Goal: Task Accomplishment & Management: Use online tool/utility

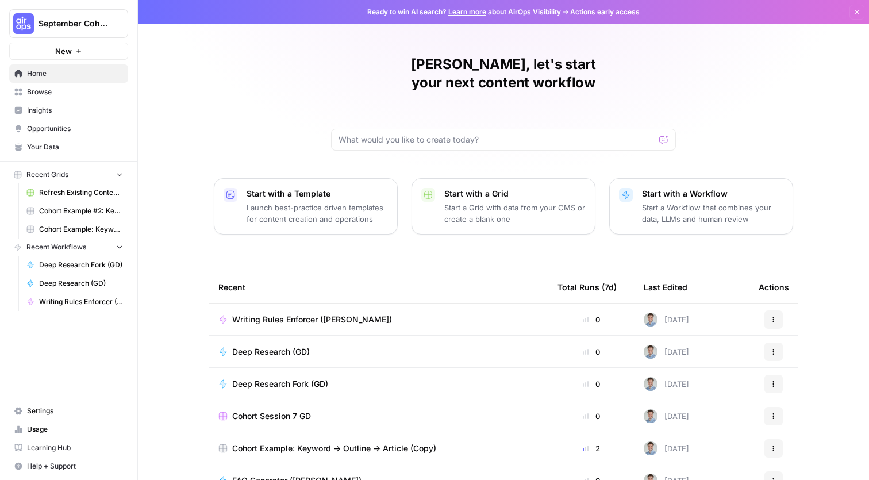
click at [72, 89] on span "Browse" at bounding box center [75, 92] width 96 height 10
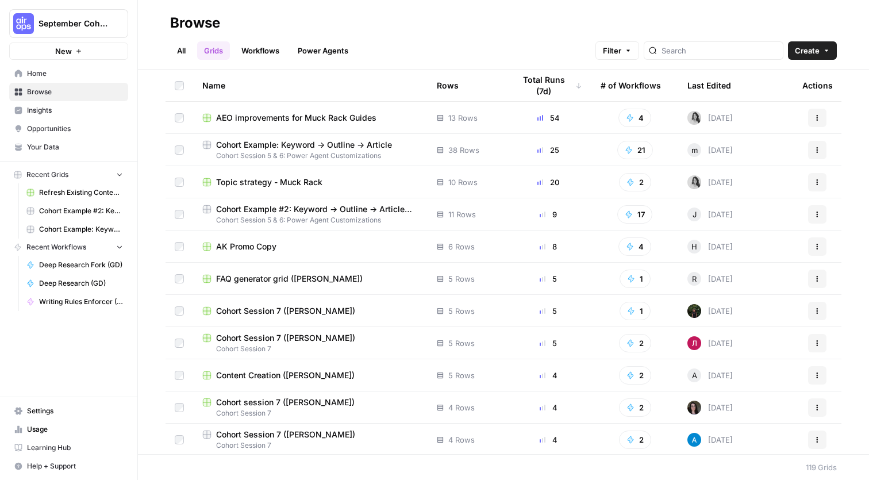
click at [288, 273] on span "FAQ generator grid ([PERSON_NAME])" at bounding box center [289, 278] width 147 height 11
click at [61, 138] on link "Your Data" at bounding box center [68, 147] width 119 height 18
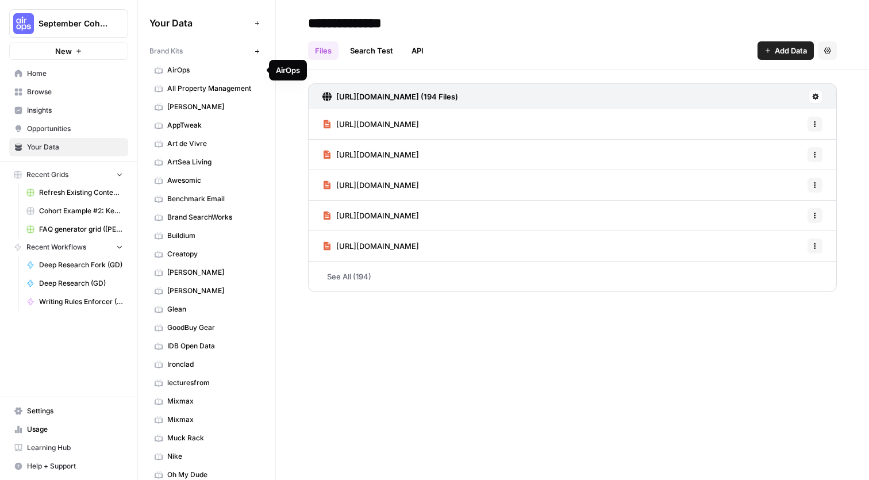
click at [199, 70] on span "AirOps" at bounding box center [212, 70] width 91 height 10
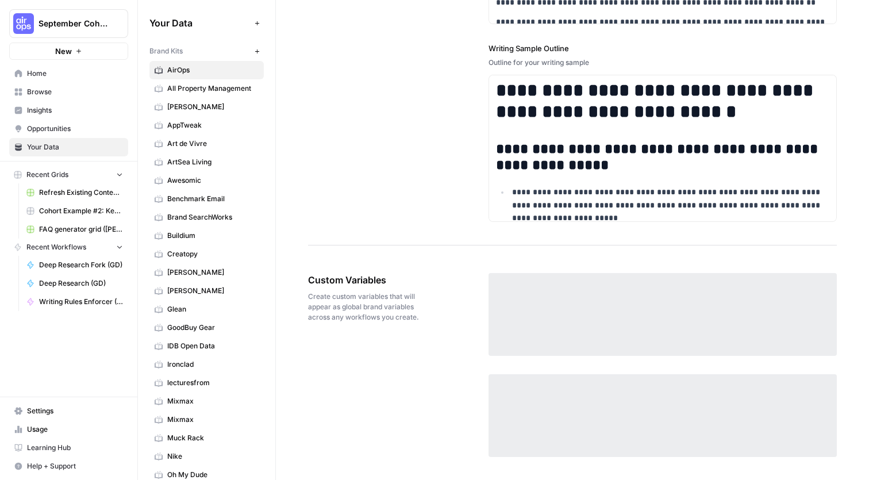
scroll to position [1717, 0]
click at [257, 49] on icon "button" at bounding box center [257, 51] width 6 height 6
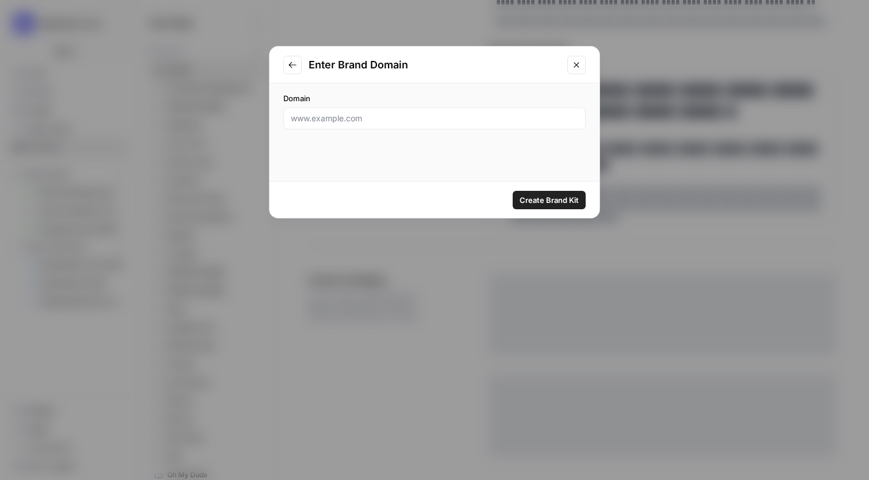
click at [367, 125] on div at bounding box center [434, 118] width 302 height 22
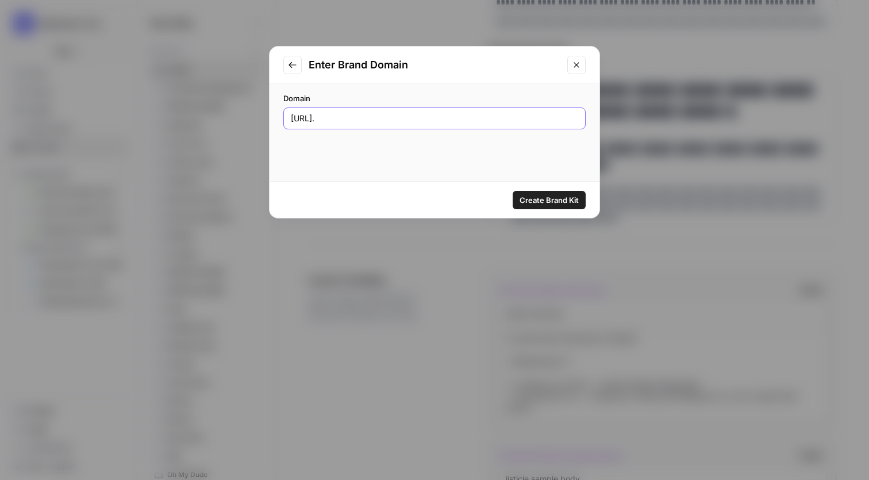
scroll to position [1582, 0]
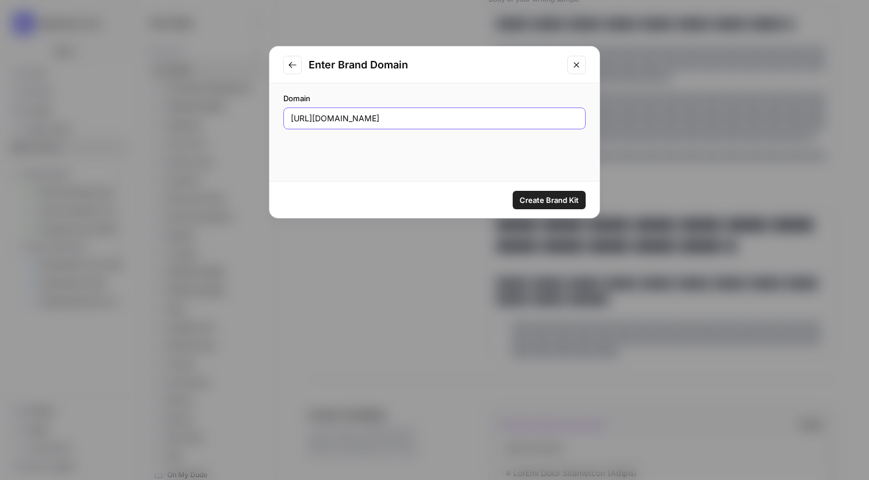
type input "https://www.haystackteam.com"
click at [563, 194] on span "Create Brand Kit" at bounding box center [549, 199] width 59 height 11
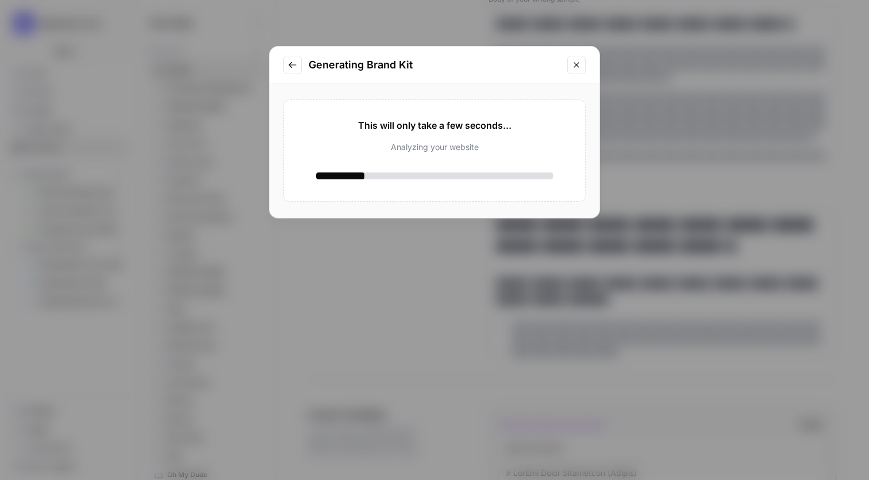
click at [576, 66] on icon "Close modal" at bounding box center [576, 64] width 9 height 9
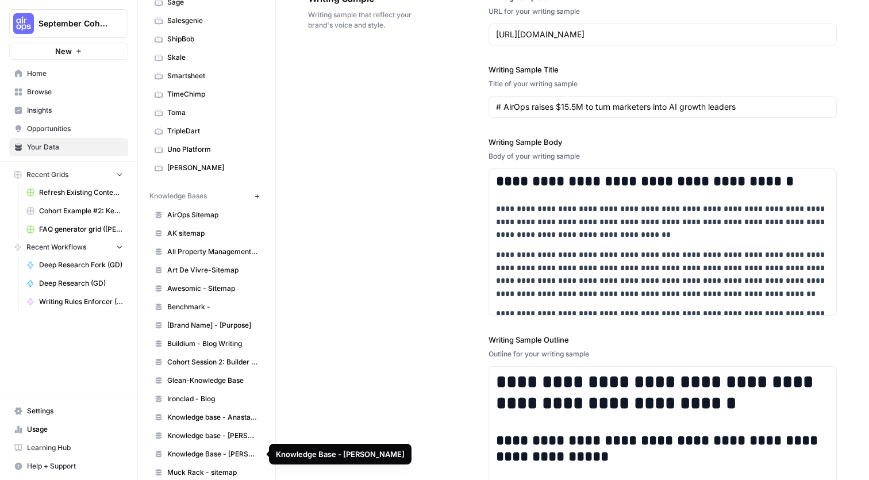
scroll to position [551, 0]
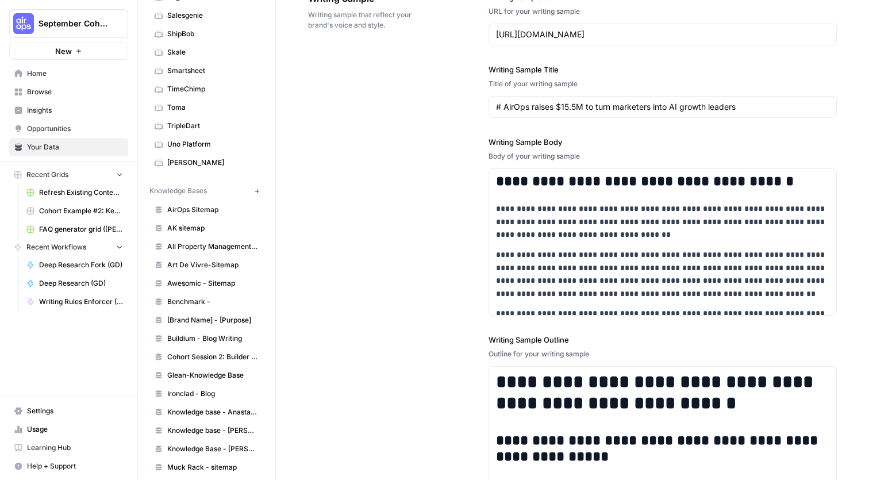
click at [257, 190] on icon "button" at bounding box center [257, 190] width 4 height 4
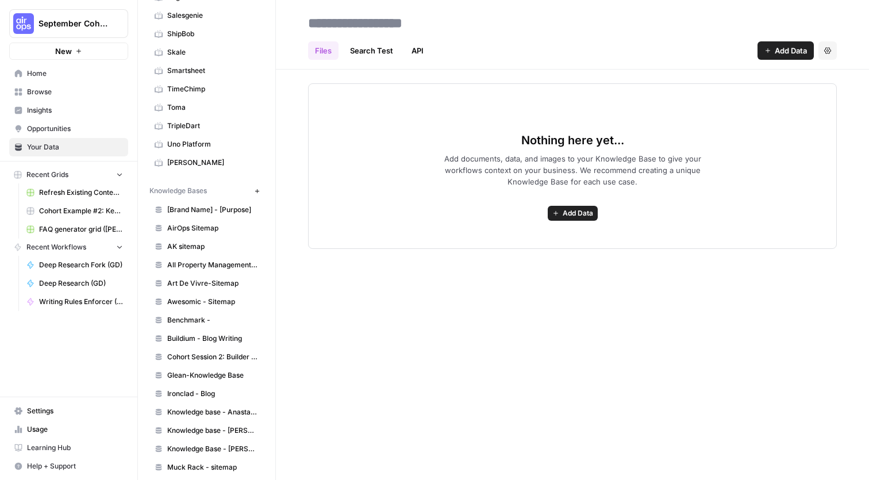
click at [566, 211] on span "Add Data" at bounding box center [578, 213] width 30 height 10
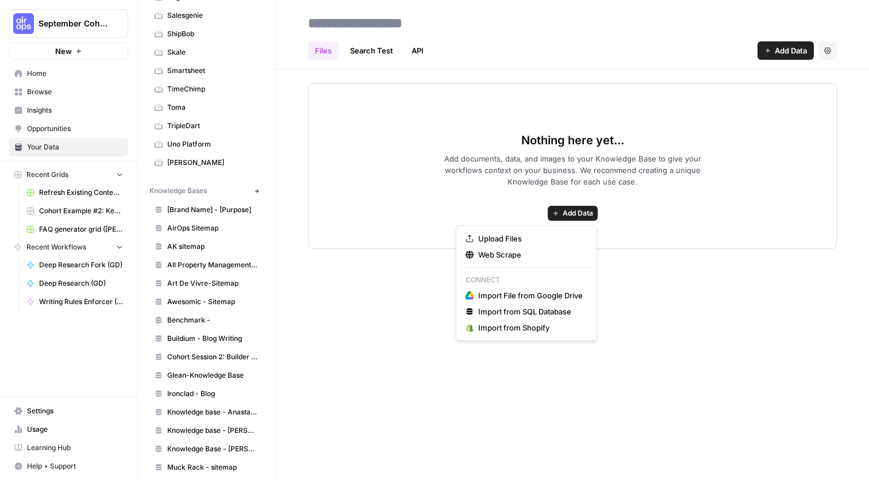
click at [224, 178] on div "Brand Kits New AirOps All Property Management Anne Klein AppTweak Art de Vivre …" at bounding box center [206, 139] width 114 height 1299
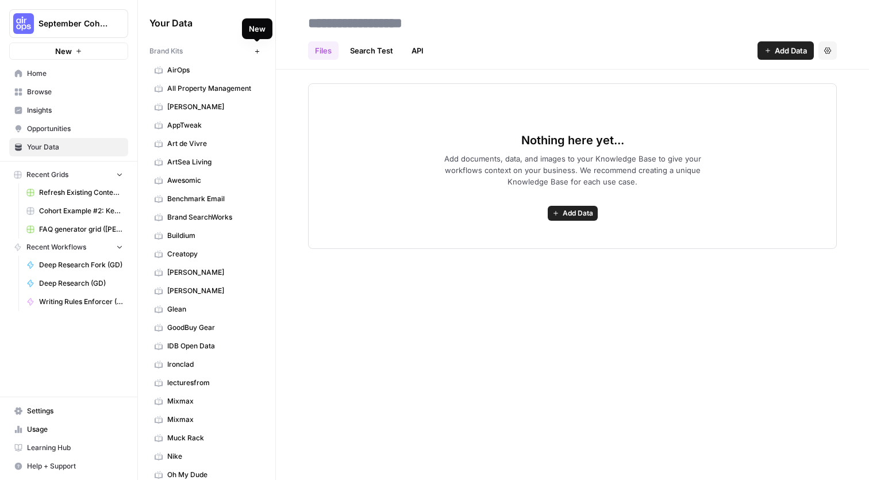
click at [257, 53] on icon "button" at bounding box center [257, 51] width 6 height 6
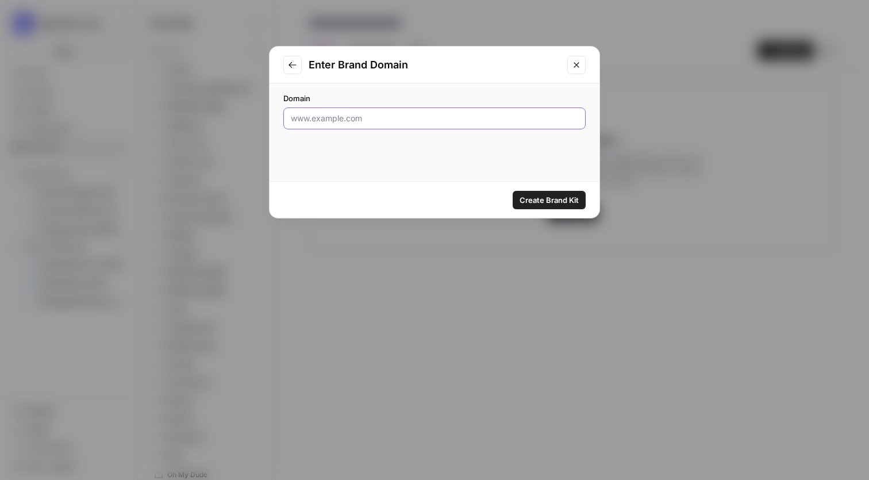
click at [391, 117] on input "Domain" at bounding box center [434, 118] width 287 height 11
type input "H"
type input "https://www.haystackteam.com"
click at [562, 196] on span "Create Brand Kit" at bounding box center [549, 199] width 59 height 11
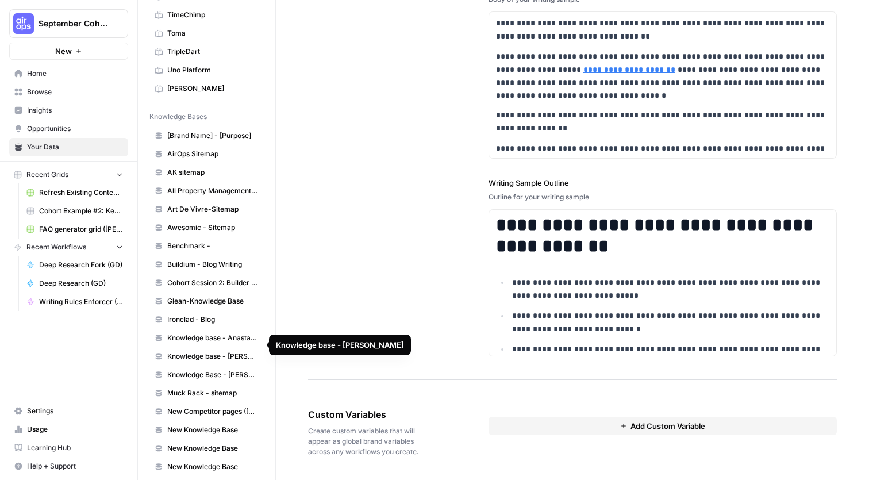
scroll to position [598, 0]
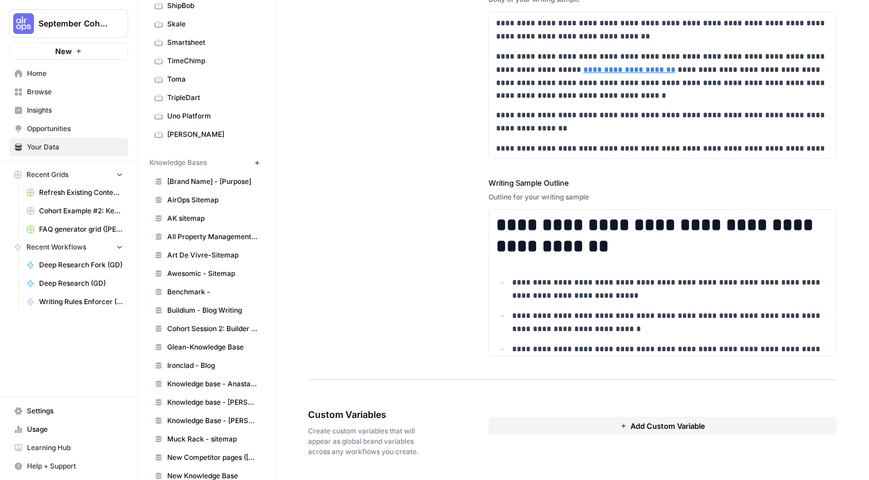
click at [256, 159] on button "New" at bounding box center [257, 163] width 14 height 14
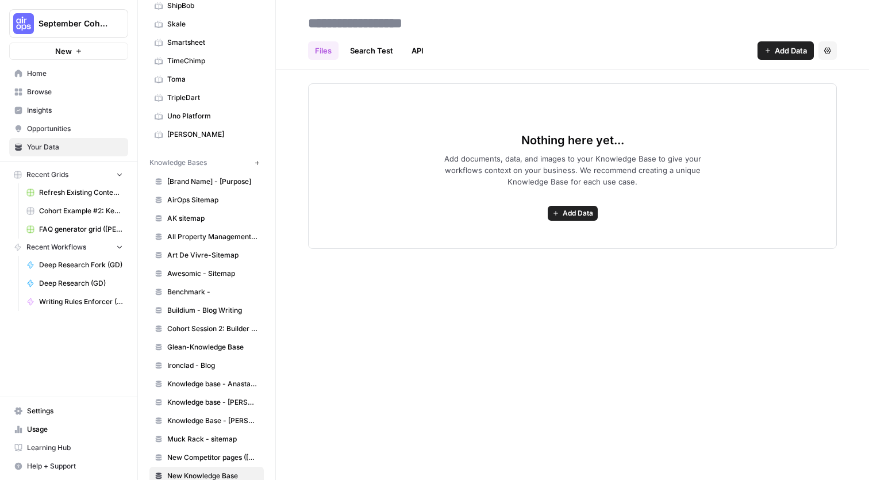
click at [574, 211] on span "Add Data" at bounding box center [578, 213] width 30 height 10
click at [467, 417] on div "Files Search Test API Add Data Settings Nothing here yet... Add documents, data…" at bounding box center [572, 240] width 593 height 480
click at [829, 48] on icon "button" at bounding box center [827, 50] width 7 height 7
click at [757, 254] on div "Files Search Test API Add Data Settings Nothing here yet... Add documents, data…" at bounding box center [572, 240] width 593 height 480
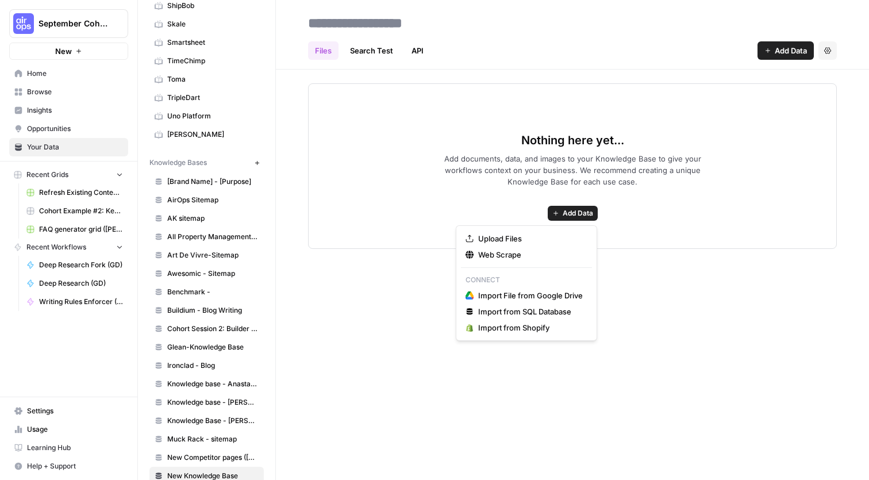
click at [581, 212] on span "Add Data" at bounding box center [578, 213] width 30 height 10
click at [526, 256] on span "Web Scrape" at bounding box center [530, 254] width 105 height 11
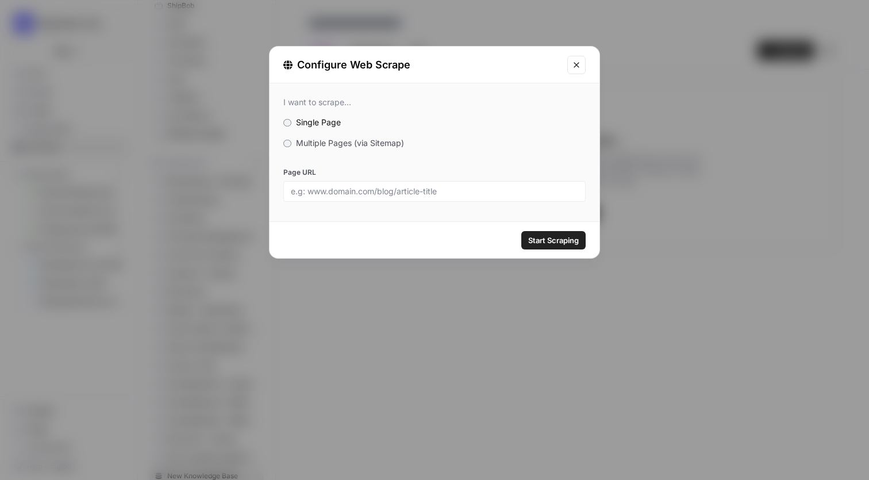
click at [351, 140] on span "Multiple Pages (via Sitemap)" at bounding box center [350, 143] width 108 height 10
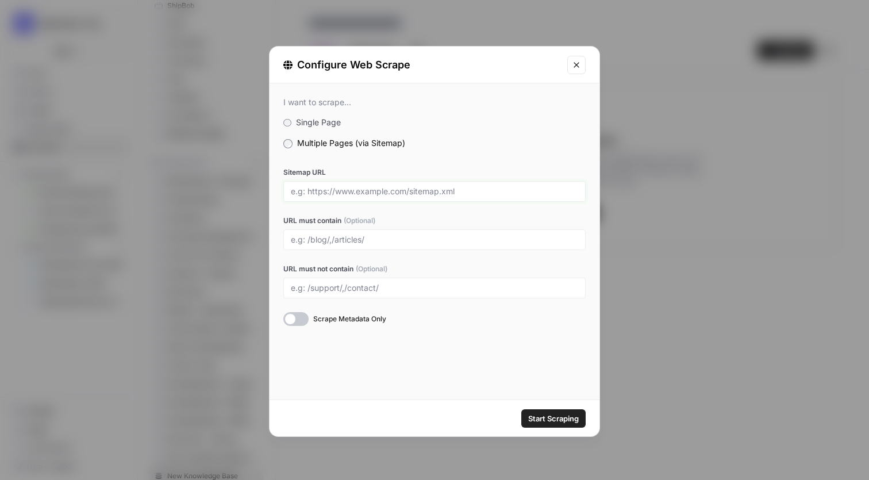
click at [375, 190] on input "Sitemap URL" at bounding box center [434, 191] width 287 height 10
type input "https://www.haystackteam.com"
click at [378, 249] on div at bounding box center [434, 239] width 302 height 21
click at [383, 240] on input "URL must contain (Optional)" at bounding box center [434, 239] width 287 height 10
type input "/customers/"
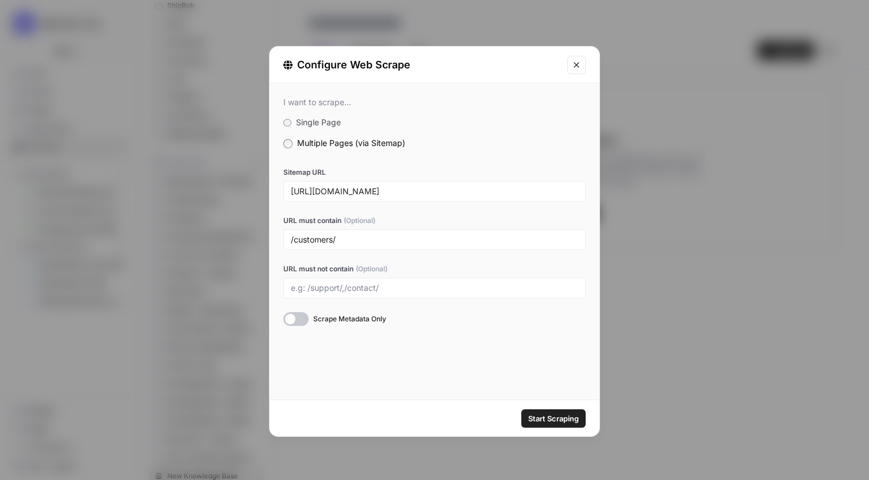
click at [551, 417] on span "Start Scraping" at bounding box center [553, 418] width 51 height 11
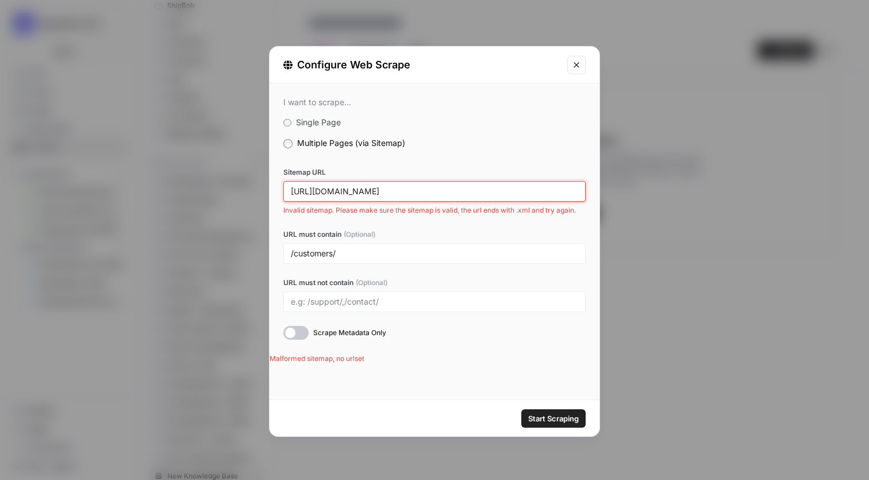
click at [426, 191] on input "https://www.haystackteam.com" at bounding box center [434, 191] width 287 height 10
click at [426, 253] on input "/customers/" at bounding box center [434, 253] width 287 height 10
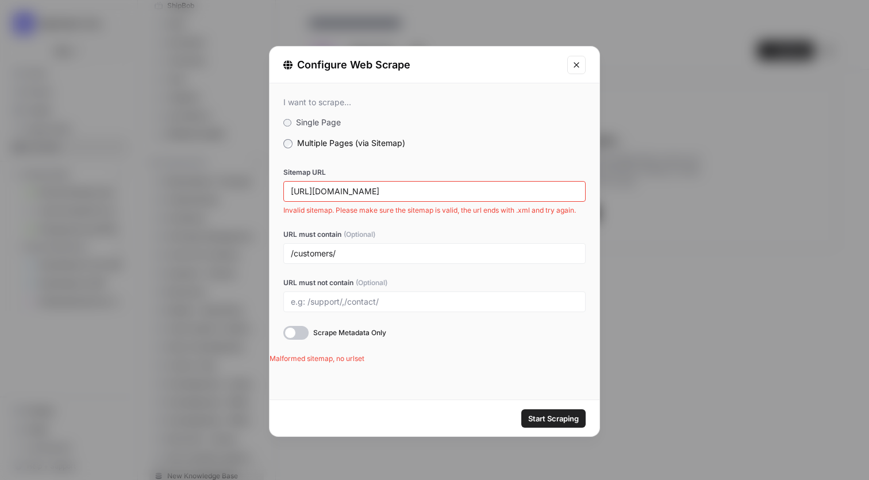
click at [440, 182] on div "https://www.haystackteam.com" at bounding box center [434, 191] width 302 height 21
click at [440, 198] on div "https://www.haystackteam.com" at bounding box center [434, 191] width 302 height 21
click at [441, 187] on input "https://www.haystackteam.com" at bounding box center [434, 191] width 287 height 10
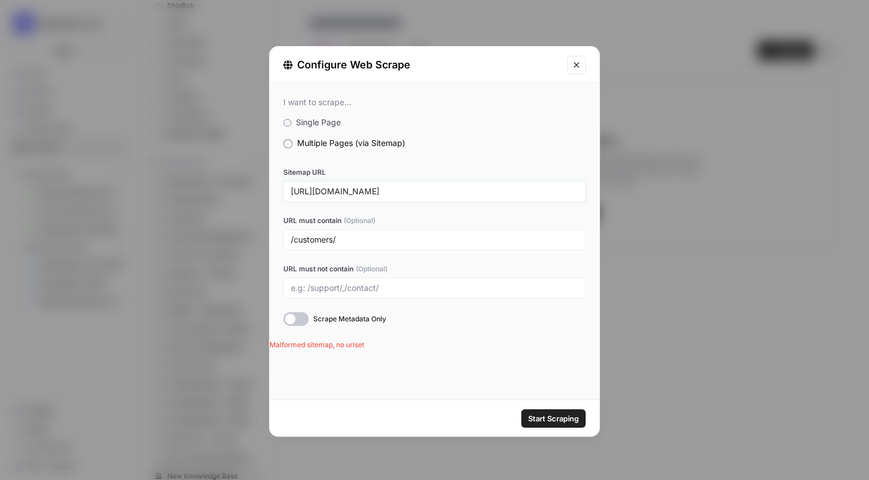
type input "https://www.haystackteam.com/sitemap.xml"
click at [562, 411] on button "Start Scraping" at bounding box center [553, 418] width 64 height 18
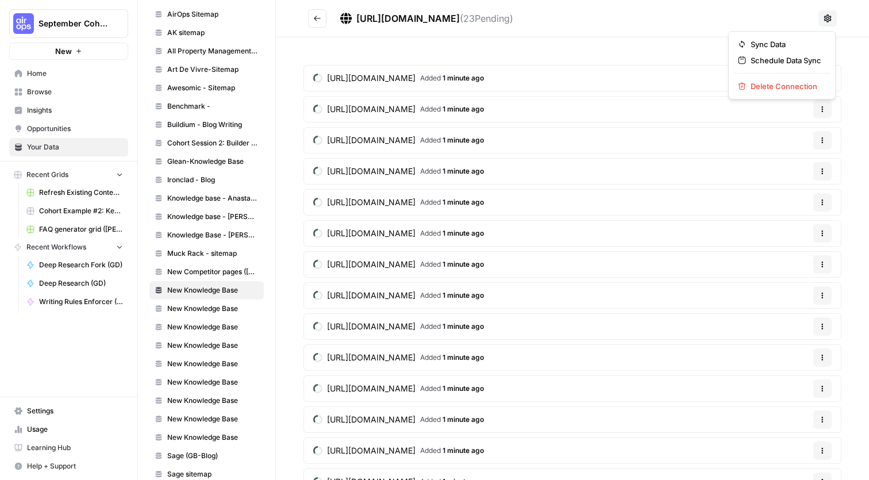
click at [828, 18] on icon at bounding box center [827, 18] width 9 height 9
click at [730, 7] on header "https://www.haystackteam.com/sitemap.xml ( 23 Pending)" at bounding box center [572, 18] width 593 height 37
drag, startPoint x: 275, startPoint y: 187, endPoint x: 286, endPoint y: 187, distance: 10.3
click at [286, 187] on div "Your Data Add Data Brand Kits New AirOps All Property Management Anne Klein App…" at bounding box center [503, 240] width 731 height 480
click at [285, 249] on div "https://www.haystackteam.com/customers/wistia Added 1 minute ago Options https:…" at bounding box center [572, 421] width 593 height 769
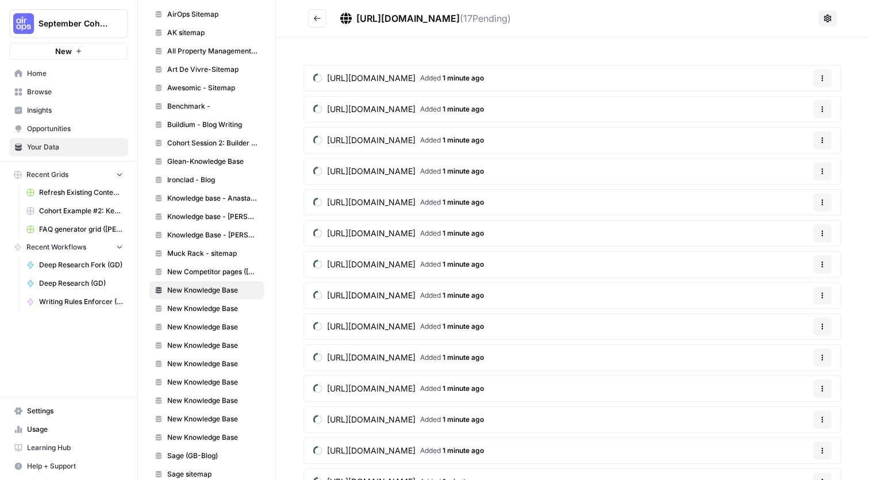
click at [317, 20] on icon "Go back" at bounding box center [317, 18] width 8 height 8
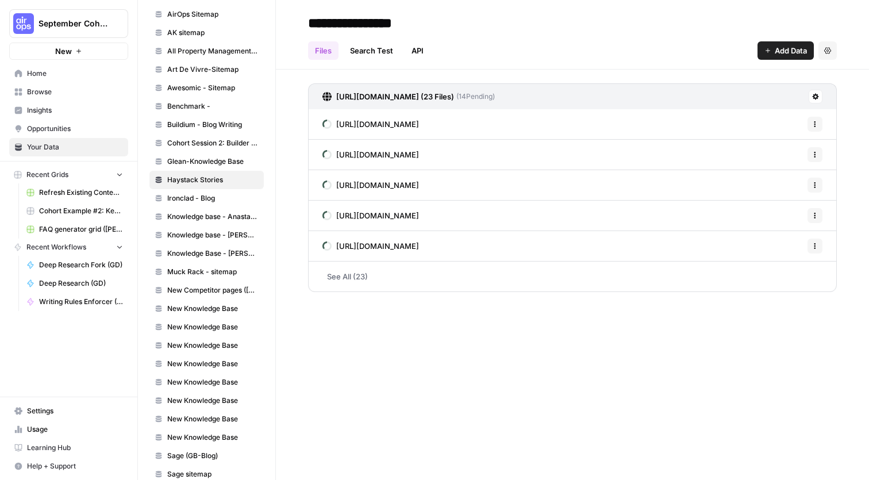
type input "**********"
click at [597, 21] on div "**********" at bounding box center [572, 23] width 529 height 18
click at [586, 393] on div "**********" at bounding box center [572, 240] width 593 height 480
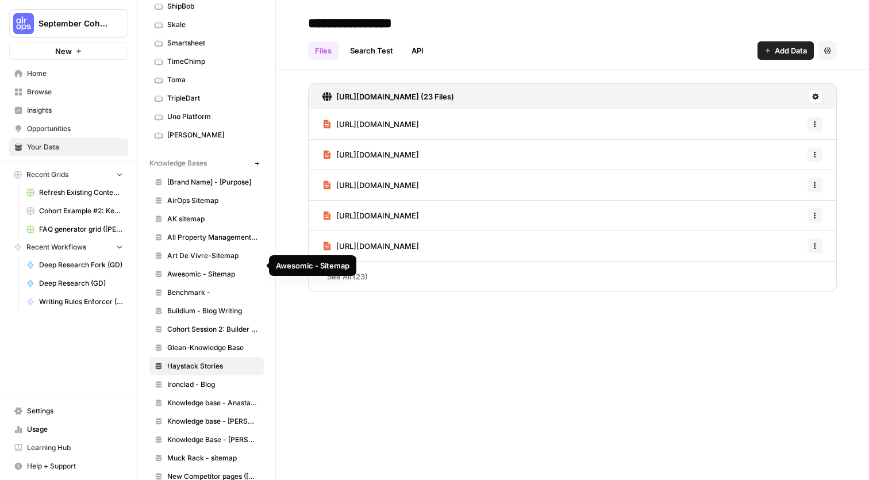
scroll to position [606, 0]
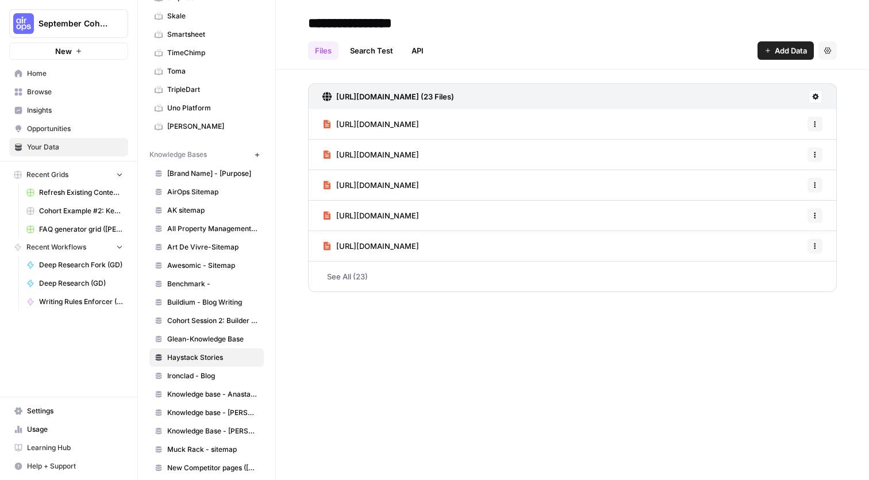
click at [87, 198] on link "Refresh Existing Content (2)" at bounding box center [74, 192] width 107 height 18
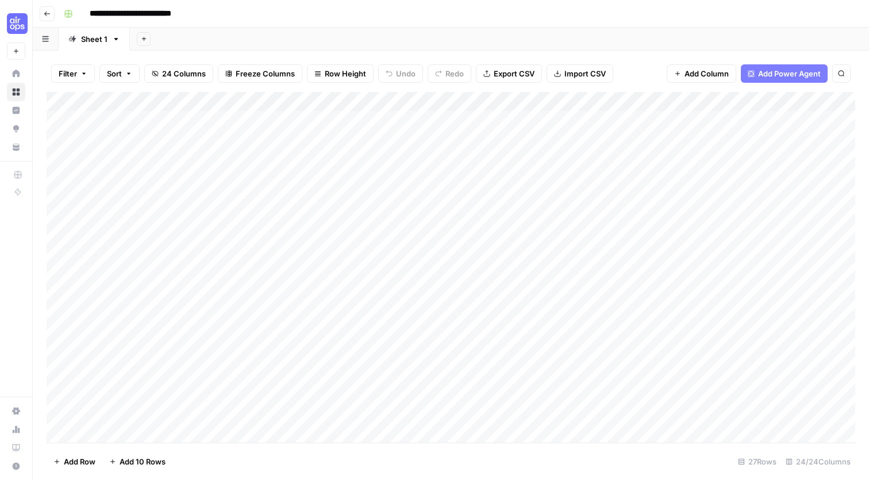
click at [44, 11] on icon "button" at bounding box center [47, 13] width 7 height 7
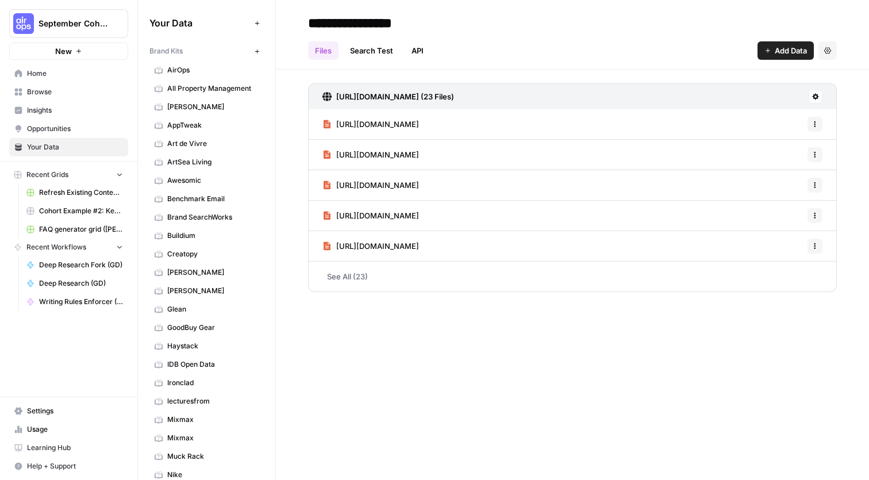
type input "**********"
click at [422, 387] on div "**********" at bounding box center [572, 240] width 593 height 480
click at [181, 307] on span "Glean" at bounding box center [212, 309] width 91 height 10
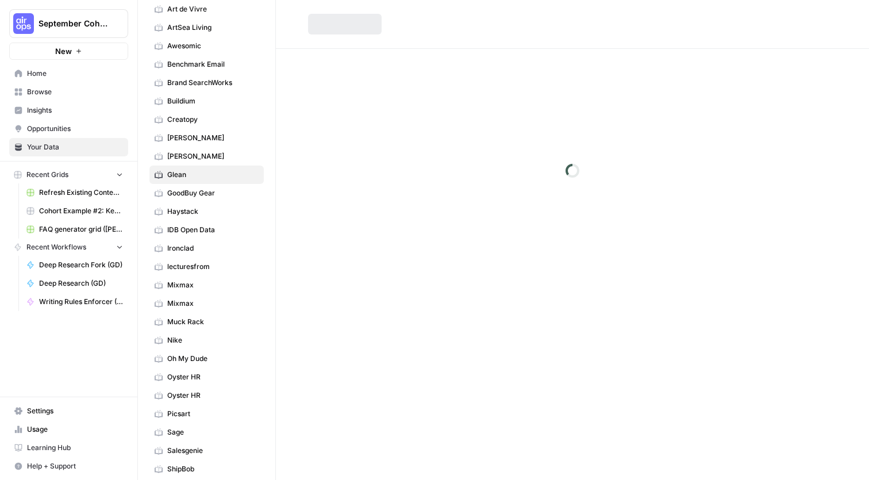
scroll to position [140, 0]
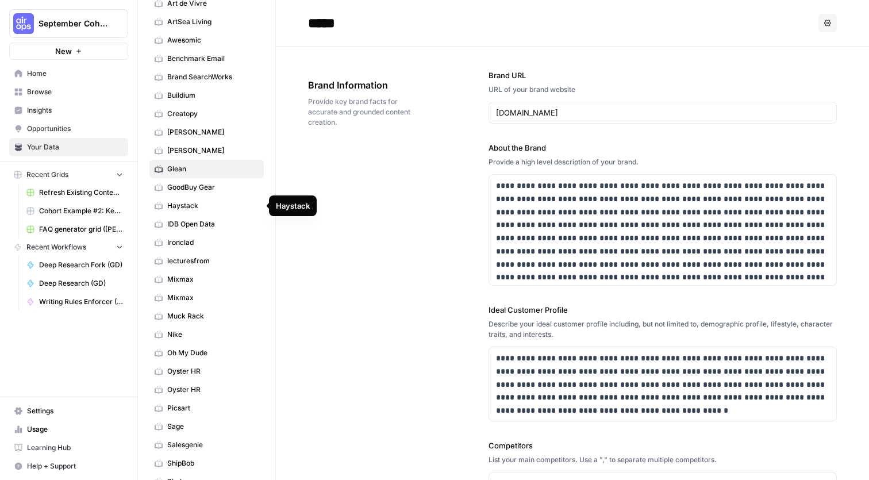
click at [187, 205] on span "Haystack" at bounding box center [212, 206] width 91 height 10
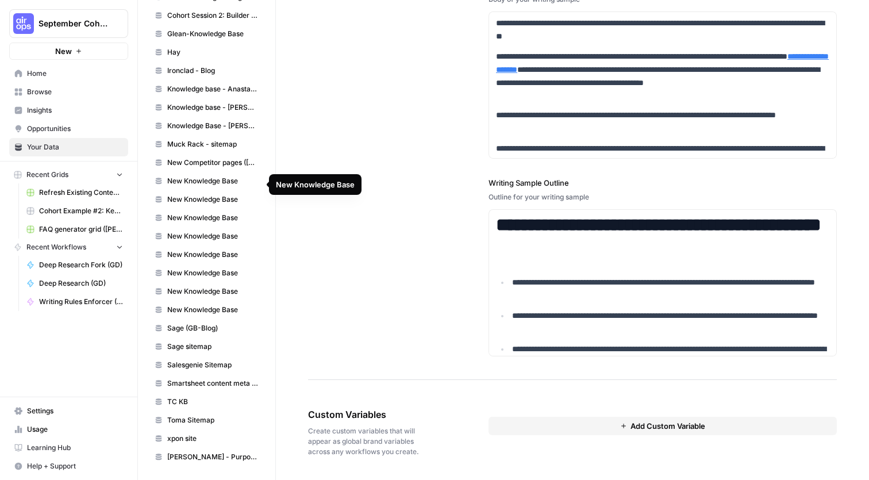
scroll to position [907, 0]
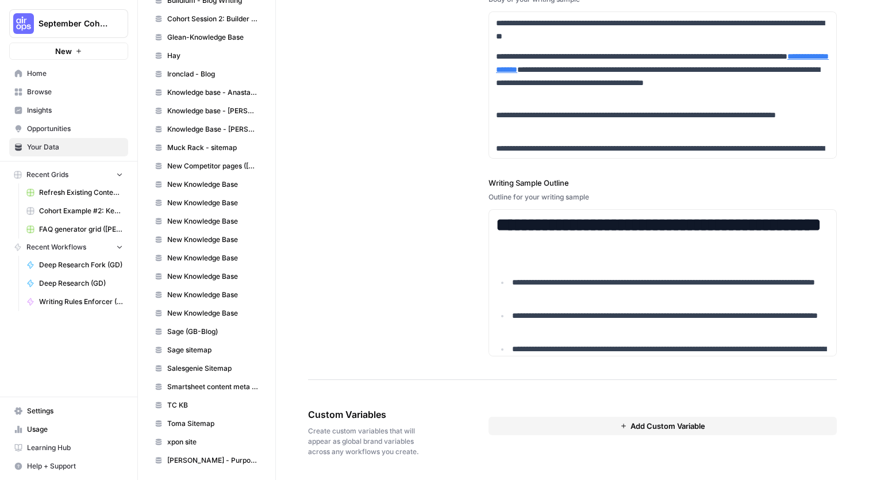
click at [179, 52] on span "Hay" at bounding box center [212, 56] width 91 height 10
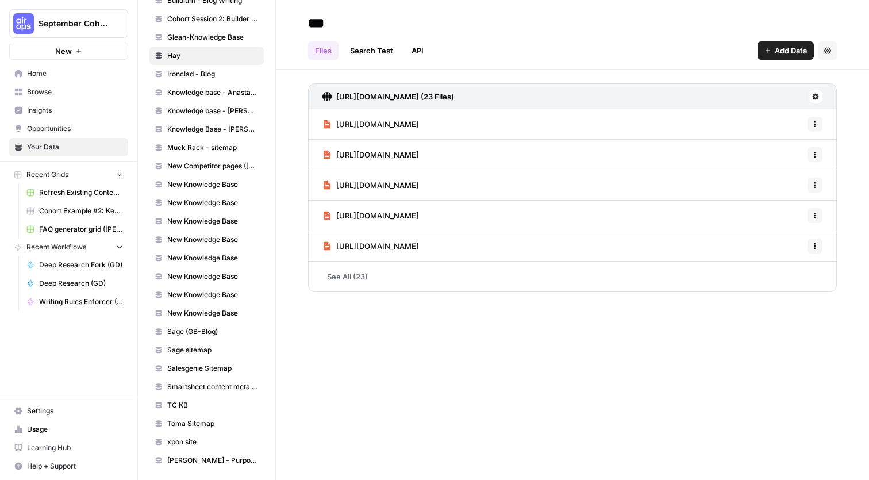
click at [334, 21] on input "***" at bounding box center [395, 22] width 184 height 23
type input "**********"
click at [574, 31] on div "**********" at bounding box center [572, 23] width 529 height 18
click at [503, 396] on div "**********" at bounding box center [572, 240] width 593 height 480
click at [186, 79] on link "Ironclad - Blog" at bounding box center [206, 74] width 114 height 18
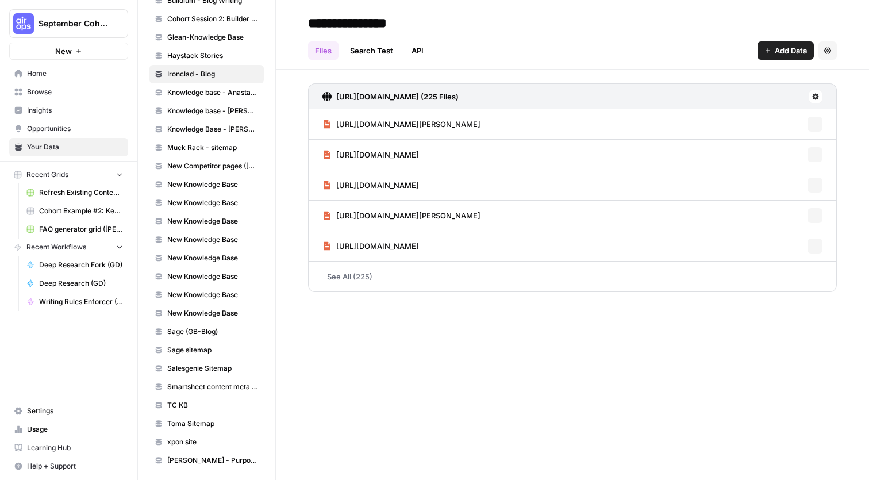
click at [185, 52] on span "Haystack Stories" at bounding box center [212, 56] width 91 height 10
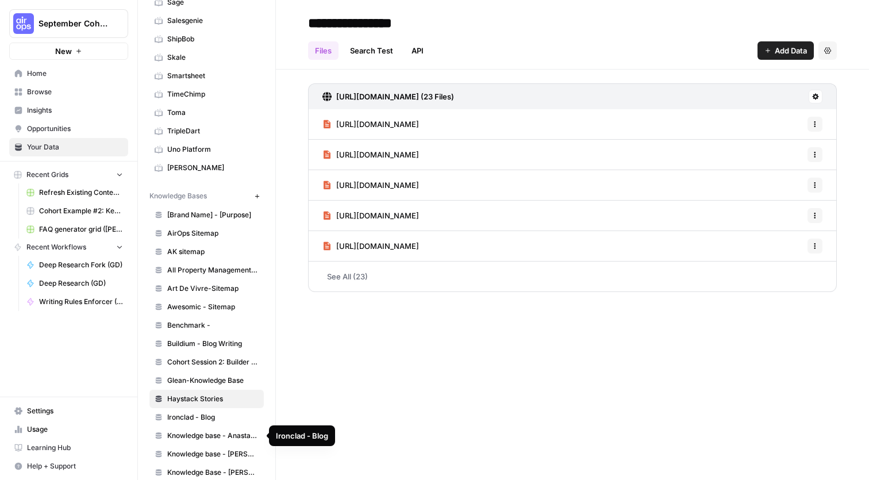
scroll to position [582, 0]
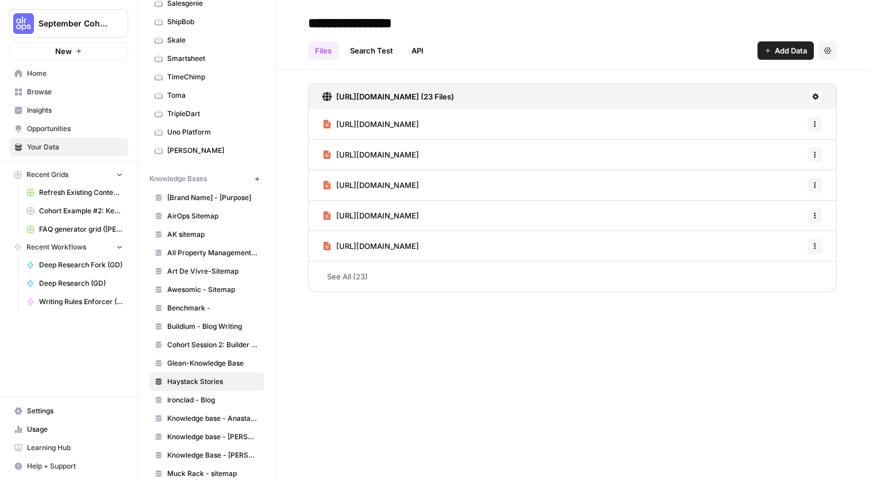
click at [257, 178] on icon "button" at bounding box center [257, 178] width 4 height 4
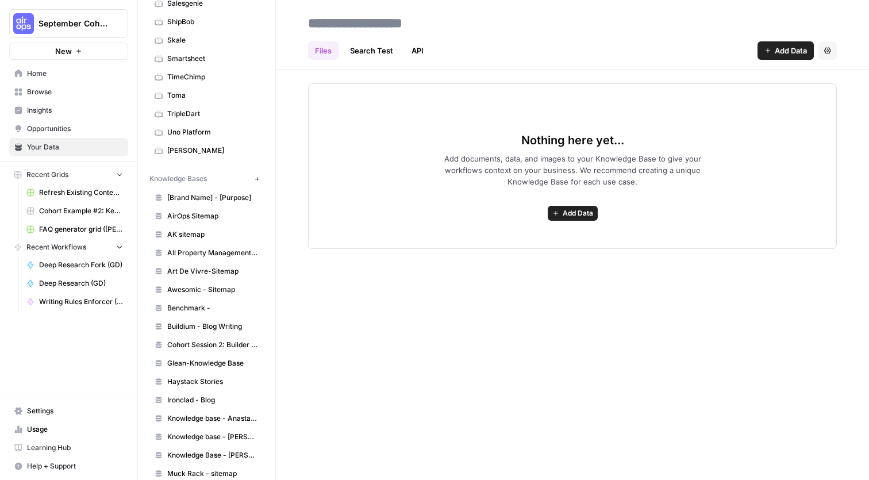
click at [574, 213] on span "Add Data" at bounding box center [578, 213] width 30 height 10
click at [633, 279] on div "Files Search Test API Add Data Settings Nothing here yet... Add documents, data…" at bounding box center [572, 240] width 593 height 480
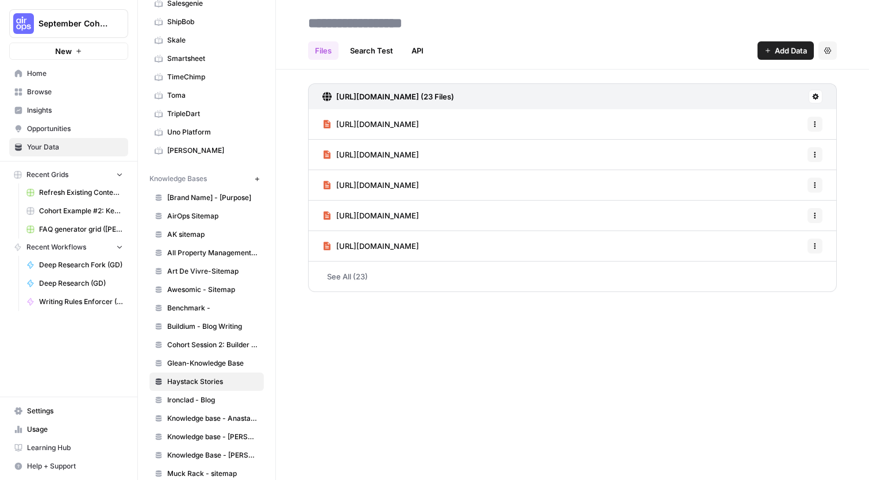
click at [55, 91] on span "Browse" at bounding box center [75, 92] width 96 height 10
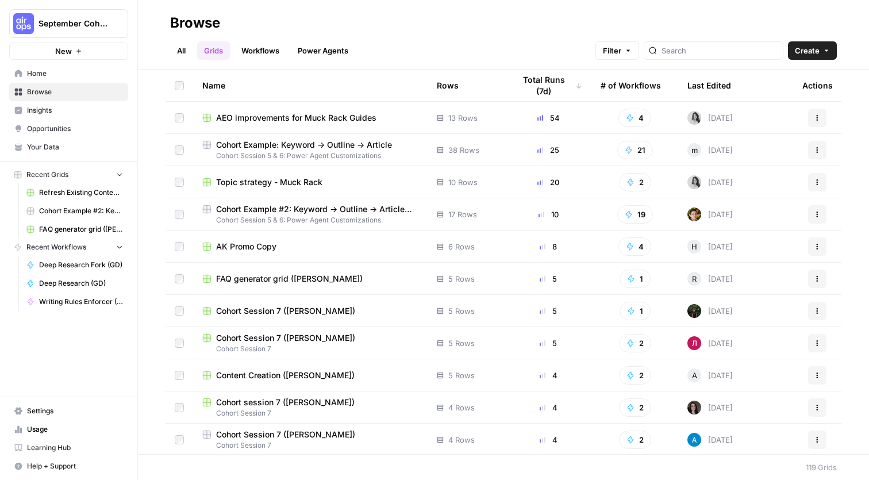
click at [441, 48] on div "All Grids Workflows Power Agents Filter Create" at bounding box center [503, 46] width 667 height 28
click at [234, 119] on span "AEO improvements for Muck Rack Guides" at bounding box center [296, 117] width 160 height 11
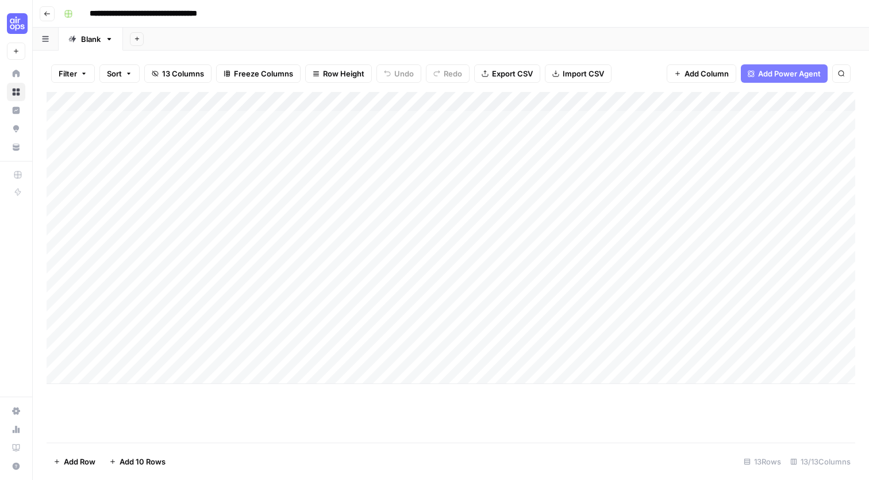
click at [45, 16] on icon "button" at bounding box center [47, 13] width 7 height 7
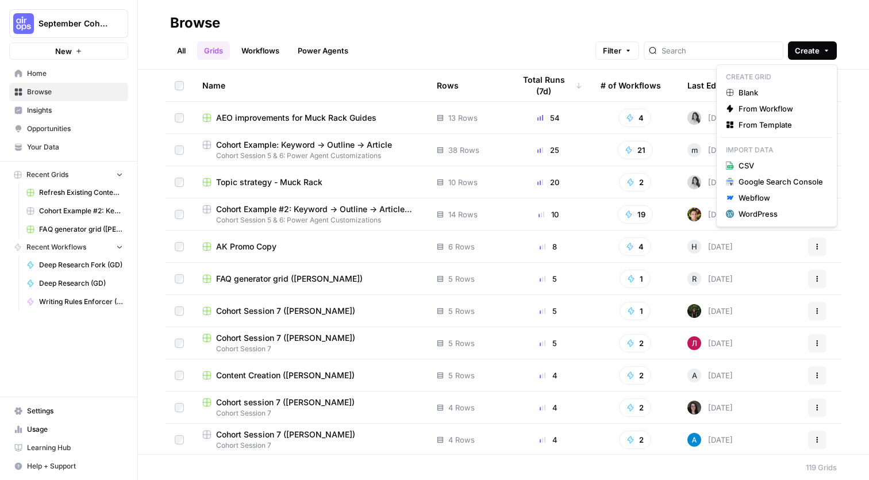
click at [801, 53] on span "Create" at bounding box center [807, 50] width 25 height 11
click at [759, 90] on span "Blank" at bounding box center [780, 92] width 84 height 11
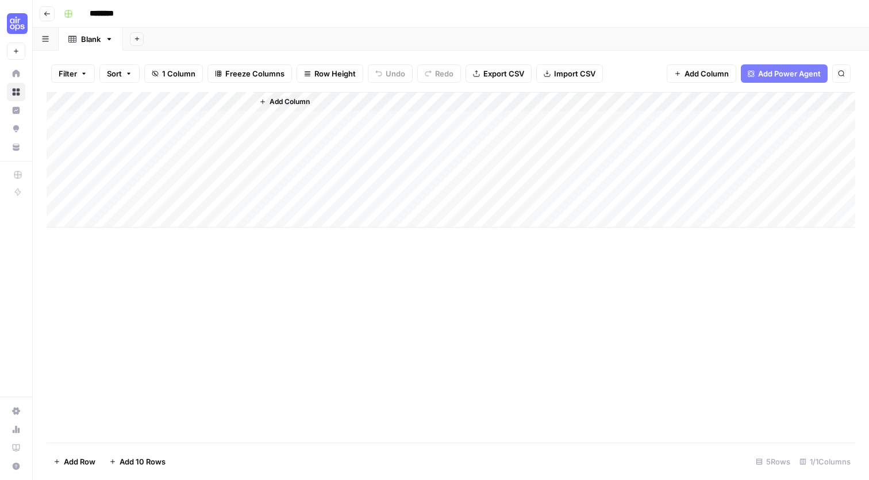
click at [101, 7] on input "********" at bounding box center [116, 14] width 64 height 18
type input "*"
type input "**********"
click at [221, 302] on div "Add Column" at bounding box center [451, 267] width 809 height 351
click at [147, 116] on div "Add Column" at bounding box center [451, 160] width 809 height 136
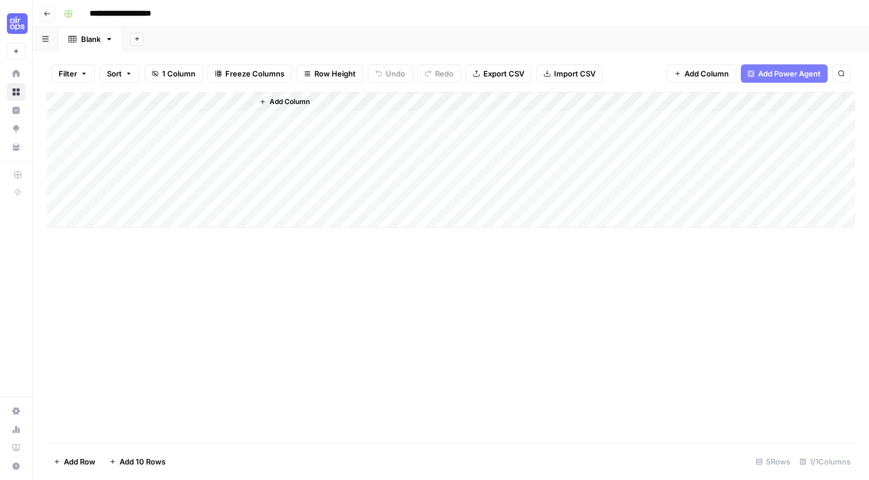
click at [144, 98] on div "Add Column" at bounding box center [451, 160] width 809 height 136
type input "Title"
click at [289, 128] on div "Add Column" at bounding box center [554, 160] width 602 height 136
click at [297, 99] on span "Add Column" at bounding box center [290, 102] width 40 height 10
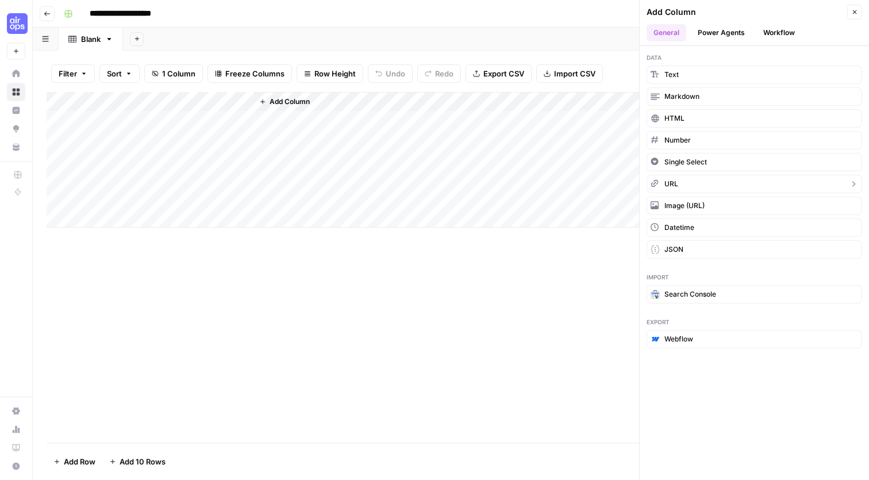
click at [674, 180] on span "URL" at bounding box center [671, 184] width 14 height 10
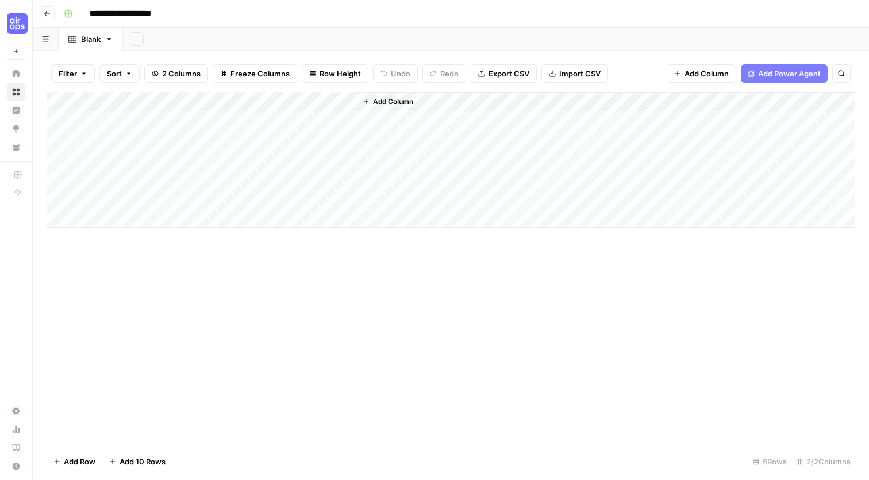
click at [383, 97] on span "Add Column" at bounding box center [393, 102] width 40 height 10
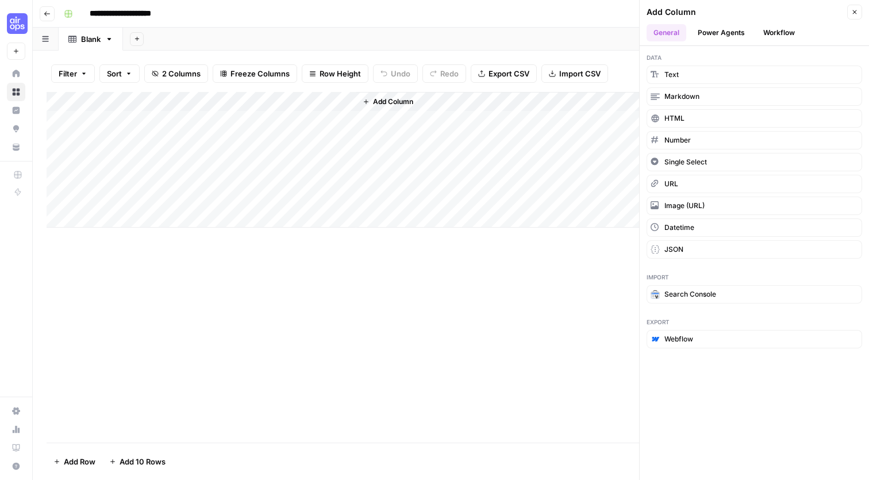
click at [726, 28] on button "Power Agents" at bounding box center [721, 32] width 61 height 17
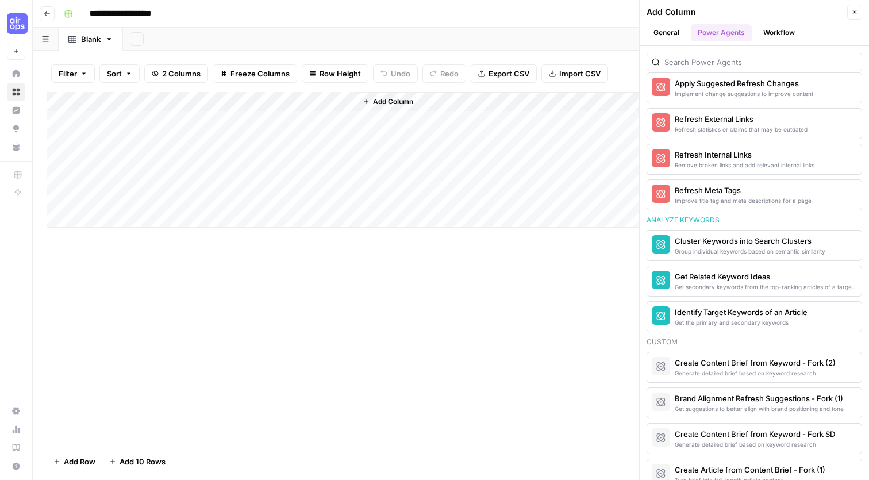
scroll to position [778, 0]
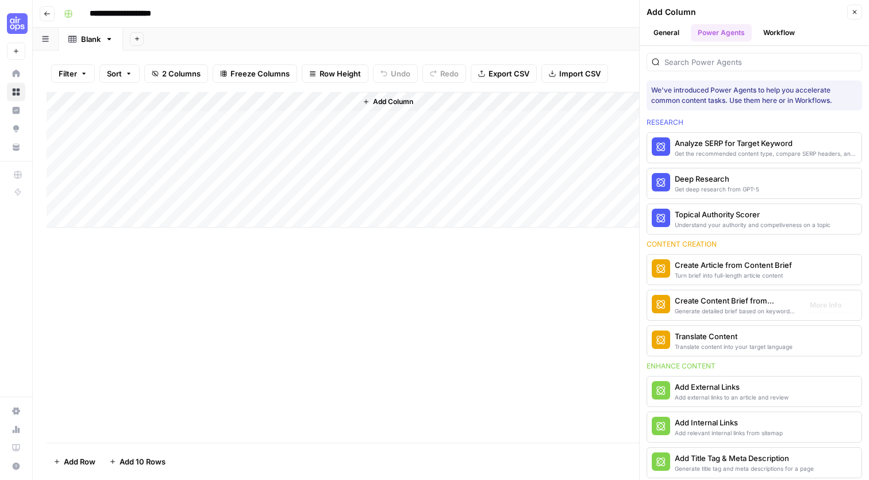
click at [465, 334] on div "Add Column" at bounding box center [451, 267] width 809 height 351
click at [853, 11] on icon "button" at bounding box center [854, 12] width 7 height 7
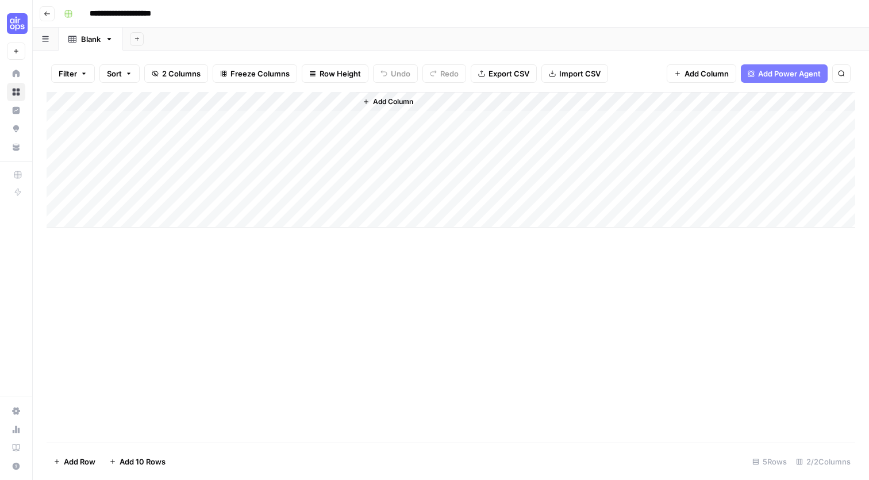
click at [393, 98] on span "Add Column" at bounding box center [393, 102] width 40 height 10
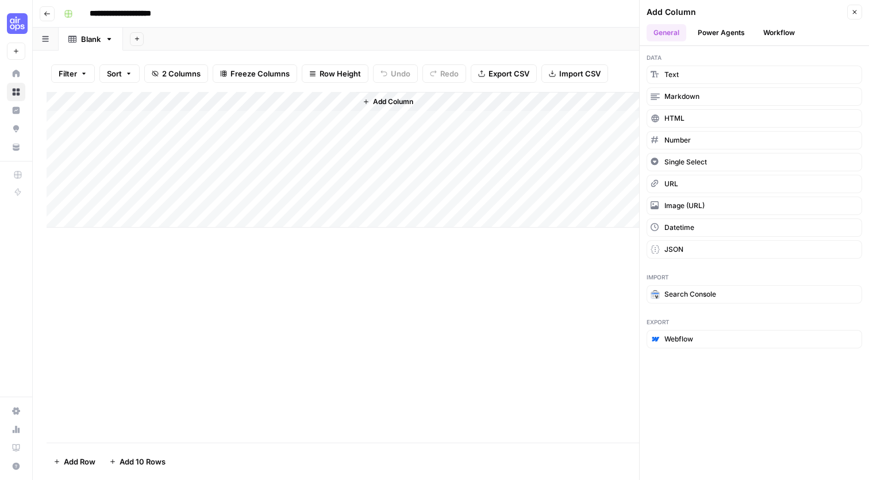
click at [787, 34] on button "Workflow" at bounding box center [778, 32] width 45 height 17
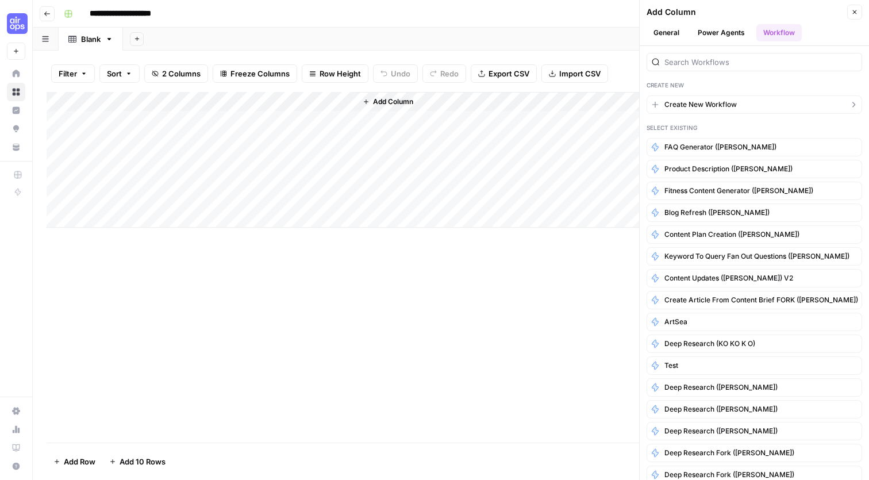
click at [753, 105] on button "Create New Workflow" at bounding box center [755, 104] width 216 height 18
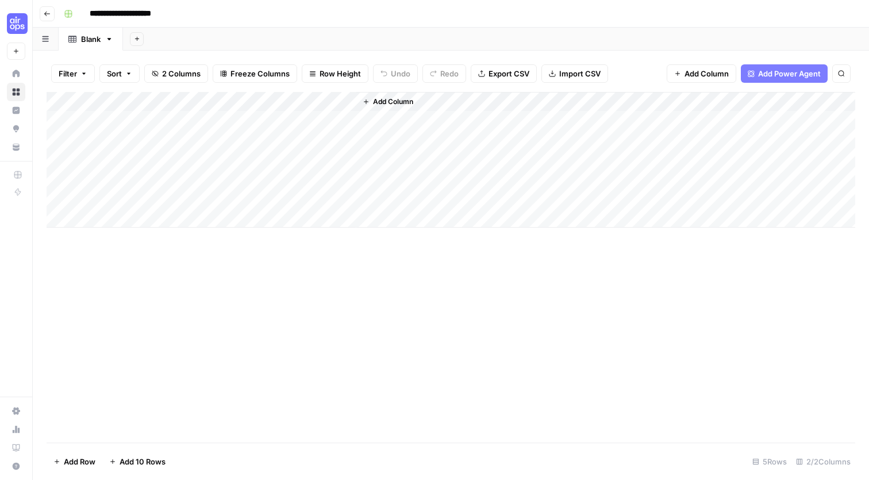
click at [295, 94] on div "Add Column" at bounding box center [451, 160] width 809 height 136
click at [317, 125] on input "New Column" at bounding box center [321, 126] width 117 height 11
type input "URL"
click at [434, 290] on div "Add Column" at bounding box center [451, 267] width 809 height 351
click at [312, 115] on div "Add Column" at bounding box center [451, 160] width 809 height 136
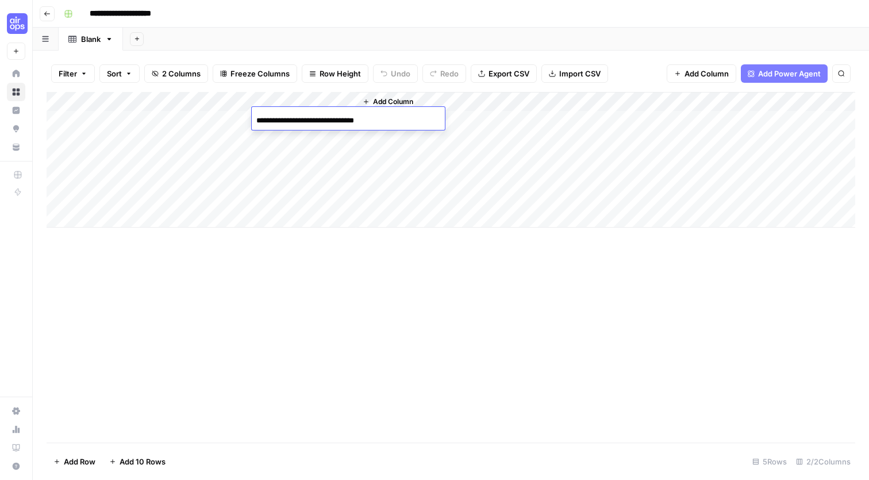
click at [414, 121] on input "**********" at bounding box center [348, 121] width 184 height 14
paste input "**********"
type input "**********"
click at [488, 121] on div "Add Column" at bounding box center [605, 160] width 499 height 136
click at [469, 115] on div "Add Column" at bounding box center [605, 160] width 499 height 136
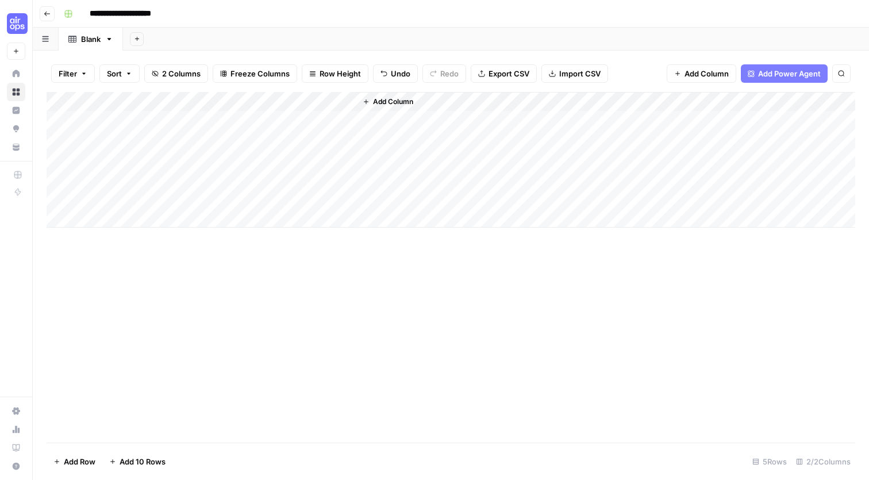
click at [155, 116] on div "Add Column" at bounding box center [451, 160] width 809 height 136
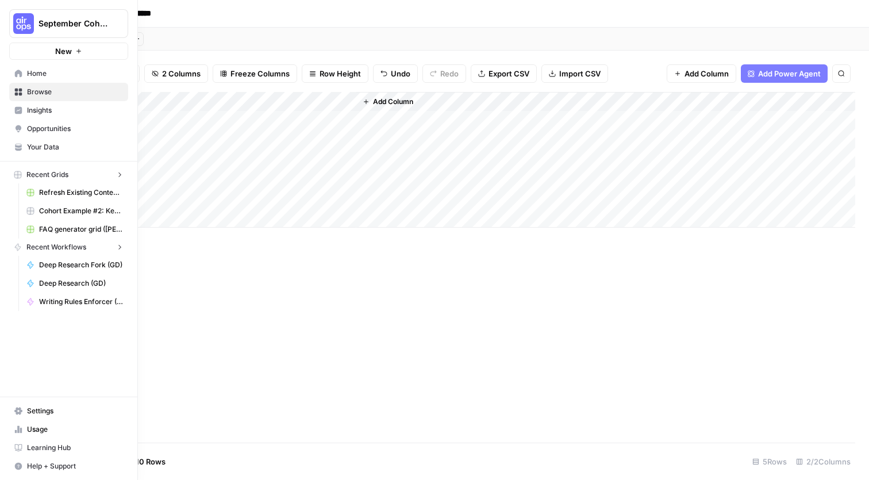
click at [3, 22] on div "September Cohort New" at bounding box center [68, 30] width 137 height 60
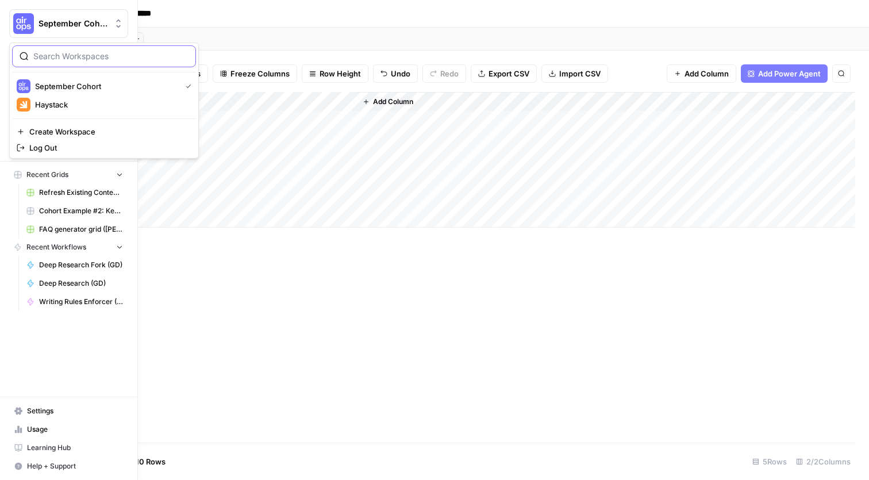
drag, startPoint x: 53, startPoint y: 24, endPoint x: 53, endPoint y: 80, distance: 56.3
click at [53, 23] on span "September Cohort" at bounding box center [74, 23] width 70 height 11
click at [57, 110] on div "Haystack" at bounding box center [104, 105] width 175 height 14
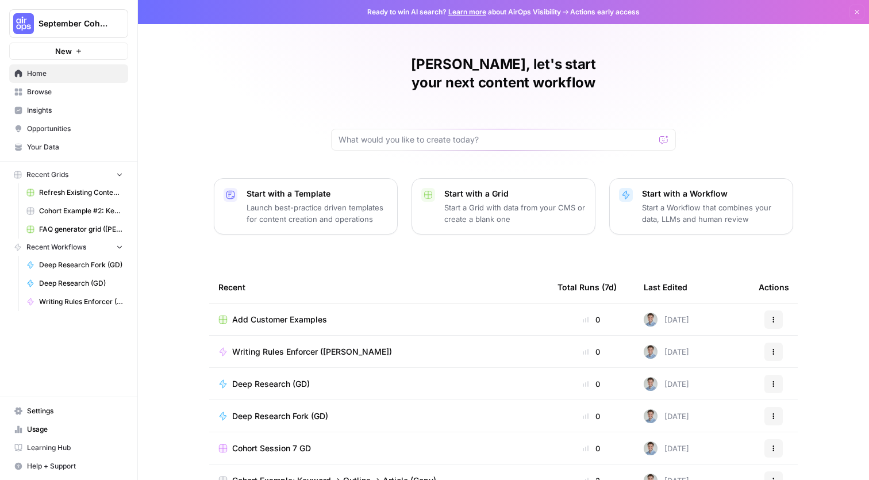
click at [315, 314] on span "Add Customer Examples" at bounding box center [279, 319] width 95 height 11
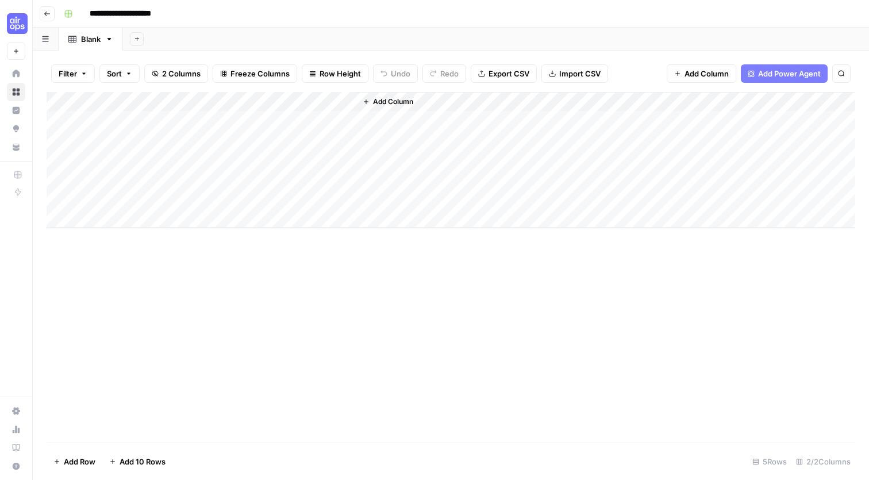
click at [392, 116] on div "Add Column" at bounding box center [605, 160] width 499 height 136
click at [308, 305] on div "Add Column" at bounding box center [451, 267] width 809 height 351
click at [393, 97] on span "Add Column" at bounding box center [393, 102] width 40 height 10
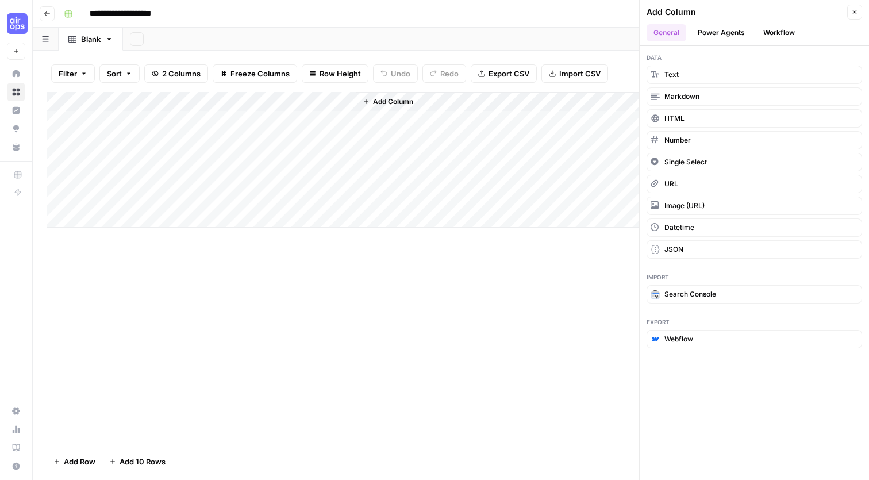
click at [774, 28] on button "Workflow" at bounding box center [778, 32] width 45 height 17
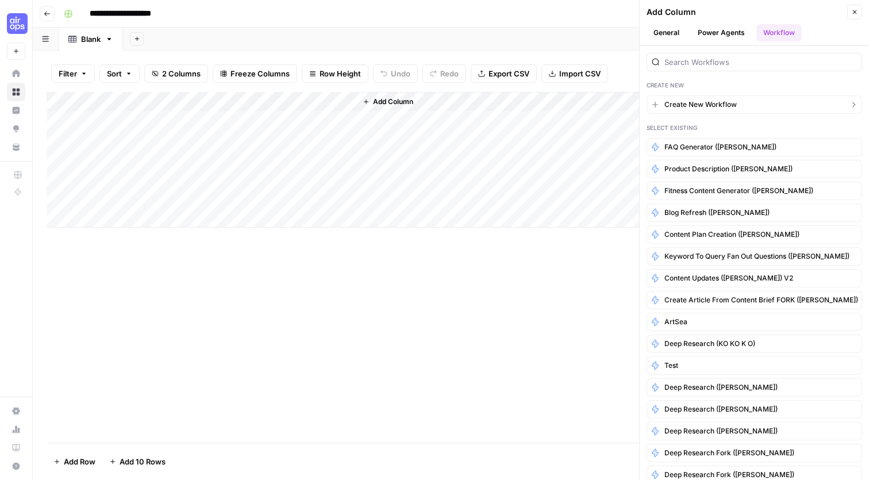
click at [690, 106] on span "Create New Workflow" at bounding box center [700, 104] width 72 height 10
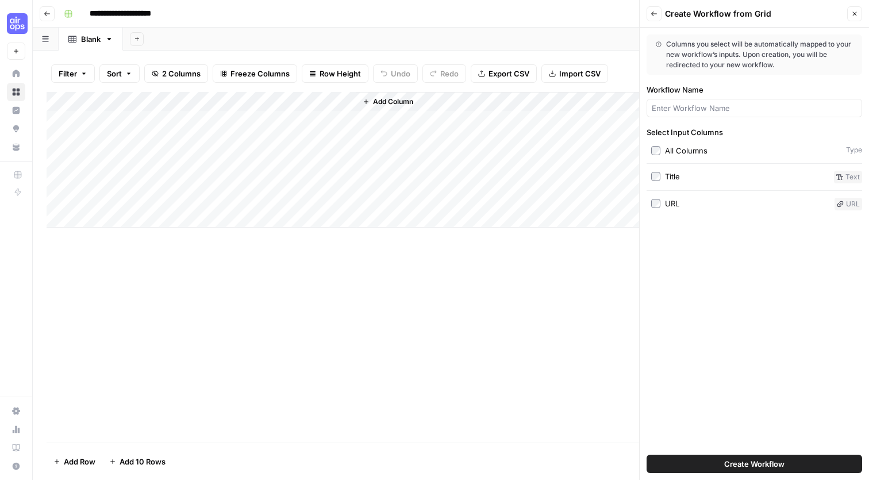
click at [736, 460] on span "Create Workflow" at bounding box center [754, 463] width 60 height 11
click at [675, 108] on input "Workflow Name" at bounding box center [754, 107] width 205 height 11
type input "Scrape the post"
click at [736, 466] on span "Create Workflow" at bounding box center [754, 463] width 60 height 11
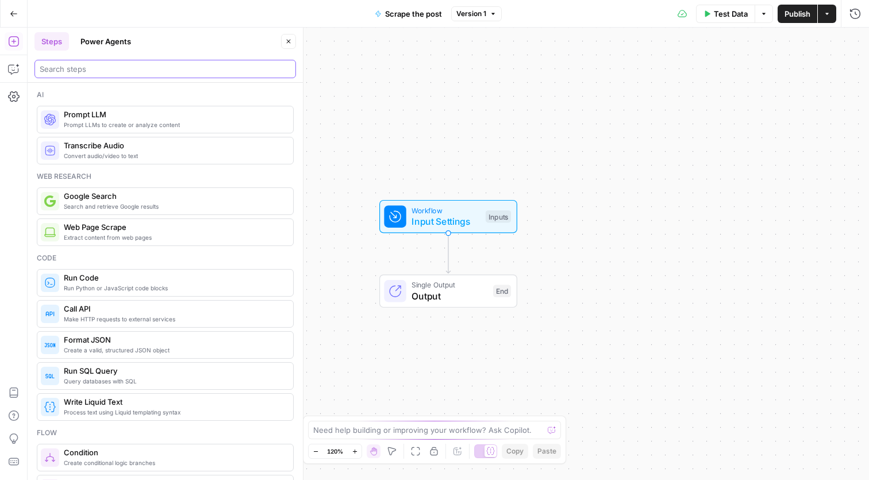
click at [152, 71] on input "search" at bounding box center [165, 68] width 251 height 11
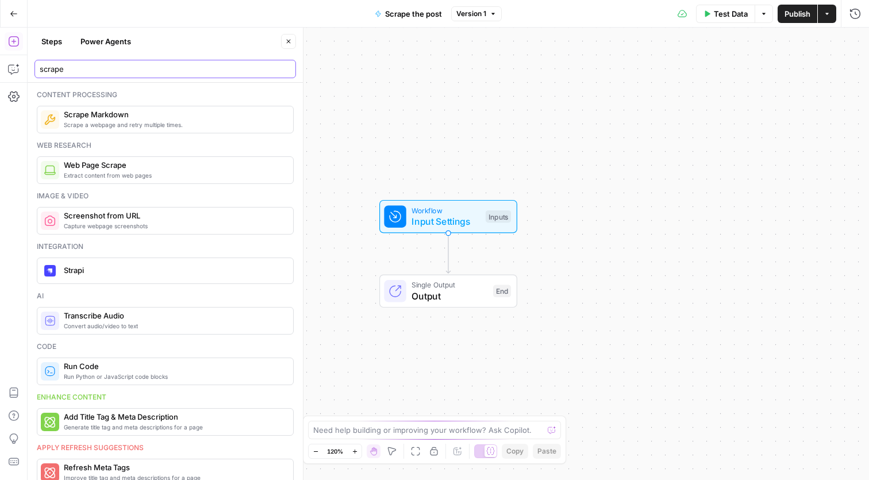
type input "scrape"
click at [448, 217] on span "Input Settings" at bounding box center [445, 221] width 68 height 14
click at [474, 220] on span "Input Settings" at bounding box center [445, 221] width 68 height 14
click at [749, 94] on input "URL (Optional)" at bounding box center [783, 92] width 137 height 11
click at [811, 91] on input "URL (Optional)" at bounding box center [783, 92] width 137 height 11
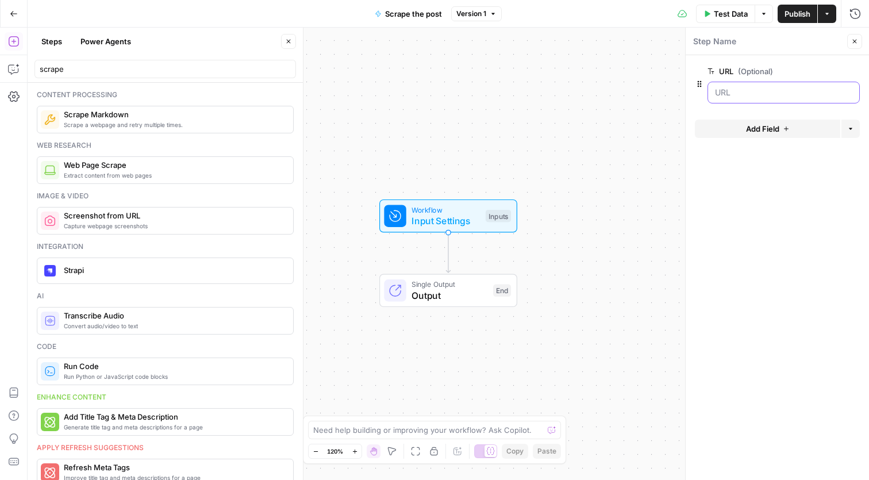
click at [733, 92] on input "URL (Optional)" at bounding box center [783, 92] width 137 height 11
click at [191, 168] on span "Web Page Scrape" at bounding box center [174, 164] width 220 height 11
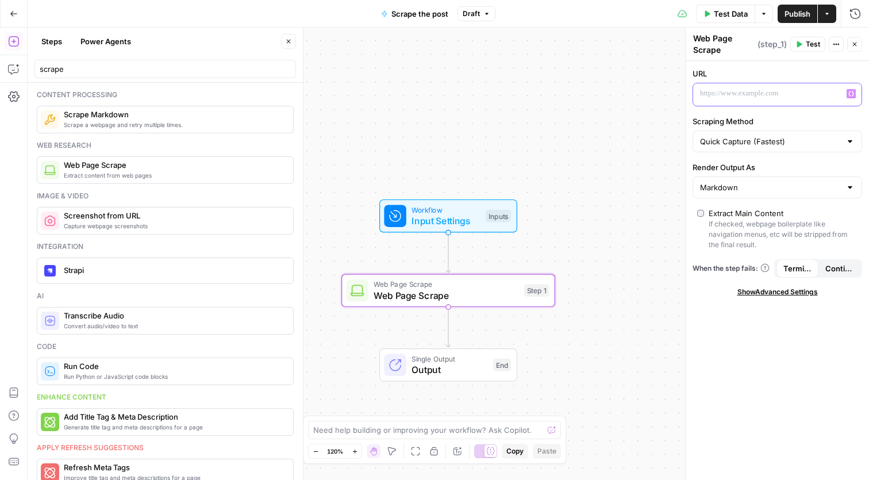
click at [776, 89] on p at bounding box center [768, 93] width 136 height 11
click at [849, 95] on icon "button" at bounding box center [851, 93] width 6 height 5
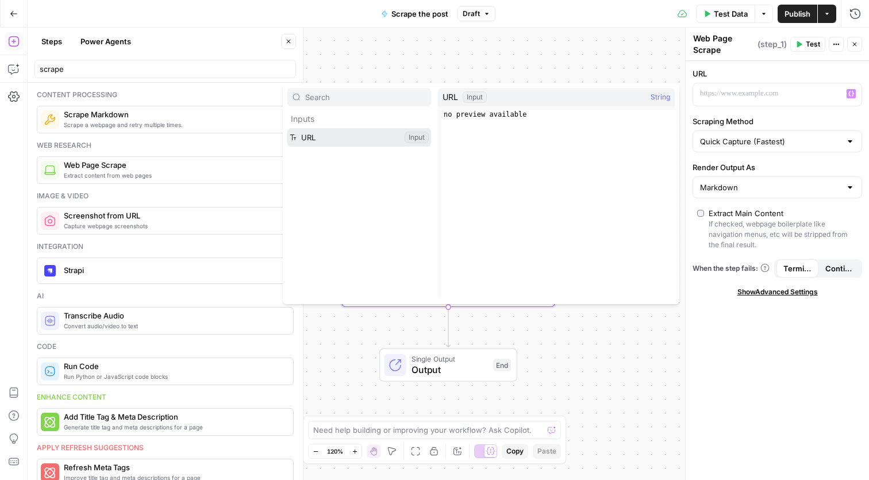
click at [341, 138] on button "Select variable URL" at bounding box center [359, 137] width 144 height 18
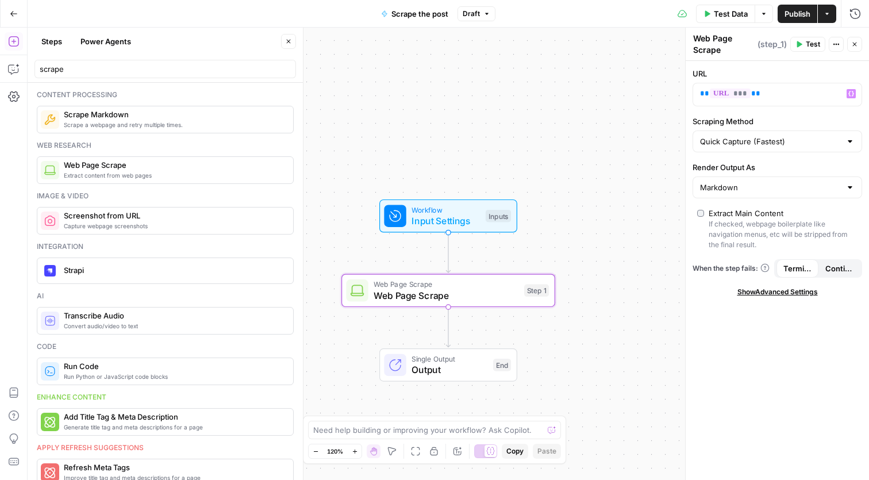
click at [594, 286] on div "Workflow Input Settings Inputs Web Page Scrape Web Page Scrape Step 1 Single Ou…" at bounding box center [448, 254] width 841 height 452
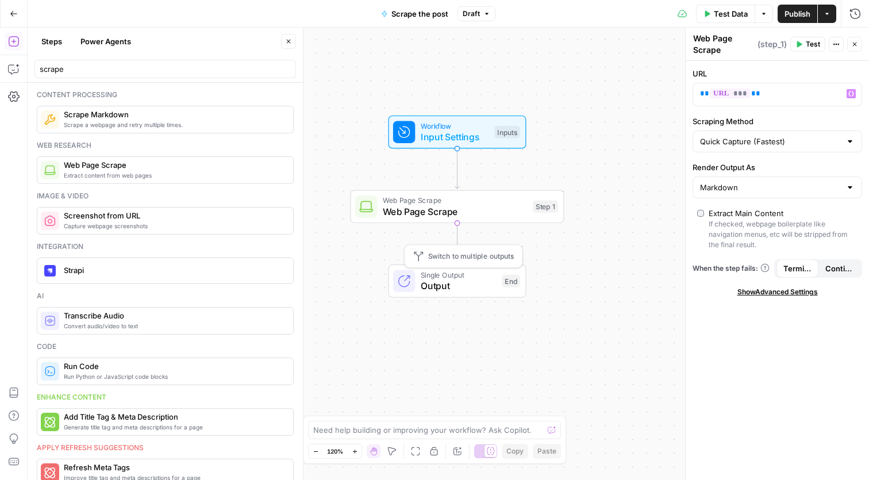
click at [453, 278] on span "Single Output" at bounding box center [459, 275] width 76 height 11
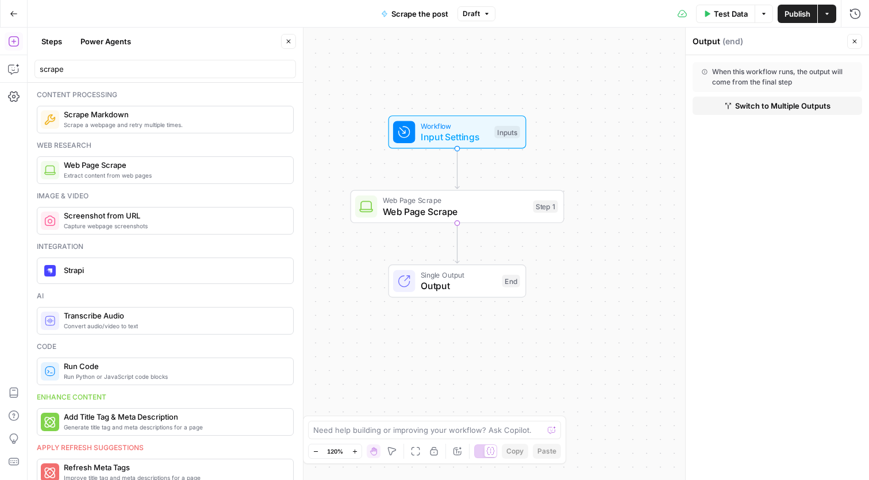
click at [469, 216] on span "Web Page Scrape" at bounding box center [455, 212] width 145 height 14
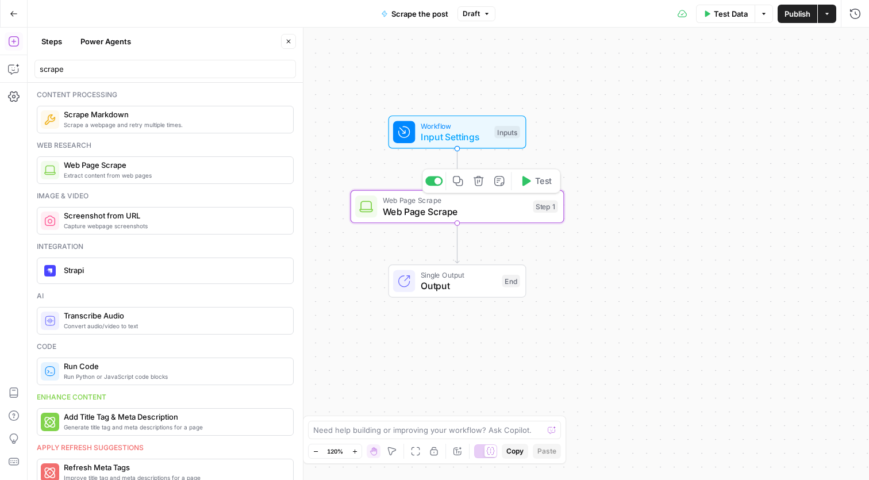
type textarea "Web Page Scrape"
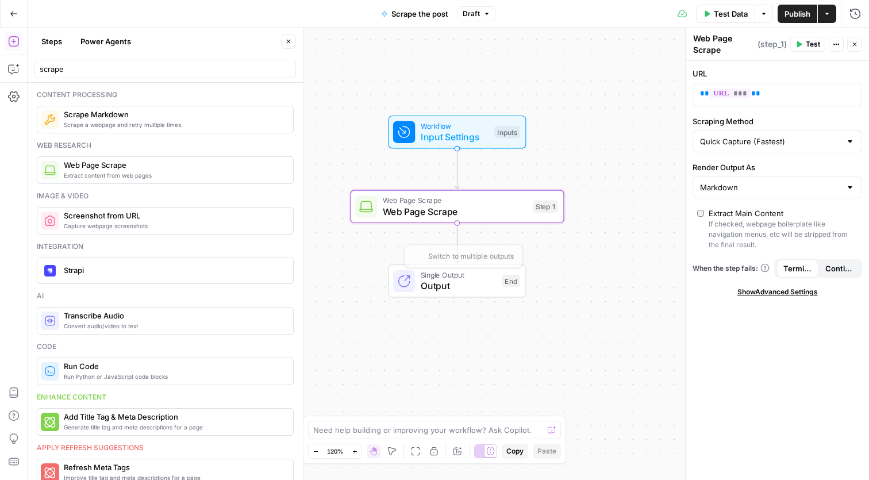
click at [522, 326] on div "Workflow Input Settings Inputs Web Page Scrape Web Page Scrape Step 1 Single Ou…" at bounding box center [448, 254] width 841 height 452
click at [441, 13] on span "Scrape the post" at bounding box center [419, 13] width 57 height 11
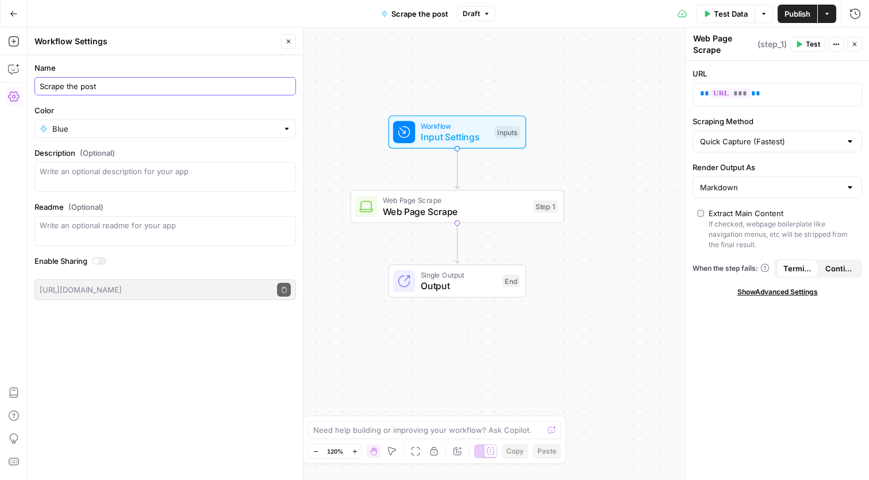
click at [90, 89] on input "Scrape the post" at bounding box center [165, 85] width 251 height 11
type input "Scrape the story"
click at [364, 154] on div "Workflow Input Settings Inputs Web Page Scrape Web Page Scrape Step 1 Single Ou…" at bounding box center [448, 254] width 841 height 452
click at [514, 246] on div "Switch to multiple outputs" at bounding box center [463, 256] width 118 height 24
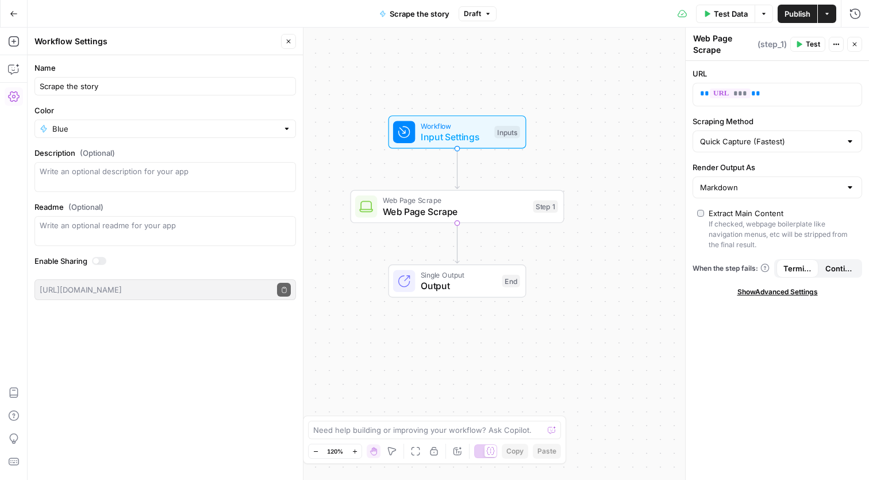
click at [441, 330] on div "Workflow Input Settings Inputs Web Page Scrape Web Page Scrape Step 1 Single Ou…" at bounding box center [448, 254] width 841 height 452
click at [11, 76] on button "Copilot" at bounding box center [14, 69] width 18 height 18
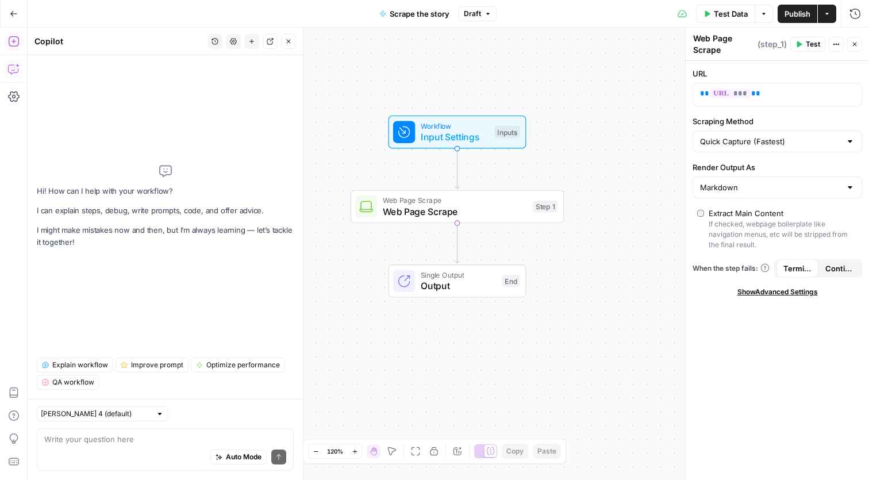
click at [95, 454] on div "Auto Mode Send" at bounding box center [165, 457] width 242 height 25
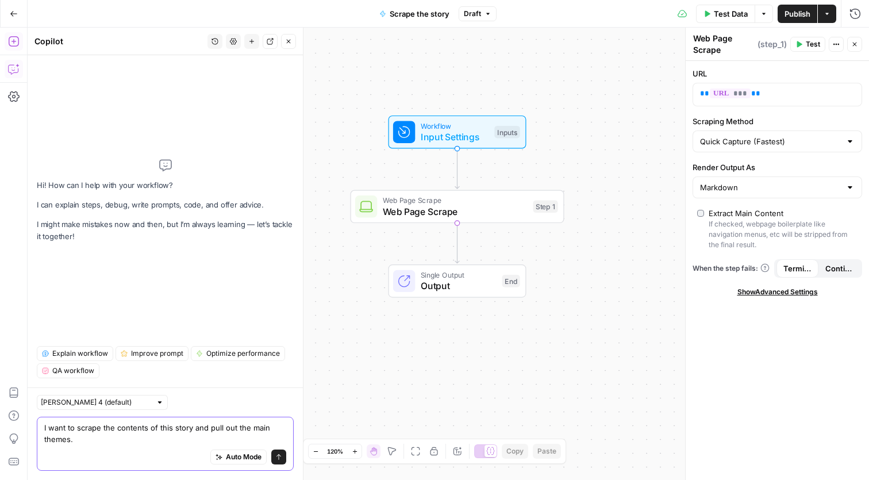
click at [214, 425] on textarea "I want to scrape the contents of this story and pull out the main themes." at bounding box center [165, 433] width 242 height 23
click at [232, 428] on textarea "I want to scrape the contents of this story and pull out the main themes." at bounding box center [165, 433] width 242 height 23
drag, startPoint x: 234, startPoint y: 428, endPoint x: 209, endPoint y: 428, distance: 25.3
click at [209, 428] on textarea "I want to scrape the contents of this story and pull out the main themes." at bounding box center [165, 433] width 242 height 23
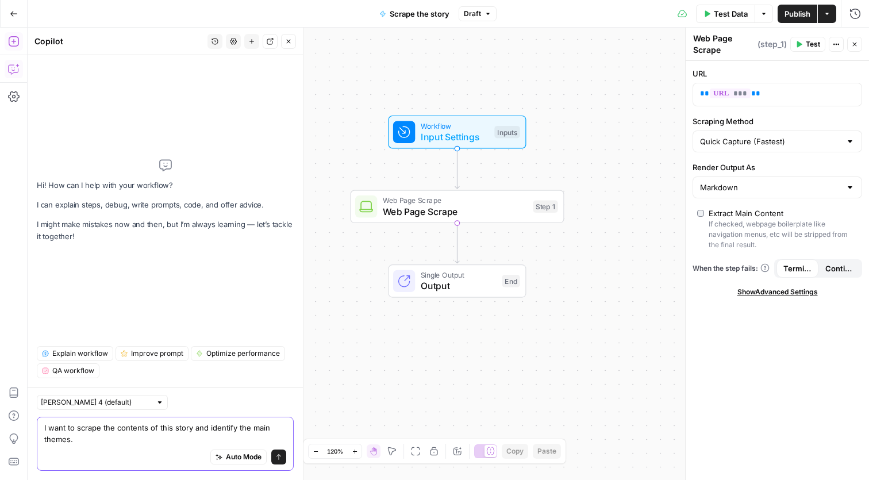
click at [244, 428] on textarea "I want to scrape the contents of this story and identify the main themes." at bounding box center [165, 433] width 242 height 23
click at [213, 428] on textarea "I want to scrape the contents of this story and identify the main themes." at bounding box center [165, 433] width 242 height 23
type textarea "I want to scrape the contents of this story and identify the main themes."
click at [280, 453] on button "Send" at bounding box center [278, 456] width 15 height 15
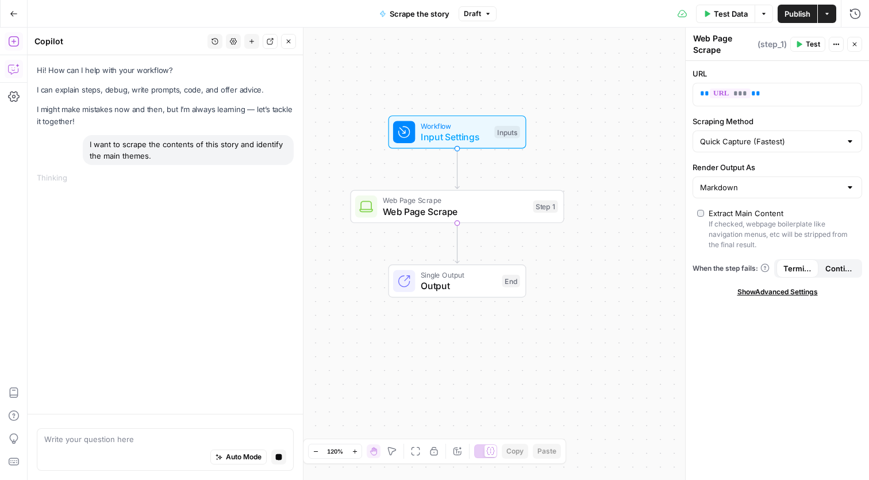
click at [447, 10] on span "Scrape the story" at bounding box center [420, 13] width 60 height 11
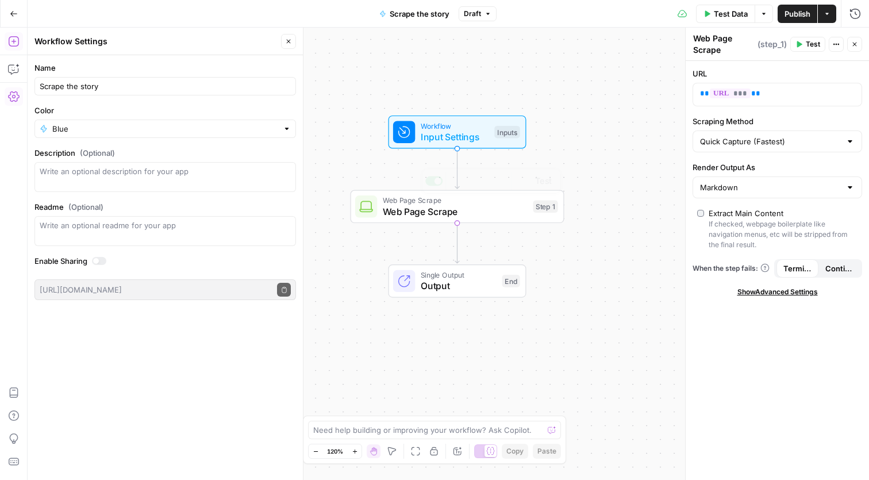
click at [410, 255] on button "Switch to multiple outputs" at bounding box center [462, 256] width 111 height 17
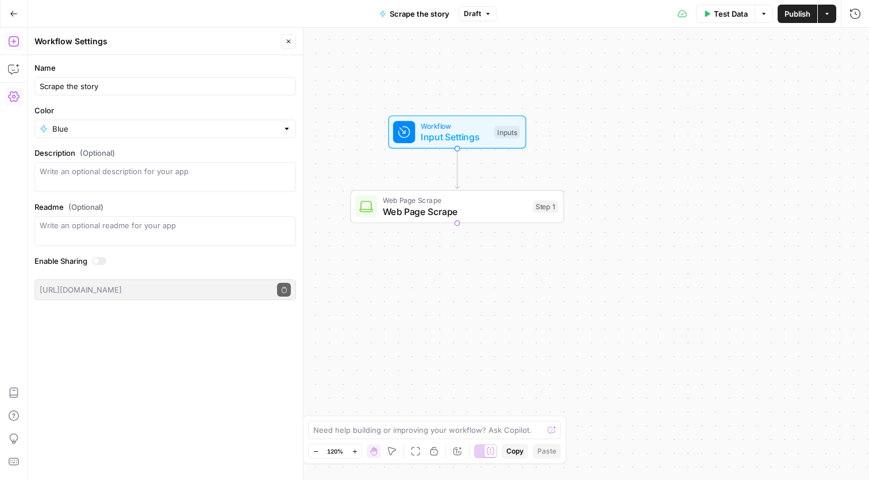
type textarea "Format Outputs"
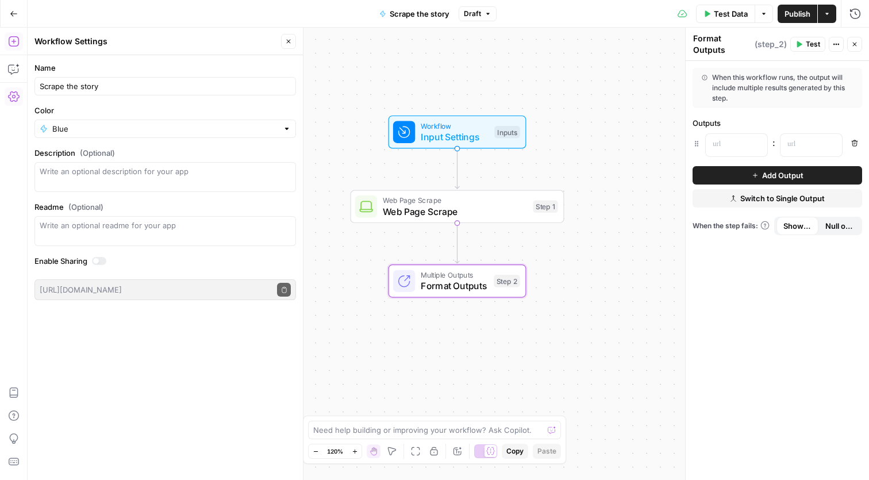
click at [430, 207] on span "Web Page Scrape" at bounding box center [455, 212] width 145 height 14
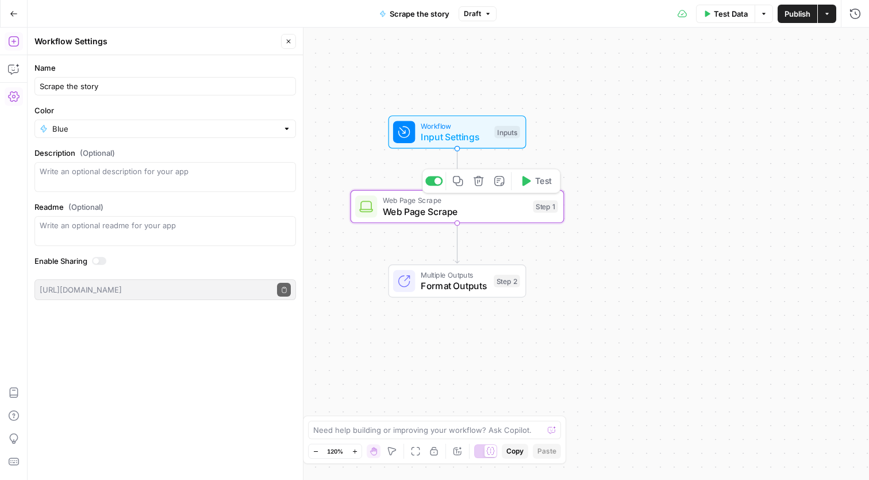
type textarea "Web Page Scrape"
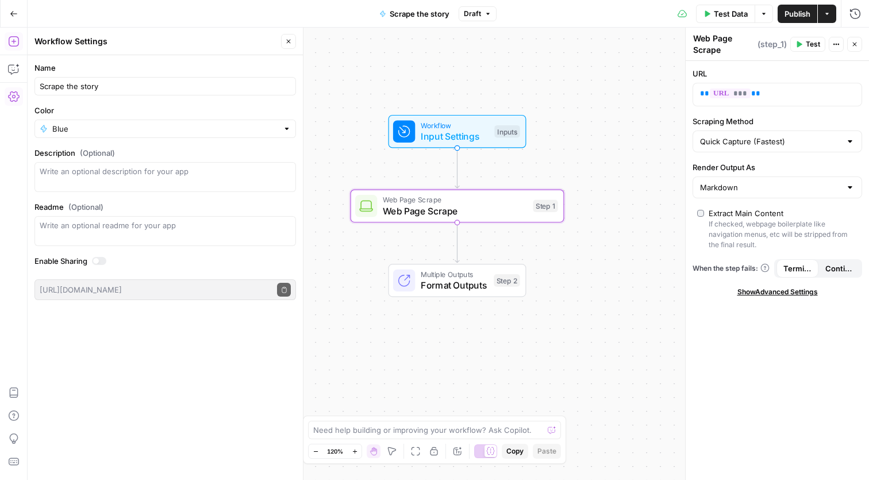
click at [371, 261] on div "Workflow Input Settings Inputs Web Page Scrape Web Page Scrape Step 1 Multiple …" at bounding box center [448, 254] width 841 height 452
click at [289, 36] on button "Close" at bounding box center [288, 41] width 15 height 15
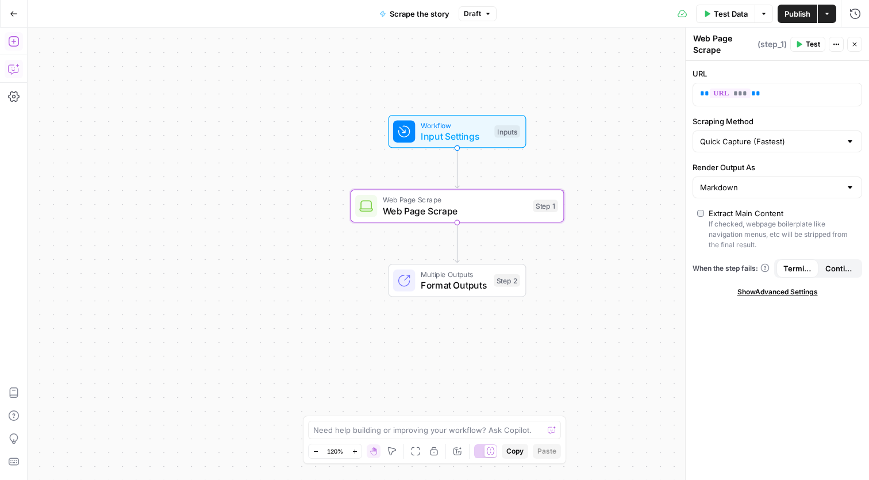
click at [16, 70] on icon "button" at bounding box center [13, 68] width 11 height 11
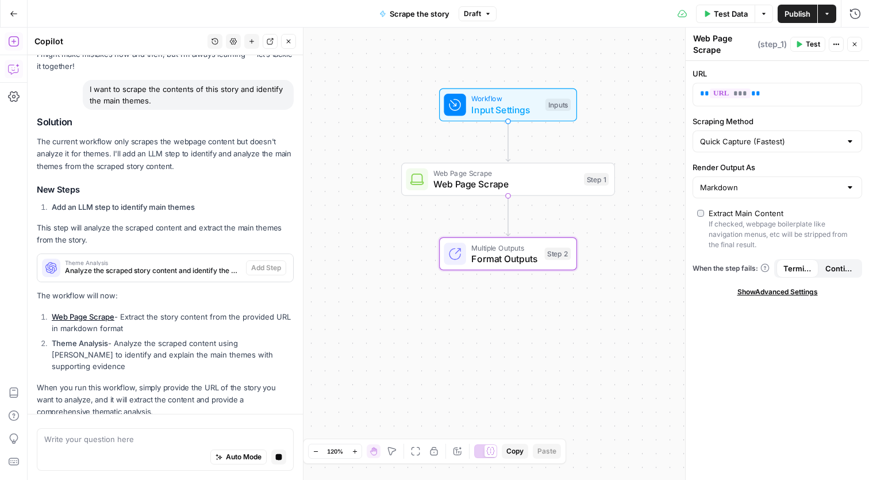
scroll to position [111, 0]
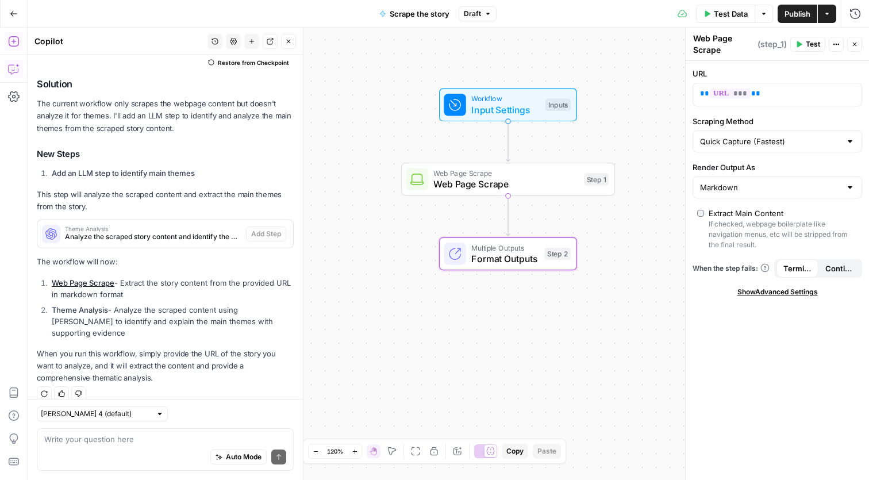
click at [156, 230] on span "Theme Analysis" at bounding box center [153, 229] width 176 height 6
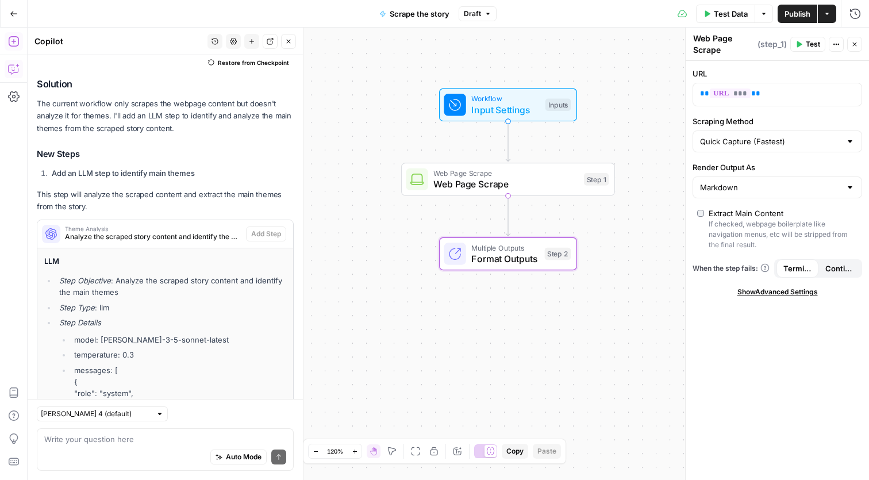
click at [183, 232] on span "Analyze the scraped story content and identify the main themes" at bounding box center [153, 237] width 176 height 10
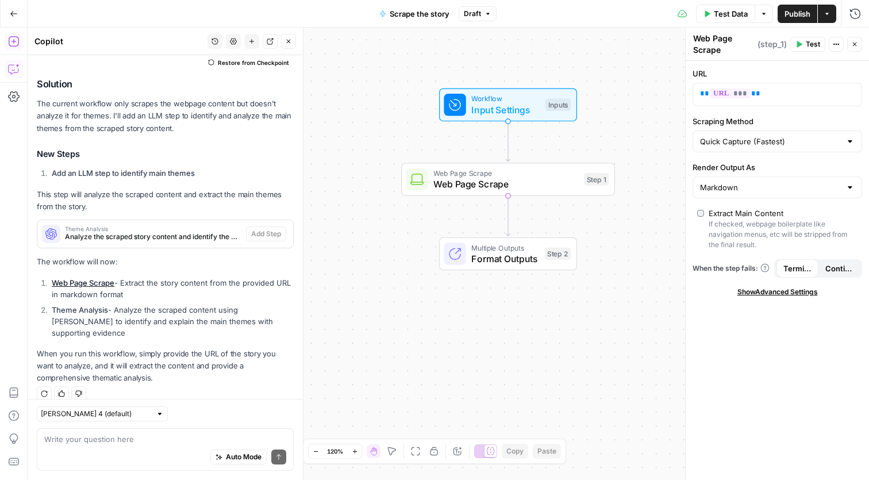
drag, startPoint x: 195, startPoint y: 230, endPoint x: 519, endPoint y: 202, distance: 325.4
click at [519, 202] on body "September Cohort New Home Browse Insights Opportunities Your Data Recent Grids …" at bounding box center [434, 240] width 869 height 480
click at [528, 155] on icon "button" at bounding box center [529, 154] width 10 height 10
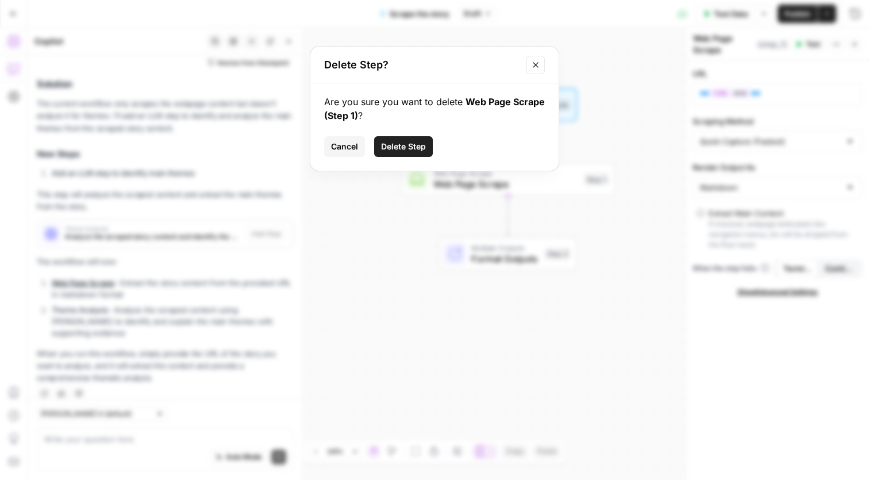
click at [406, 138] on button "Delete Step" at bounding box center [403, 146] width 59 height 21
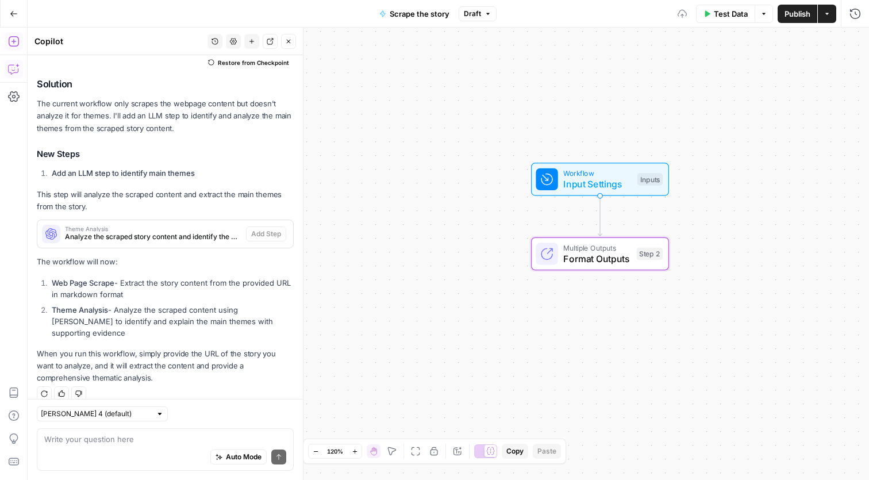
click at [157, 233] on span "Analyze the scraped story content and identify the main themes" at bounding box center [153, 237] width 176 height 10
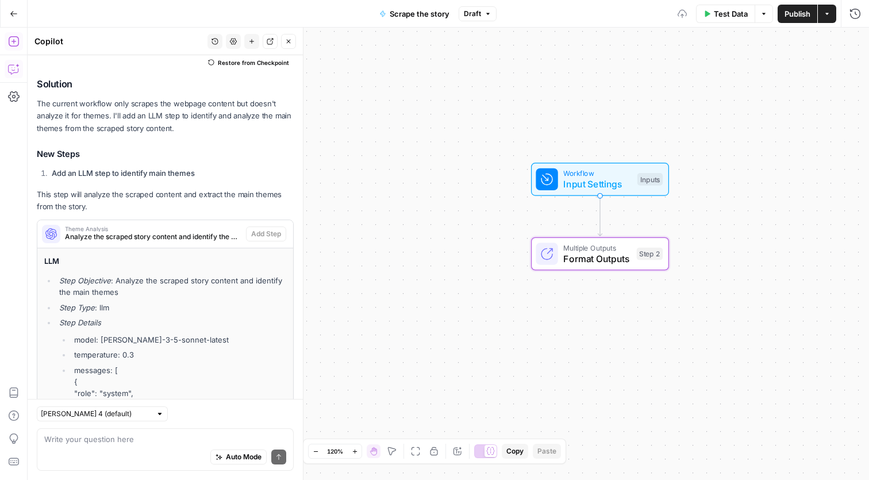
click at [223, 234] on span "Analyze the scraped story content and identify the main themes" at bounding box center [153, 237] width 176 height 10
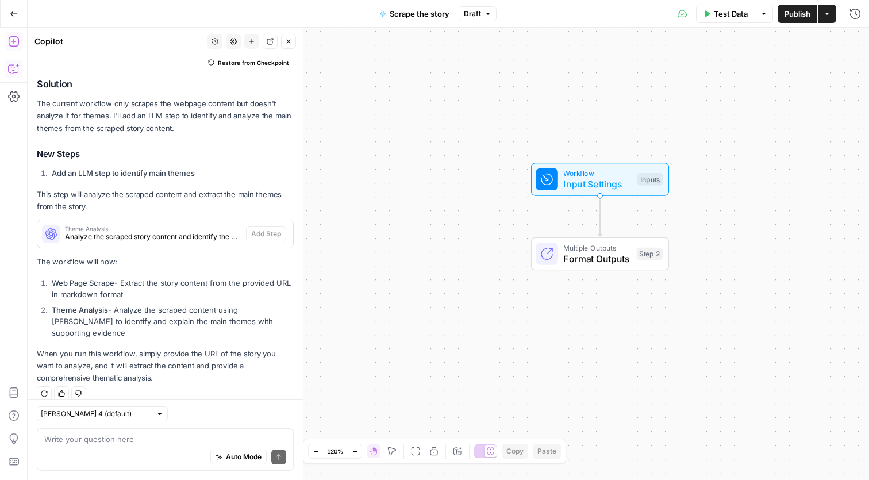
click at [247, 273] on div "Solution The current workflow only scrapes the webpage content but doesn't anal…" at bounding box center [165, 232] width 257 height 306
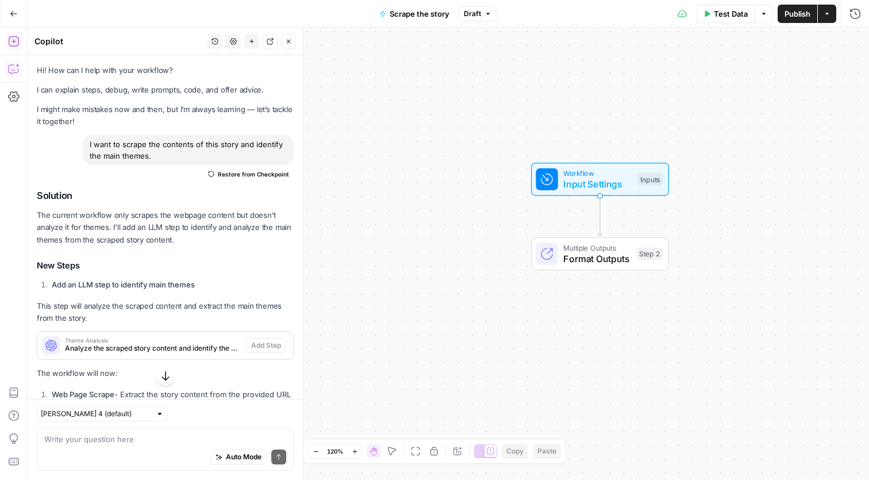
scroll to position [0, 0]
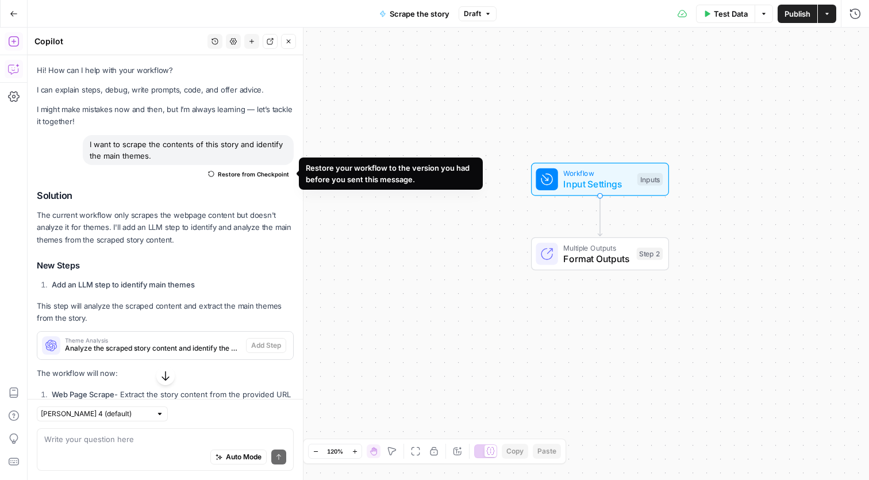
click at [256, 175] on span "Restore from Checkpoint" at bounding box center [253, 174] width 71 height 9
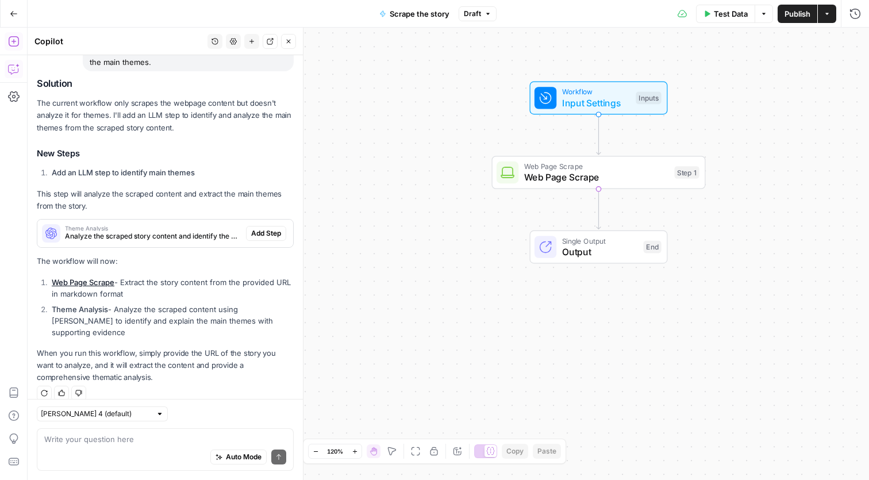
scroll to position [93, 0]
click at [97, 313] on strong "Theme Analysis" at bounding box center [80, 309] width 56 height 9
click at [263, 234] on span "Add Step" at bounding box center [266, 234] width 30 height 10
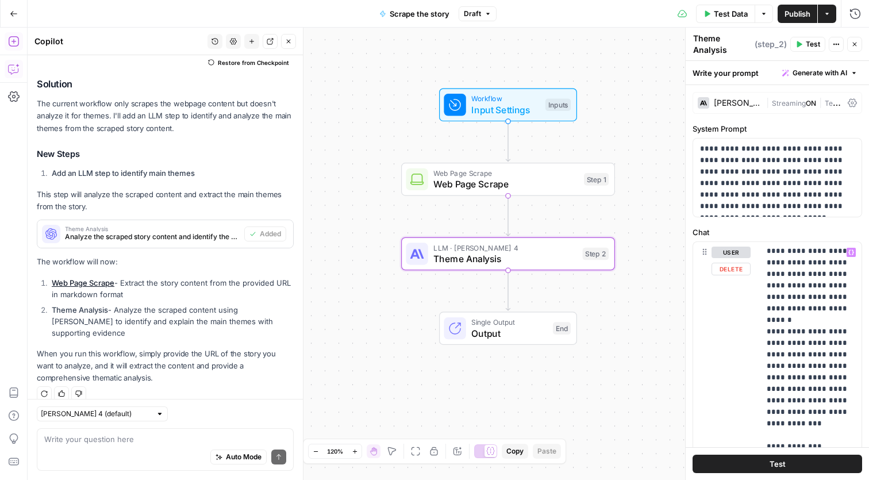
scroll to position [7, 0]
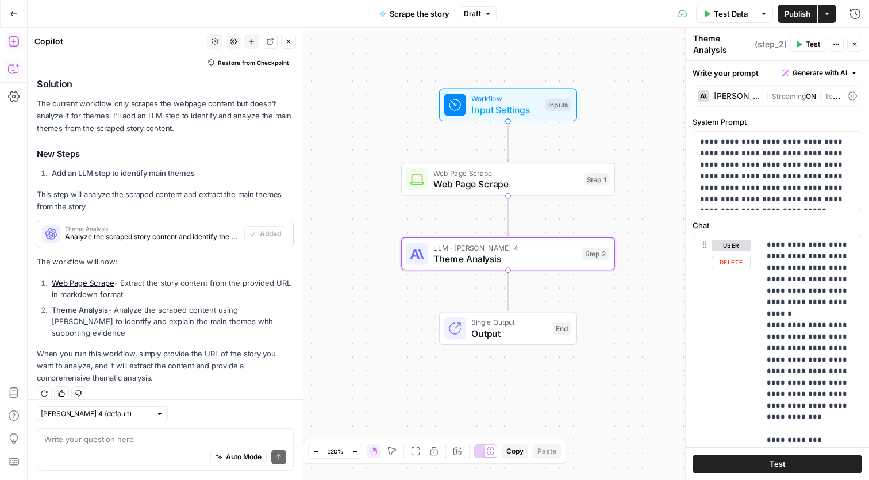
click at [649, 388] on div "Workflow Input Settings Inputs Web Page Scrape Web Page Scrape Step 1 LLM · Cla…" at bounding box center [448, 254] width 841 height 452
click at [443, 16] on span "Scrape the story" at bounding box center [420, 13] width 60 height 11
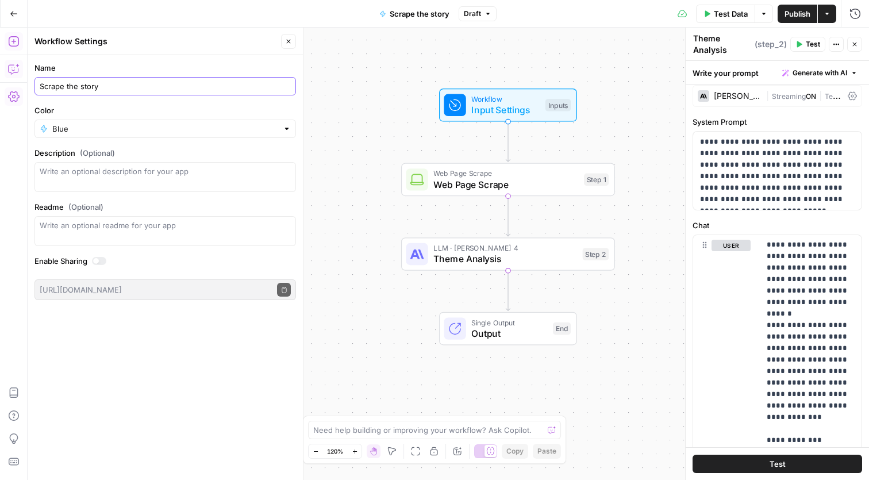
click at [169, 91] on input "Scrape the story" at bounding box center [165, 85] width 251 height 11
type input "Scrape the story and analyze themes"
click at [315, 141] on div "Workflow Input Settings Inputs Web Page Scrape Web Page Scrape Step 1 LLM · Cla…" at bounding box center [448, 254] width 841 height 452
click at [378, 333] on div "Workflow Input Settings Inputs Web Page Scrape Web Page Scrape Step 1 LLM · Cla…" at bounding box center [448, 254] width 841 height 452
click at [21, 72] on button "Copilot" at bounding box center [14, 69] width 18 height 18
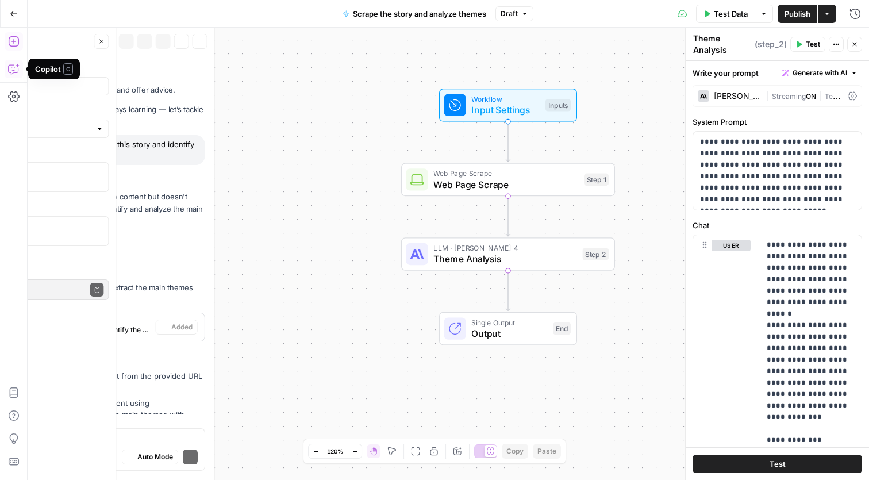
scroll to position [111, 0]
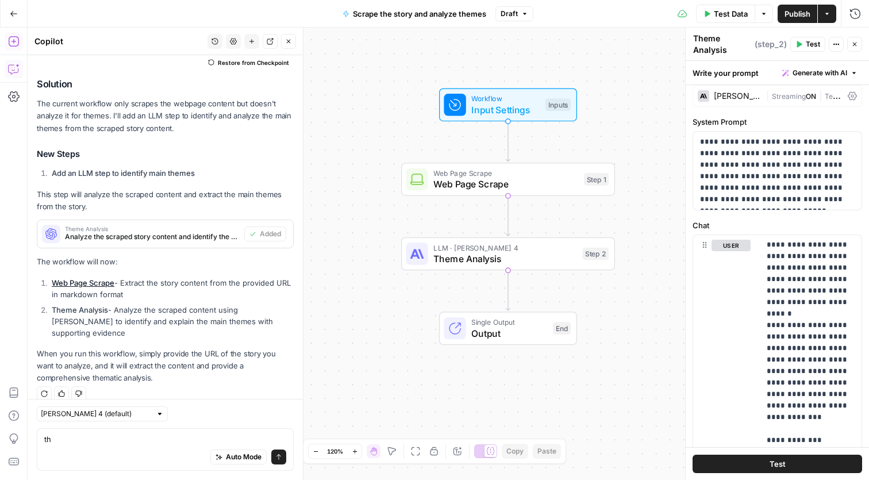
type textarea "t"
type textarea "next I want to reference those themes and compare them against"
click at [309, 236] on div "Workflow Input Settings Inputs Web Page Scrape Web Page Scrape Step 1 LLM · Cla…" at bounding box center [448, 254] width 841 height 452
click at [254, 8] on div "Go Back Scrape the story and analyze themes Draft Test Data Options Publish Act…" at bounding box center [434, 13] width 869 height 27
click at [10, 10] on icon "button" at bounding box center [14, 14] width 8 height 8
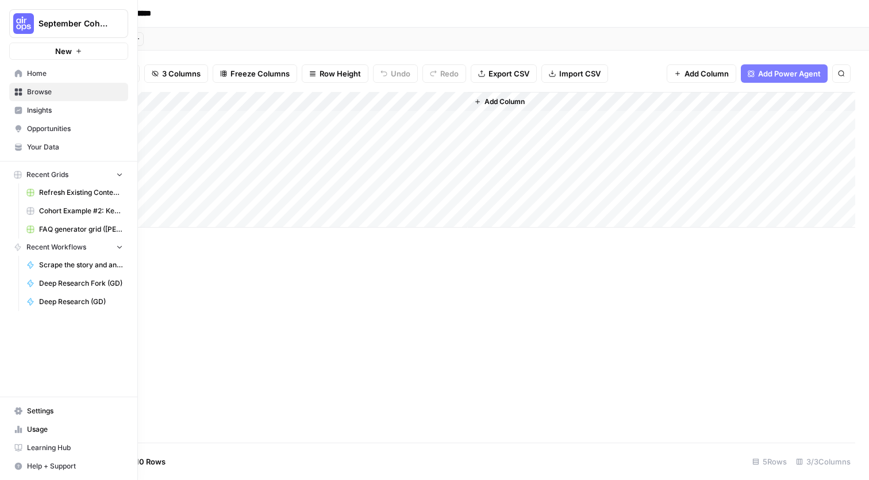
click at [39, 143] on span "Your Data" at bounding box center [75, 147] width 96 height 10
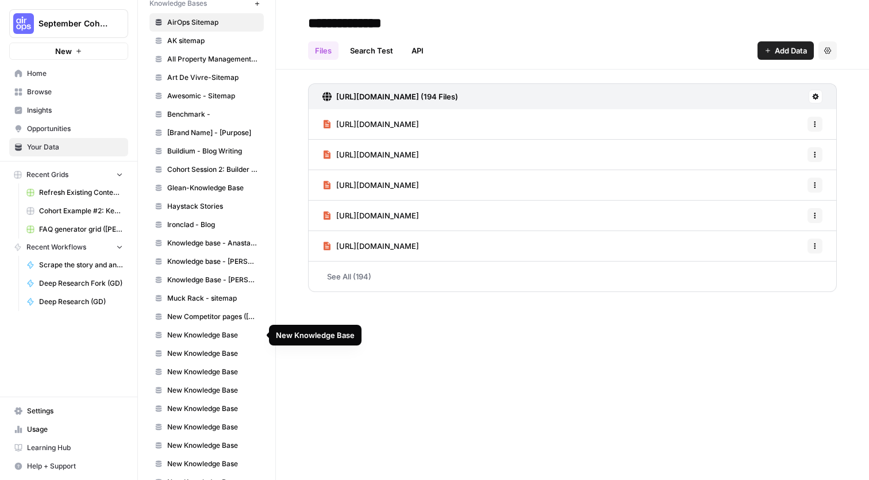
scroll to position [757, 0]
click at [210, 210] on span "Haystack Stories" at bounding box center [212, 206] width 91 height 10
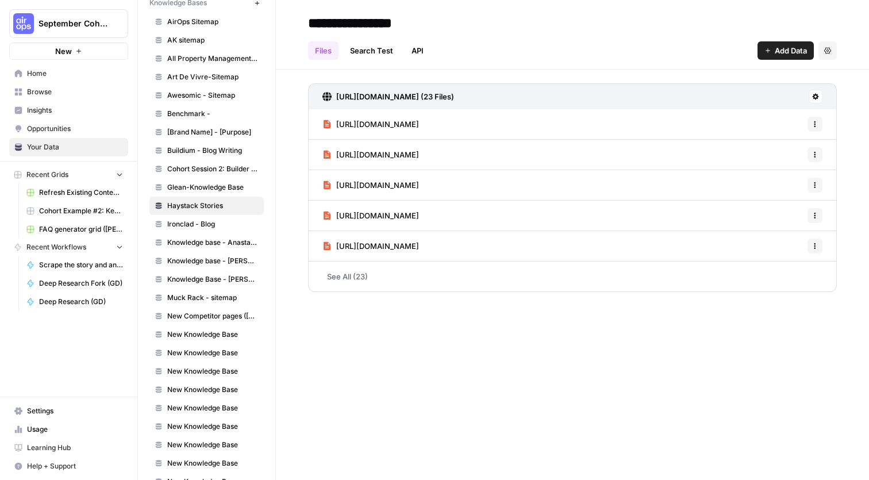
click at [71, 269] on span "Scrape the story and analyze themes" at bounding box center [81, 265] width 84 height 10
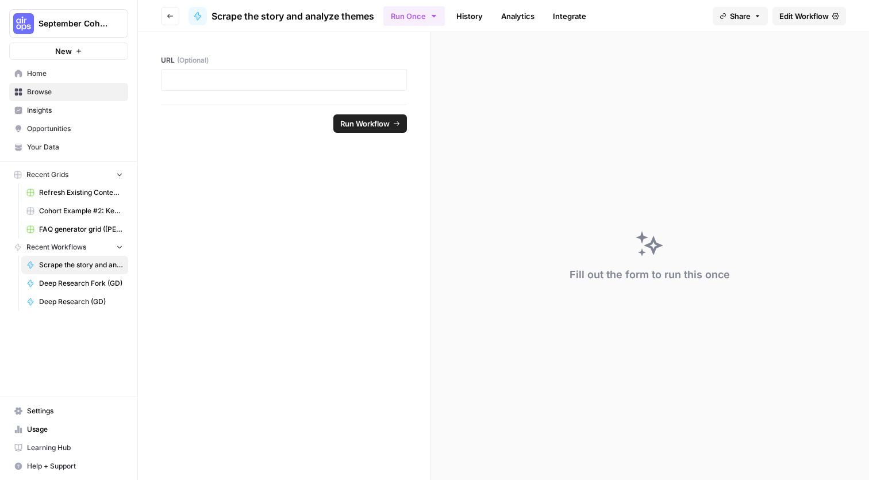
click at [795, 15] on span "Edit Workflow" at bounding box center [803, 15] width 49 height 11
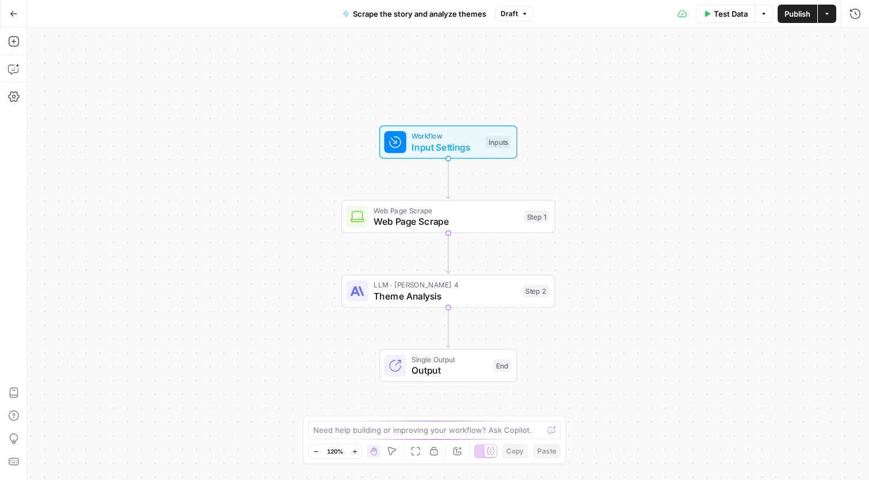
click at [475, 299] on span "Theme Analysis" at bounding box center [446, 296] width 144 height 14
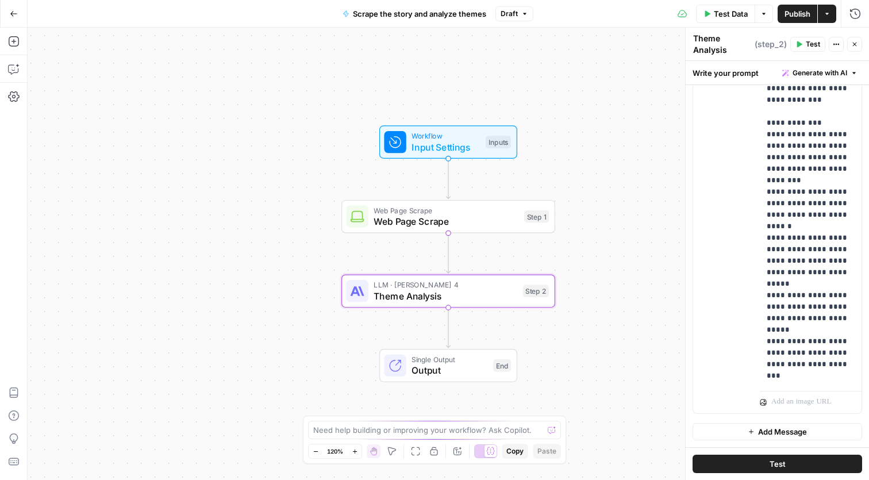
scroll to position [324, 0]
click at [606, 327] on div "Workflow Input Settings Inputs Web Page Scrape Web Page Scrape Step 1 LLM · Cla…" at bounding box center [448, 254] width 841 height 452
click at [14, 64] on icon "button" at bounding box center [13, 68] width 11 height 11
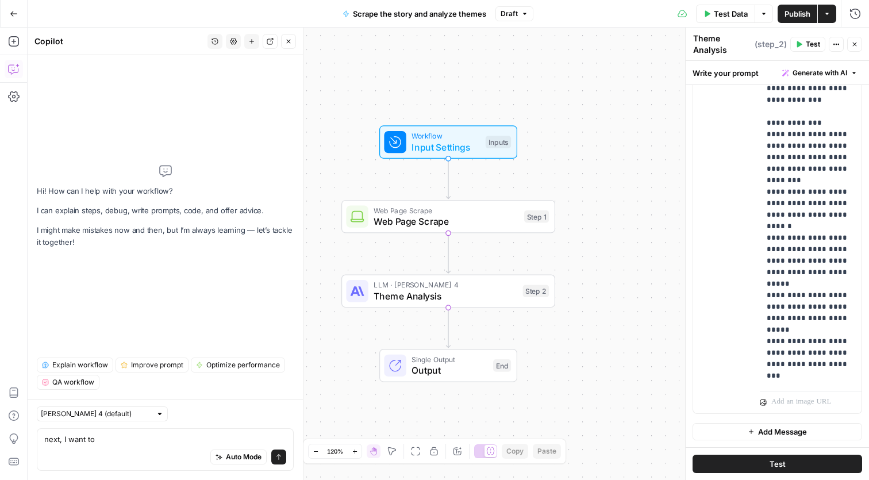
type textarea "next, I want to"
click at [446, 161] on icon "Edge from start to step_1" at bounding box center [448, 179] width 4 height 40
click at [444, 141] on span "Input Settings" at bounding box center [445, 147] width 68 height 14
click at [437, 144] on span "Input Settings" at bounding box center [446, 147] width 68 height 14
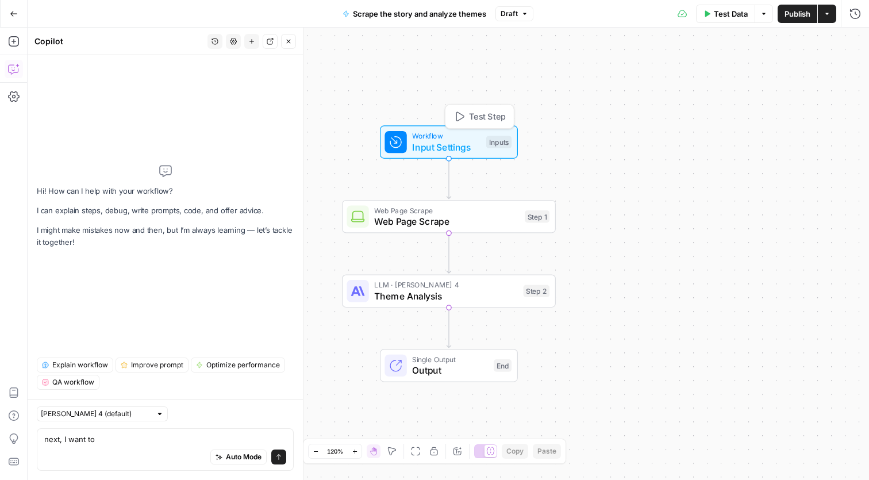
type textarea "Inputs"
click at [775, 130] on span "Add Field" at bounding box center [762, 128] width 33 height 11
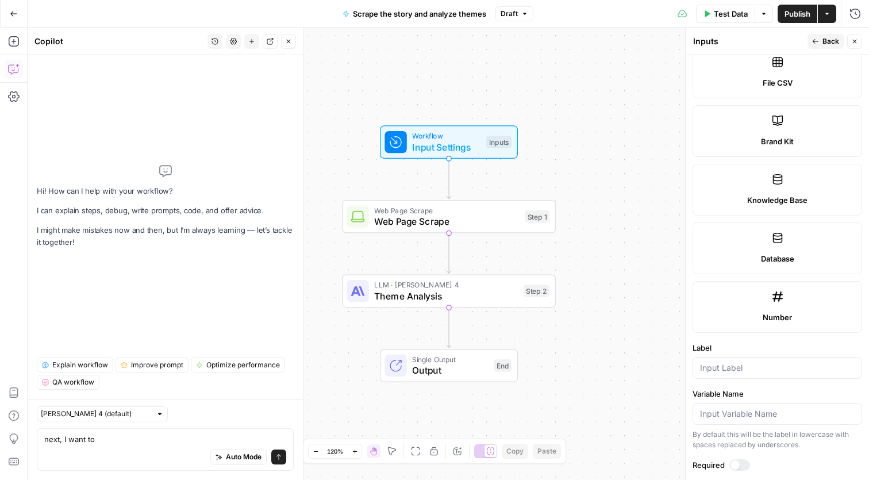
scroll to position [442, 0]
click at [790, 193] on label "Knowledge Base" at bounding box center [777, 189] width 170 height 52
click at [754, 361] on input "Label" at bounding box center [777, 366] width 155 height 11
paste input "13029"
type input "13029"
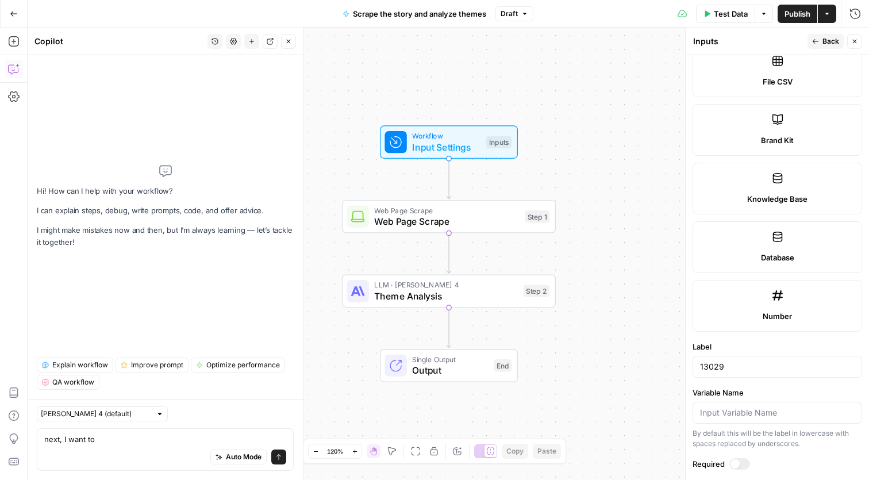
click at [789, 395] on label "Variable Name" at bounding box center [777, 392] width 170 height 11
click at [789, 407] on input "Variable Name" at bounding box center [777, 412] width 155 height 11
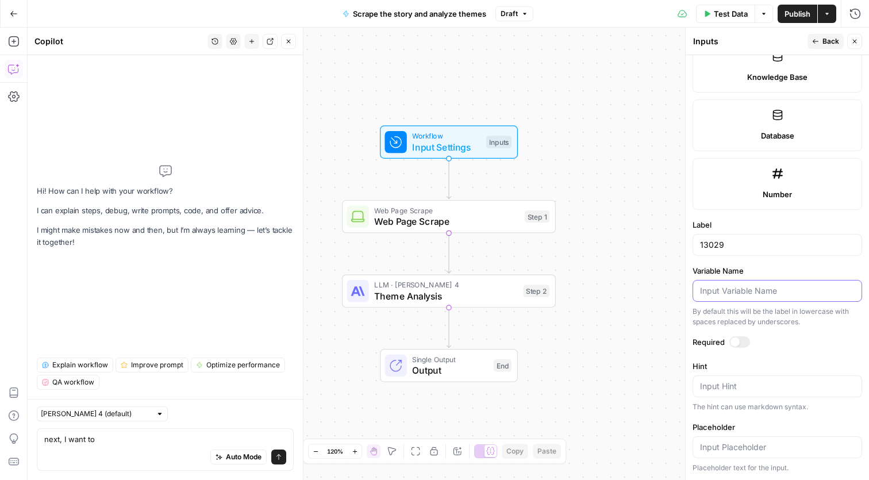
scroll to position [564, 0]
click at [752, 235] on div "13029" at bounding box center [777, 245] width 170 height 22
click at [751, 243] on input "13029" at bounding box center [777, 244] width 155 height 11
click at [771, 283] on div at bounding box center [777, 291] width 170 height 22
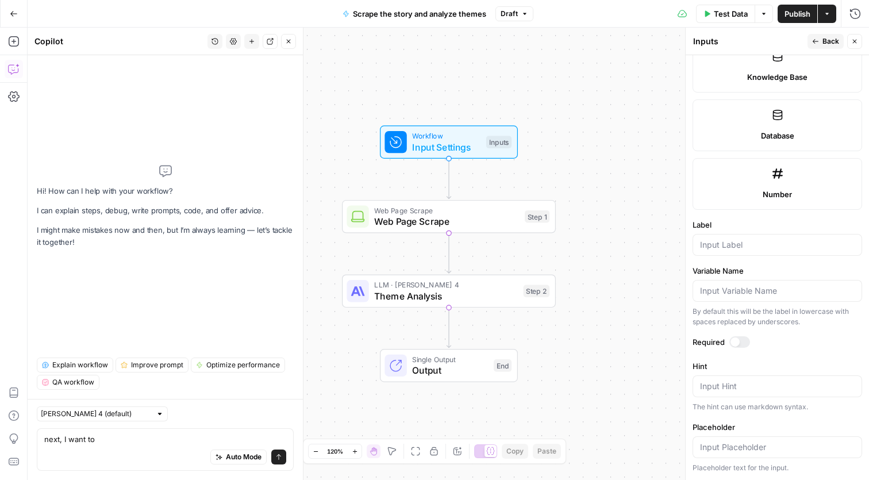
click at [774, 235] on div at bounding box center [777, 245] width 170 height 22
paste input "13029"
type input "13029"
click at [761, 291] on input "Variable Name" at bounding box center [777, 290] width 155 height 11
paste input "13029"
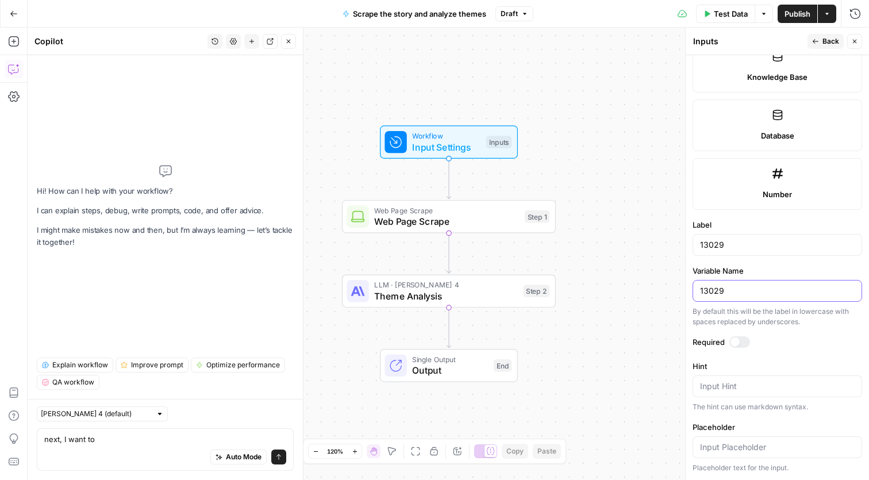
type input "13029"
click at [784, 259] on form "Input type Short Text Long Text Single Select Multi Select JSON File Text File …" at bounding box center [777, 267] width 183 height 425
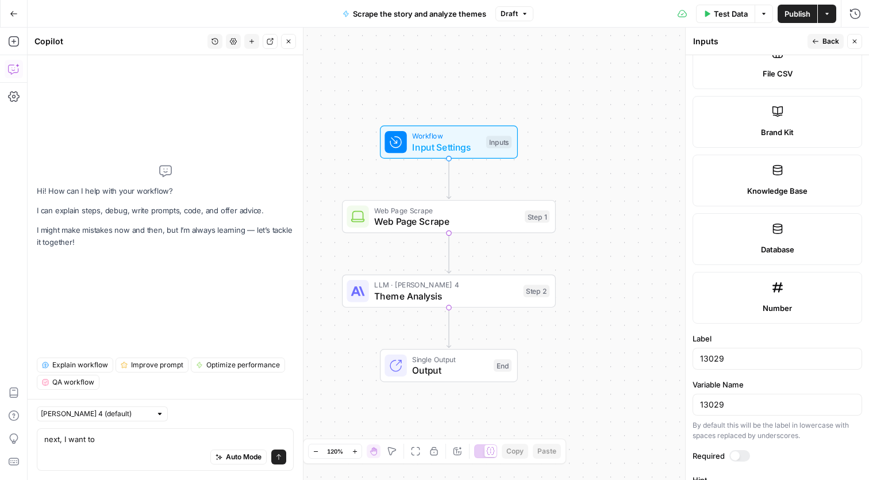
scroll to position [0, 0]
click at [740, 455] on div at bounding box center [739, 455] width 21 height 11
click at [835, 42] on span "Back" at bounding box center [830, 41] width 17 height 10
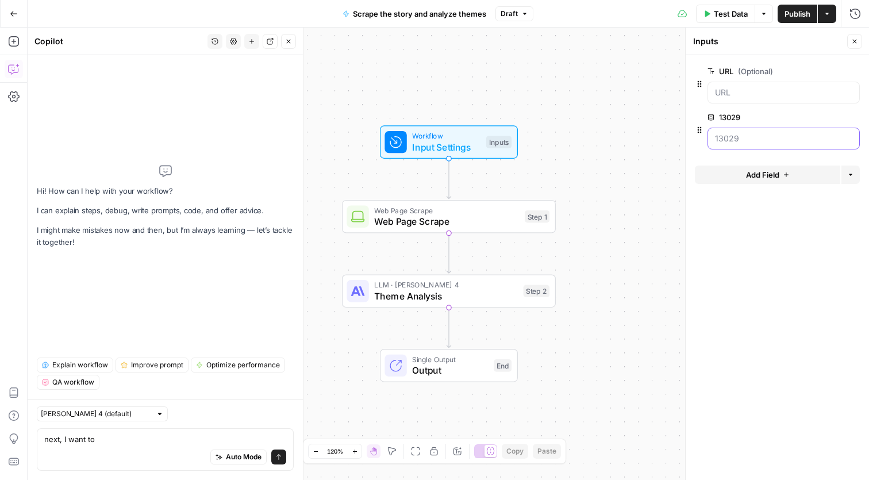
click at [752, 136] on input "13029" at bounding box center [783, 138] width 137 height 11
click at [732, 145] on div at bounding box center [783, 139] width 152 height 22
click at [755, 141] on input "13029" at bounding box center [783, 138] width 137 height 11
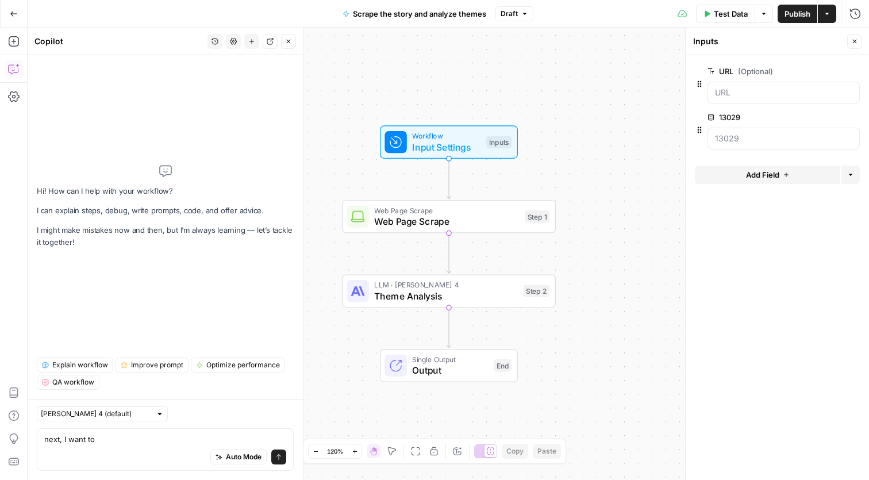
click at [833, 116] on icon "button" at bounding box center [836, 117] width 6 height 6
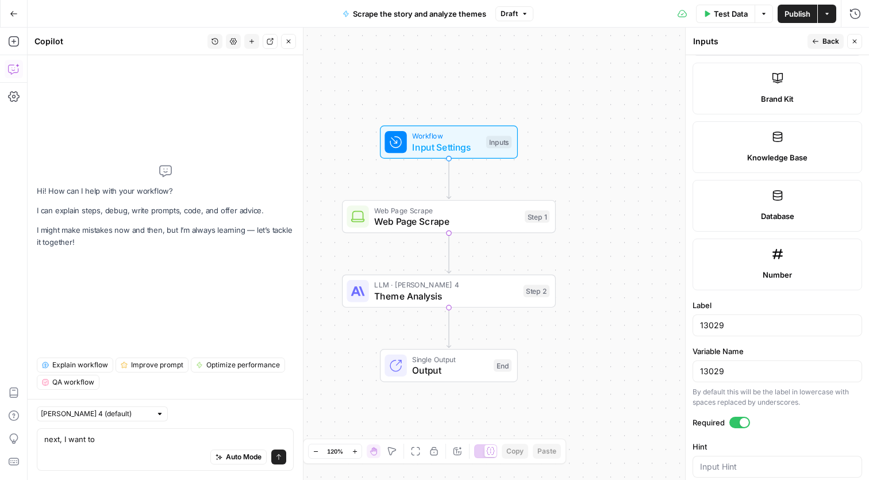
scroll to position [466, 0]
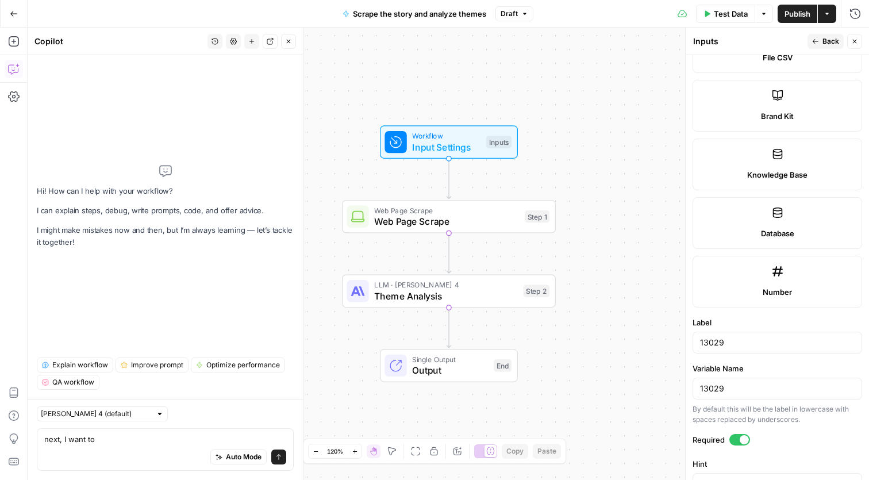
click at [777, 159] on icon at bounding box center [777, 154] width 10 height 10
click at [719, 341] on input "13029" at bounding box center [777, 342] width 155 height 11
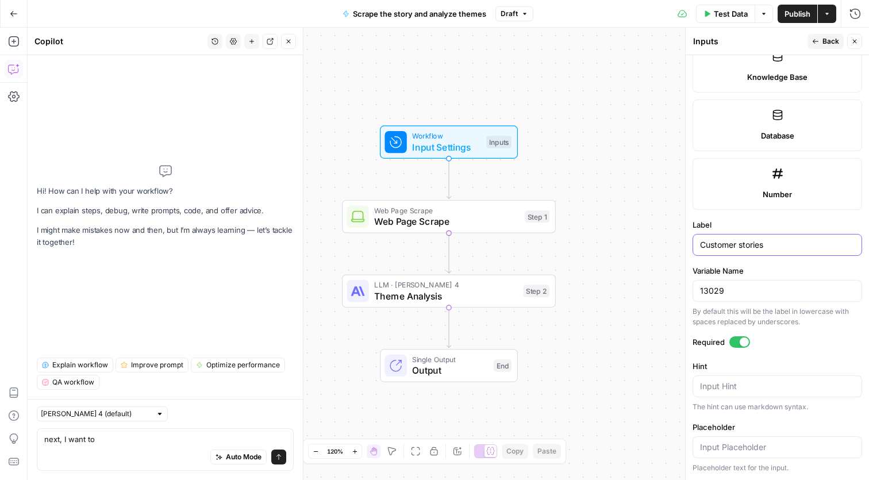
scroll to position [0, 0]
type input "Customer stories"
click at [818, 221] on label "Label" at bounding box center [777, 224] width 170 height 11
click at [818, 239] on input "Customer stories" at bounding box center [777, 244] width 155 height 11
click at [822, 28] on header "Inputs Inputs Back Close" at bounding box center [777, 42] width 183 height 28
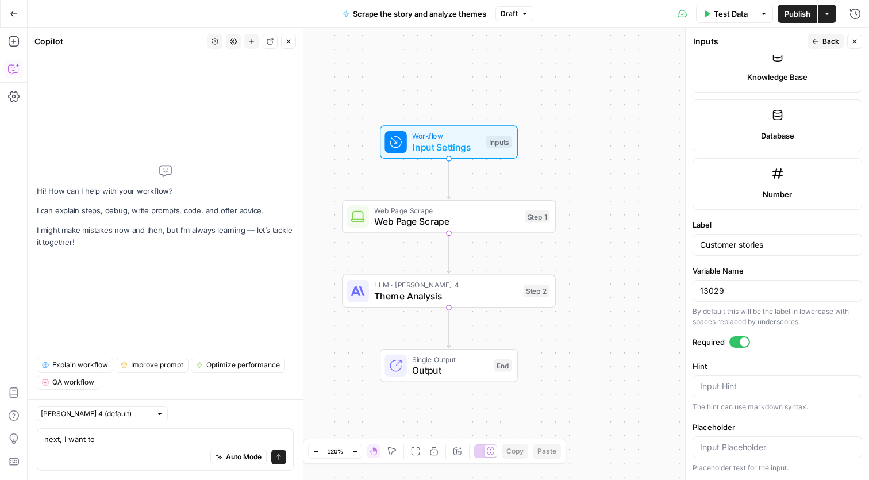
click at [822, 33] on header "Inputs Inputs Back Close" at bounding box center [777, 42] width 183 height 28
click at [823, 38] on span "Back" at bounding box center [830, 41] width 17 height 10
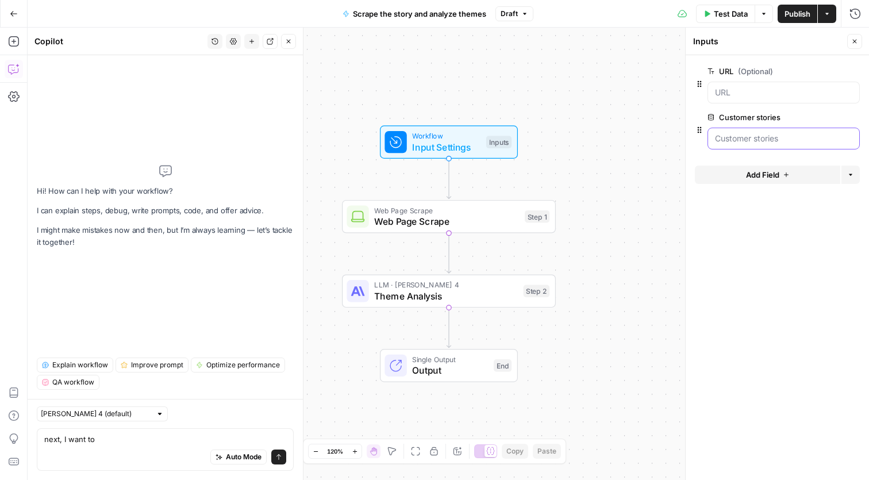
click at [760, 134] on stories "Customer stories" at bounding box center [783, 138] width 137 height 11
click at [747, 229] on form "URL (Optional) edit field Delete group Customer stories edit field Delete group…" at bounding box center [777, 267] width 183 height 425
click at [148, 441] on textarea "next, I want to" at bounding box center [165, 438] width 242 height 11
click at [753, 272] on form "URL (Optional) edit field Delete group Customer stories edit field Delete group…" at bounding box center [777, 267] width 183 height 425
click at [159, 434] on textarea "next, I want to reference" at bounding box center [165, 438] width 242 height 11
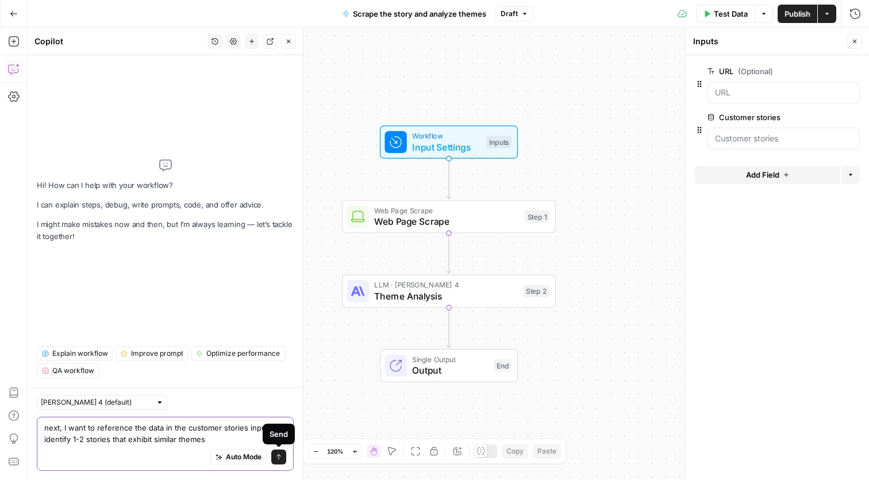
type textarea "next, I want to reference the data in the customer stories input, and identify …"
click at [281, 457] on icon "submit" at bounding box center [278, 456] width 7 height 7
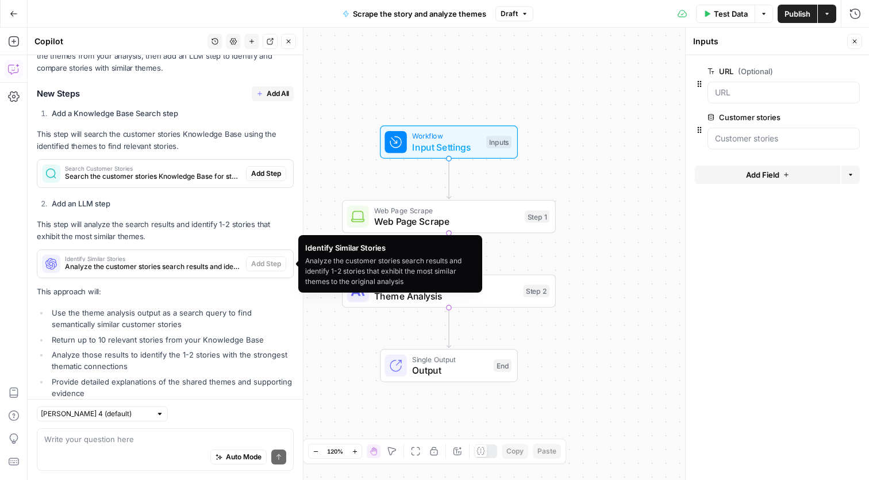
scroll to position [219, 0]
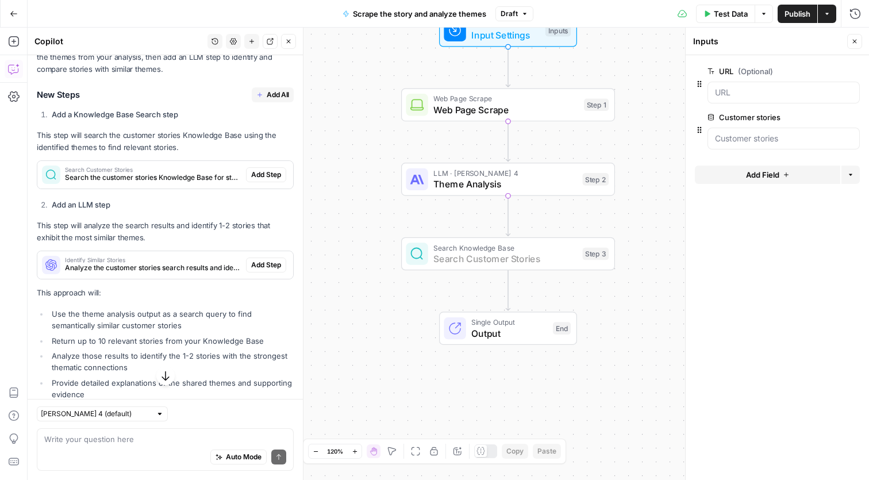
click at [260, 174] on span "Add Step" at bounding box center [266, 175] width 30 height 10
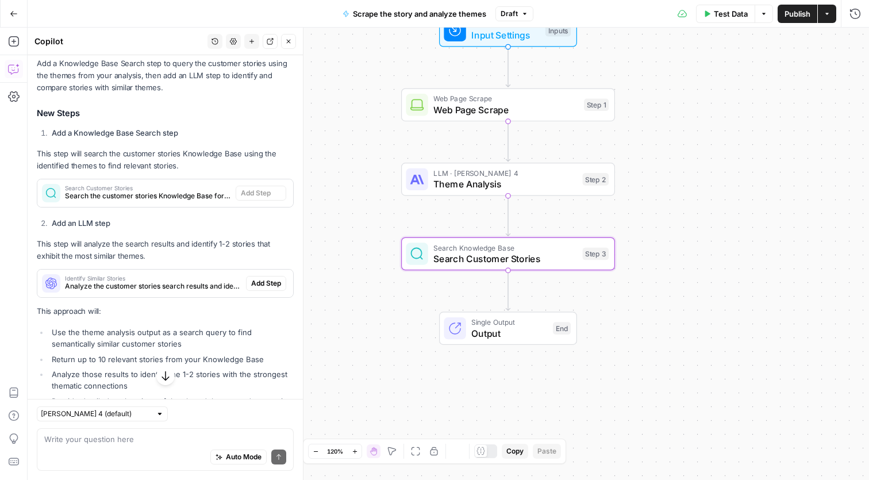
type textarea "Search Customer Stories"
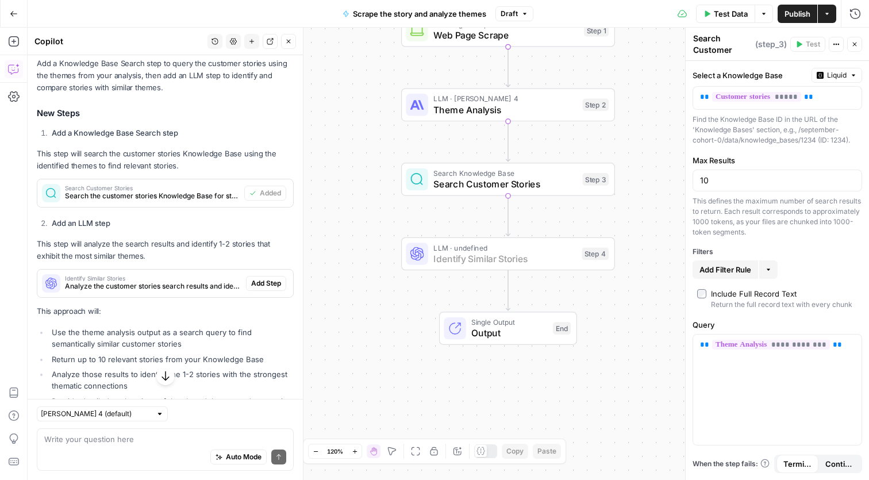
click at [258, 280] on span "Add Step" at bounding box center [266, 283] width 30 height 10
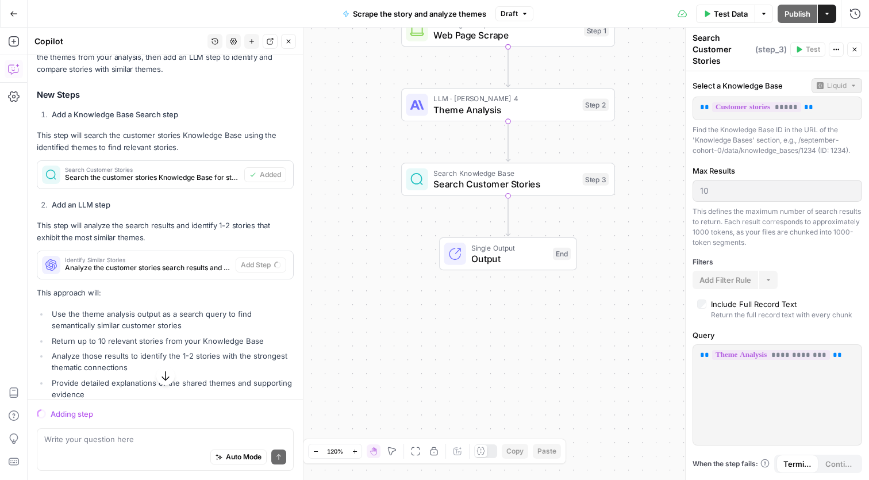
click at [128, 259] on span "Identify Similar Stories" at bounding box center [148, 260] width 166 height 6
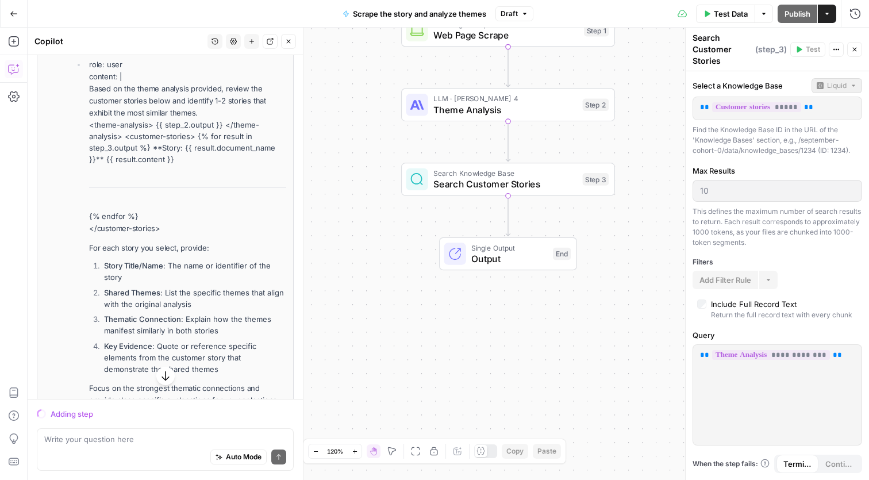
scroll to position [831, 0]
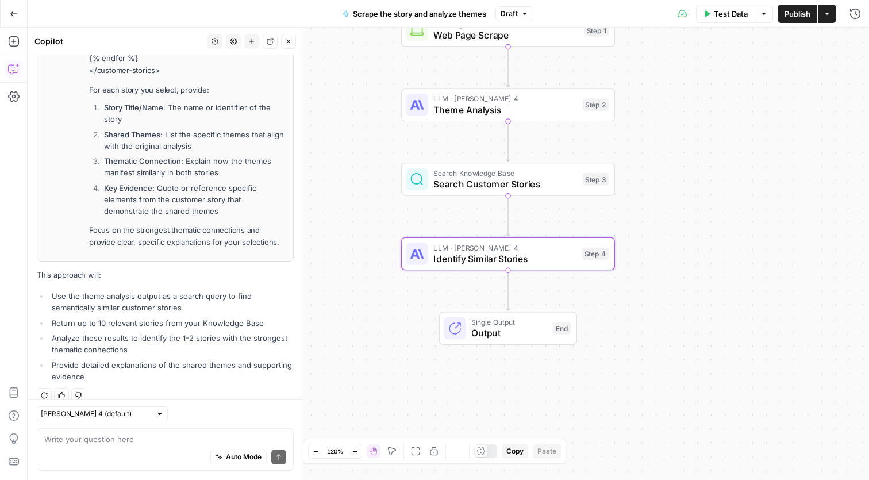
type textarea "Identify Similar Stories"
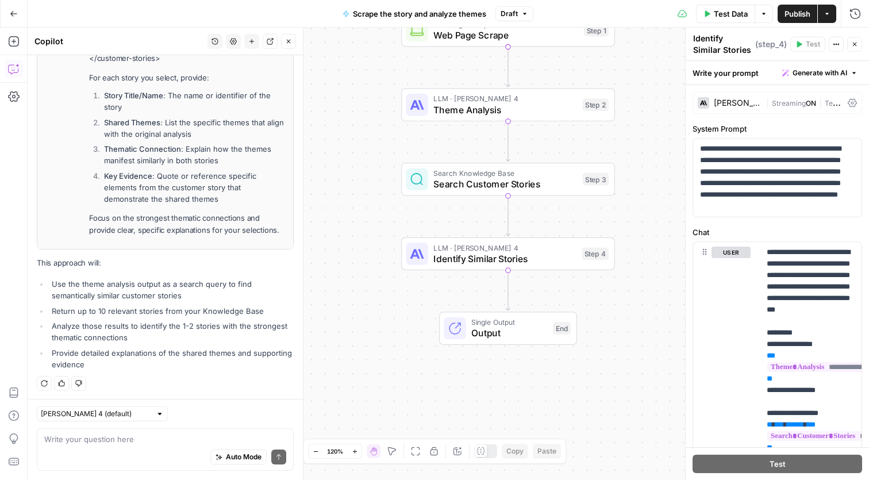
click at [143, 464] on div "Auto Mode Send" at bounding box center [165, 457] width 242 height 25
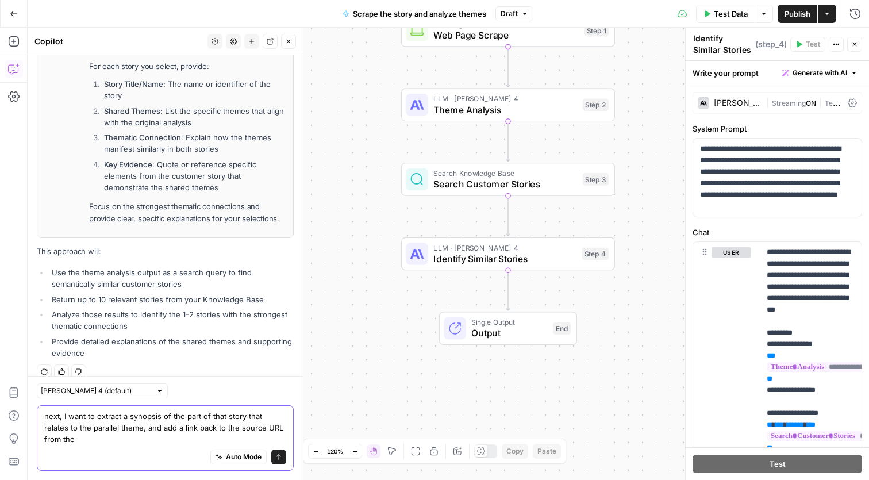
scroll to position [866, 0]
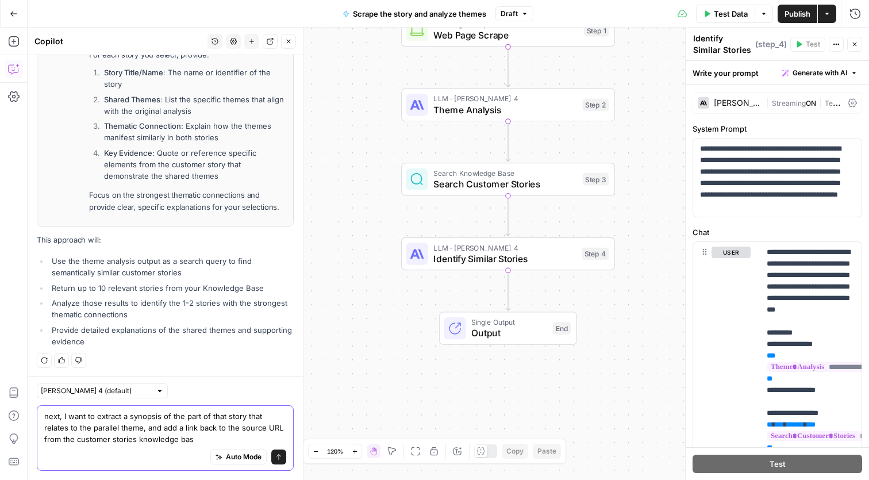
type textarea "next, I want to extract a synopsis of the part of that story that relates to th…"
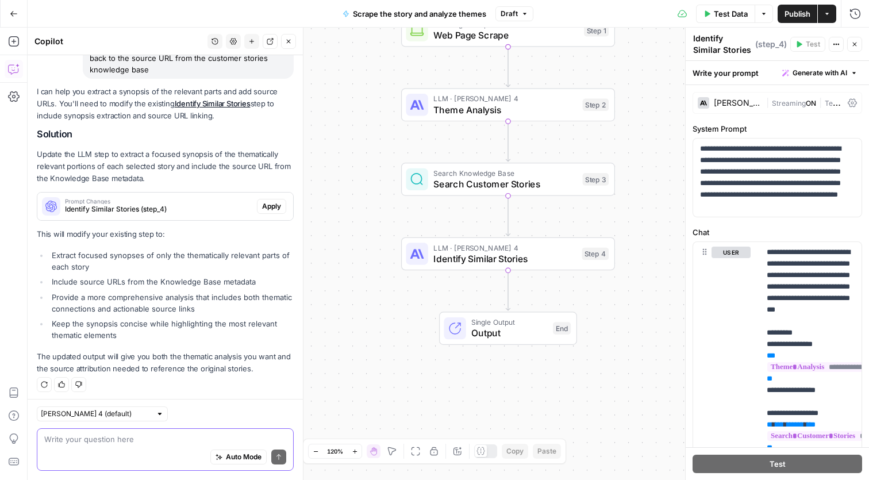
scroll to position [0, 0]
click at [274, 203] on span "Apply" at bounding box center [271, 206] width 19 height 10
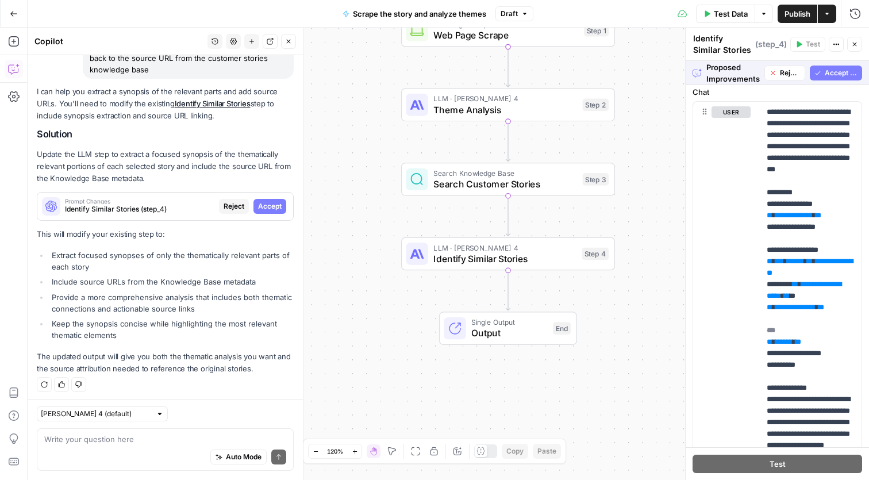
click at [836, 78] on span "Accept All" at bounding box center [841, 73] width 33 height 10
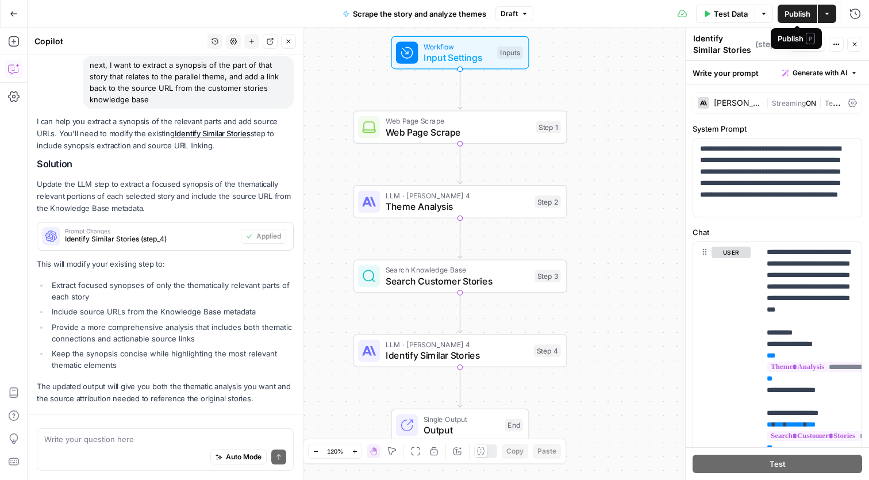
scroll to position [1216, 0]
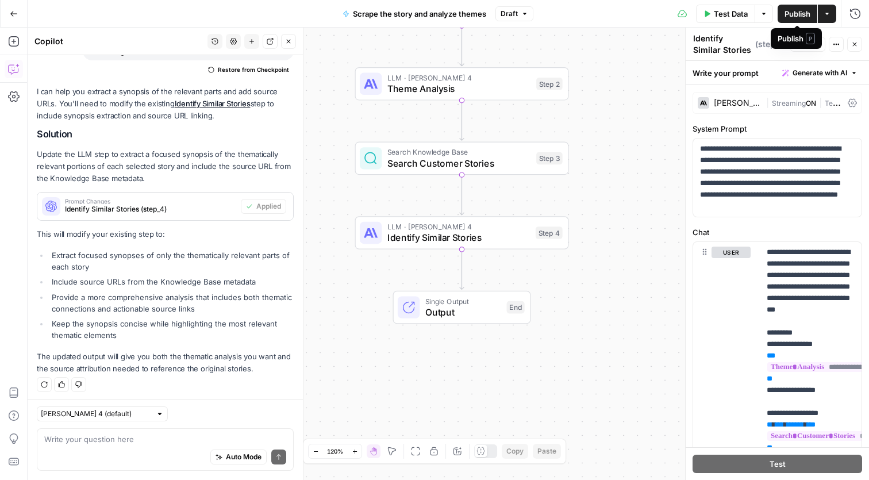
click at [824, 6] on button "Actions" at bounding box center [827, 14] width 18 height 18
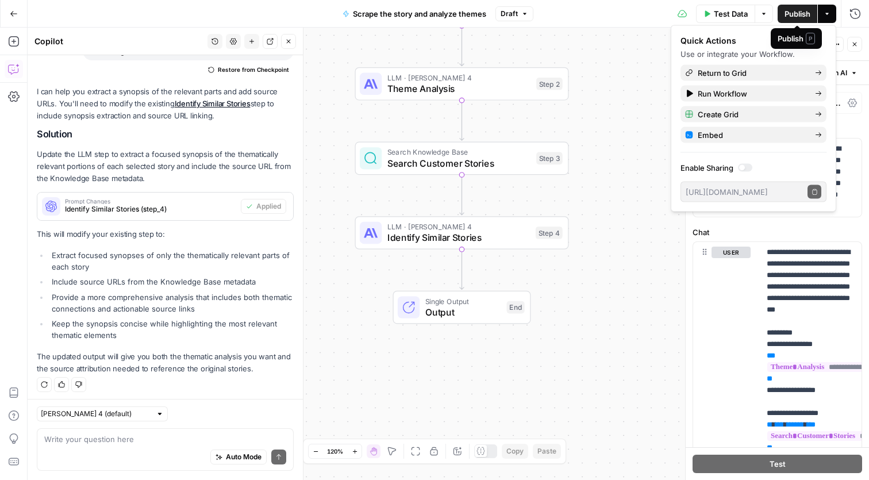
click at [791, 7] on button "Publish" at bounding box center [798, 14] width 40 height 18
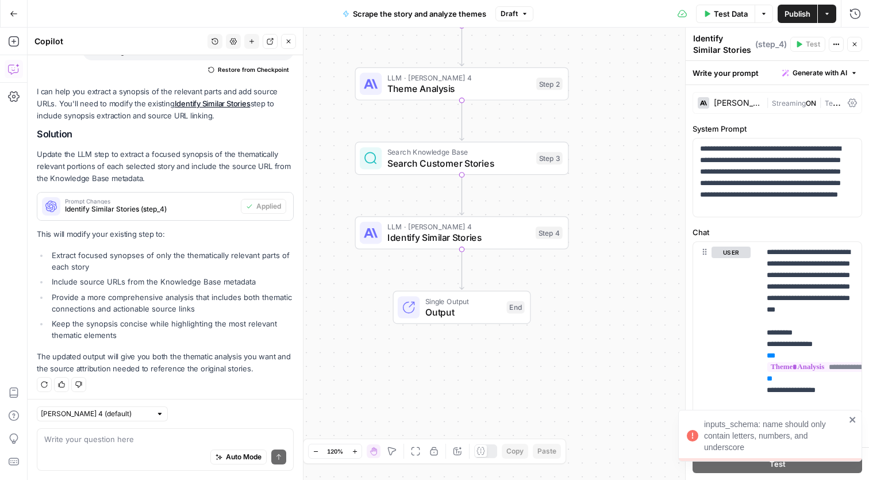
click at [764, 430] on div "inputs_schema: name should only contain letters, numbers, and underscore" at bounding box center [774, 435] width 141 height 34
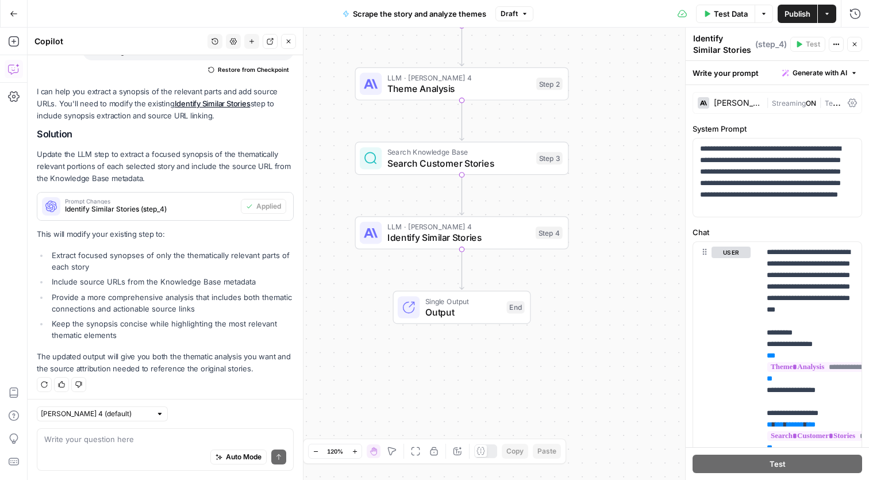
click at [710, 11] on button "Test Data" at bounding box center [725, 14] width 59 height 18
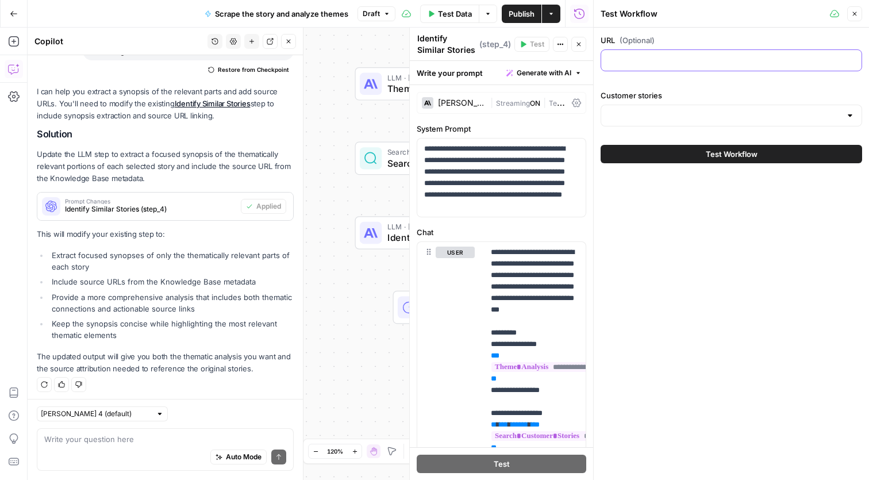
click at [646, 58] on input "URL (Optional)" at bounding box center [731, 60] width 247 height 11
click at [714, 107] on div at bounding box center [731, 116] width 261 height 22
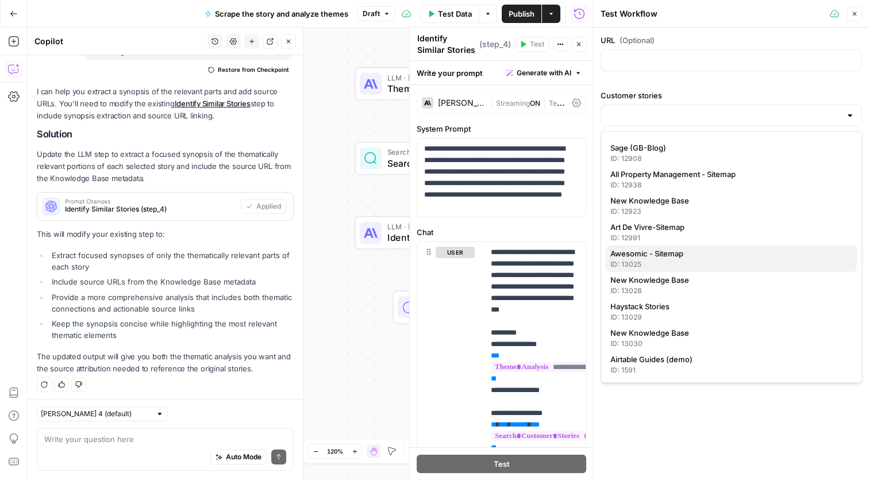
scroll to position [0, 0]
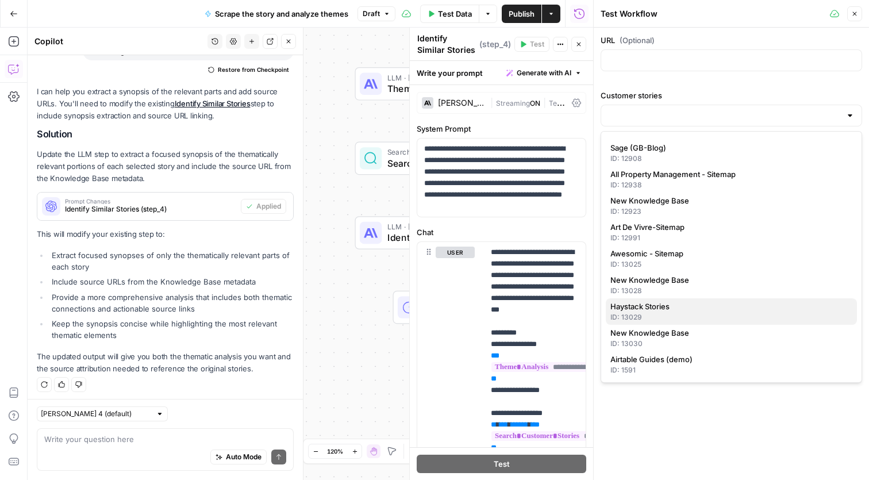
click at [674, 306] on span "Haystack Stories" at bounding box center [728, 306] width 237 height 11
type input "Haystack Stories"
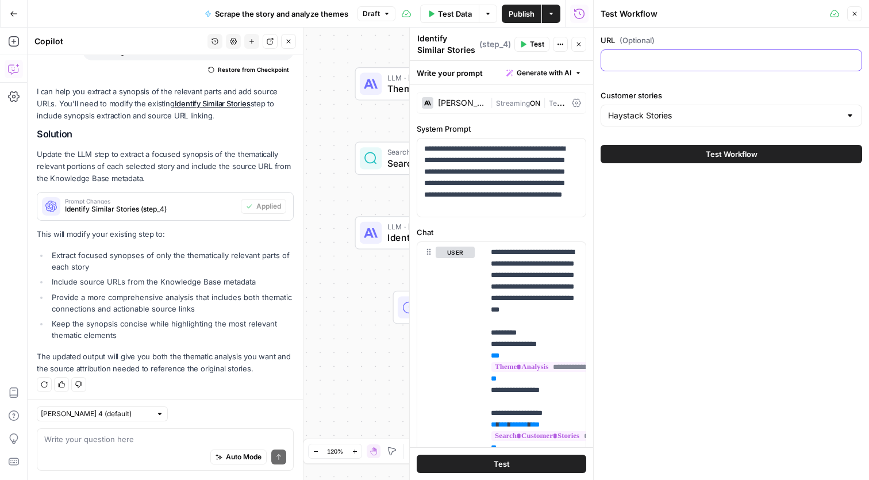
click at [680, 60] on input "URL (Optional)" at bounding box center [731, 60] width 247 height 11
paste input "https://www.haystackteam.com/blog/employee-recognitions-role-in-modern-dex"
type input "https://www.haystackteam.com/blog/employee-recognitions-role-in-modern-dex"
click at [756, 213] on div "URL (Optional) https://www.haystackteam.com/blog/employee-recognitions-role-in-…" at bounding box center [731, 254] width 275 height 452
click at [687, 156] on button "Test Workflow" at bounding box center [731, 154] width 261 height 18
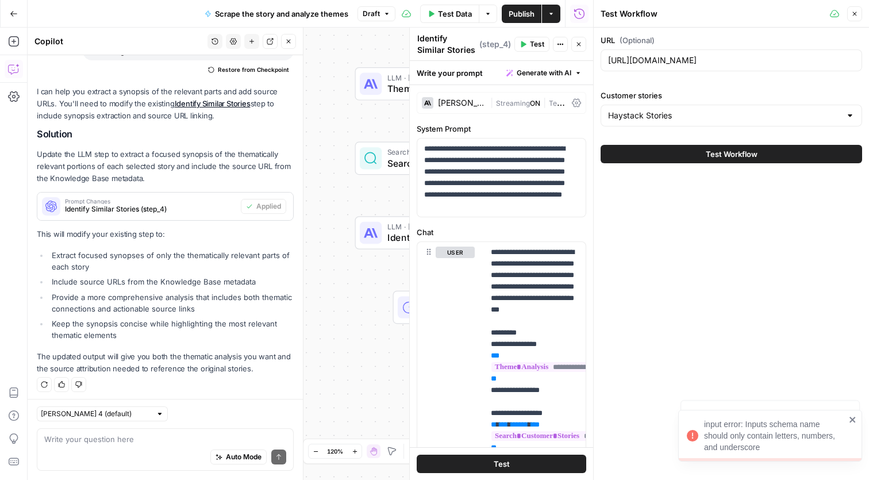
click at [704, 325] on div "URL (Optional) https://www.haystackteam.com/blog/employee-recognitions-role-in-…" at bounding box center [731, 254] width 275 height 452
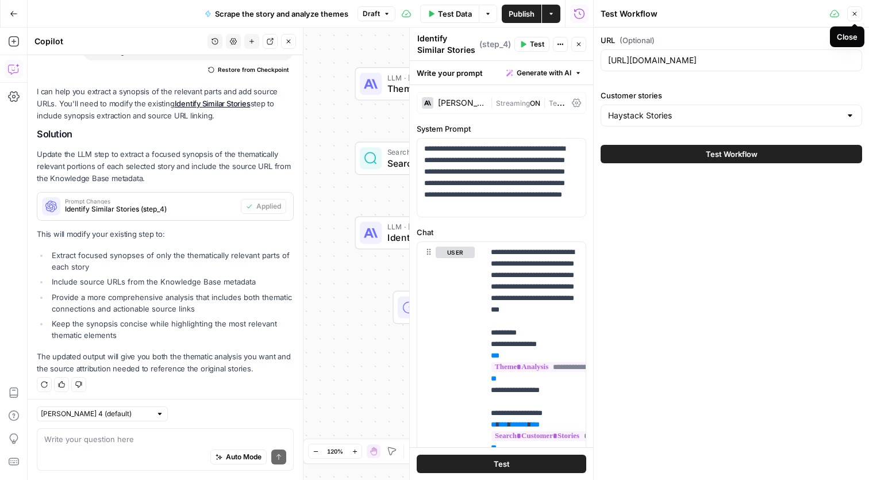
click at [858, 17] on button "Close" at bounding box center [854, 13] width 15 height 15
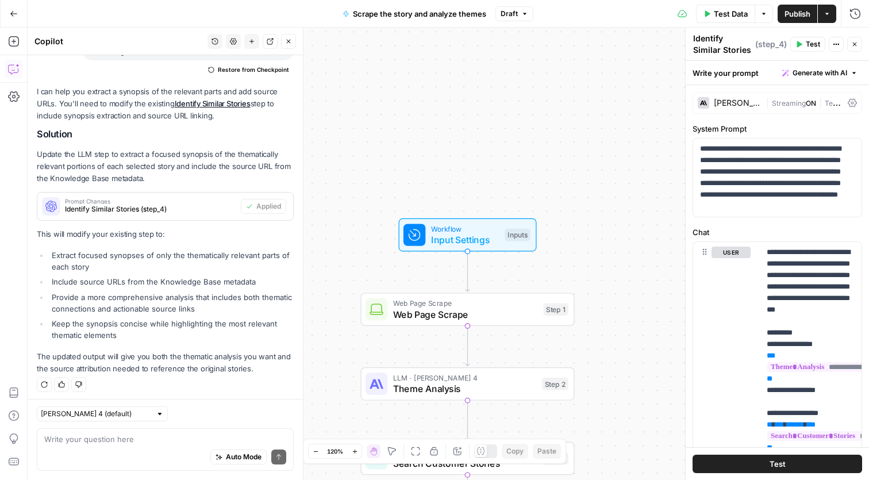
click at [468, 238] on span "Input Settings" at bounding box center [465, 240] width 68 height 14
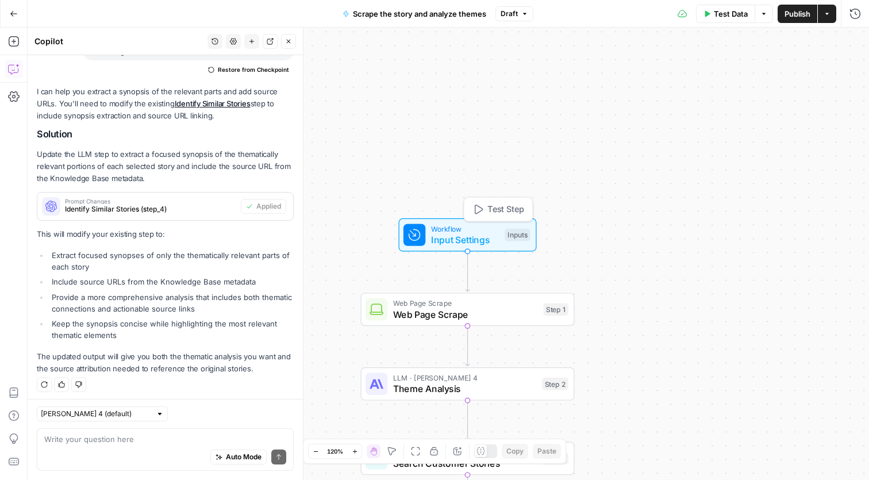
type textarea "Inputs"
click at [759, 140] on stories "Customer stories" at bounding box center [783, 138] width 137 height 11
click at [758, 89] on input "URL (Optional)" at bounding box center [783, 92] width 137 height 11
click at [810, 73] on span "edit field" at bounding box center [816, 71] width 25 height 9
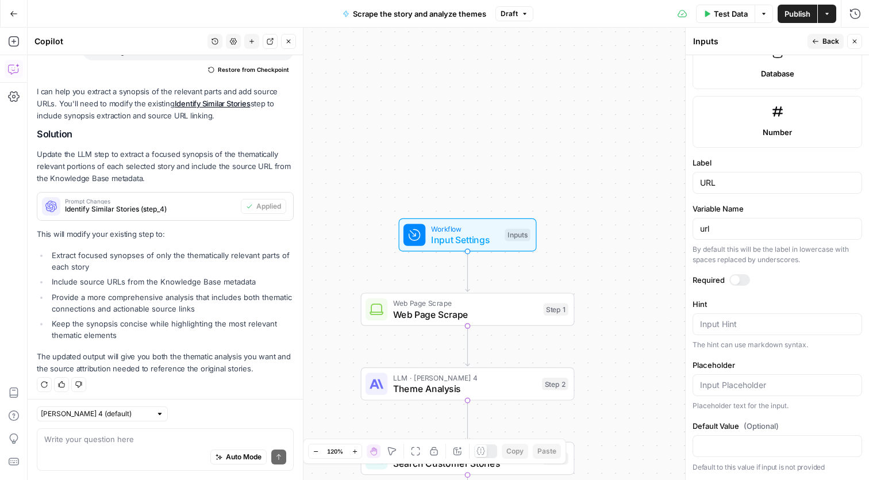
scroll to position [625, 0]
click at [743, 280] on div at bounding box center [739, 280] width 21 height 11
click at [633, 267] on div "Workflow Input Settings Inputs Web Page Scrape Web Page Scrape Step 1 LLM · Cla…" at bounding box center [448, 254] width 841 height 452
click at [854, 42] on icon "button" at bounding box center [855, 42] width 4 height 4
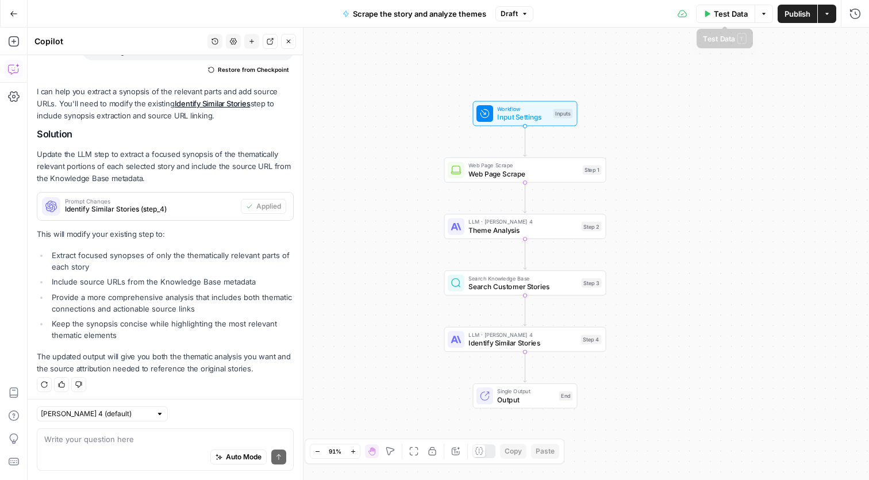
click at [727, 17] on span "Test Data" at bounding box center [731, 13] width 34 height 11
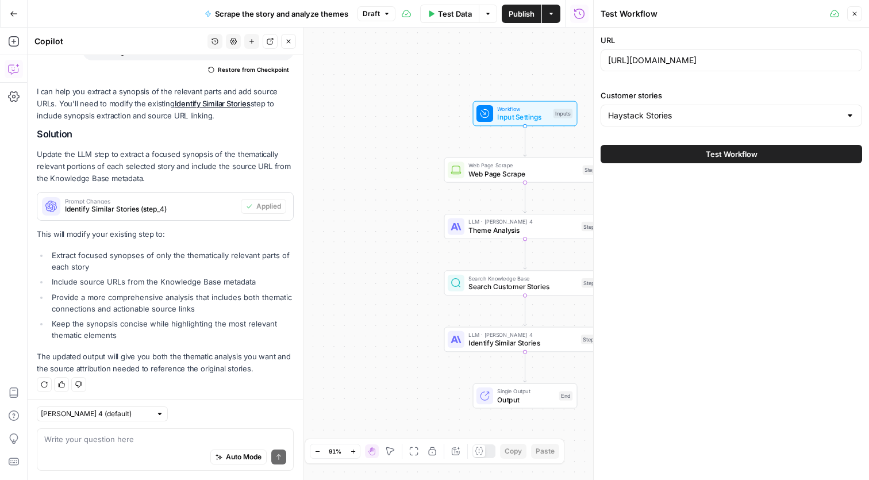
click at [729, 157] on span "Test Workflow" at bounding box center [732, 153] width 52 height 11
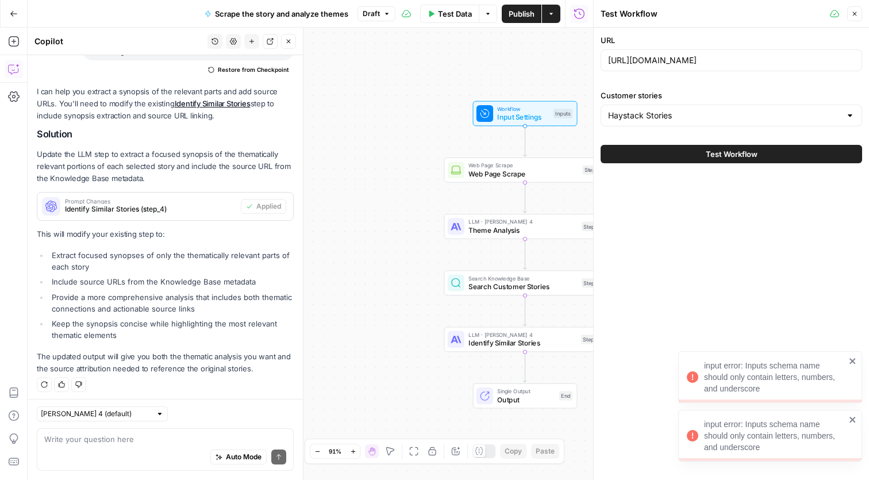
drag, startPoint x: 755, startPoint y: 448, endPoint x: 694, endPoint y: 440, distance: 62.0
click at [694, 440] on div "input error: Inputs schema name should only contain letters, numbers, and under…" at bounding box center [766, 435] width 166 height 41
copy div "input error: Inputs schema name should only contain letters, numbers, and under…"
click at [146, 452] on div "Auto Mode Send" at bounding box center [165, 457] width 242 height 25
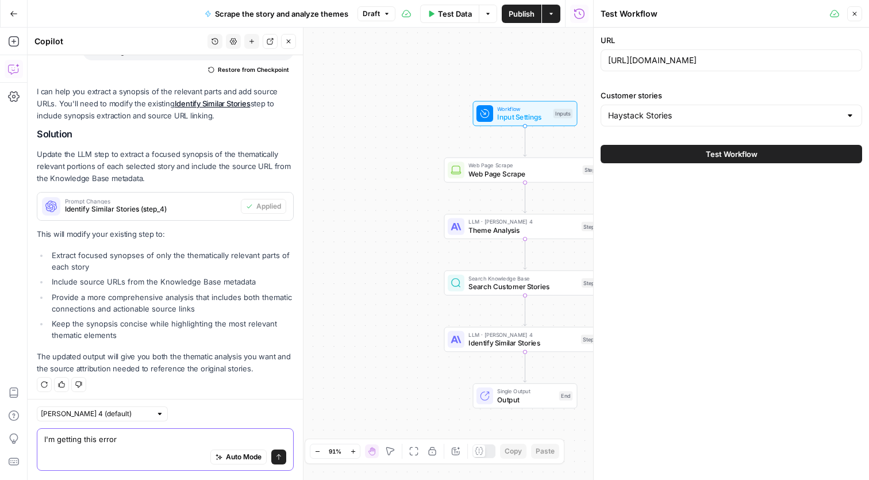
paste textarea "input error: Inputs schema name should only contain letters, numbers, and under…"
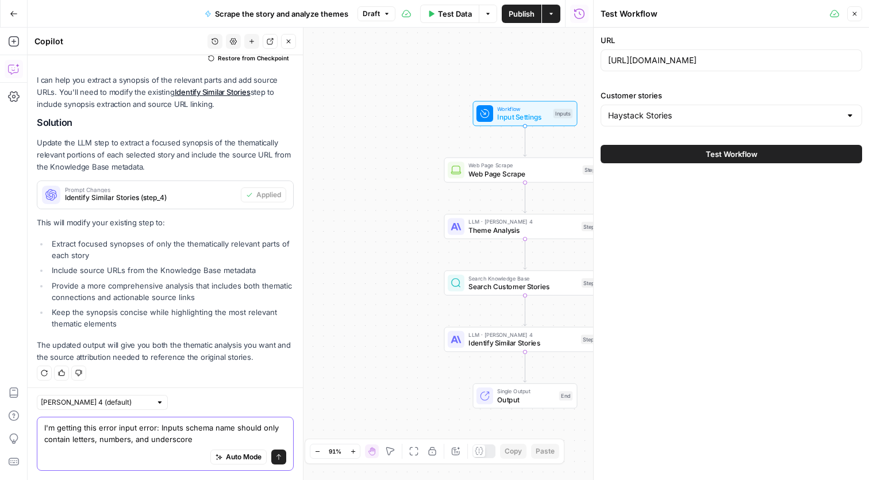
click at [158, 426] on textarea "I'm getting this error input error: Inputs schema name should only contain lett…" at bounding box center [165, 433] width 242 height 23
click at [210, 440] on textarea "I'm getting this error input error: "Inputs schema name should only contain let…" at bounding box center [165, 433] width 242 height 23
type textarea "I'm getting this error input error: "Inputs schema name should only contain let…"
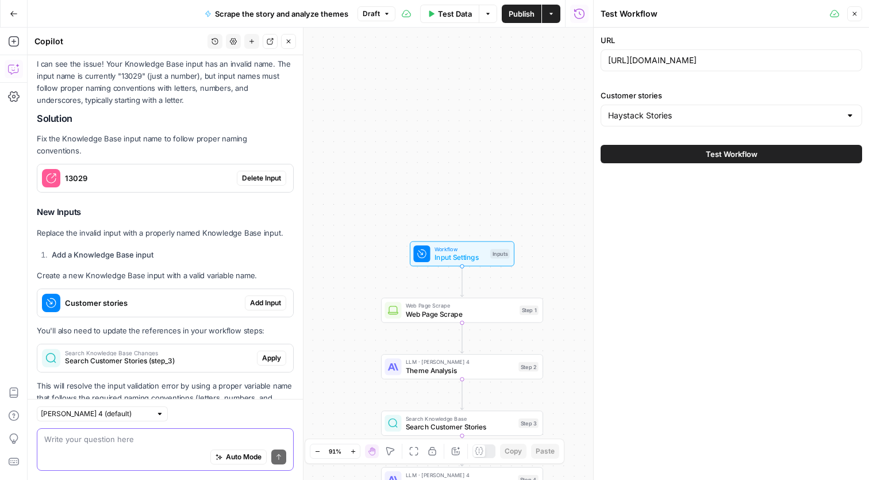
scroll to position [1569, 0]
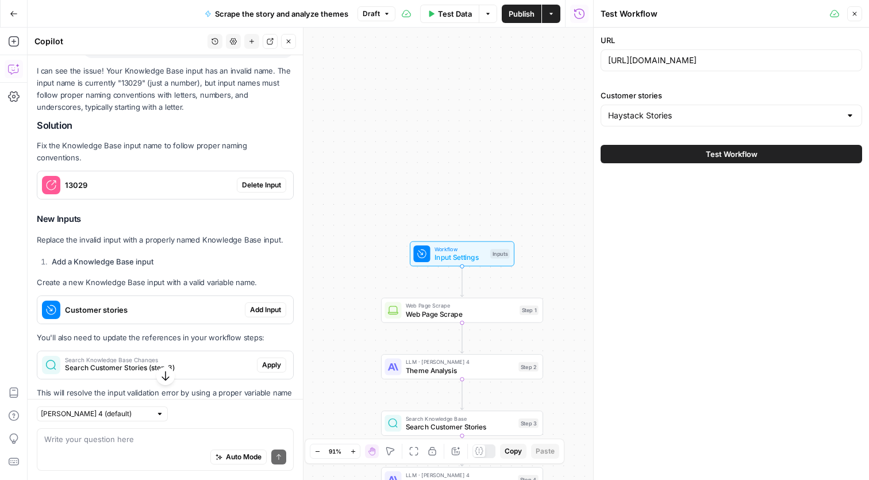
click at [263, 305] on span "Add Input" at bounding box center [265, 310] width 31 height 10
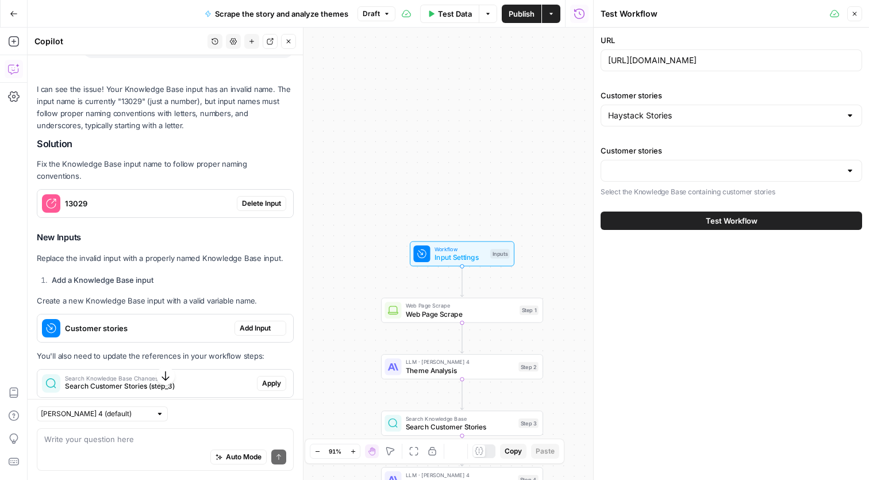
scroll to position [1568, 0]
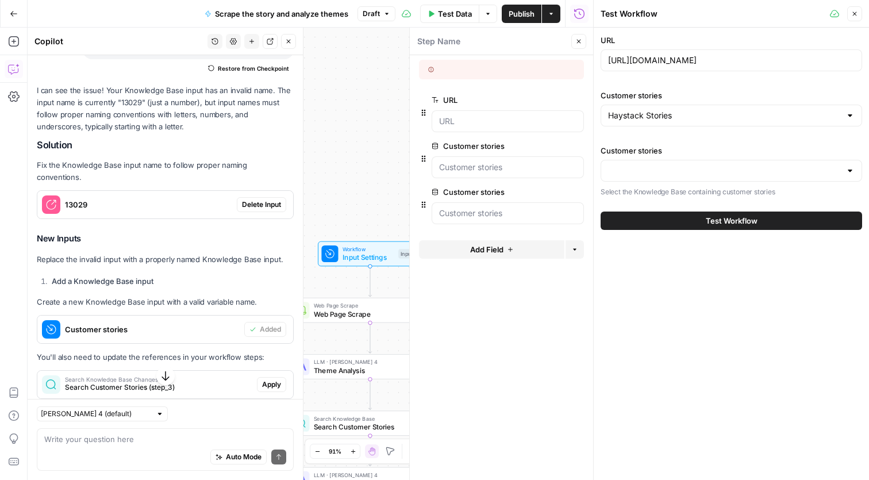
click at [263, 199] on span "Delete Input" at bounding box center [261, 204] width 39 height 10
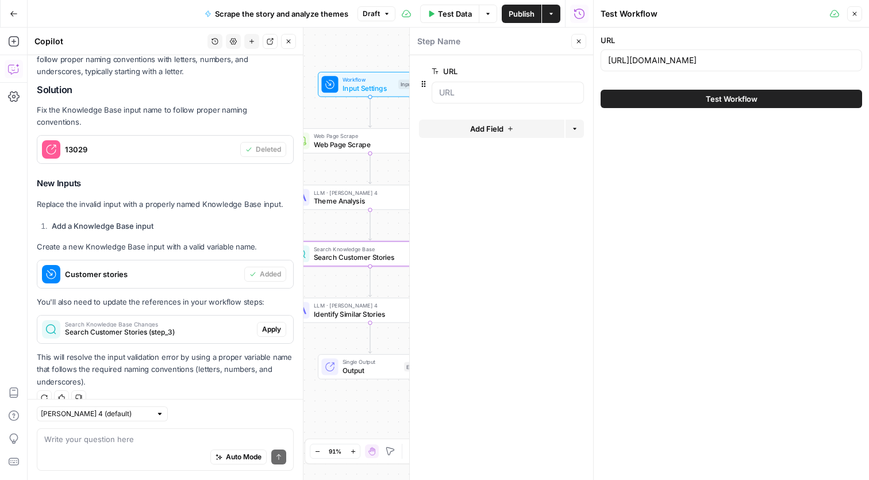
scroll to position [0, 0]
click at [273, 324] on span "Apply" at bounding box center [271, 329] width 19 height 10
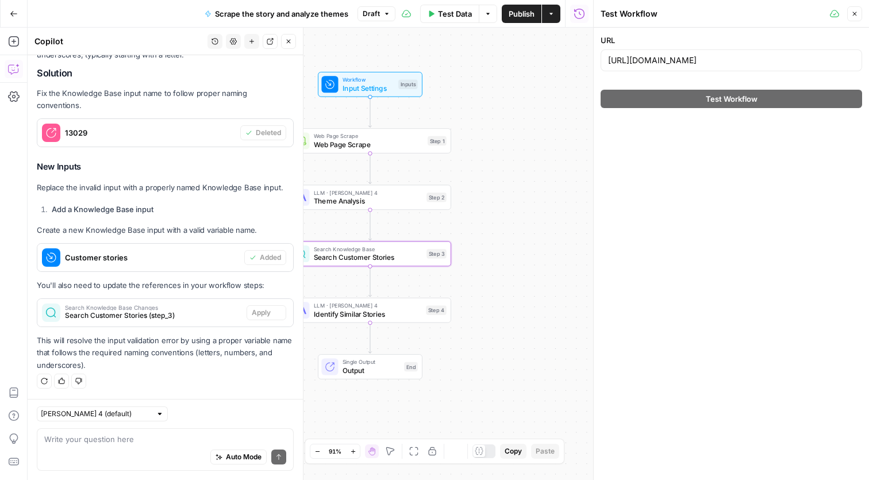
type textarea "Search Customer Stories"
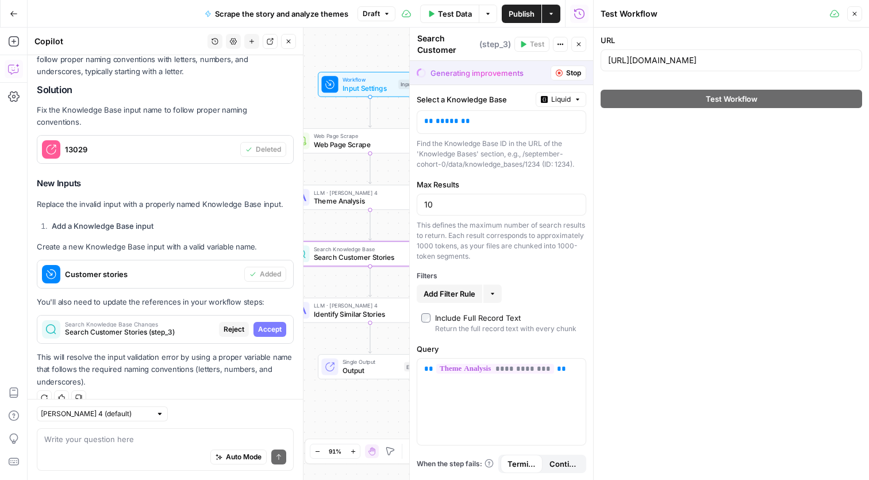
click at [266, 324] on span "Accept" at bounding box center [270, 329] width 24 height 10
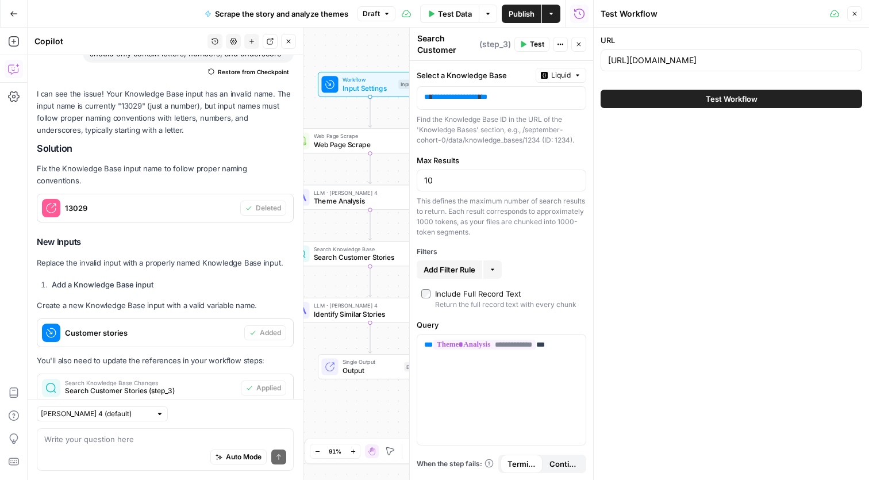
scroll to position [1547, 0]
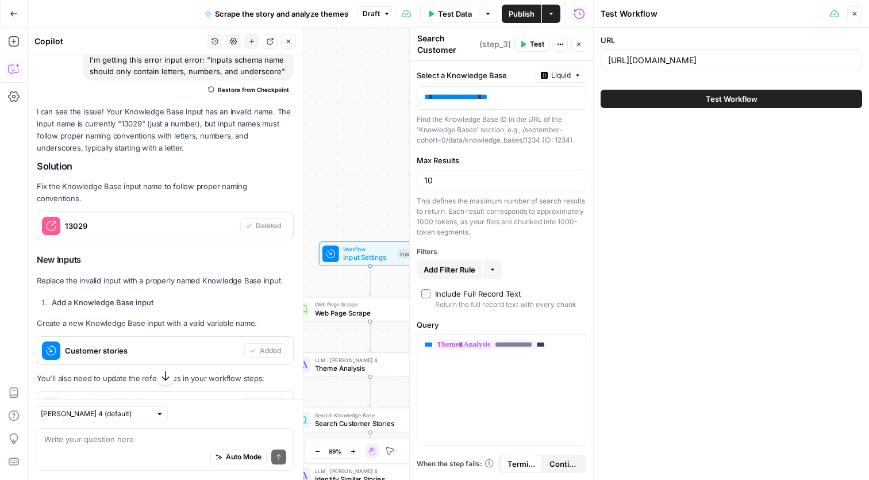
click at [216, 345] on span "Customer stories" at bounding box center [152, 350] width 175 height 11
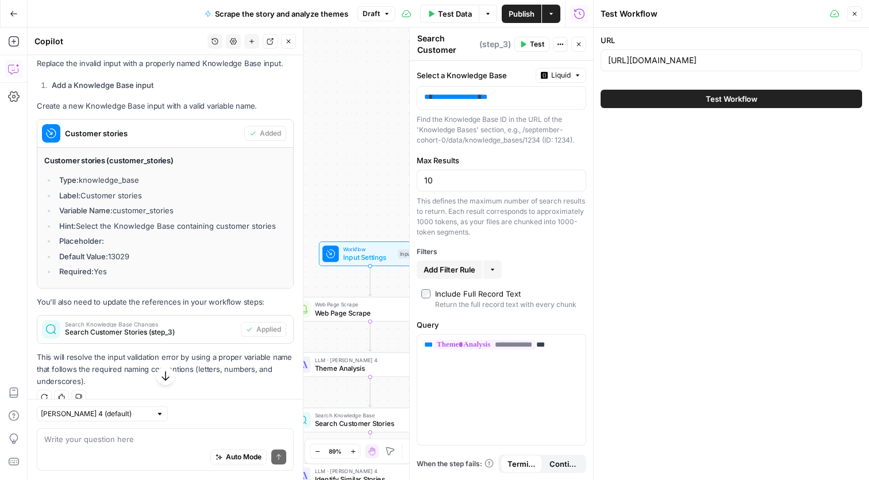
scroll to position [1754, 0]
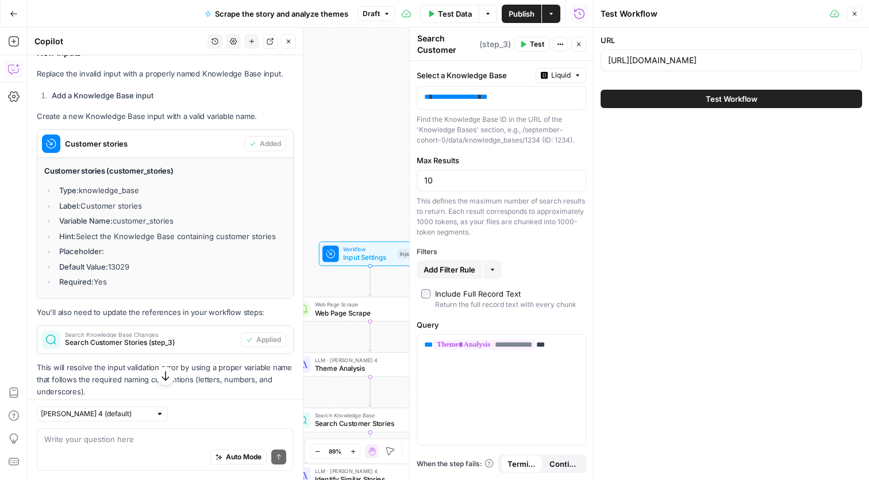
click at [200, 110] on p "Create a new Knowledge Base input with a valid variable name." at bounding box center [165, 116] width 257 height 12
click at [386, 120] on div "Workflow Input Settings Inputs Web Page Scrape Web Page Scrape Step 1 LLM · Cla…" at bounding box center [310, 254] width 565 height 452
click at [382, 256] on span "Input Settings" at bounding box center [368, 257] width 51 height 10
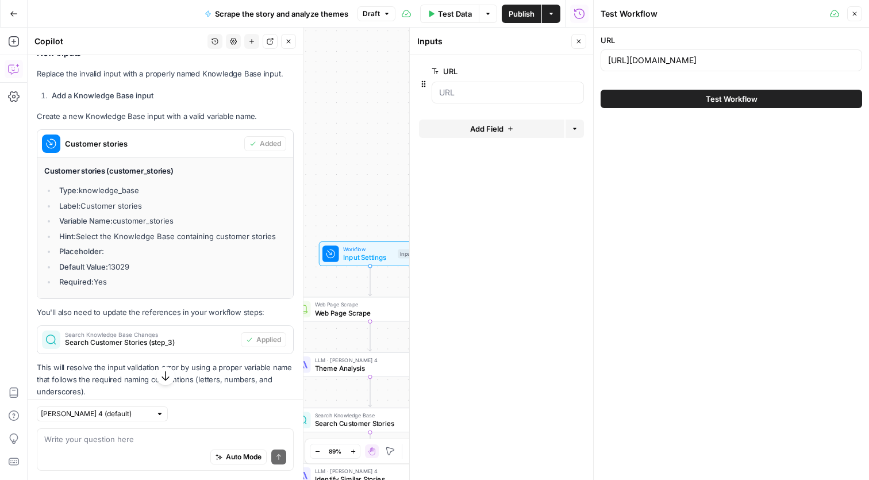
click at [528, 124] on button "Add Field" at bounding box center [491, 129] width 145 height 18
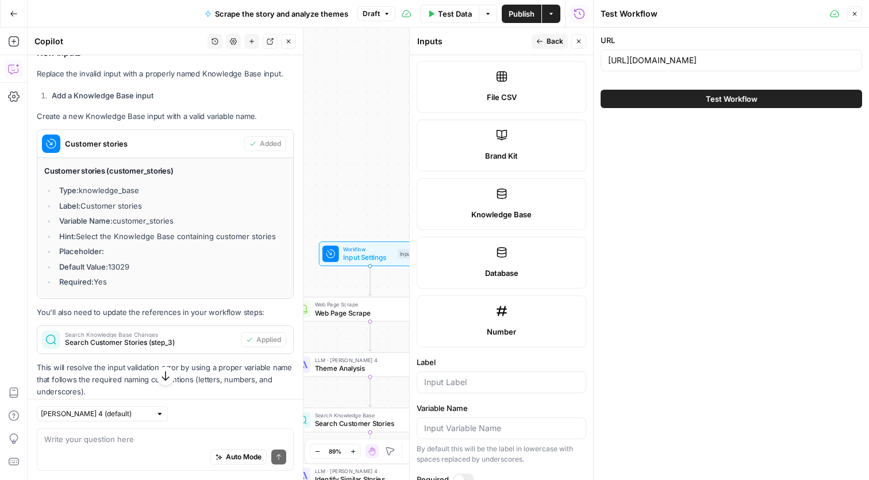
scroll to position [403, 0]
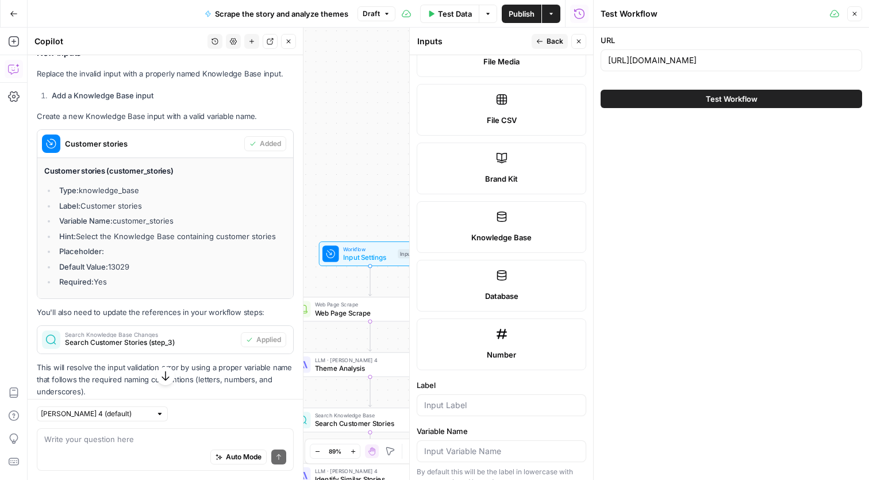
click at [508, 231] on label "Knowledge Base" at bounding box center [502, 227] width 170 height 52
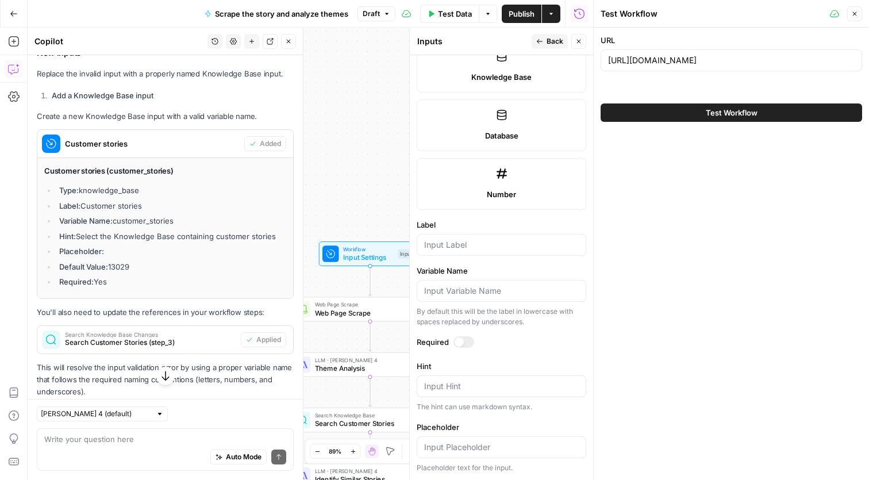
scroll to position [0, 0]
click at [511, 245] on input "Label" at bounding box center [501, 244] width 155 height 11
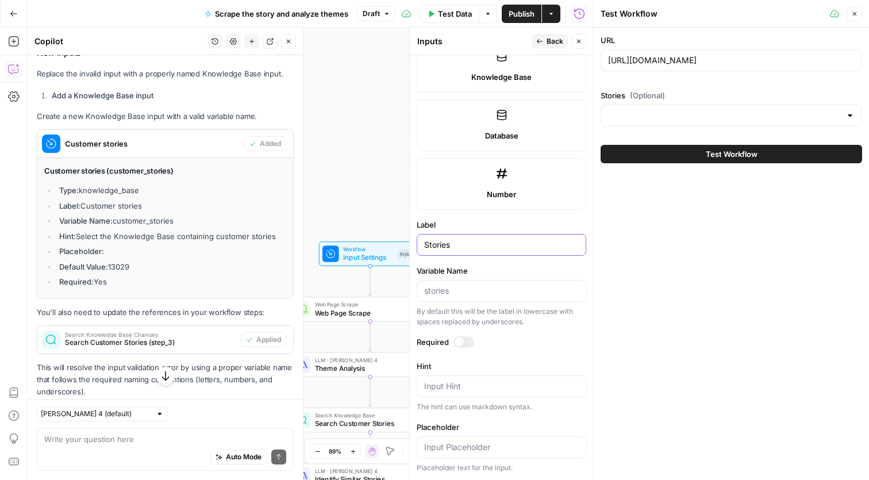
type input "Stories"
click at [482, 287] on input "Variable Name" at bounding box center [501, 290] width 155 height 11
type input "customer_stories"
click at [463, 339] on div at bounding box center [463, 341] width 21 height 11
click at [851, 117] on div at bounding box center [849, 115] width 9 height 11
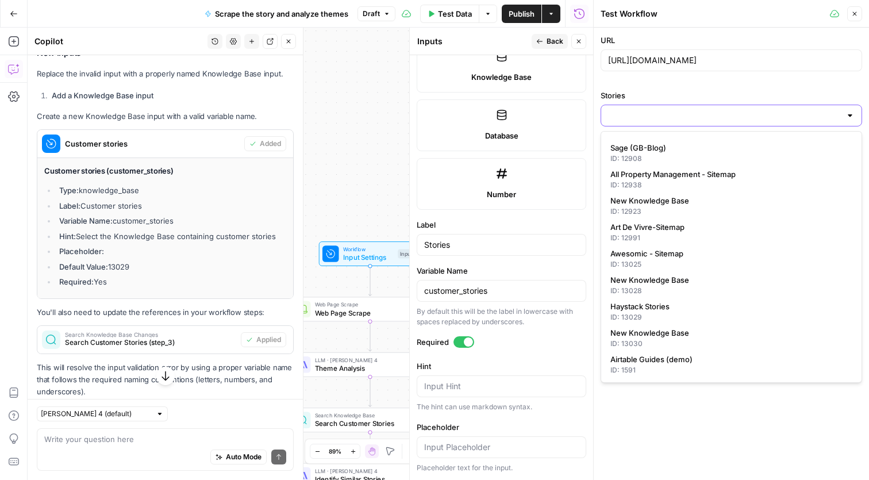
click at [660, 110] on input "Stories" at bounding box center [724, 115] width 233 height 11
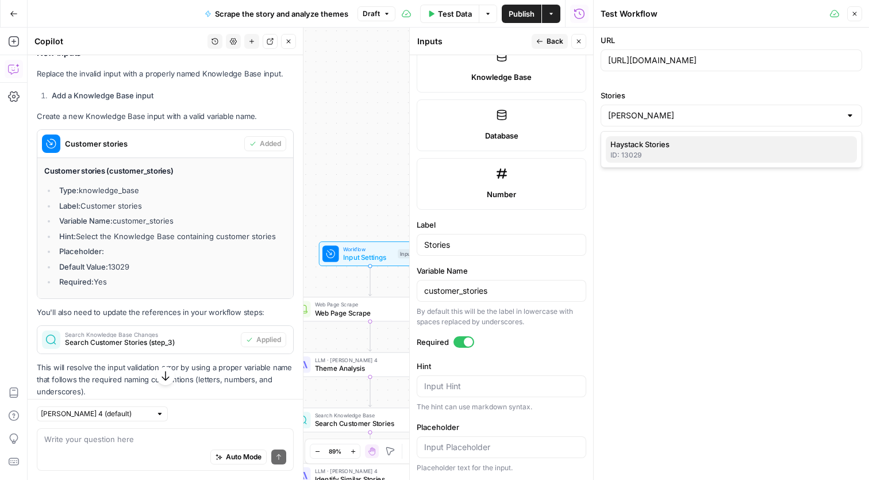
click at [667, 150] on div "ID: 13029" at bounding box center [731, 155] width 242 height 10
type input "Haystack Stories"
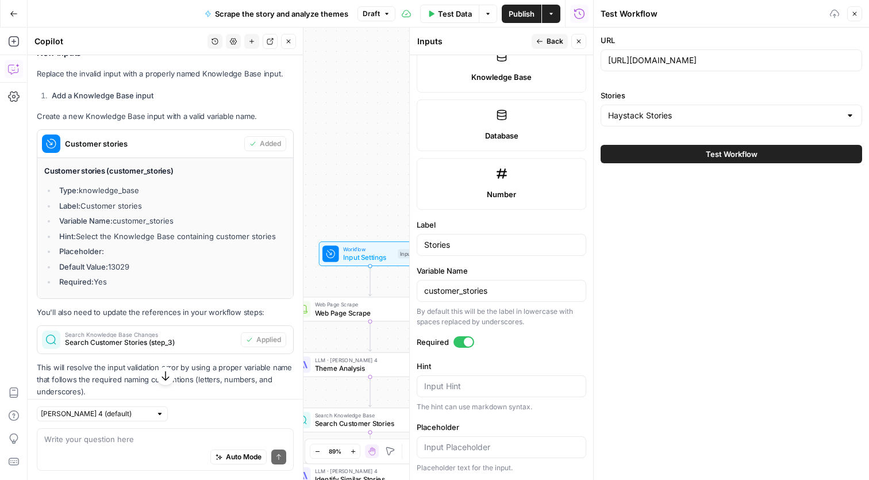
click at [678, 206] on div "URL https://www.haystackteam.com/blog/employee-recognitions-role-in-modern-dex …" at bounding box center [731, 254] width 275 height 452
click at [656, 147] on button "Test Workflow" at bounding box center [731, 154] width 261 height 18
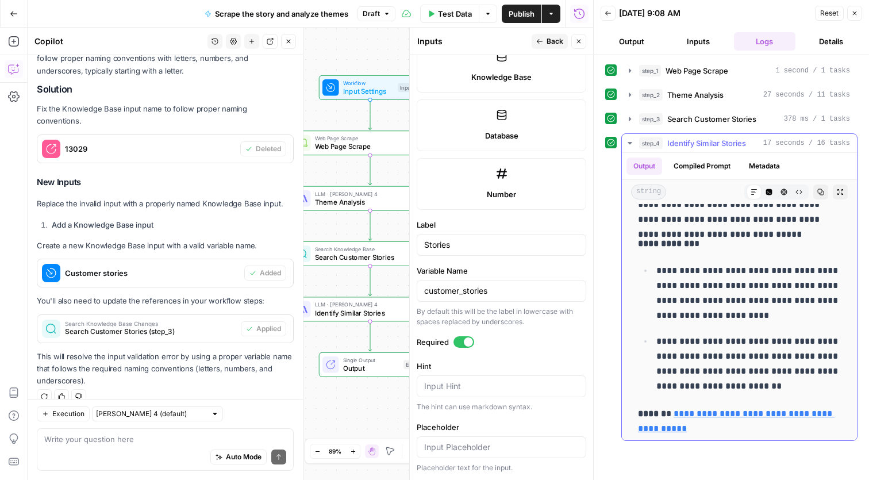
scroll to position [1365, 0]
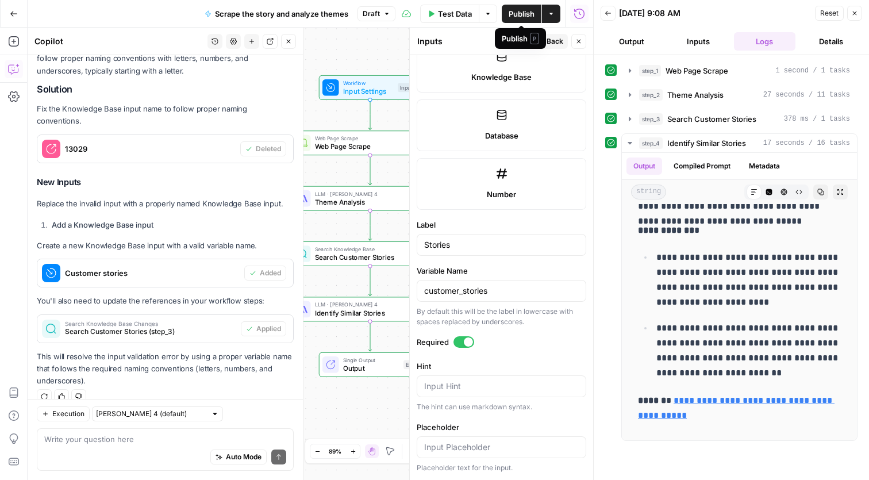
click at [520, 12] on span "Publish" at bounding box center [522, 13] width 26 height 11
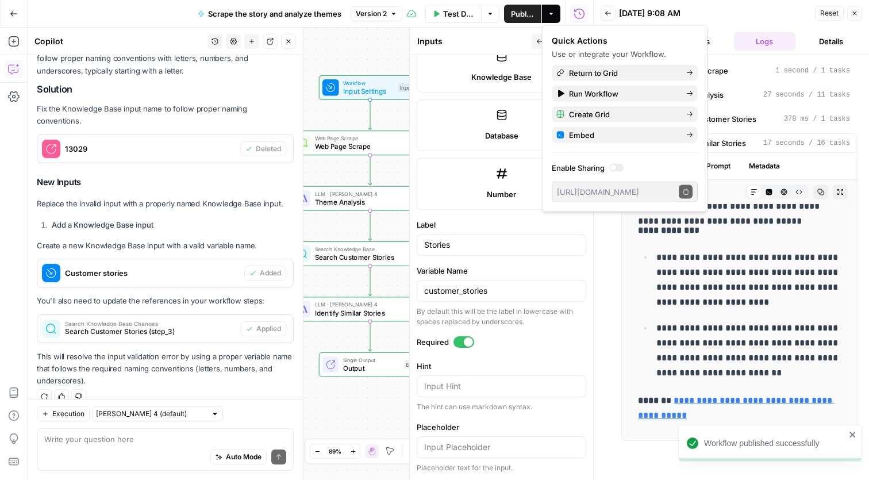
click at [854, 9] on button "Close" at bounding box center [854, 13] width 15 height 15
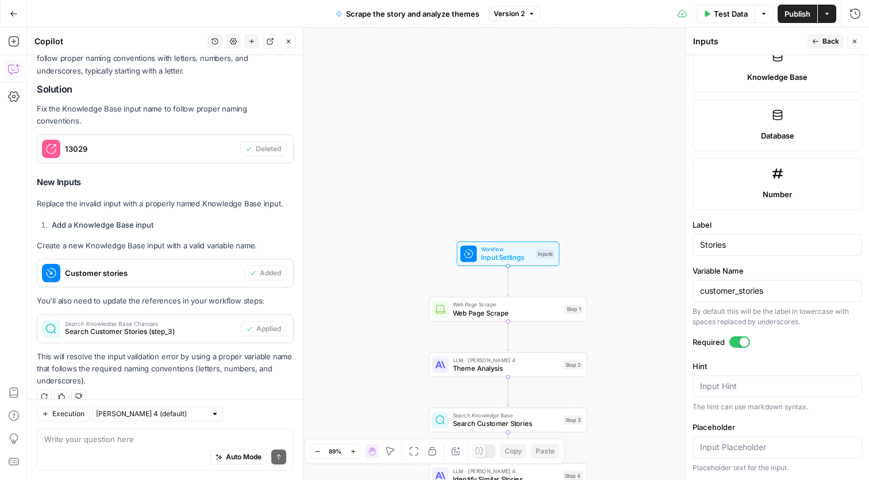
click at [153, 449] on div "Auto Mode Send" at bounding box center [165, 457] width 242 height 25
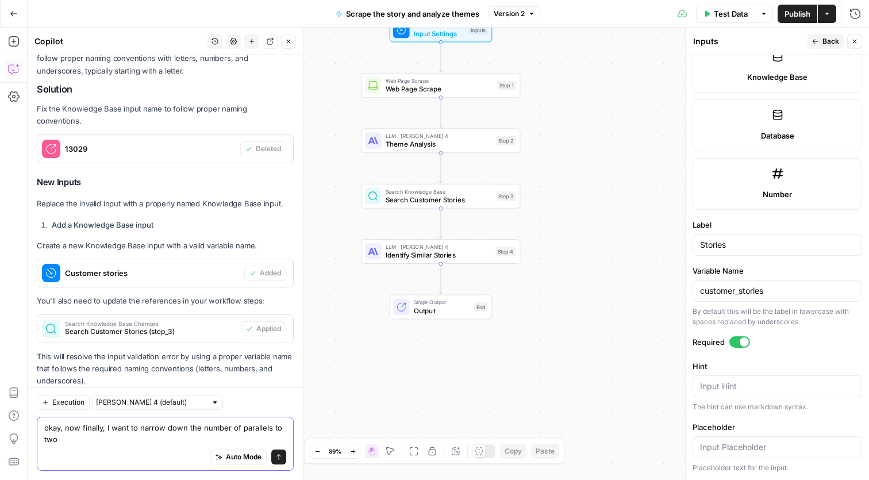
scroll to position [1060, 0]
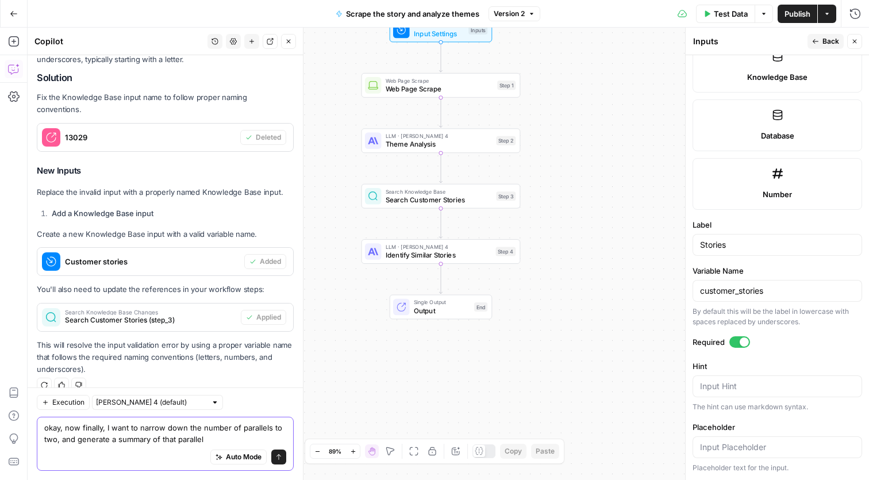
click at [114, 441] on textarea "okay, now finally, I want to narrow down the number of parallels to two, and ge…" at bounding box center [165, 433] width 242 height 23
click at [249, 441] on textarea "okay, now finally, I want to narrow down the number of parallels to two, and ge…" at bounding box center [165, 433] width 242 height 23
click at [69, 438] on textarea "okay, now finally, I want to narrow down the number of parallels to two, and ge…" at bounding box center [165, 433] width 242 height 23
click at [251, 441] on textarea "okay, now finally, I want to narrow down the number of parallels to two, genera…" at bounding box center [165, 433] width 242 height 23
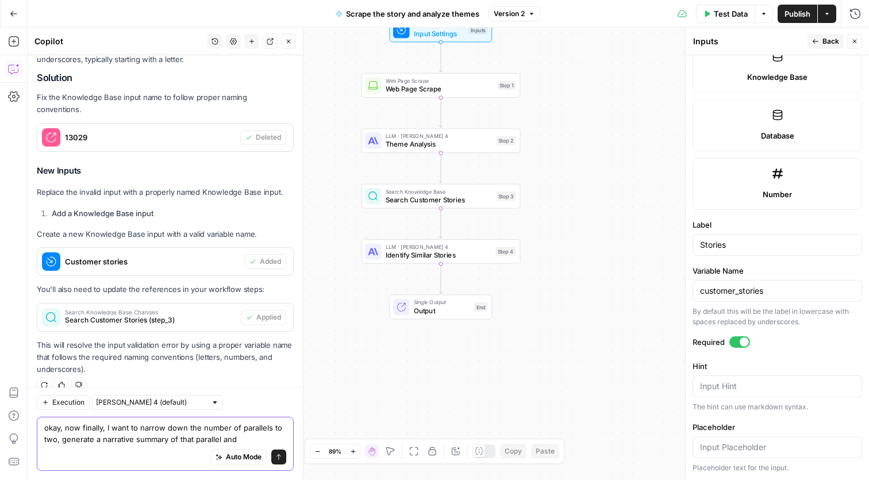
click at [222, 437] on textarea "okay, now finally, I want to narrow down the number of parallels to two, genera…" at bounding box center [165, 433] width 242 height 23
click at [255, 441] on textarea "okay, now finally, I want to narrow down the number of parallels to two, genera…" at bounding box center [165, 433] width 242 height 23
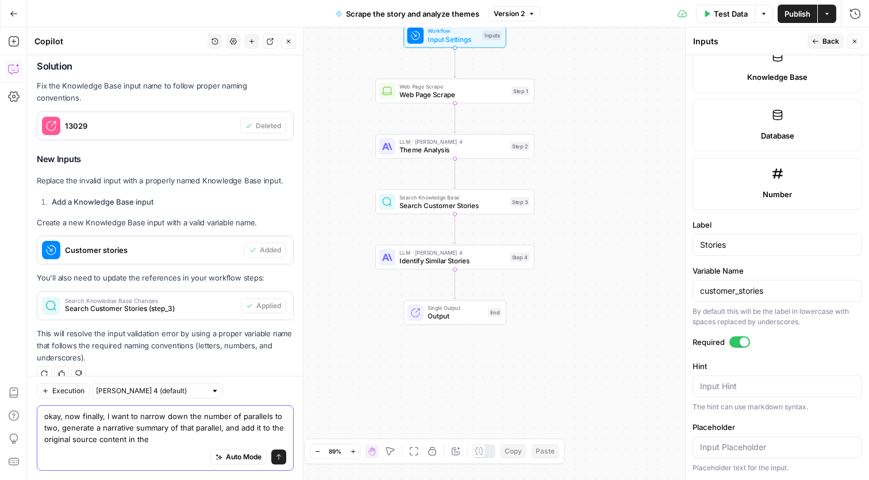
drag, startPoint x: 168, startPoint y: 442, endPoint x: 150, endPoint y: 437, distance: 19.0
click at [150, 437] on textarea "okay, now finally, I want to narrow down the number of parallels to two, genera…" at bounding box center [165, 427] width 242 height 34
drag, startPoint x: 149, startPoint y: 437, endPoint x: 37, endPoint y: 438, distance: 112.6
click at [36, 438] on div "Execution Claude Sonnet 4 (default) okay, now finally, I want to narrow down th…" at bounding box center [165, 428] width 275 height 104
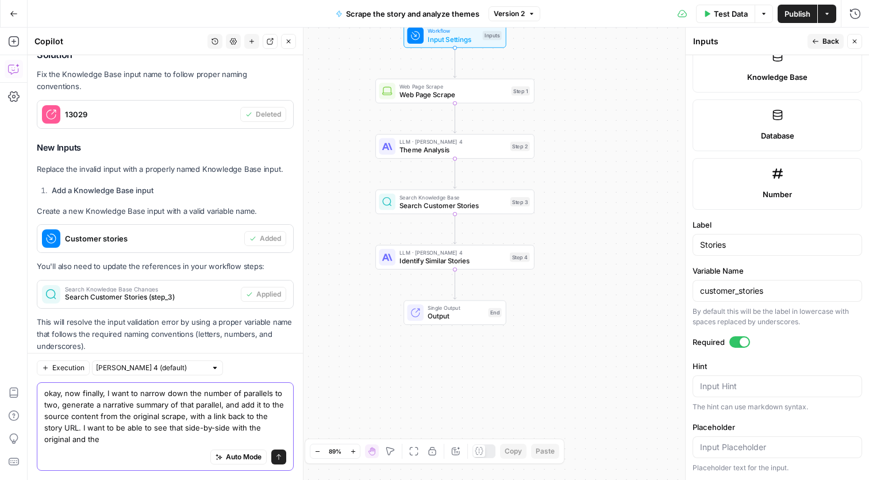
scroll to position [1095, 0]
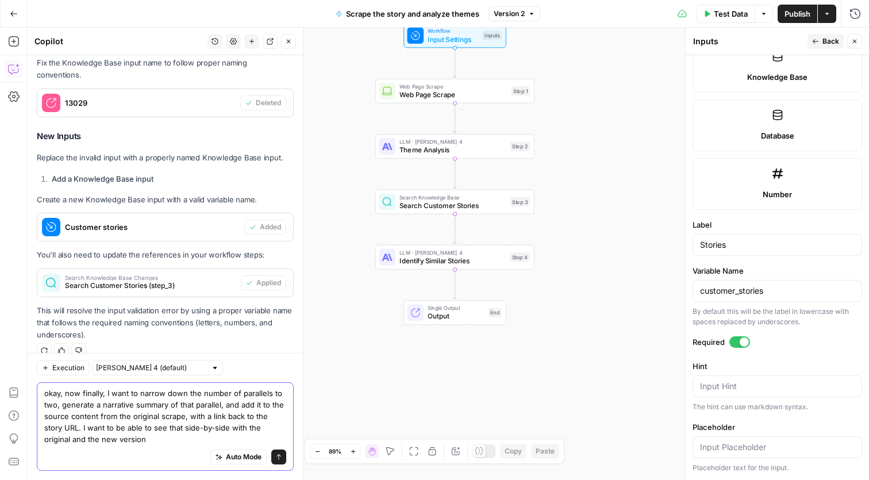
type textarea "okay, now finally, I want to narrow down the number of parallels to two, genera…"
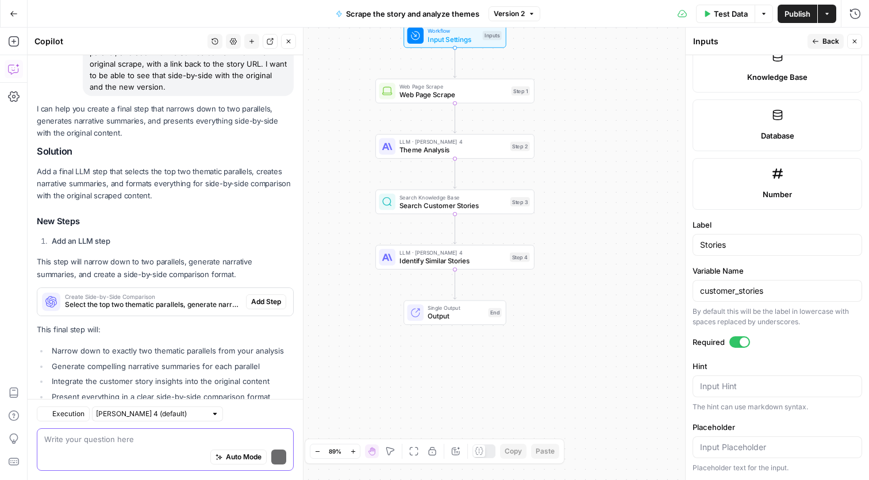
scroll to position [1525, 0]
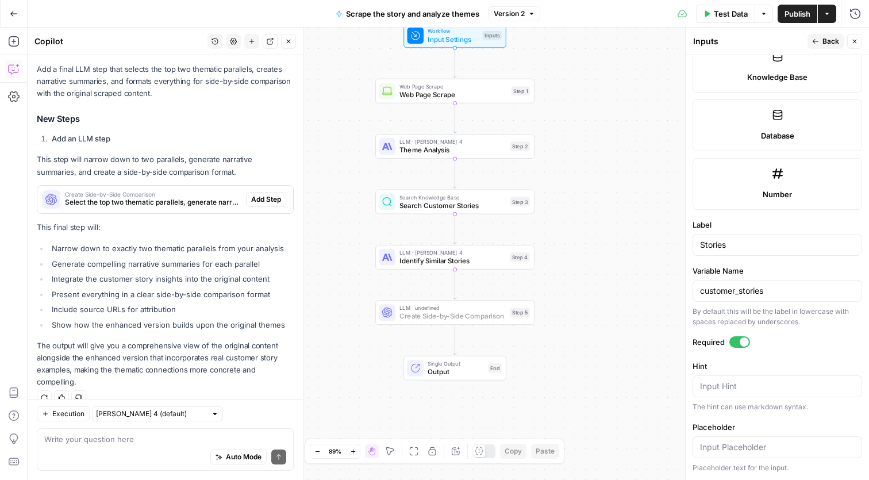
click at [273, 194] on span "Add Step" at bounding box center [266, 199] width 30 height 10
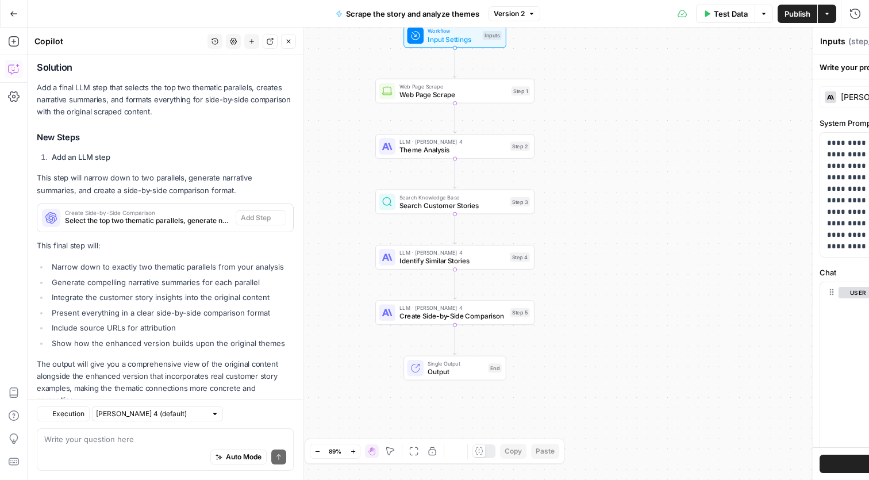
type textarea "Create Side-by-Side Comparison"
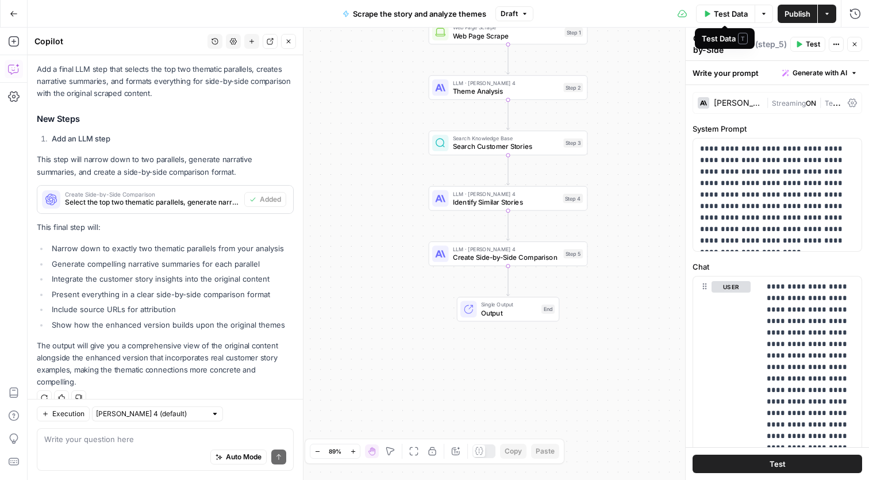
click at [714, 9] on span "Test Data" at bounding box center [731, 13] width 34 height 11
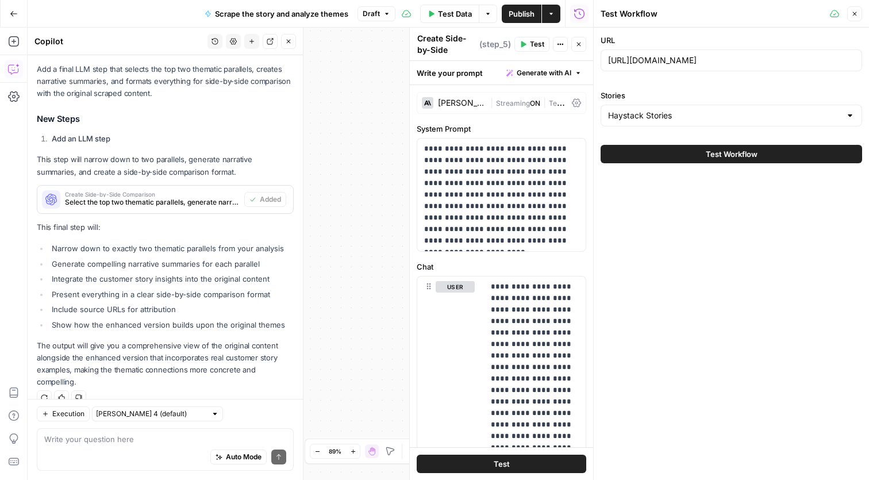
click at [722, 150] on span "Test Workflow" at bounding box center [732, 153] width 52 height 11
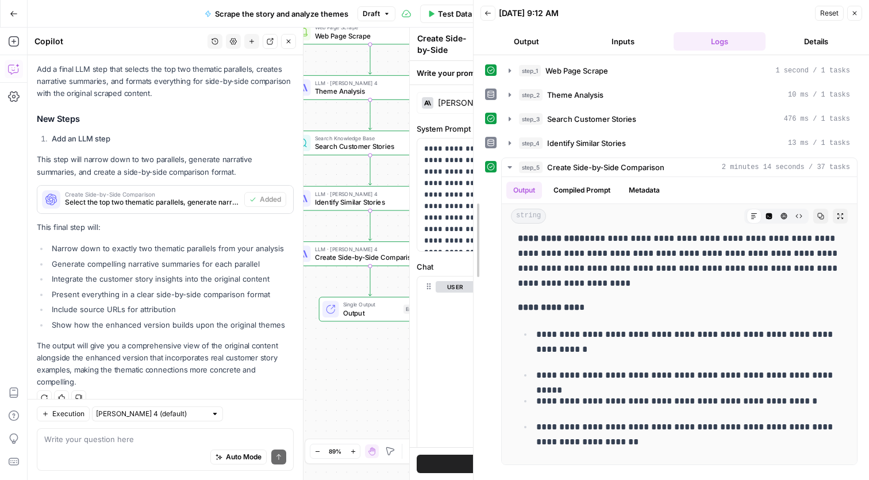
scroll to position [8523, 0]
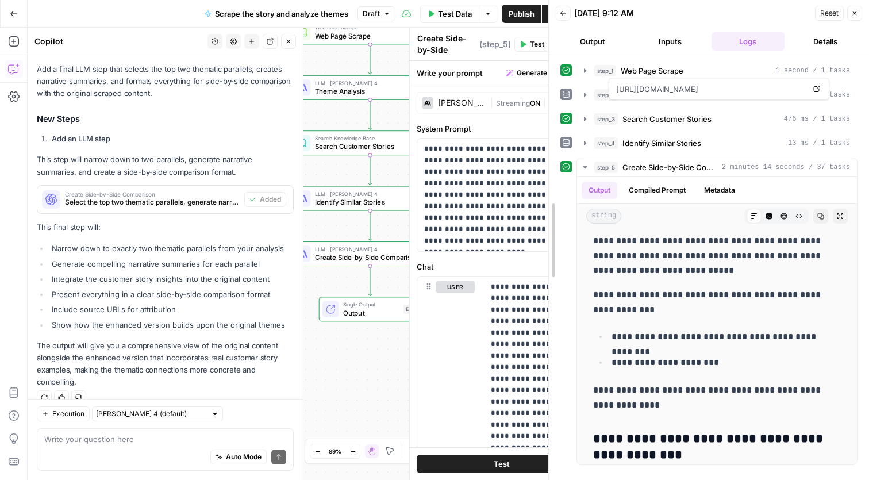
drag, startPoint x: 592, startPoint y: 256, endPoint x: 547, endPoint y: 247, distance: 45.8
click at [547, 247] on div at bounding box center [548, 240] width 11 height 480
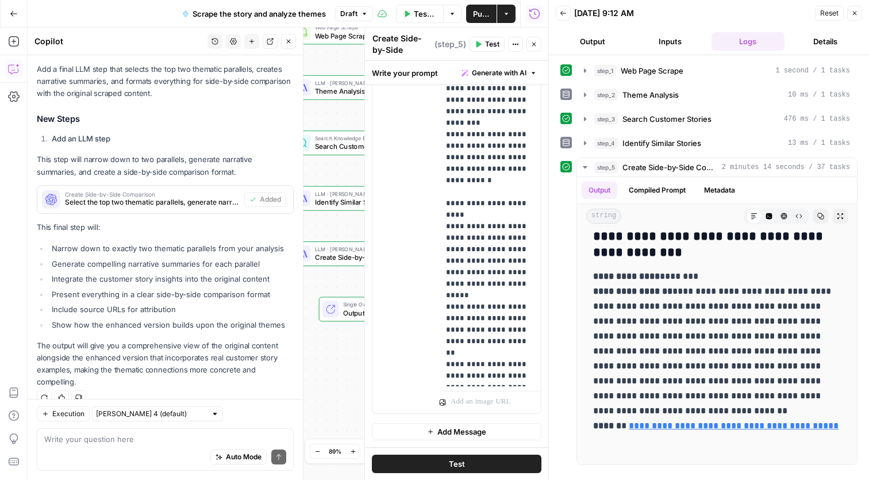
scroll to position [359, 0]
click at [206, 390] on div "Regenerate Helpful Not helpful" at bounding box center [165, 397] width 257 height 15
click at [130, 19] on div "Go Back Scrape the story and analyze themes Draft Test Data Options Publish Act…" at bounding box center [274, 13] width 548 height 27
click at [478, 6] on button "Publish" at bounding box center [481, 14] width 30 height 18
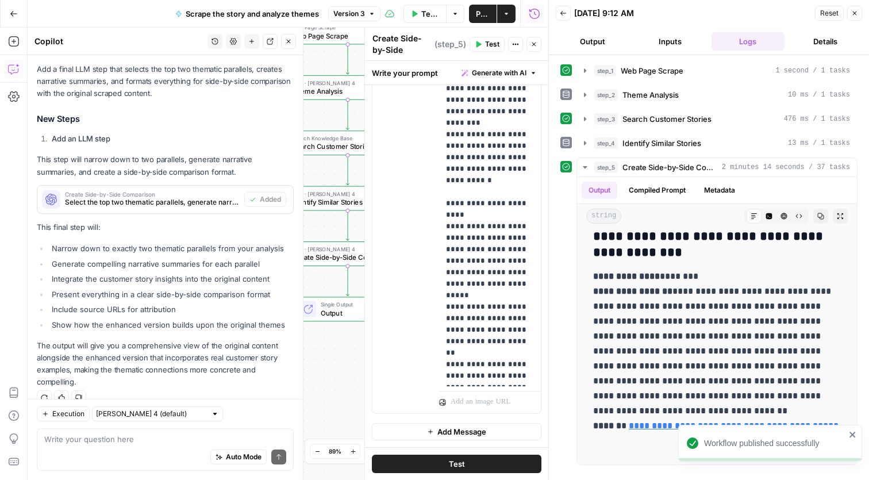
click at [71, 2] on div "Go Back Scrape the story and analyze themes Version 3 Test Data Options Publish…" at bounding box center [274, 13] width 548 height 27
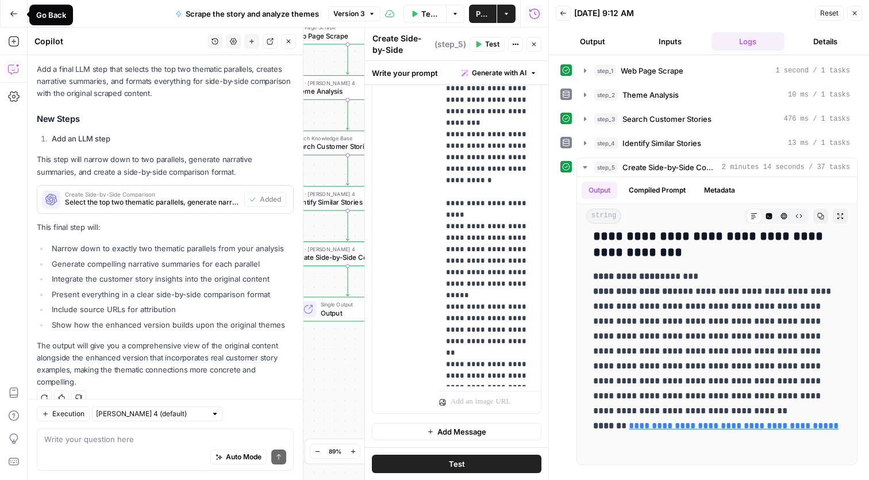
click at [14, 11] on icon "button" at bounding box center [14, 14] width 8 height 8
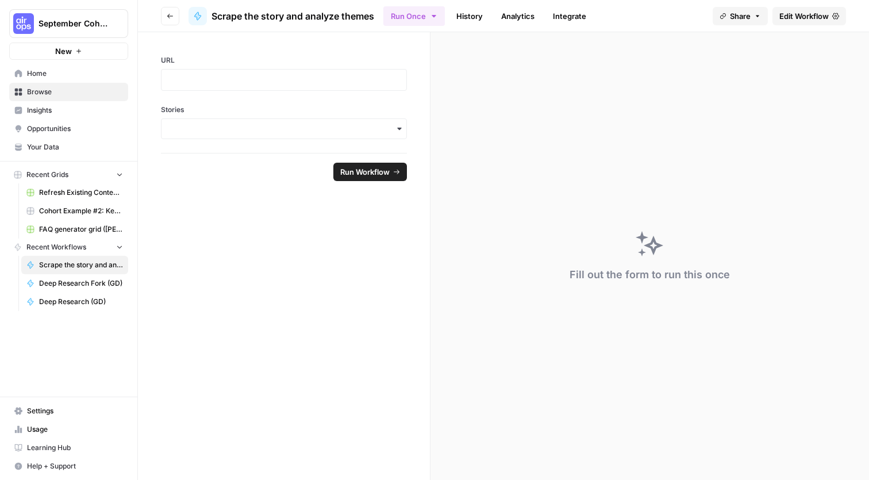
click at [54, 93] on span "Browse" at bounding box center [75, 92] width 96 height 10
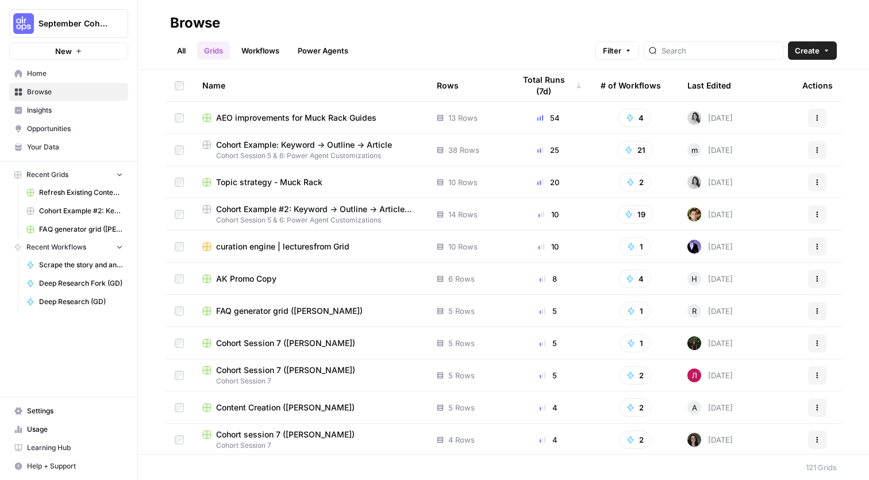
click at [726, 84] on div "Last Edited" at bounding box center [709, 86] width 44 height 32
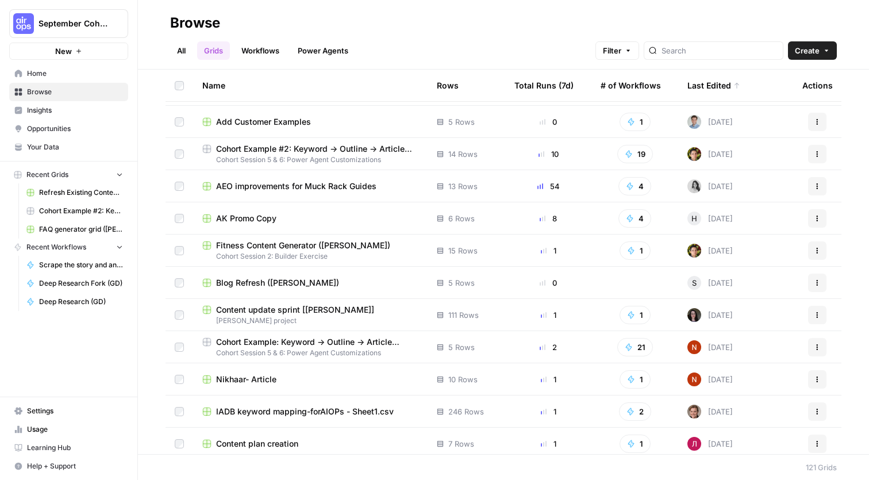
scroll to position [28, 0]
click at [261, 122] on span "Add Customer Examples" at bounding box center [263, 121] width 95 height 11
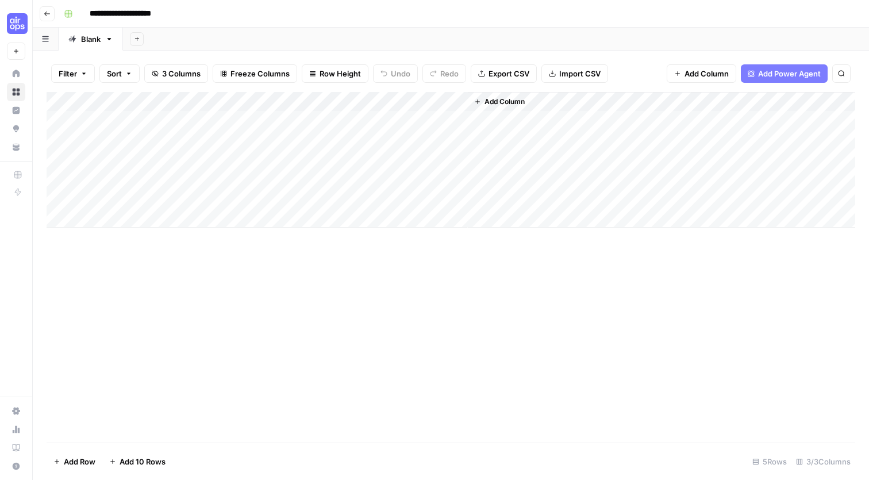
click at [445, 99] on div "Add Column" at bounding box center [451, 160] width 809 height 136
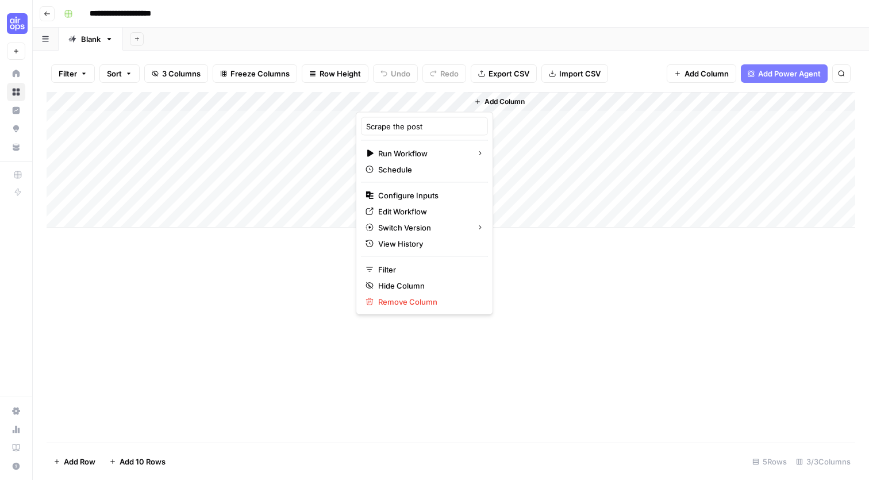
click at [565, 303] on div "Add Column" at bounding box center [451, 267] width 809 height 351
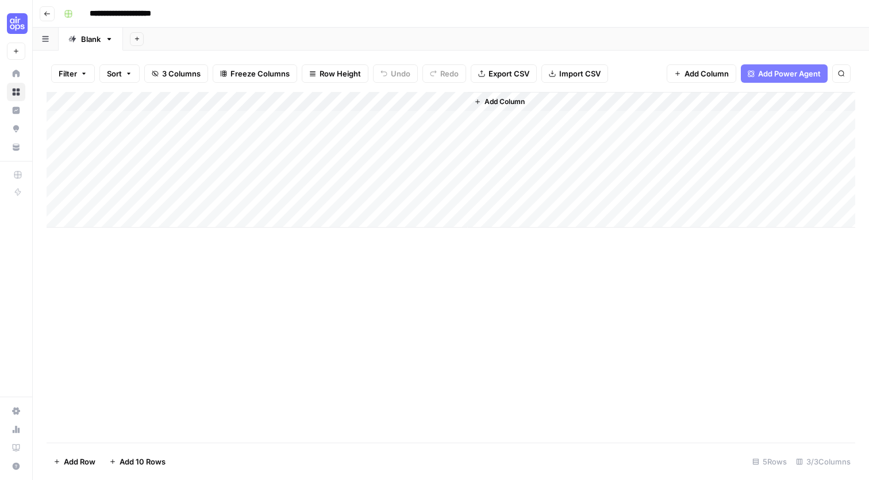
click at [503, 97] on span "Add Column" at bounding box center [504, 102] width 40 height 10
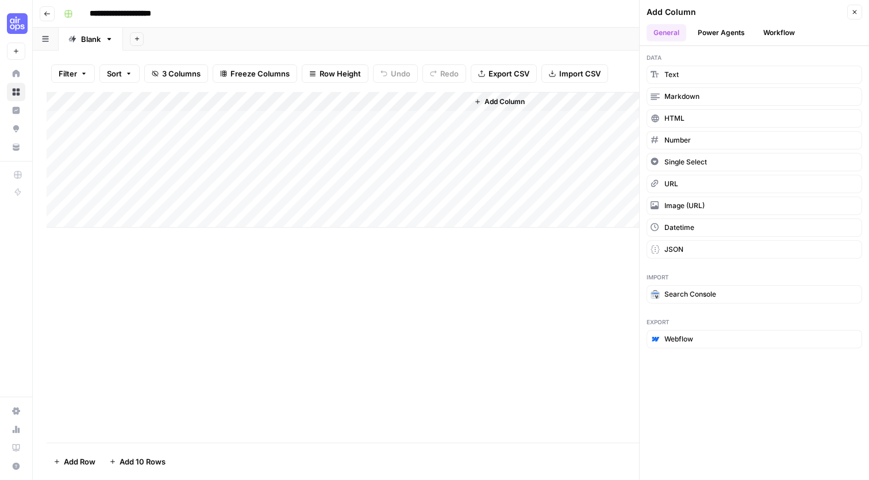
click at [782, 28] on button "Workflow" at bounding box center [778, 32] width 45 height 17
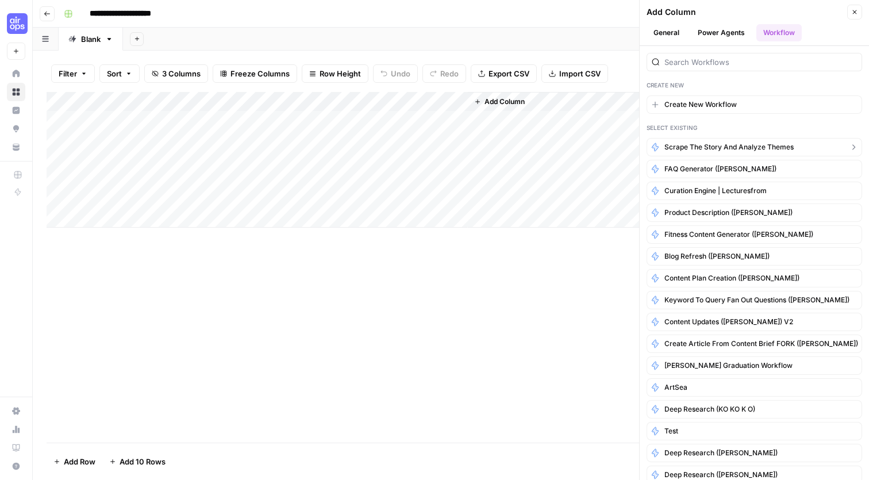
click at [728, 150] on span "Scrape the story and analyze themes" at bounding box center [728, 147] width 129 height 10
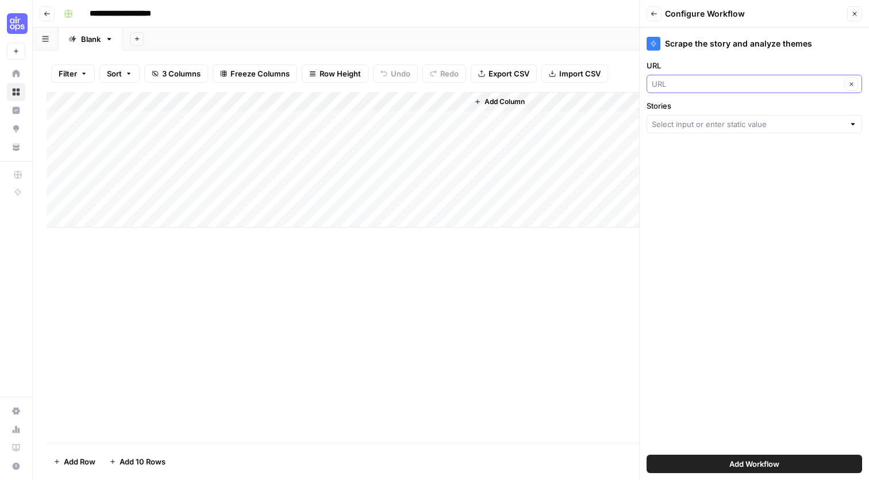
click at [701, 88] on input "URL" at bounding box center [746, 83] width 189 height 11
click at [682, 148] on span "URL" at bounding box center [739, 148] width 167 height 11
type input "URL"
click at [700, 131] on div at bounding box center [755, 124] width 216 height 18
click at [745, 148] on span "Haystack Stories" at bounding box center [751, 150] width 191 height 11
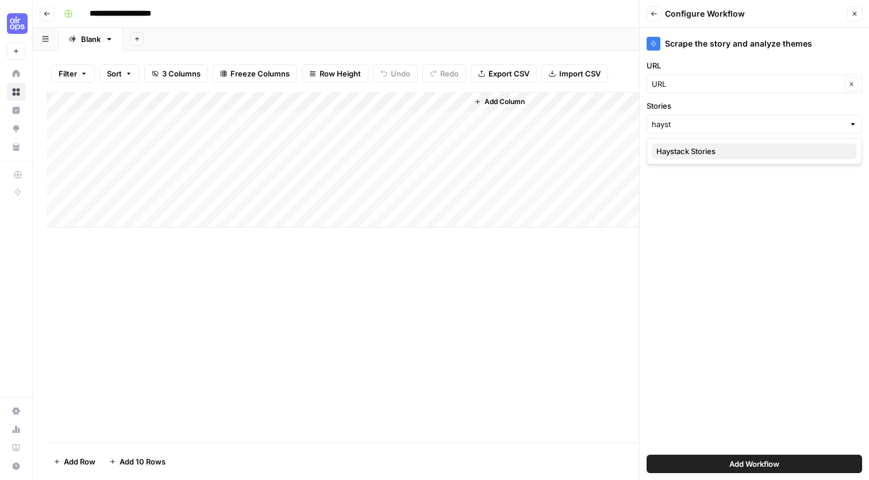
type input "Haystack Stories"
click at [668, 220] on div "Scrape the story and analyze themes URL URL Clear Stories Haystack Stories Clea…" at bounding box center [754, 254] width 229 height 452
click at [722, 464] on button "Add Workflow" at bounding box center [755, 464] width 216 height 18
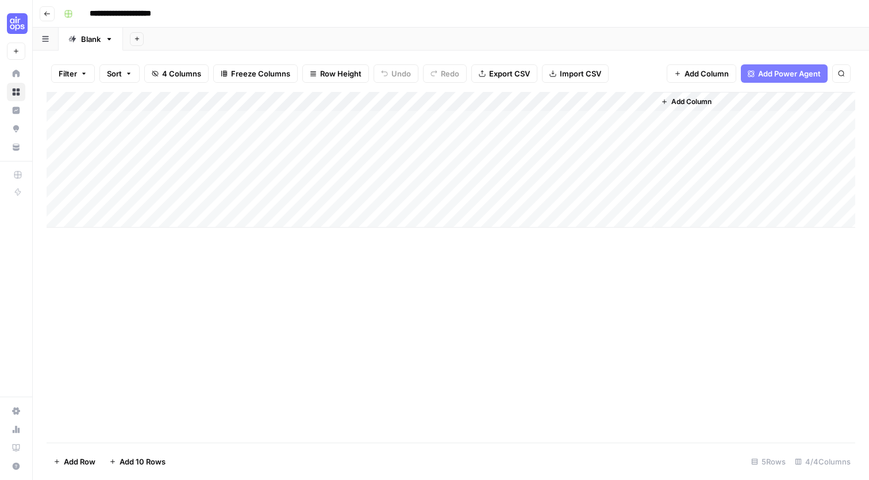
click at [443, 97] on div "Add Column" at bounding box center [451, 160] width 809 height 136
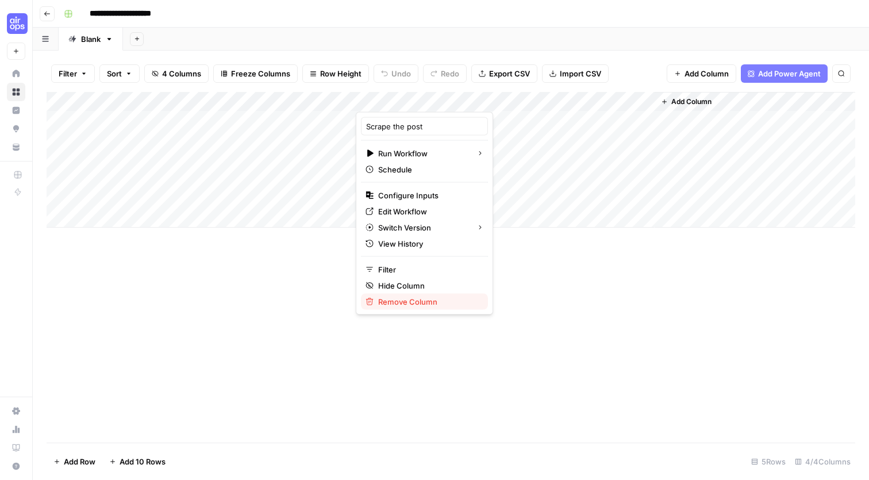
click at [434, 301] on span "Remove Column" at bounding box center [428, 301] width 101 height 11
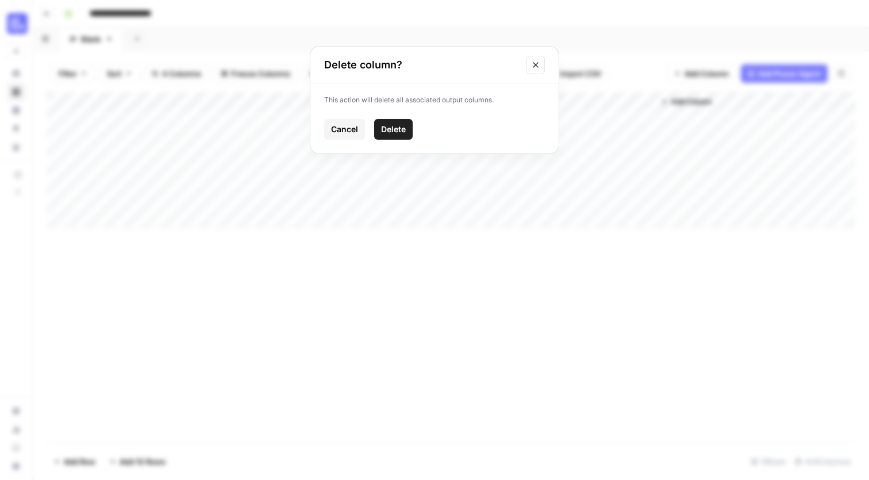
click at [403, 128] on span "Delete" at bounding box center [393, 129] width 25 height 11
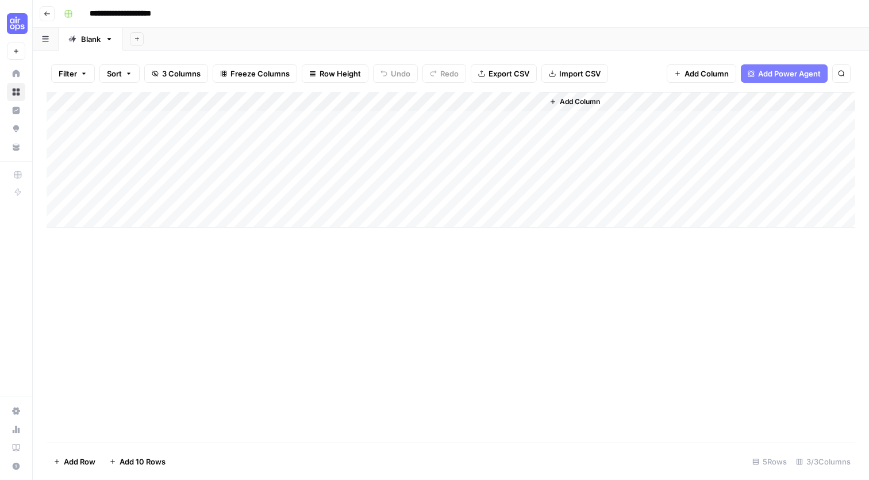
click at [556, 85] on div "Filter Sort 3 Columns Freeze Columns Row Height Undo Redo Export CSV Import CSV…" at bounding box center [451, 73] width 809 height 37
click at [556, 98] on icon "button" at bounding box center [552, 101] width 7 height 7
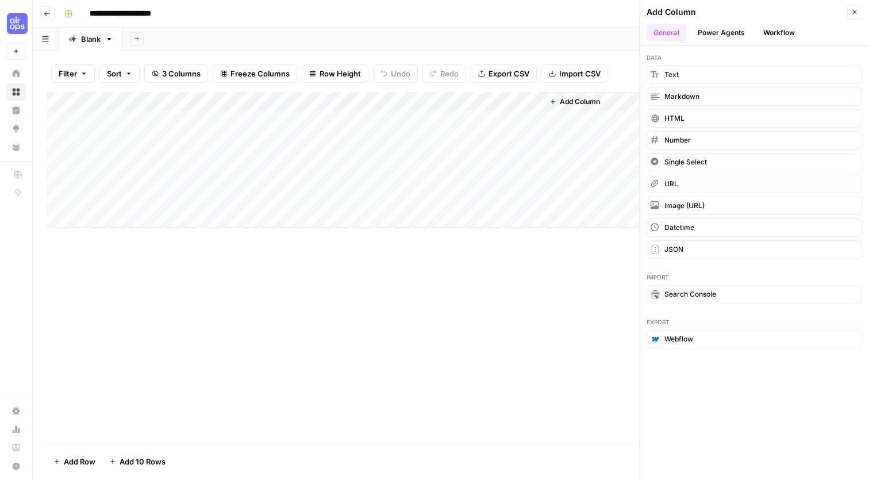
click at [562, 294] on div "Add Column" at bounding box center [451, 267] width 809 height 351
click at [857, 13] on icon "button" at bounding box center [854, 12] width 7 height 7
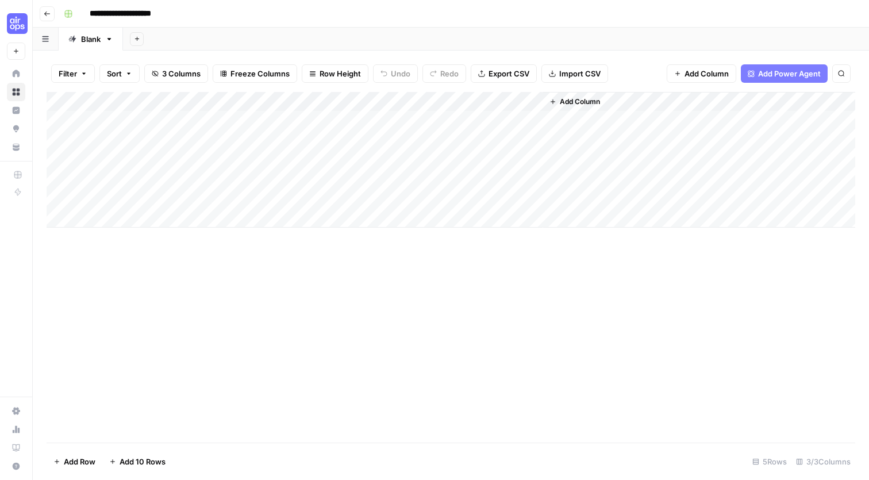
click at [243, 95] on div "Add Column" at bounding box center [451, 160] width 809 height 136
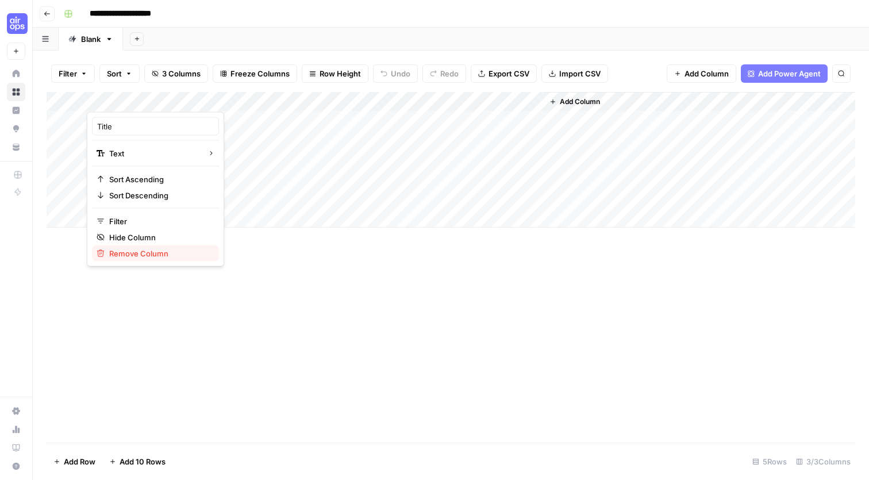
click at [166, 255] on span "Remove Column" at bounding box center [159, 253] width 101 height 11
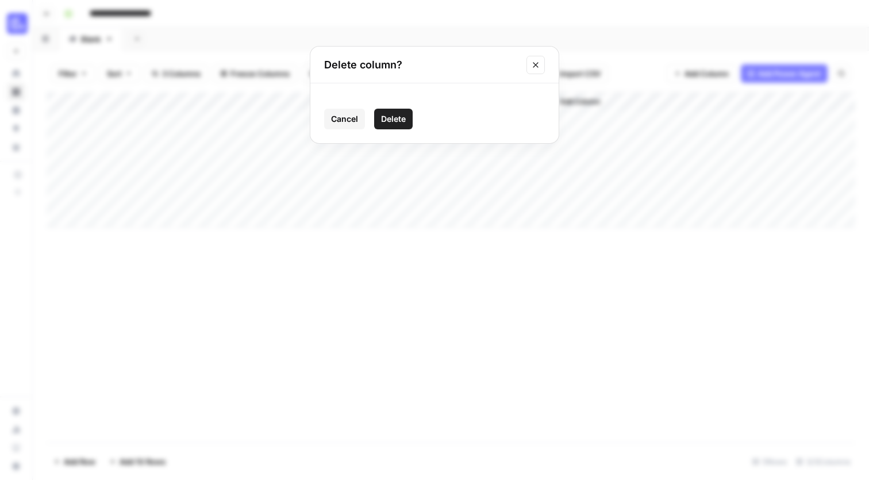
click at [388, 126] on button "Delete" at bounding box center [393, 119] width 39 height 21
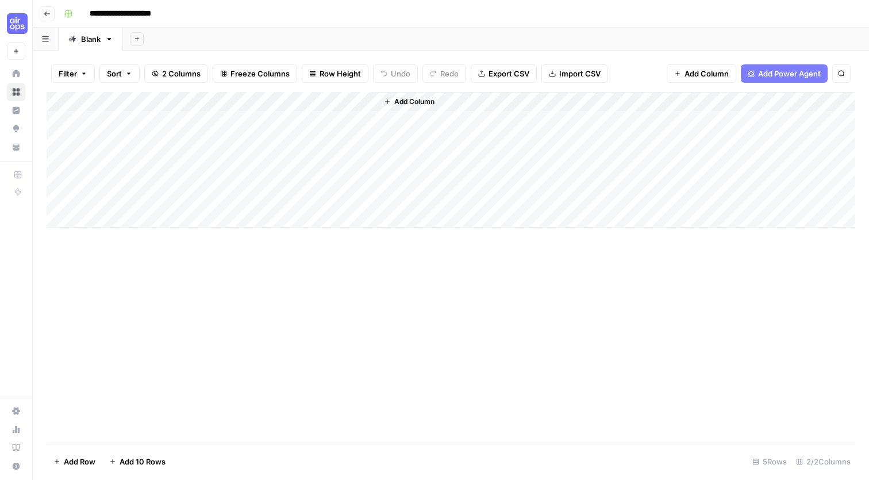
click at [411, 114] on div "Add Column" at bounding box center [617, 160] width 478 height 136
click at [404, 98] on span "Add Column" at bounding box center [414, 102] width 40 height 10
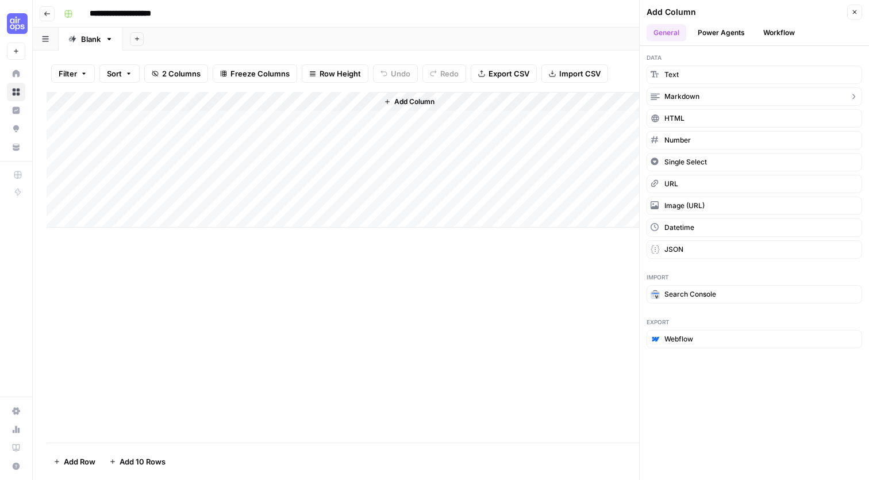
click at [755, 97] on button "Markdown" at bounding box center [755, 96] width 216 height 18
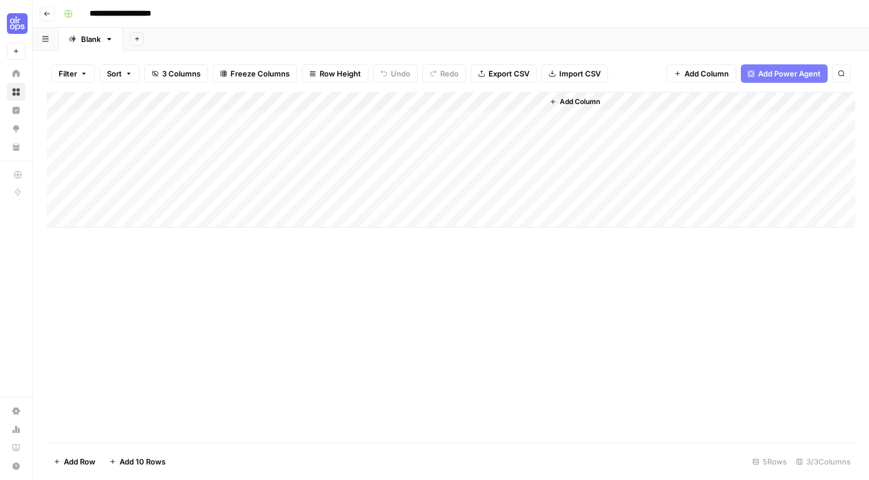
click at [447, 98] on div "Add Column" at bounding box center [451, 160] width 809 height 136
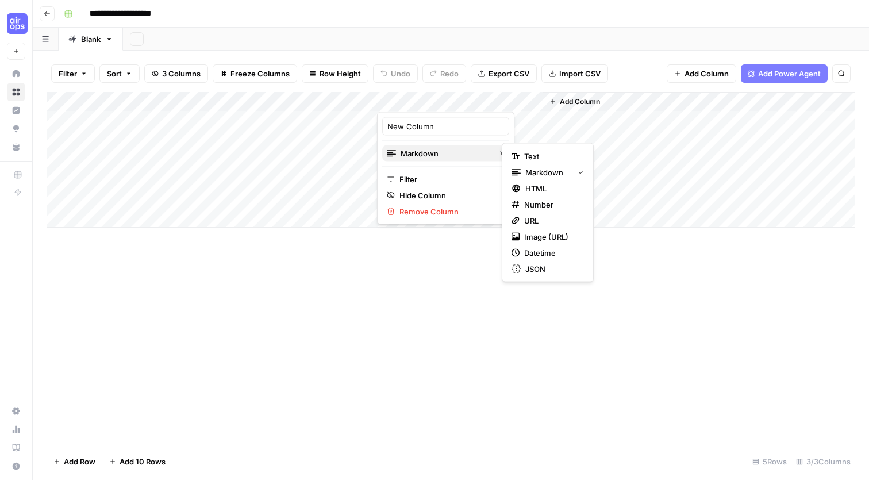
click at [490, 157] on div "Markdown" at bounding box center [446, 153] width 118 height 11
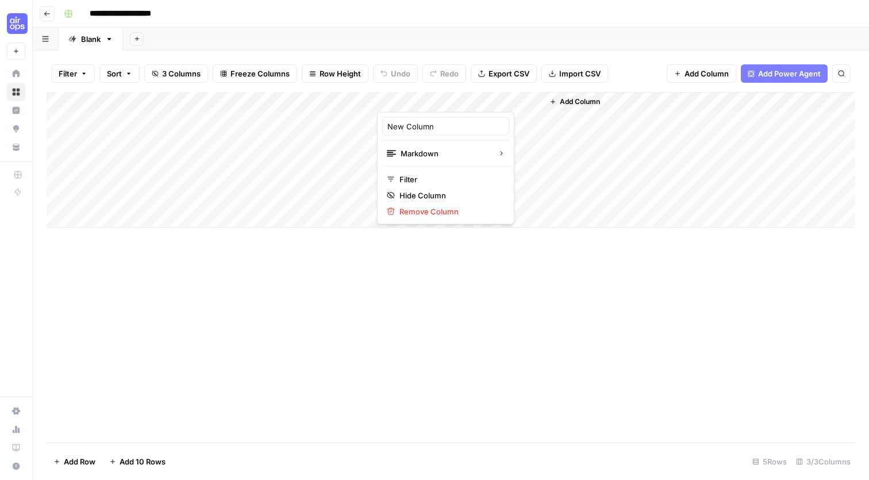
click at [459, 355] on div "Add Column" at bounding box center [451, 267] width 809 height 351
click at [533, 95] on div "Add Column" at bounding box center [451, 160] width 809 height 136
click at [455, 209] on span "Remove Column" at bounding box center [449, 211] width 101 height 11
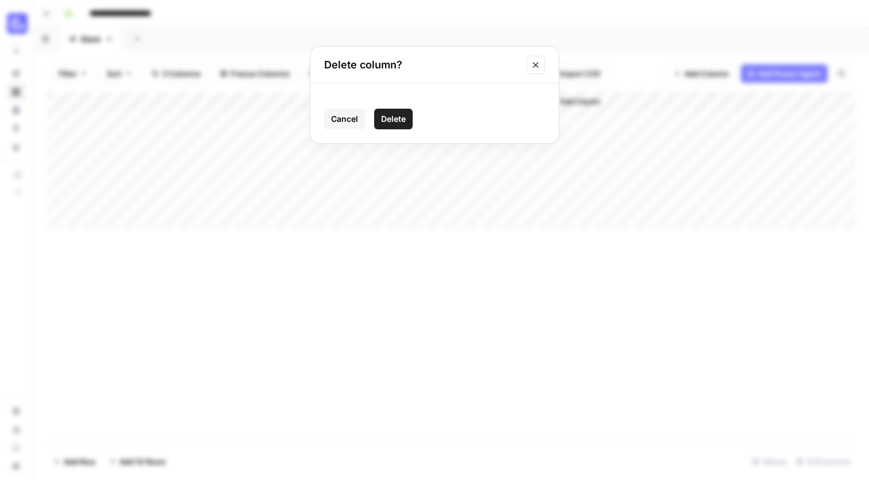
click at [404, 125] on button "Delete" at bounding box center [393, 119] width 39 height 21
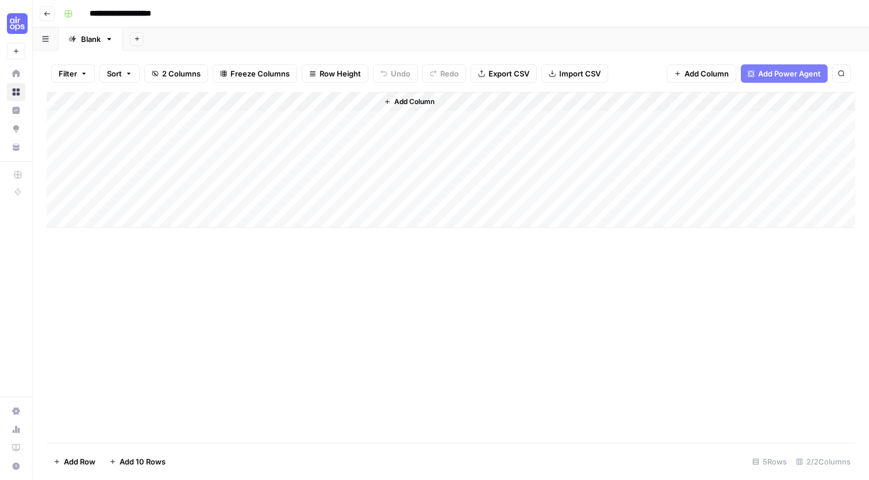
click at [423, 285] on div "Add Column" at bounding box center [451, 267] width 809 height 351
click at [282, 99] on div "Add Column" at bounding box center [451, 160] width 809 height 136
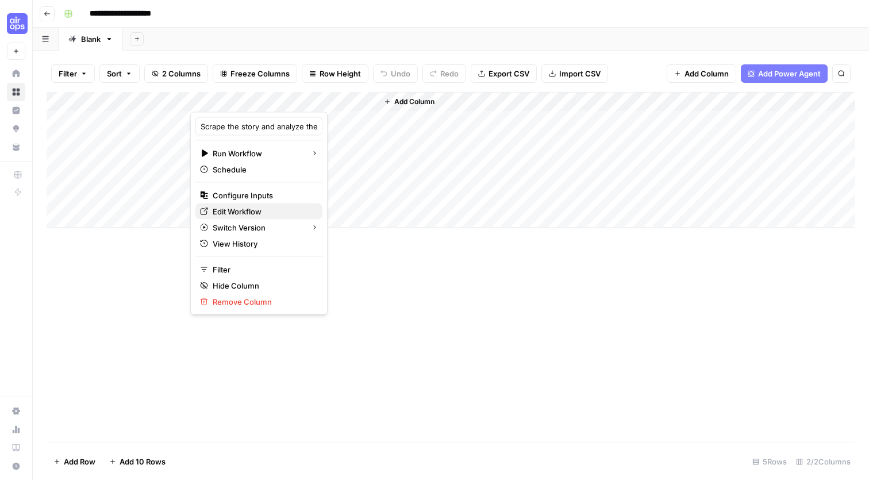
click at [250, 214] on span "Edit Workflow" at bounding box center [263, 211] width 101 height 11
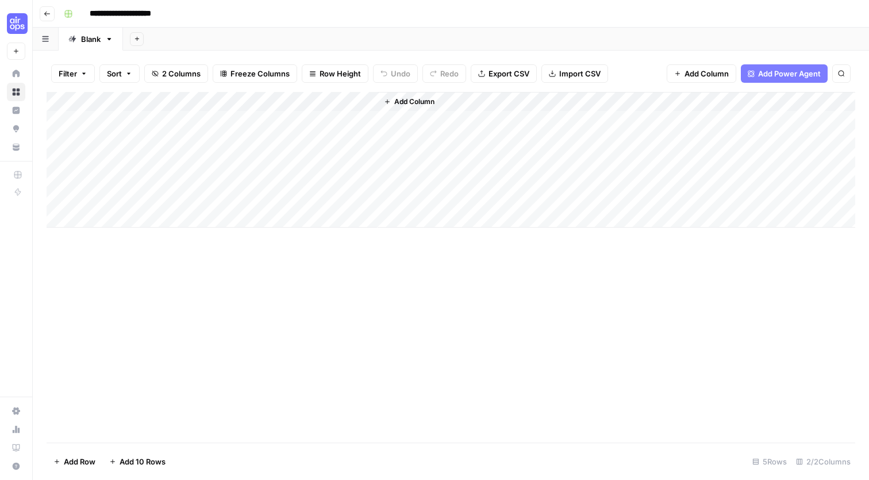
click at [444, 251] on div "Add Column" at bounding box center [451, 267] width 809 height 351
click at [447, 320] on div "Add Column" at bounding box center [451, 267] width 809 height 351
click at [357, 309] on div "Add Column" at bounding box center [451, 267] width 809 height 351
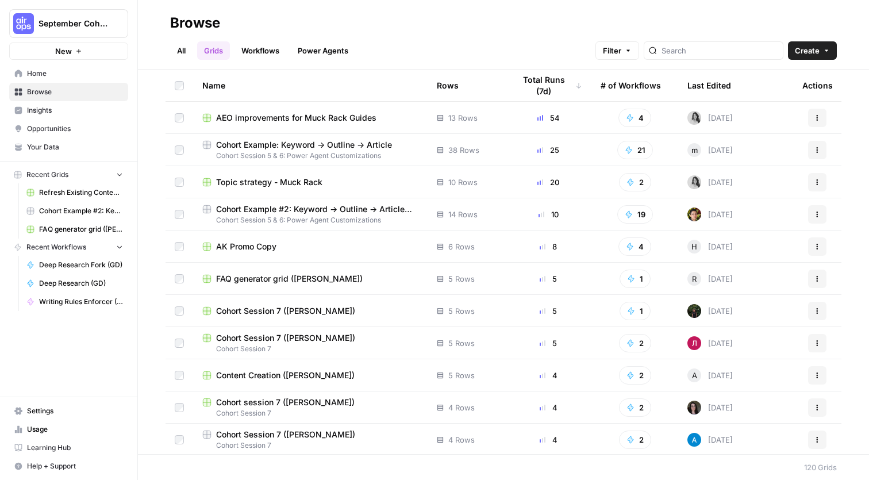
click at [316, 181] on span "Topic strategy - Muck Rack" at bounding box center [269, 181] width 106 height 11
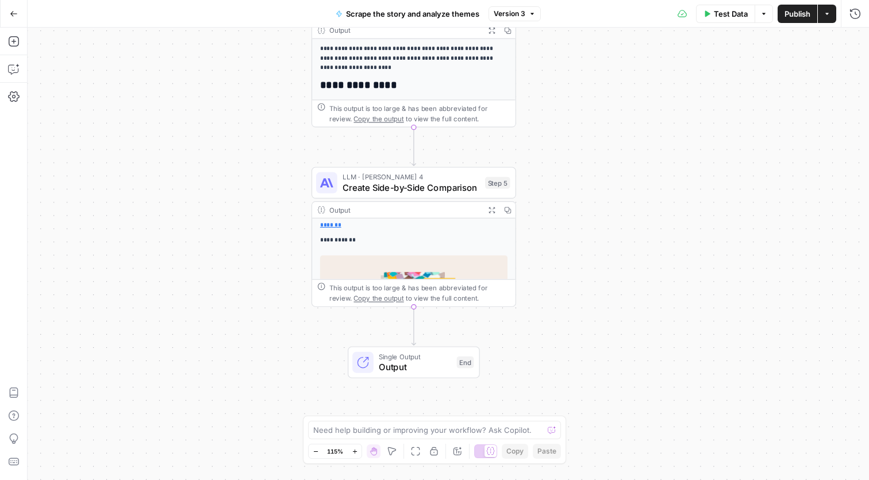
scroll to position [125, 0]
click at [429, 366] on span "Output" at bounding box center [415, 366] width 72 height 13
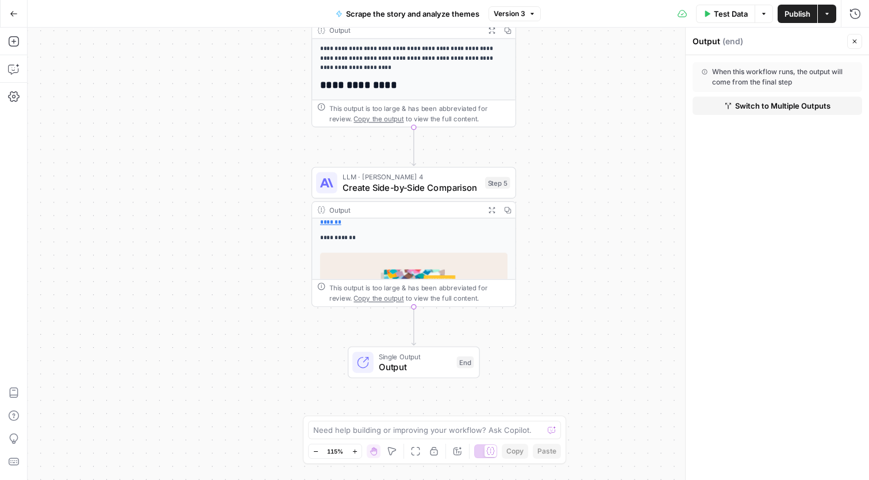
click at [780, 106] on span "Switch to Multiple Outputs" at bounding box center [782, 105] width 95 height 11
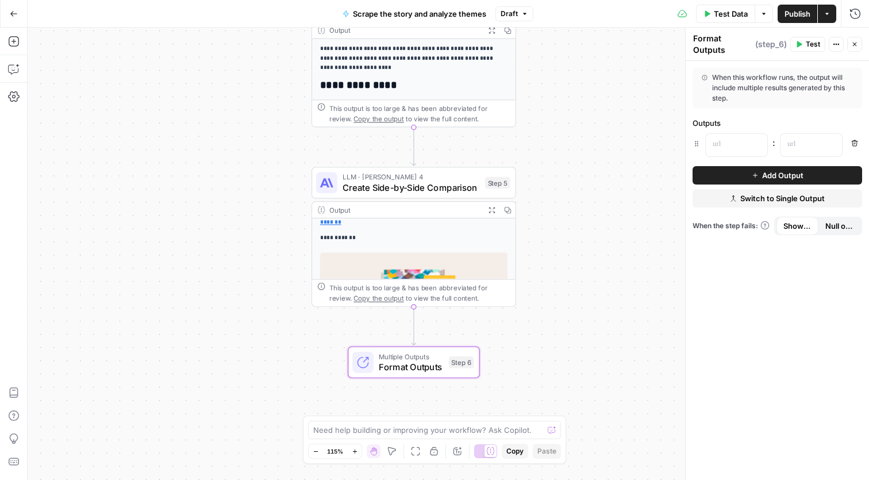
click at [599, 284] on div "**********" at bounding box center [448, 254] width 841 height 452
click at [764, 195] on span "Switch to Single Output" at bounding box center [782, 198] width 84 height 11
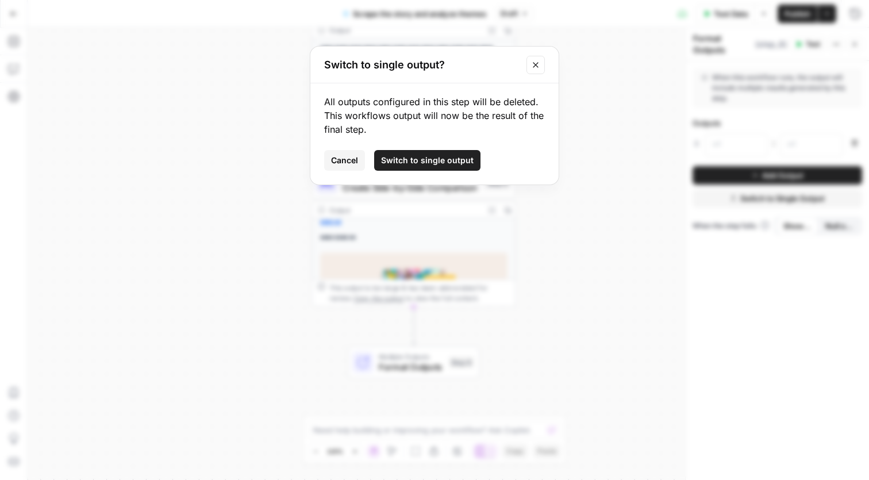
click at [437, 162] on span "Switch to single output" at bounding box center [427, 160] width 93 height 11
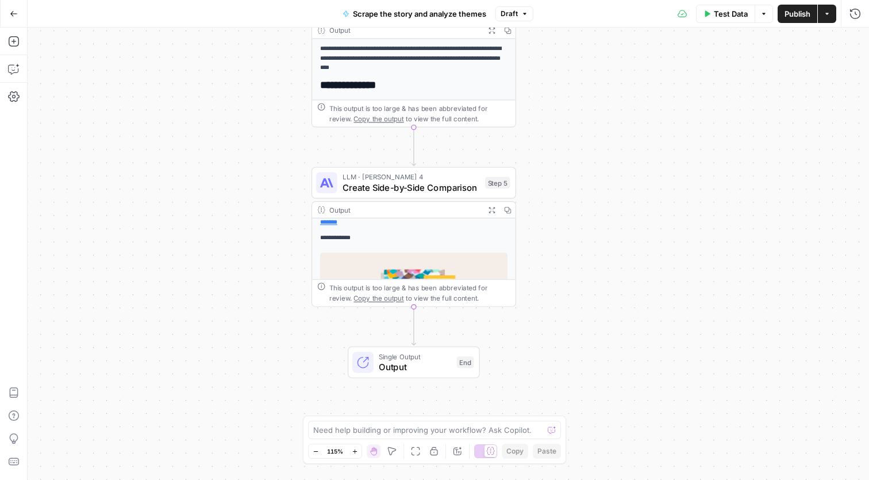
click at [503, 390] on div "**********" at bounding box center [448, 254] width 841 height 452
click at [427, 374] on div "Single Output Output End Switch to multiple outputs" at bounding box center [414, 363] width 132 height 32
click at [850, 45] on button "Close" at bounding box center [854, 41] width 15 height 15
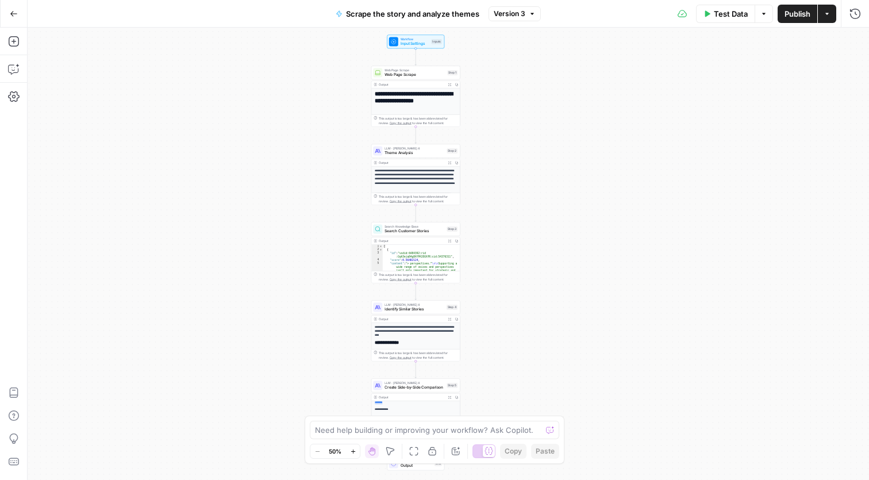
click at [13, 11] on icon "button" at bounding box center [14, 14] width 8 height 8
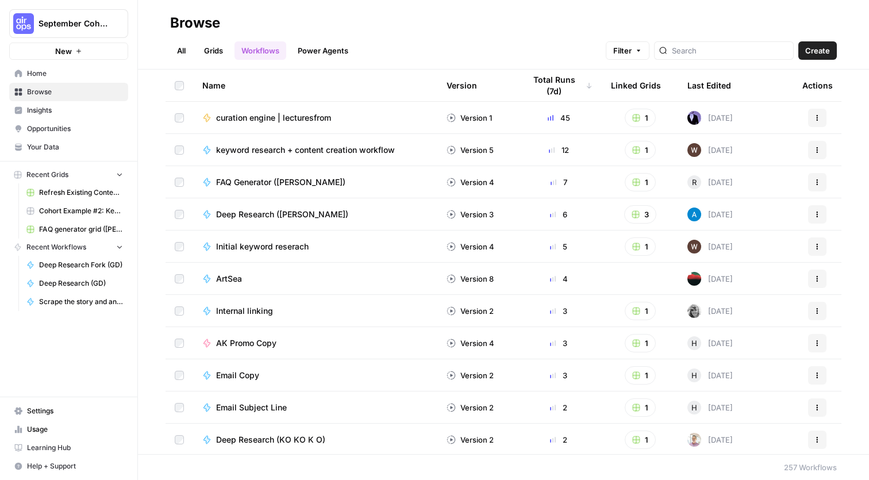
click at [66, 94] on span "Browse" at bounding box center [75, 92] width 96 height 10
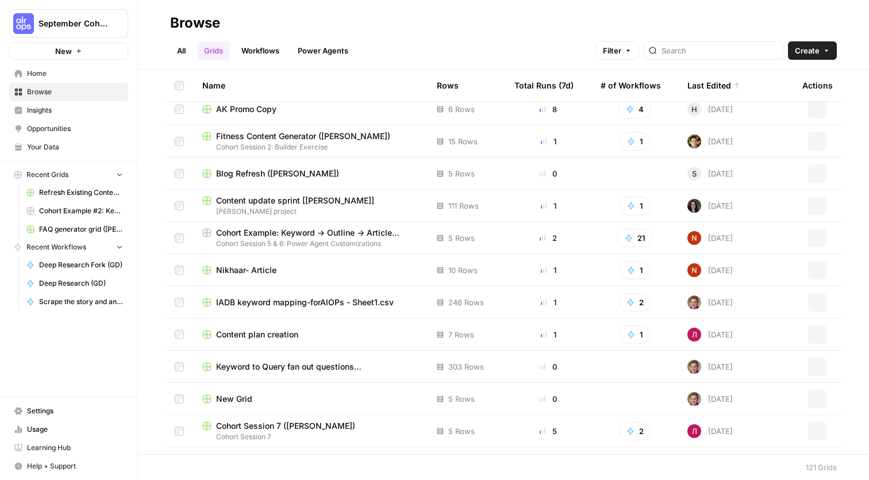
scroll to position [80, 0]
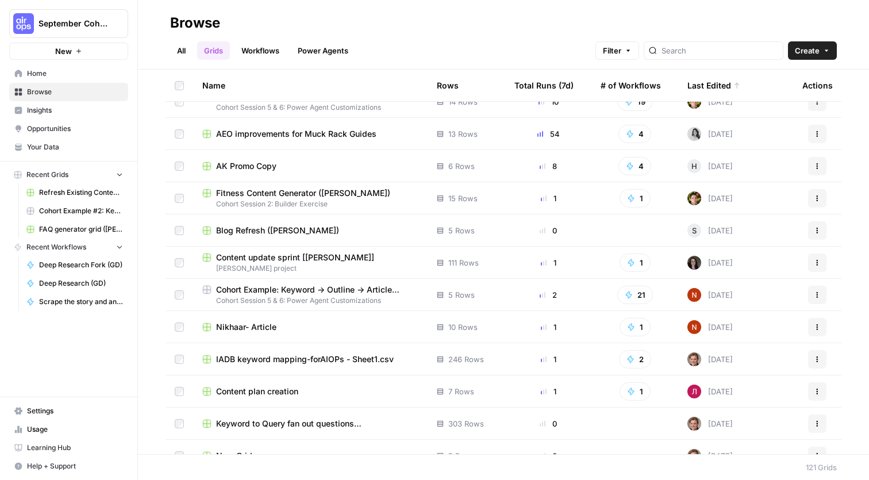
click at [184, 40] on div "All Grids Workflows Power Agents Filter Create" at bounding box center [503, 46] width 667 height 28
click at [184, 55] on link "All" at bounding box center [181, 50] width 22 height 18
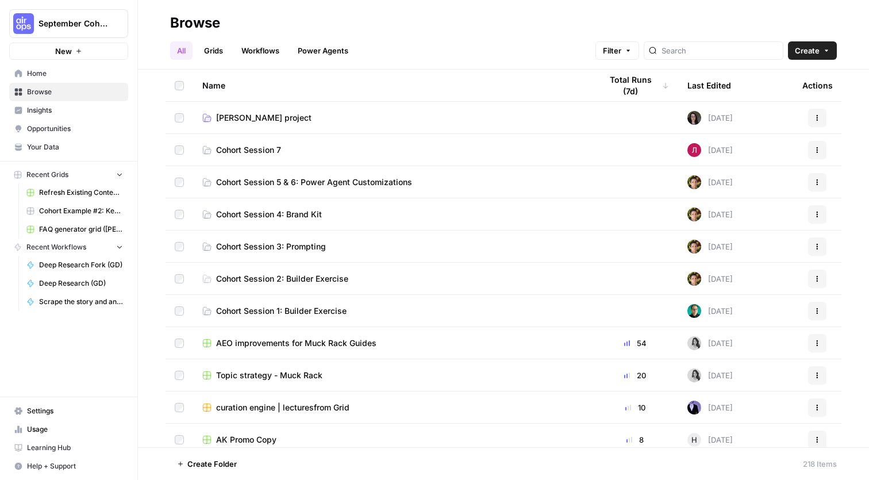
click at [270, 147] on span "Cohort Session 7" at bounding box center [248, 149] width 65 height 11
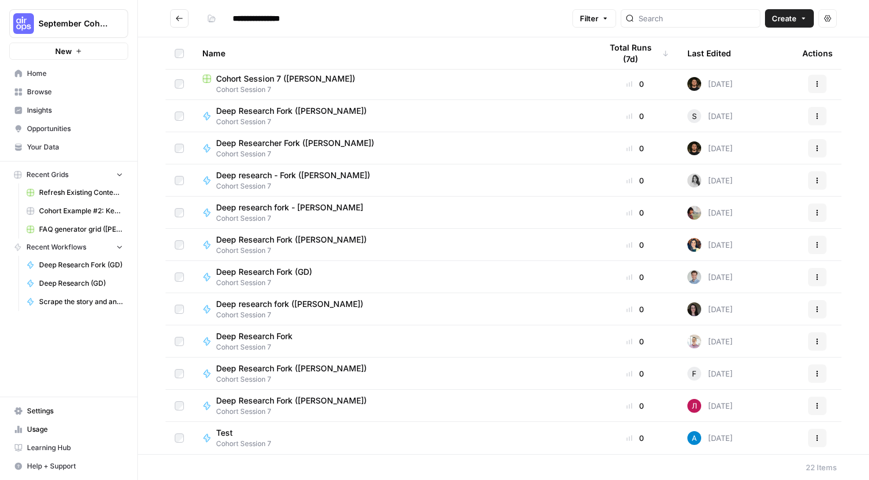
scroll to position [324, 0]
click at [286, 272] on span "Deep Research Fork (GD)" at bounding box center [264, 271] width 96 height 11
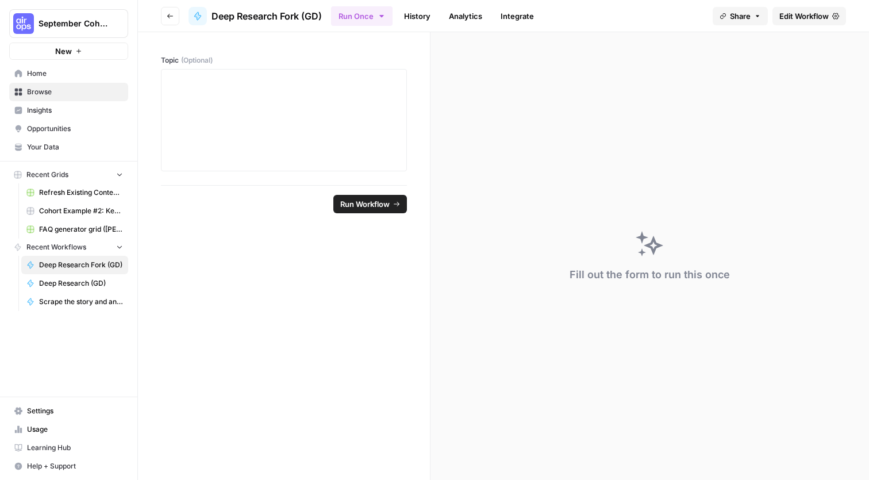
click at [170, 18] on icon "button" at bounding box center [170, 16] width 7 height 7
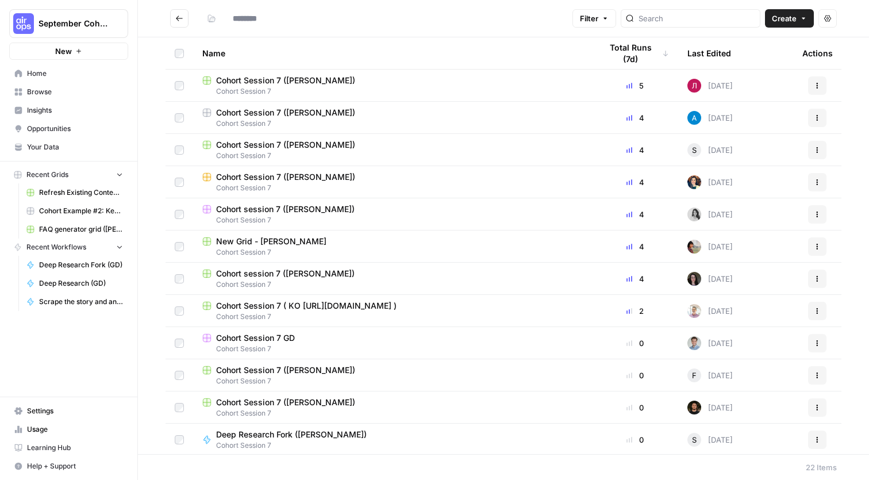
type input "**********"
click at [273, 329] on td "Cohort Session 7 GD Cohort Session 7" at bounding box center [392, 343] width 399 height 32
click at [275, 338] on span "Cohort Session 7 GD" at bounding box center [255, 337] width 79 height 11
click at [330, 112] on div "Cohort Session 7 ([PERSON_NAME])" at bounding box center [392, 112] width 380 height 11
type input "**********"
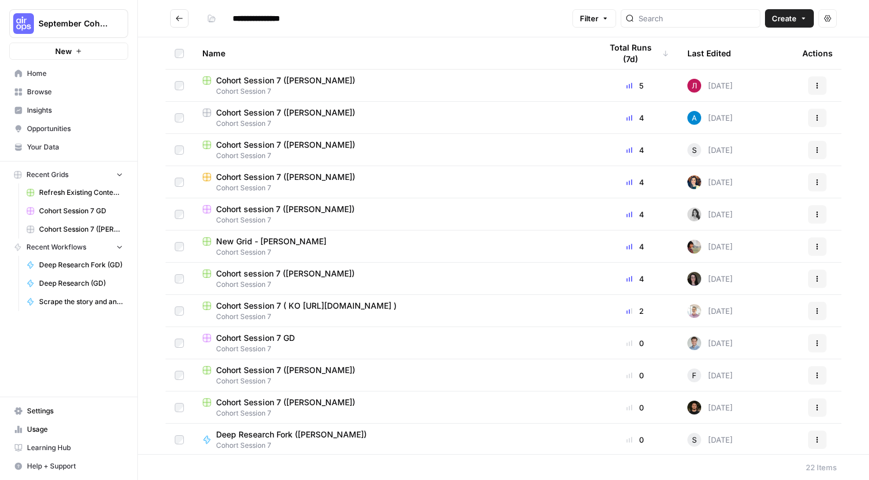
click at [178, 17] on icon "Go back" at bounding box center [179, 18] width 7 height 5
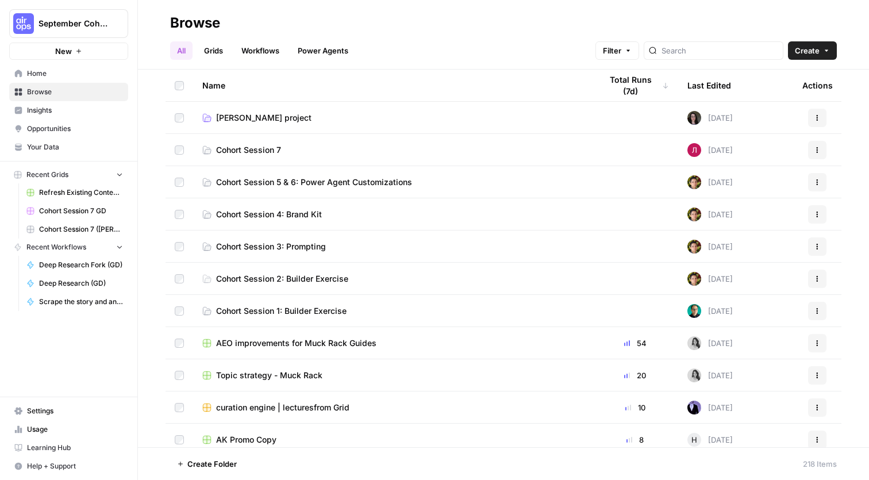
click at [210, 49] on link "Grids" at bounding box center [213, 50] width 33 height 18
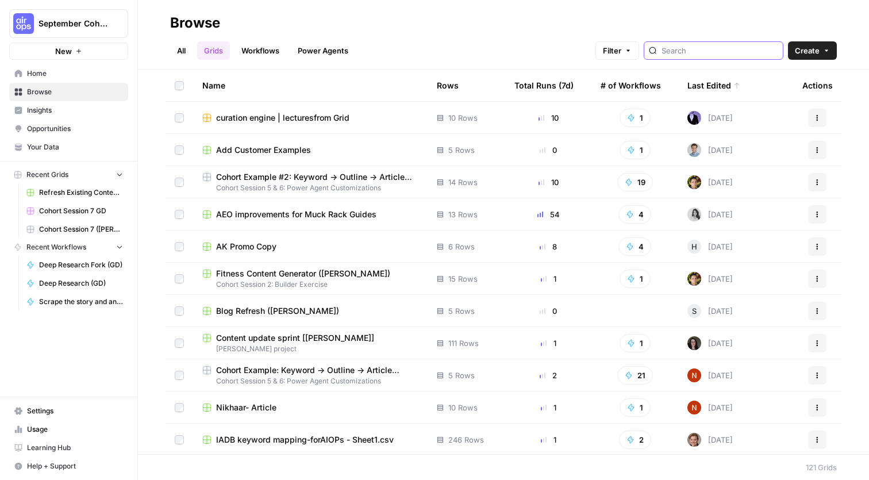
click at [747, 51] on input "search" at bounding box center [719, 50] width 117 height 11
type input "andrea"
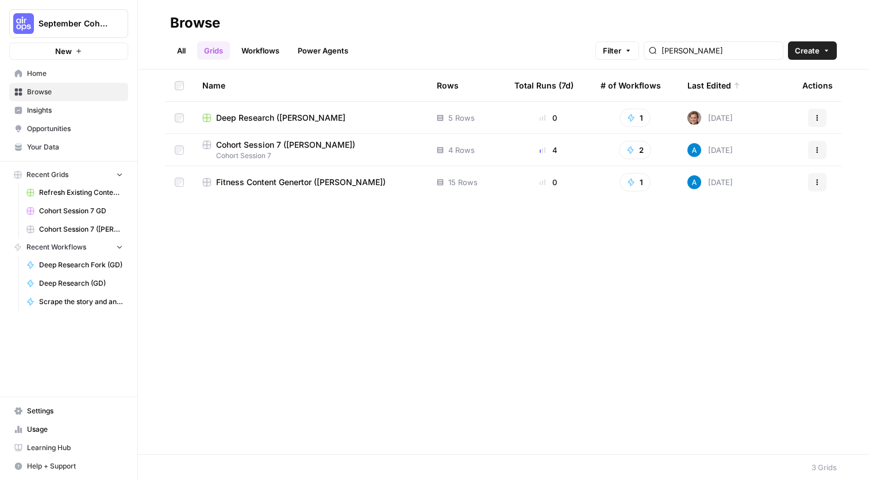
click at [299, 147] on span "Cohort Session 7 ([PERSON_NAME])" at bounding box center [285, 144] width 139 height 11
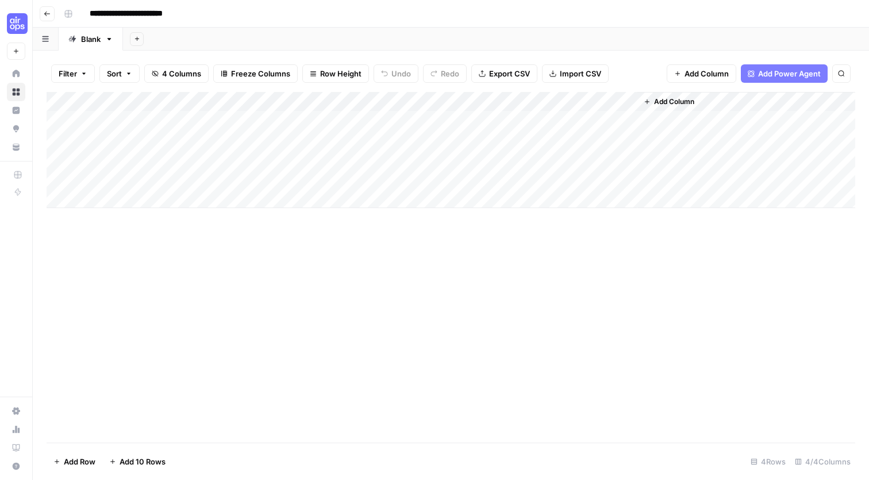
click at [49, 10] on icon "button" at bounding box center [47, 13] width 7 height 7
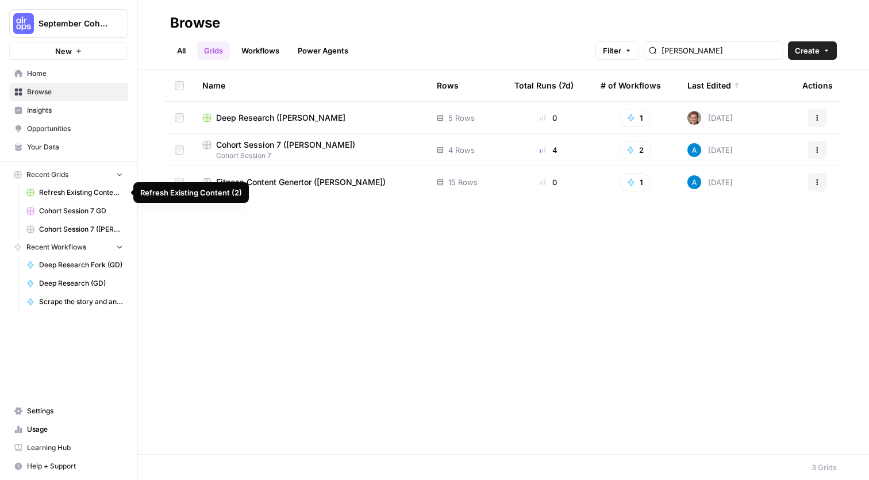
click at [76, 190] on span "Refresh Existing Content (2)" at bounding box center [81, 192] width 84 height 10
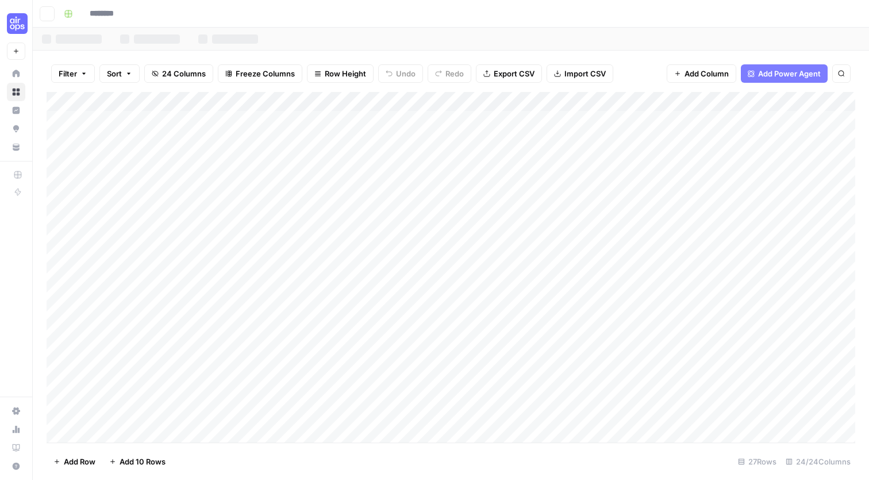
type input "**********"
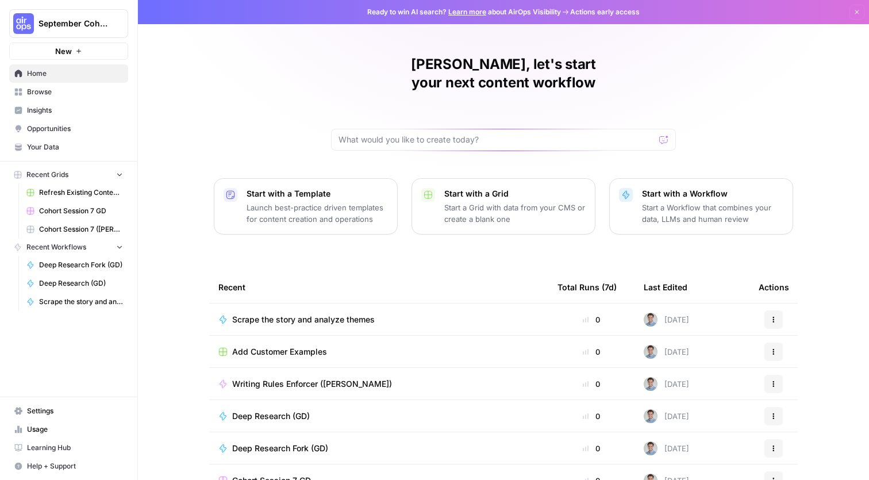
click at [72, 17] on button "September Cohort" at bounding box center [68, 23] width 119 height 29
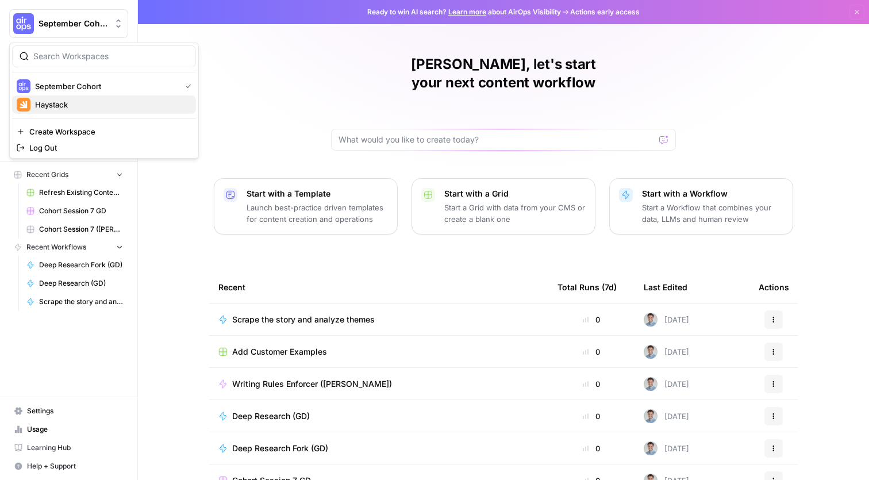
click at [71, 102] on span "Haystack" at bounding box center [111, 104] width 152 height 11
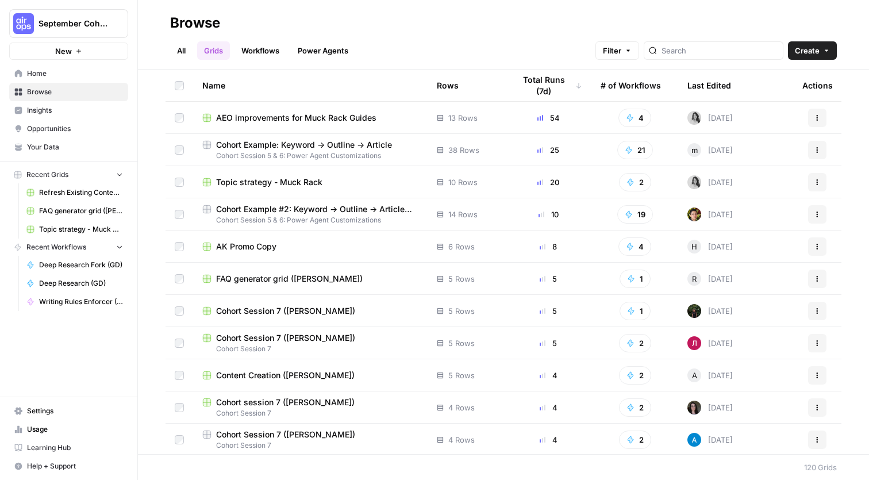
click at [738, 63] on header "Browse All Grids Workflows Power Agents Filter Create" at bounding box center [503, 35] width 731 height 70
click at [739, 49] on input "search" at bounding box center [719, 50] width 117 height 11
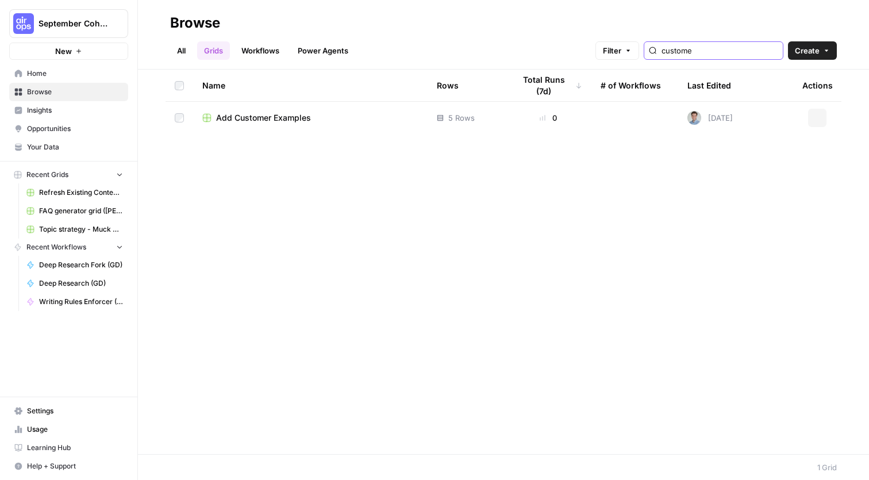
type input "customer"
click at [270, 113] on span "Add Customer Examples" at bounding box center [263, 117] width 95 height 11
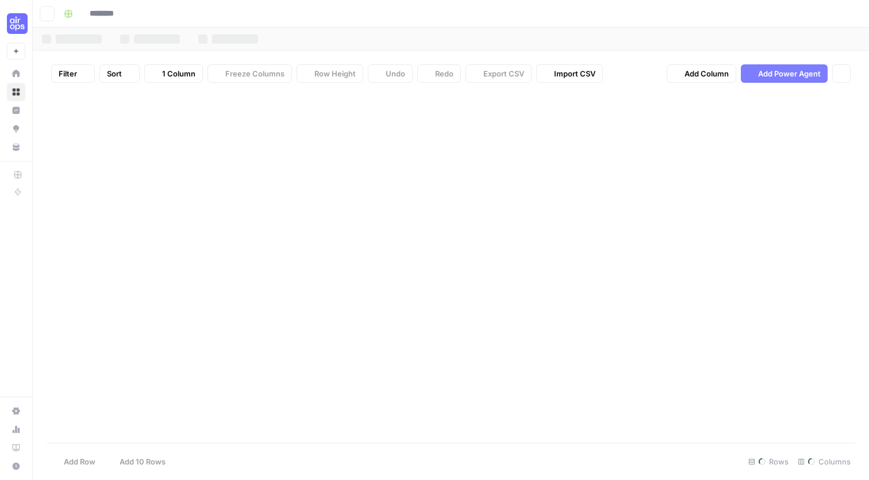
type input "**********"
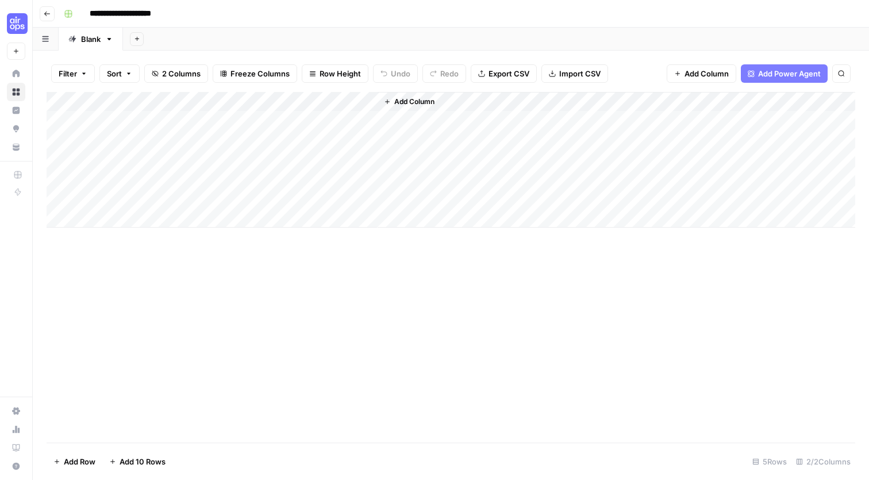
click at [413, 101] on span "Add Column" at bounding box center [414, 102] width 40 height 10
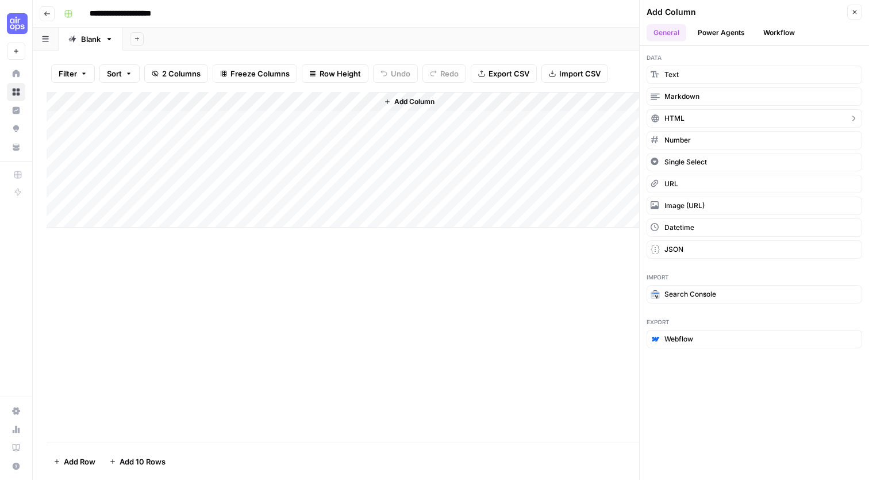
click at [699, 118] on button "HTML" at bounding box center [755, 118] width 216 height 18
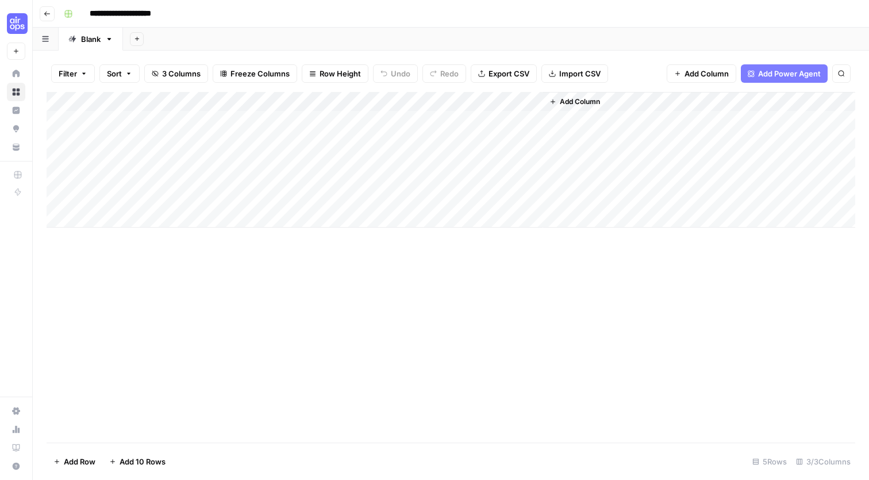
click at [532, 95] on div "Add Column" at bounding box center [451, 160] width 809 height 136
click at [643, 278] on div "Add Column" at bounding box center [451, 267] width 809 height 351
click at [471, 121] on div "Add Column" at bounding box center [451, 160] width 809 height 136
click at [532, 118] on div "Add Column" at bounding box center [451, 160] width 809 height 136
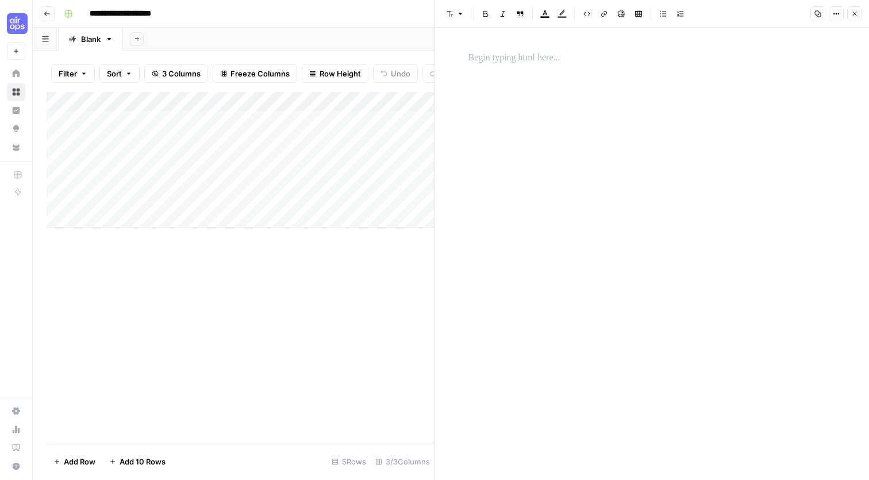
click at [853, 14] on icon "button" at bounding box center [854, 13] width 7 height 7
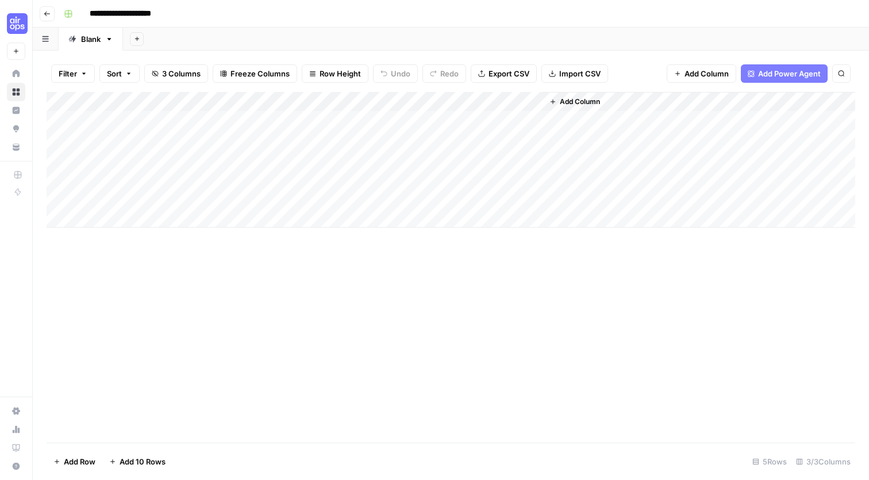
click at [528, 96] on div "Add Column" at bounding box center [451, 160] width 809 height 136
click at [431, 213] on span "Remove Column" at bounding box center [449, 211] width 101 height 11
click at [533, 94] on div "Add Column" at bounding box center [451, 160] width 809 height 136
click at [533, 94] on div at bounding box center [460, 100] width 166 height 23
click at [542, 138] on div "Add Column" at bounding box center [451, 160] width 809 height 136
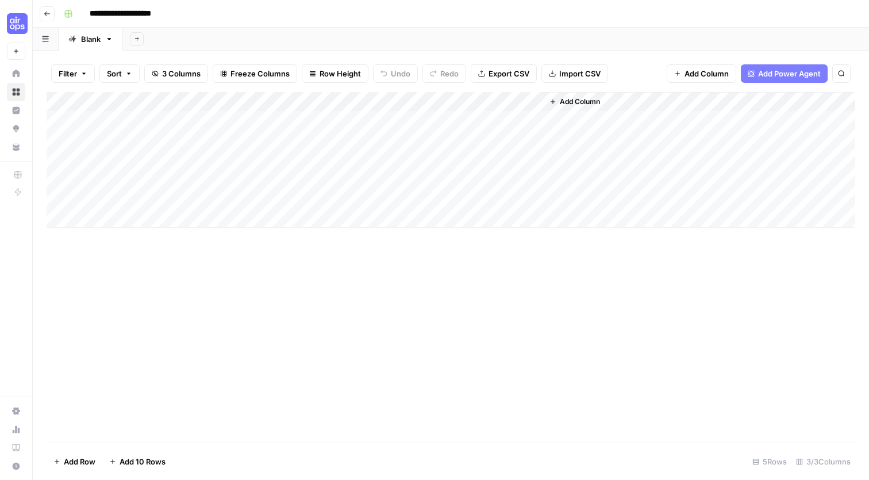
click at [520, 116] on div "Add Column" at bounding box center [451, 160] width 809 height 136
click at [441, 121] on div "Add Column" at bounding box center [451, 160] width 809 height 136
click at [441, 121] on div at bounding box center [459, 117] width 167 height 21
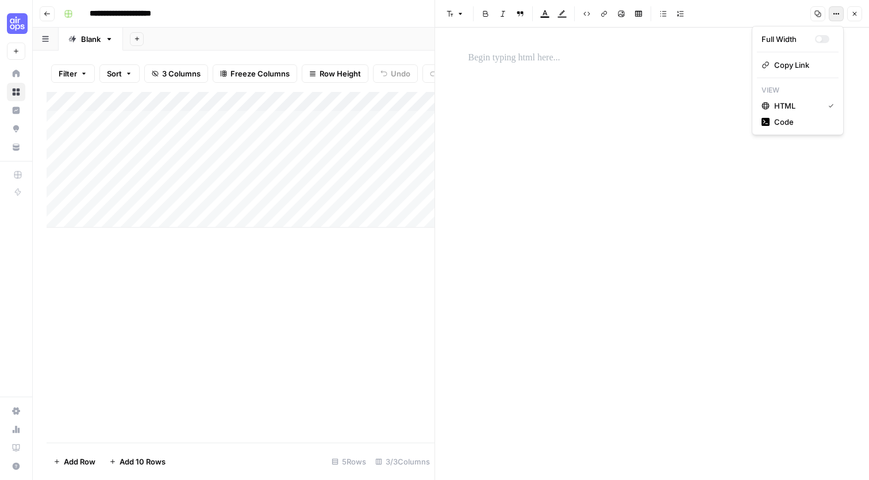
click at [834, 14] on icon "button" at bounding box center [834, 14] width 2 height 2
click at [861, 14] on button "Close" at bounding box center [854, 13] width 15 height 15
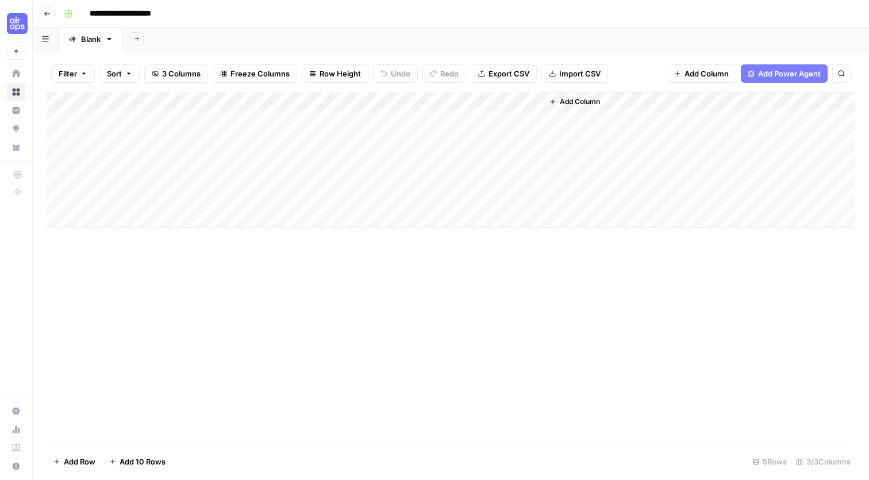
click at [432, 332] on div "Add Column" at bounding box center [451, 267] width 809 height 351
click at [353, 96] on div "Add Column" at bounding box center [451, 160] width 809 height 136
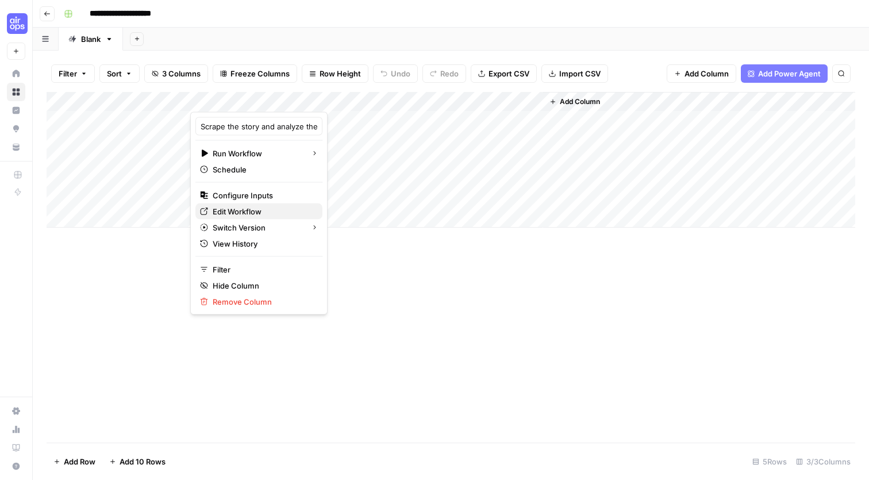
click at [262, 211] on span "Edit Workflow" at bounding box center [263, 211] width 101 height 11
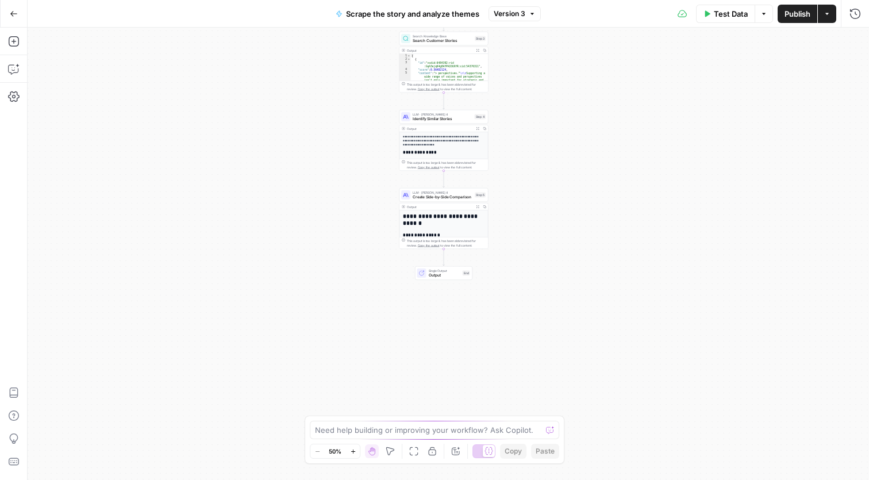
click at [436, 274] on span "Output" at bounding box center [445, 275] width 32 height 6
click at [757, 103] on span "Switch to Multiple Outputs" at bounding box center [782, 105] width 95 height 11
type textarea "Format Outputs"
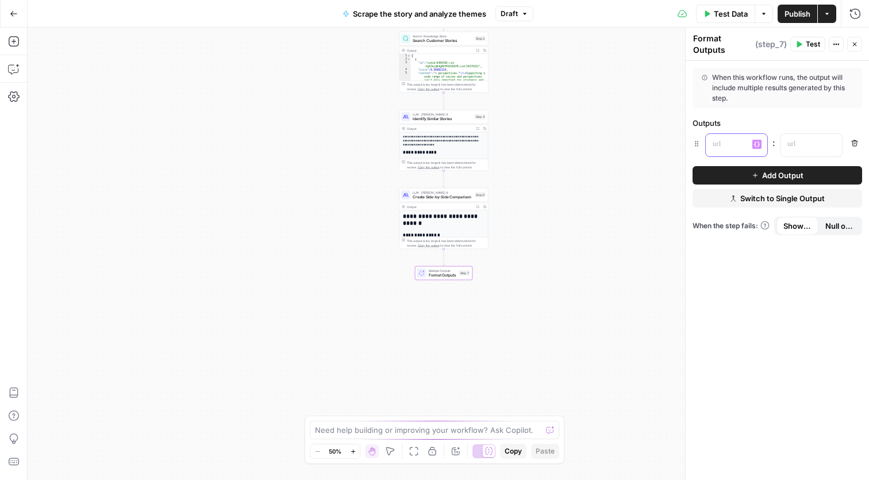
click at [732, 142] on p at bounding box center [727, 143] width 29 height 11
click at [737, 171] on button "Add Output" at bounding box center [777, 175] width 170 height 18
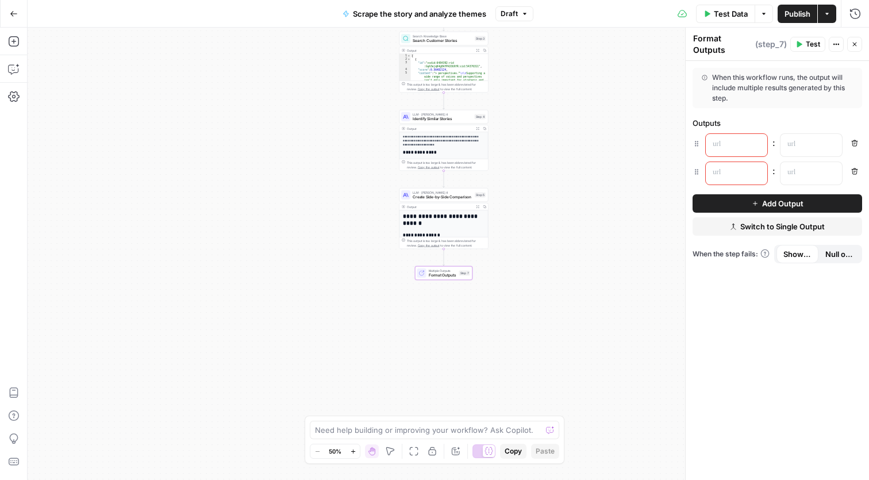
click at [713, 175] on p at bounding box center [727, 172] width 29 height 11
click at [758, 171] on icon "button" at bounding box center [757, 173] width 6 height 6
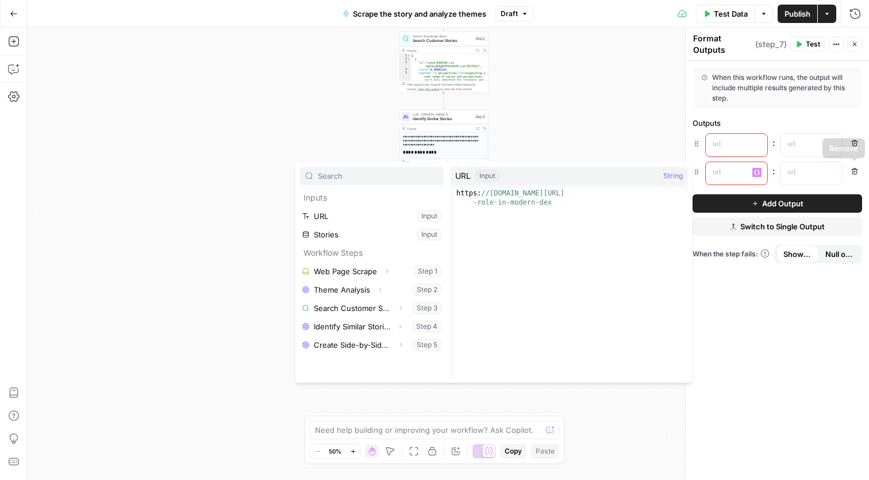
click at [855, 171] on icon "button" at bounding box center [854, 171] width 7 height 7
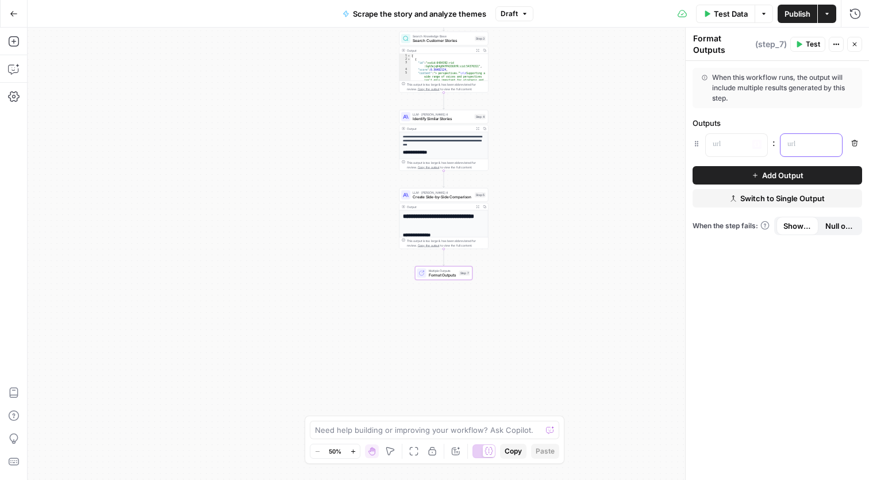
click at [805, 144] on p at bounding box center [801, 143] width 29 height 11
click at [415, 429] on textarea at bounding box center [428, 429] width 226 height 11
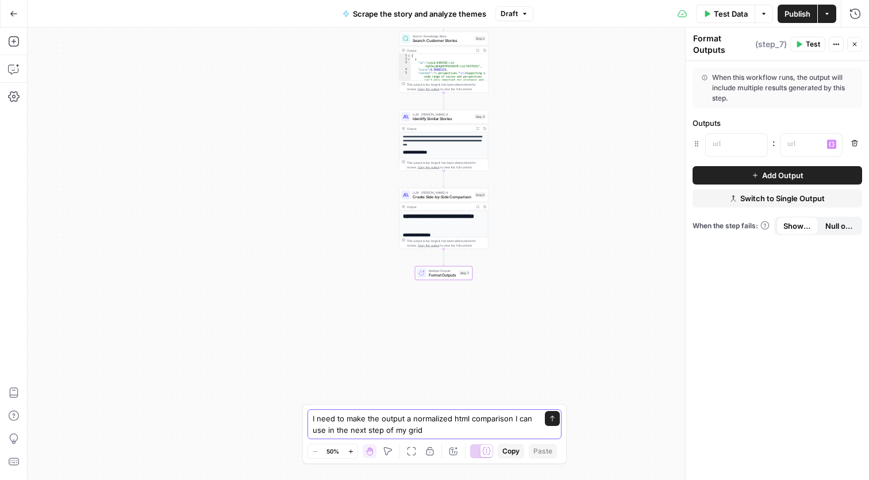
type textarea "I need to make the output a normalized html comparison I can use in the next st…"
click at [555, 418] on icon "submit" at bounding box center [552, 418] width 7 height 7
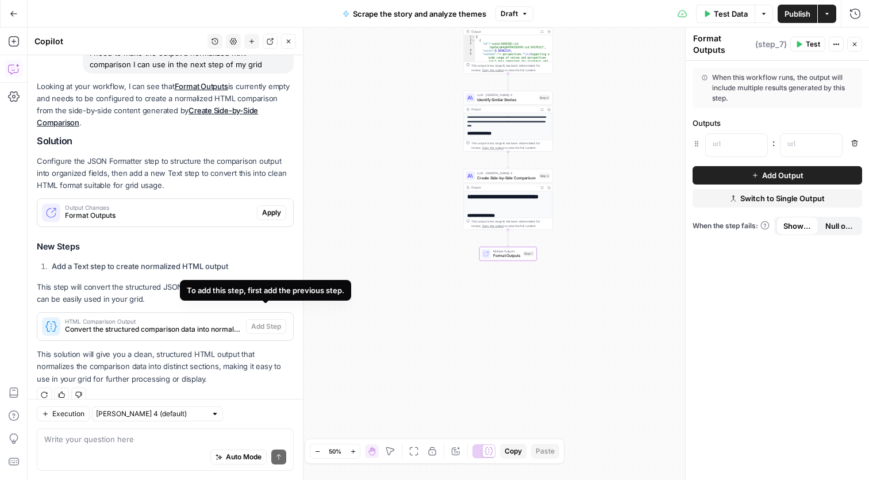
click at [270, 207] on span "Apply" at bounding box center [271, 212] width 19 height 10
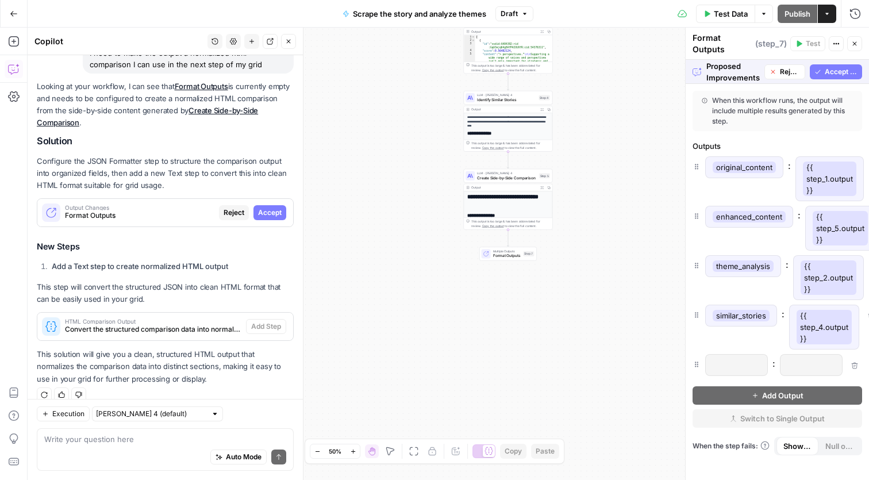
click at [829, 62] on div "Steps cannot be tested while there are pending suggestions." at bounding box center [772, 70] width 153 height 21
click at [828, 67] on span "Accept All" at bounding box center [841, 72] width 33 height 10
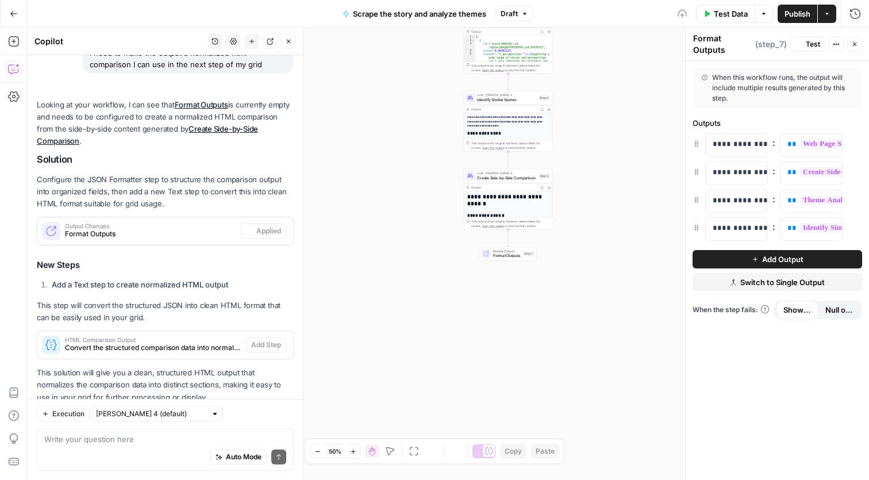
scroll to position [110, 0]
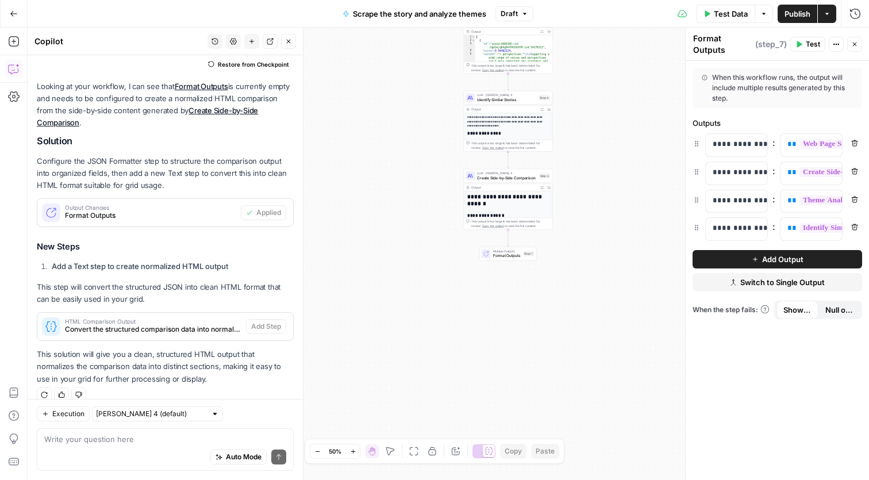
click at [259, 239] on h3 "New Steps" at bounding box center [165, 246] width 257 height 15
click at [211, 364] on p "This solution will give you a clean, structured HTML output that normalizes the…" at bounding box center [165, 366] width 257 height 36
click at [163, 324] on span "Convert the structured comparison data into normalized HTML format for grid usa…" at bounding box center [153, 329] width 176 height 10
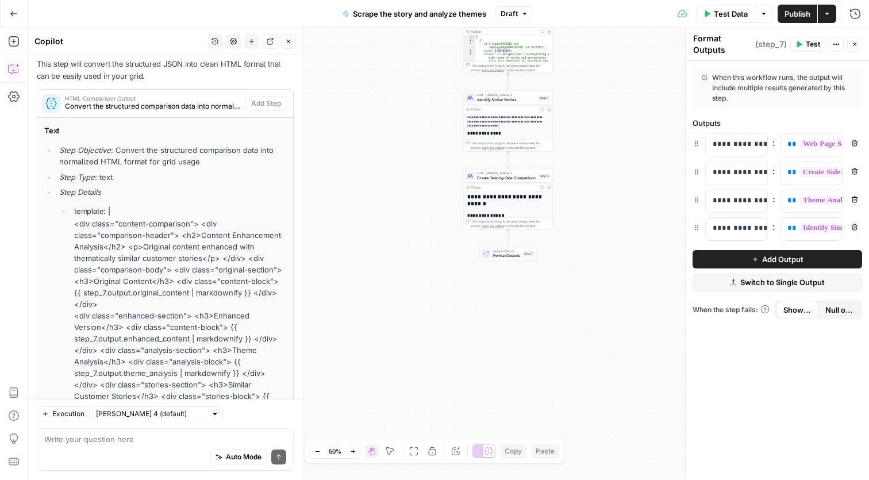
scroll to position [301, 0]
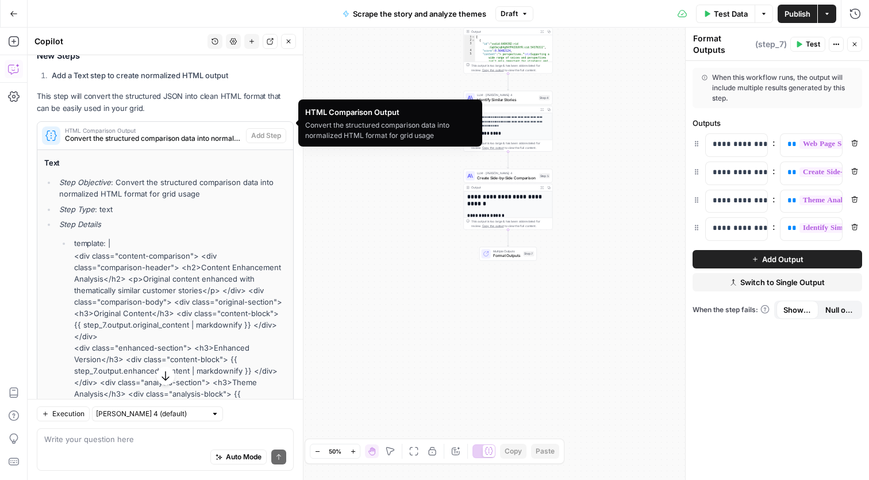
click at [189, 128] on span "HTML Comparison Output" at bounding box center [153, 131] width 176 height 6
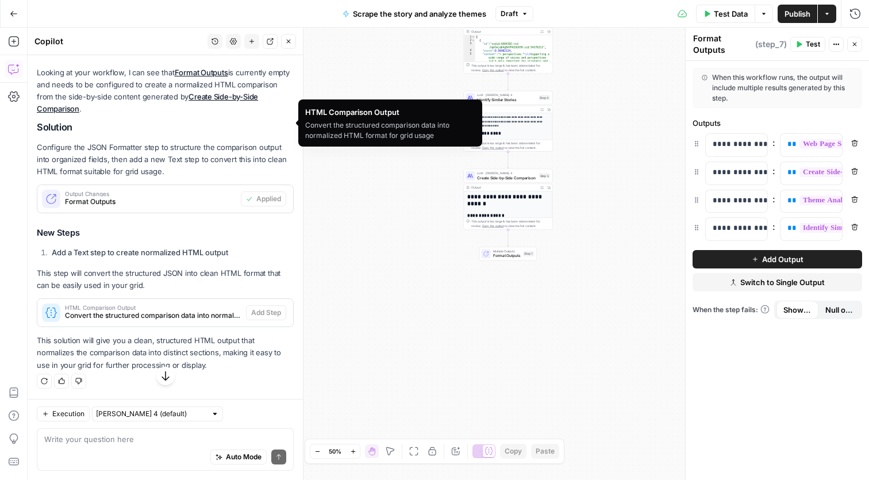
scroll to position [110, 0]
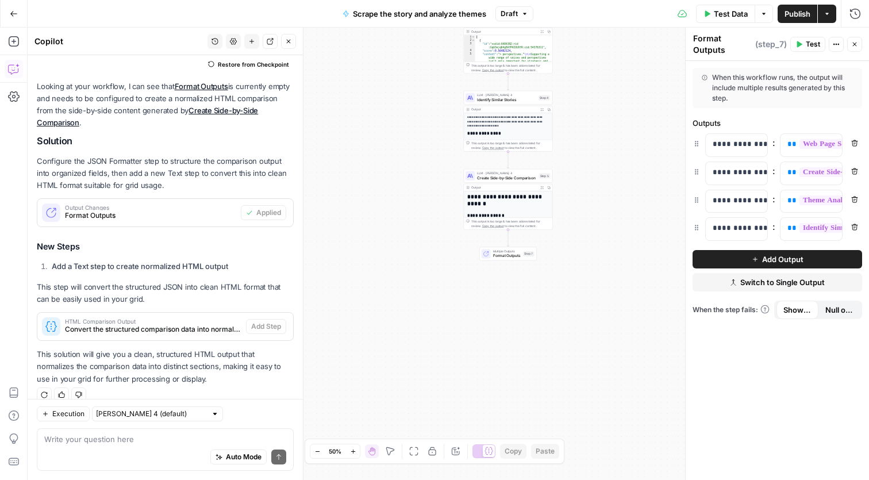
click at [233, 241] on div "Looking at your workflow, I can see that Format Outputs is currently empty and …" at bounding box center [165, 232] width 257 height 305
click at [792, 9] on span "Publish" at bounding box center [797, 13] width 26 height 11
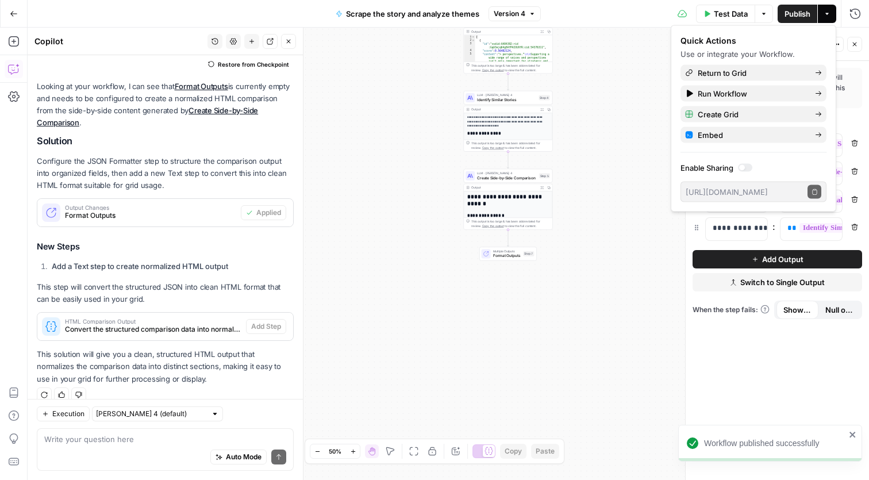
click at [433, 338] on div "**********" at bounding box center [448, 254] width 841 height 452
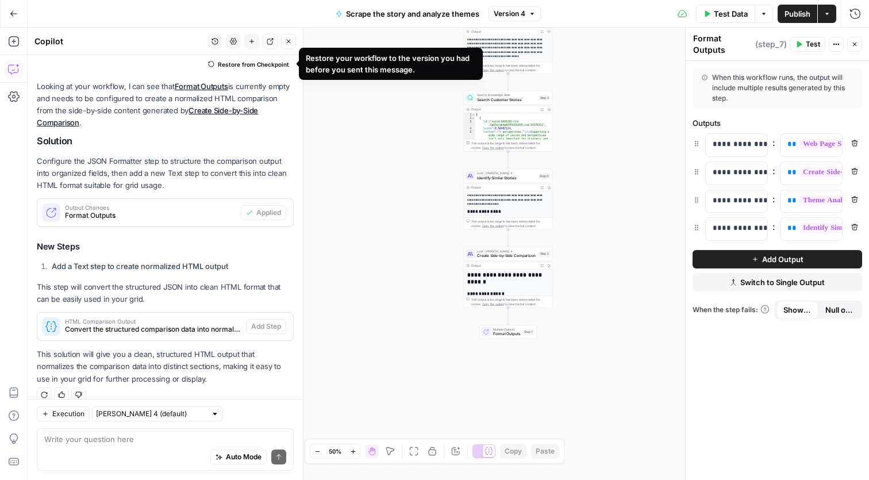
click at [247, 64] on span "Restore from Checkpoint" at bounding box center [253, 64] width 71 height 9
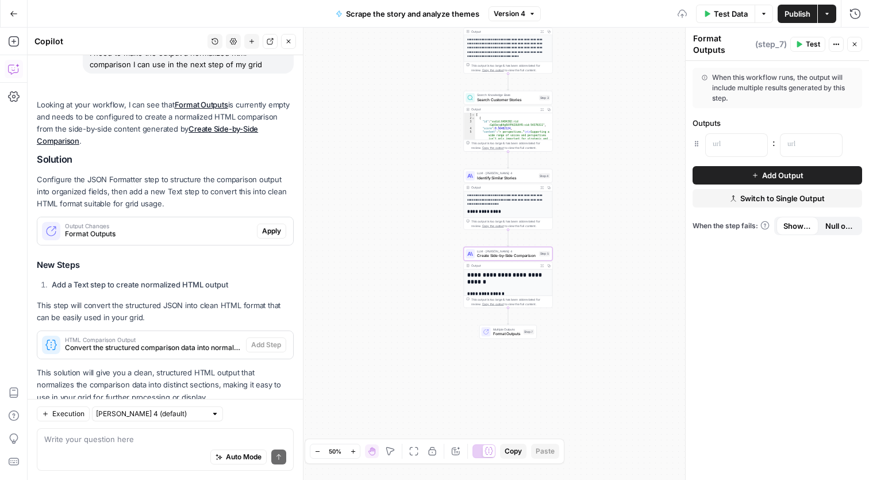
scroll to position [110, 0]
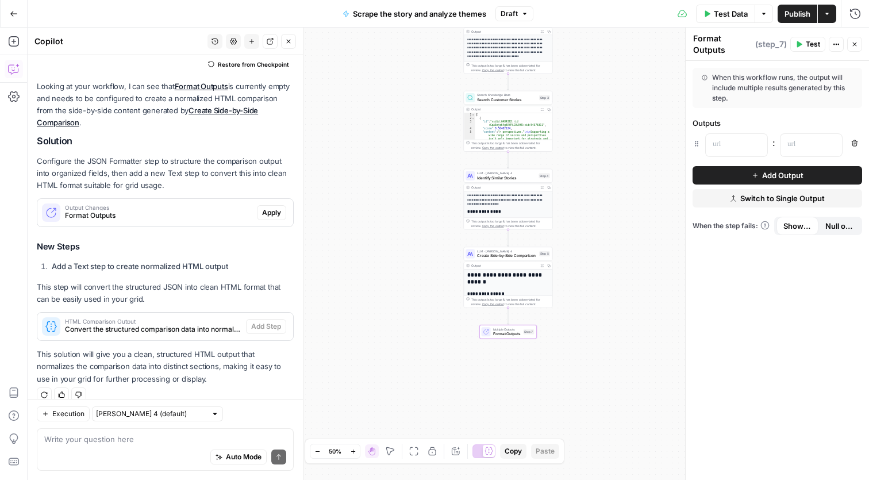
click at [268, 207] on span "Apply" at bounding box center [271, 212] width 19 height 10
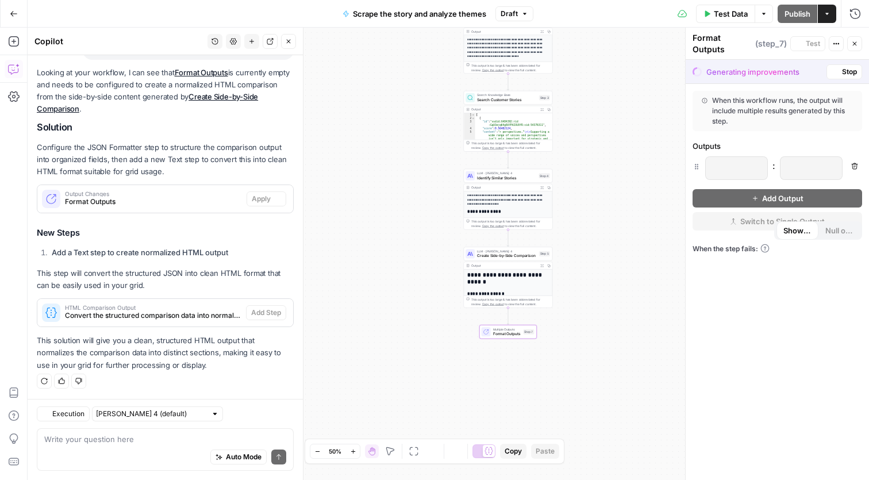
scroll to position [91, 0]
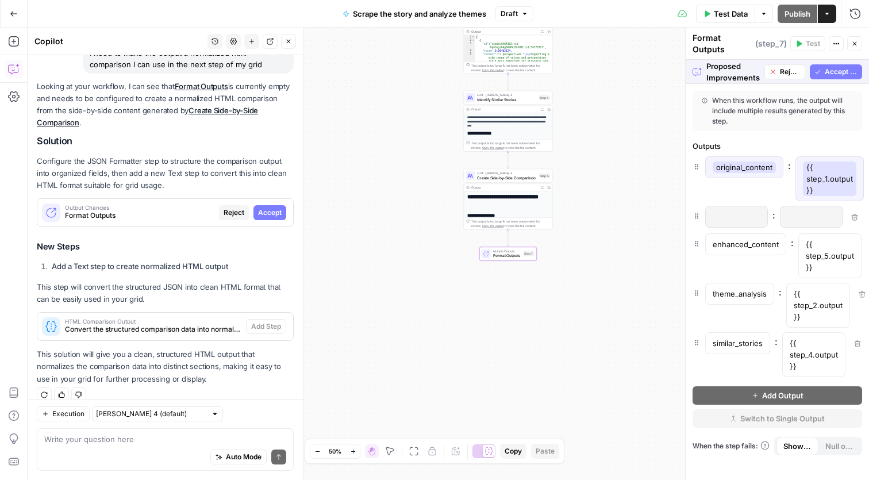
click at [277, 207] on span "Accept" at bounding box center [270, 212] width 24 height 10
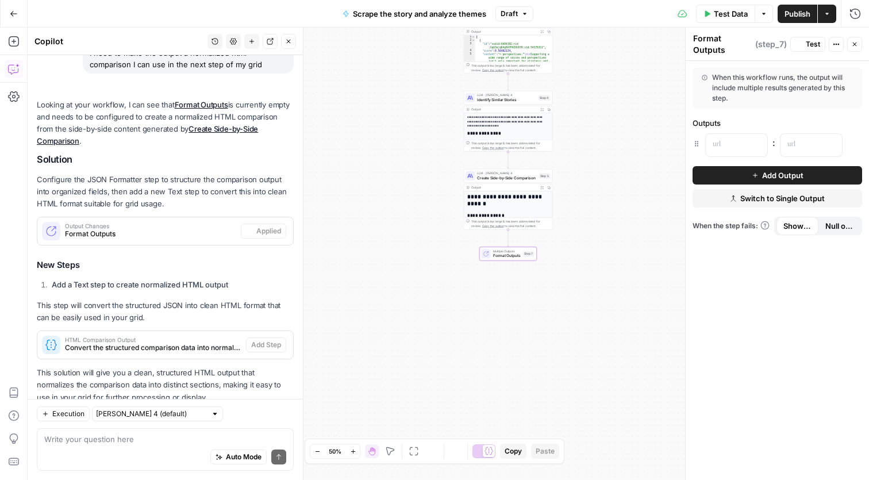
scroll to position [110, 0]
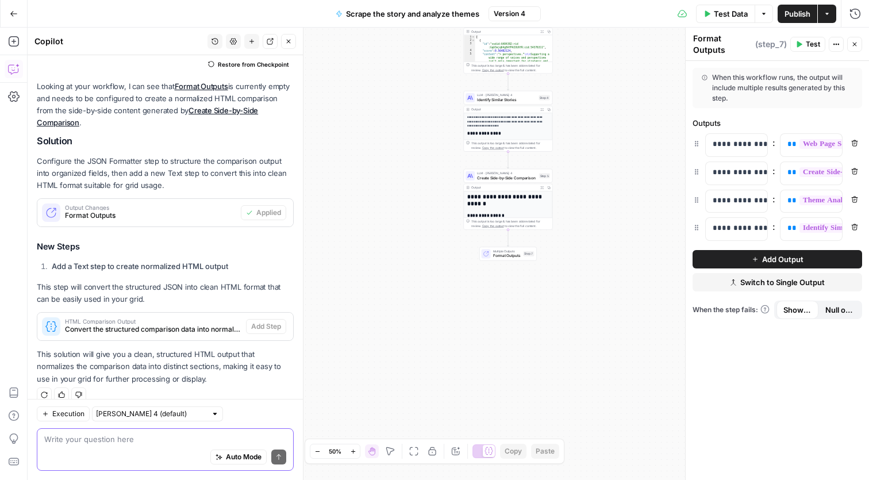
click at [184, 438] on textarea at bounding box center [165, 438] width 242 height 11
type textarea "okay, now I need to add that html comparison output"
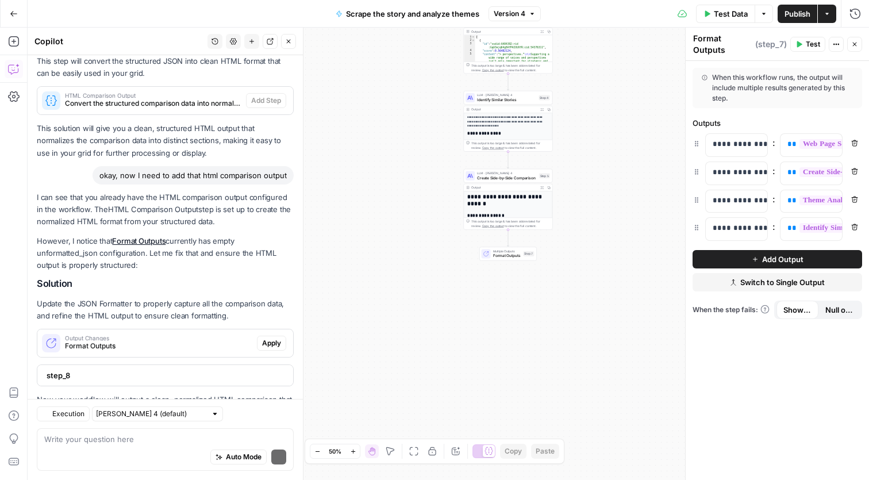
scroll to position [392, 0]
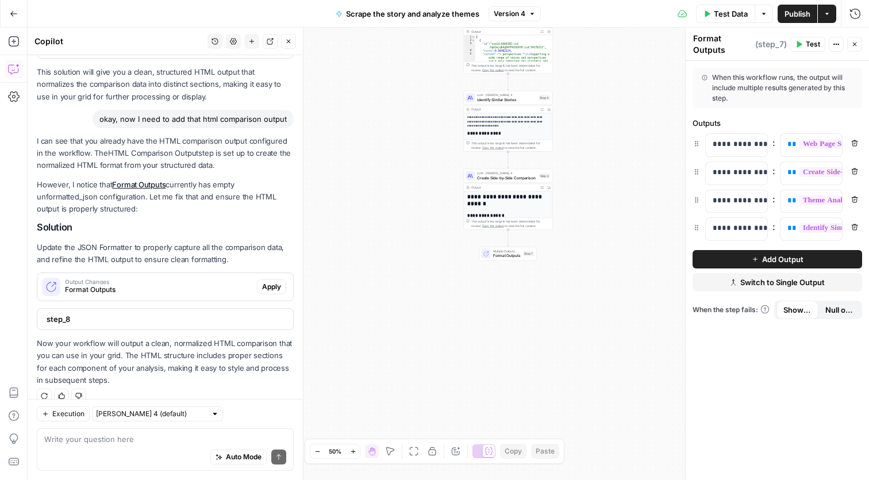
drag, startPoint x: 856, startPoint y: 43, endPoint x: 847, endPoint y: 82, distance: 40.1
click at [847, 83] on div "**********" at bounding box center [777, 254] width 184 height 452
click at [810, 41] on span "Test" at bounding box center [813, 44] width 14 height 10
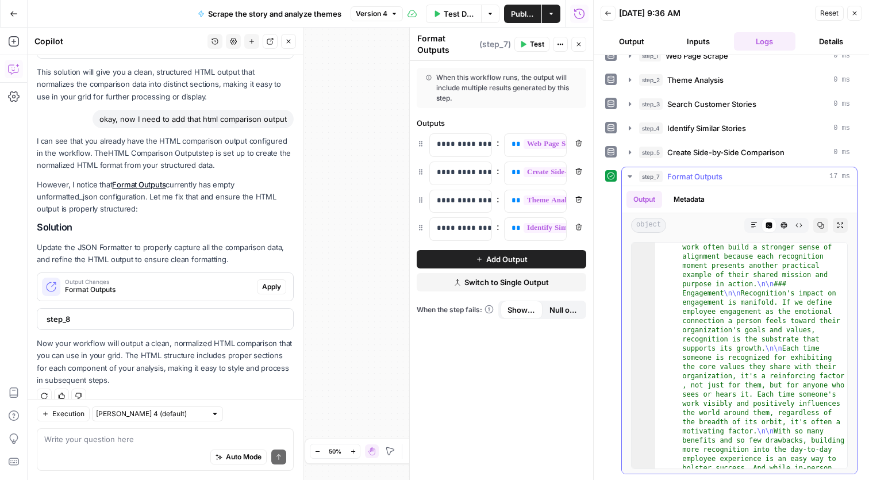
scroll to position [6114, 0]
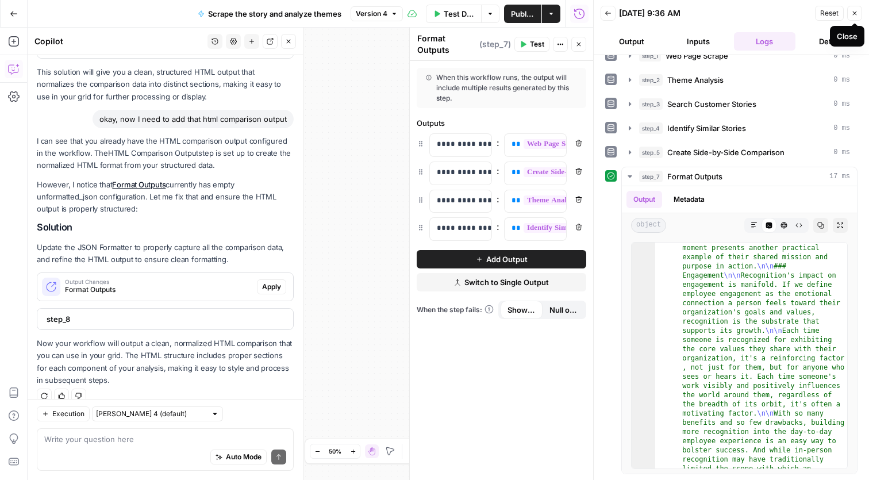
click at [855, 10] on icon "button" at bounding box center [854, 13] width 7 height 7
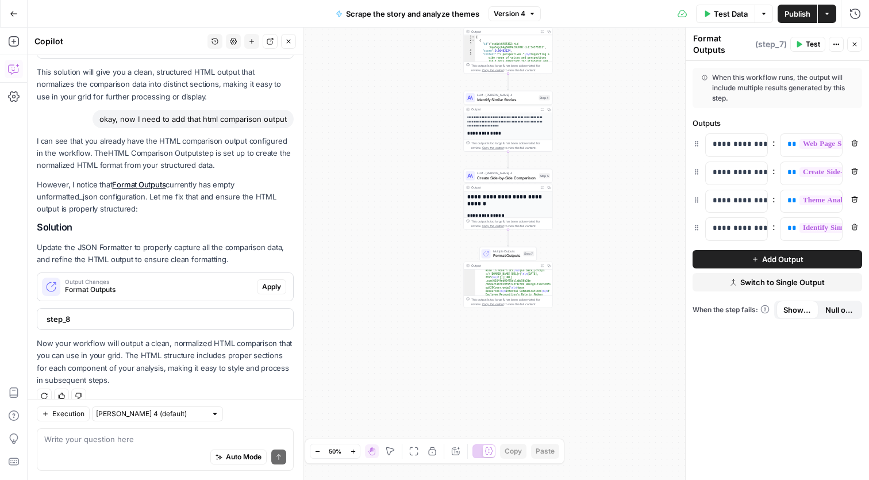
scroll to position [0, 0]
click at [274, 282] on span "Apply" at bounding box center [271, 287] width 19 height 10
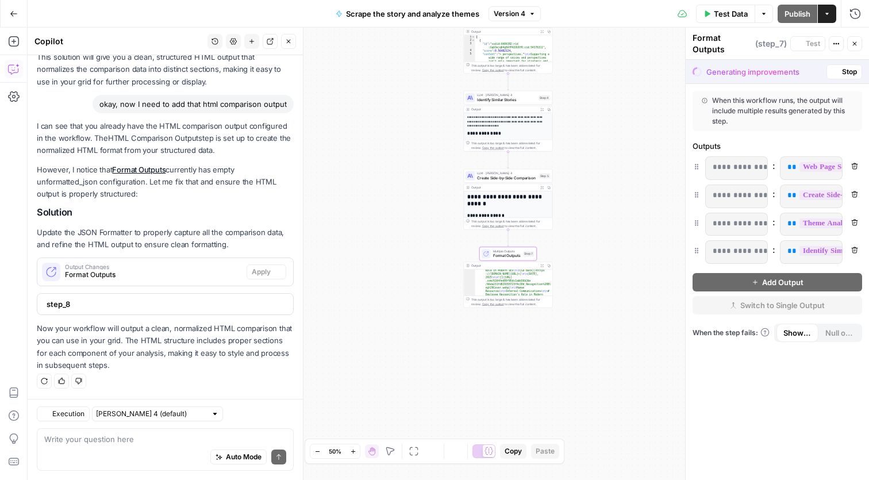
scroll to position [374, 0]
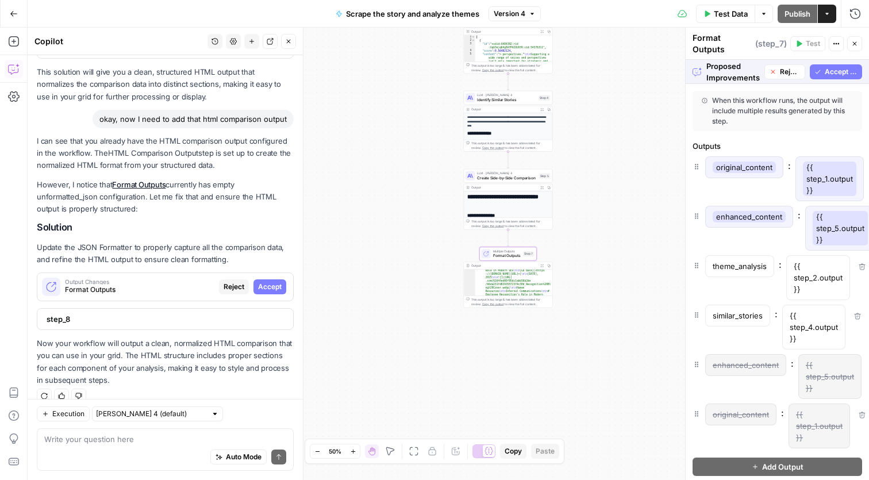
click at [274, 282] on span "Accept" at bounding box center [270, 287] width 24 height 10
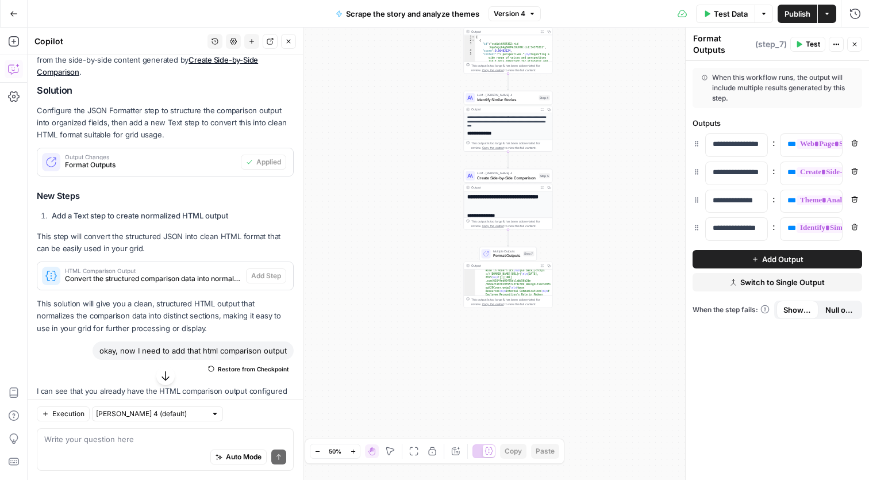
scroll to position [155, 0]
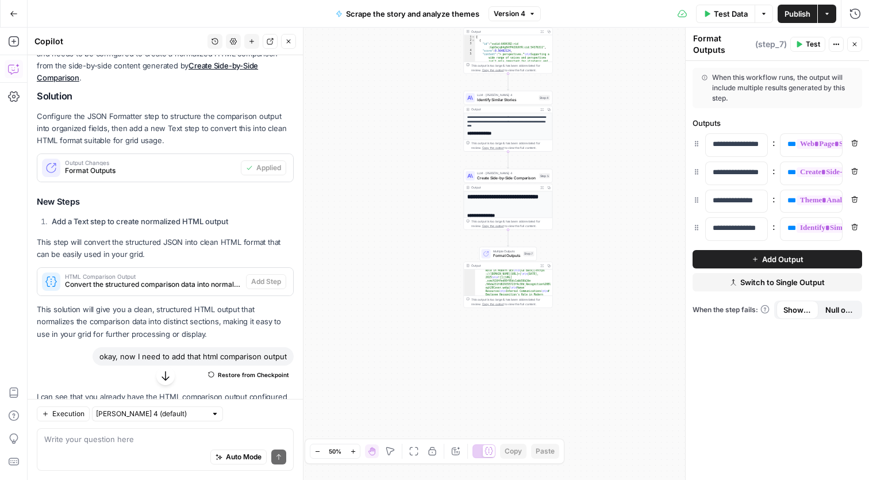
click at [407, 328] on div "**********" at bounding box center [448, 254] width 841 height 452
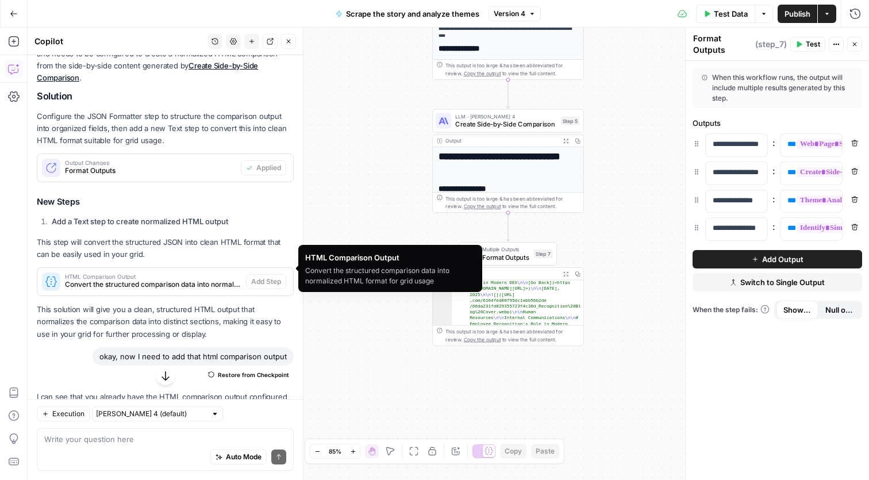
click at [177, 279] on span "Convert the structured comparison data into normalized HTML format for grid usa…" at bounding box center [153, 284] width 176 height 10
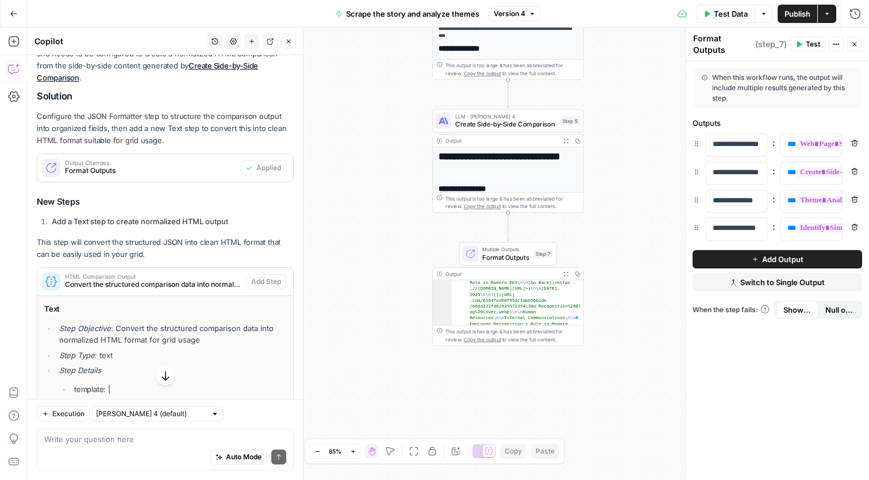
click at [229, 274] on span "HTML Comparison Output" at bounding box center [153, 277] width 176 height 6
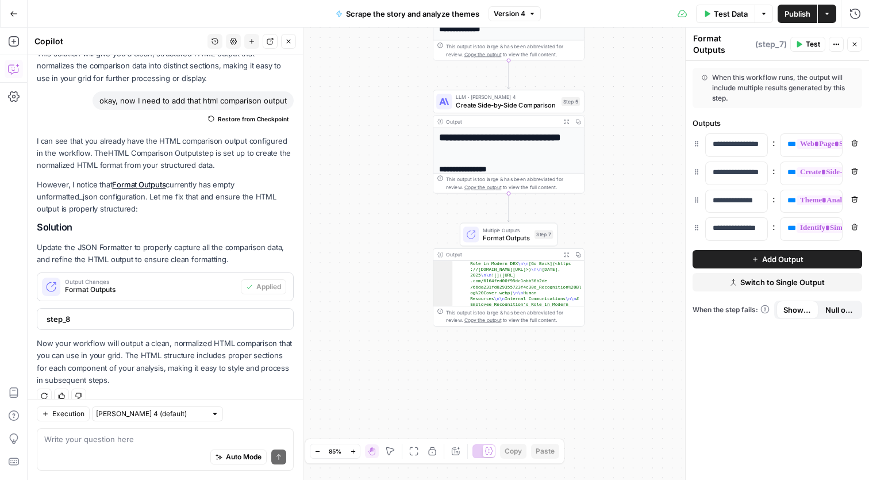
scroll to position [0, 0]
click at [178, 447] on div "Auto Mode Send" at bounding box center [165, 457] width 242 height 25
type textarea "and now I need to be able to add it to the grid"
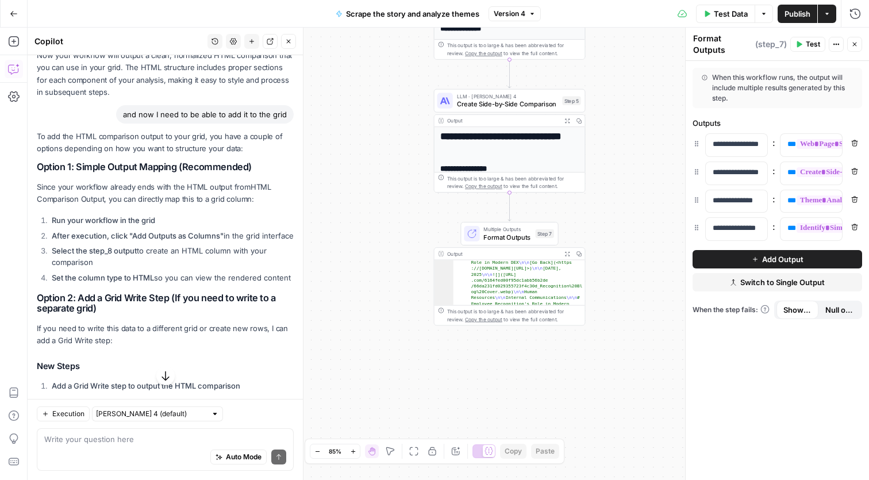
scroll to position [857, 0]
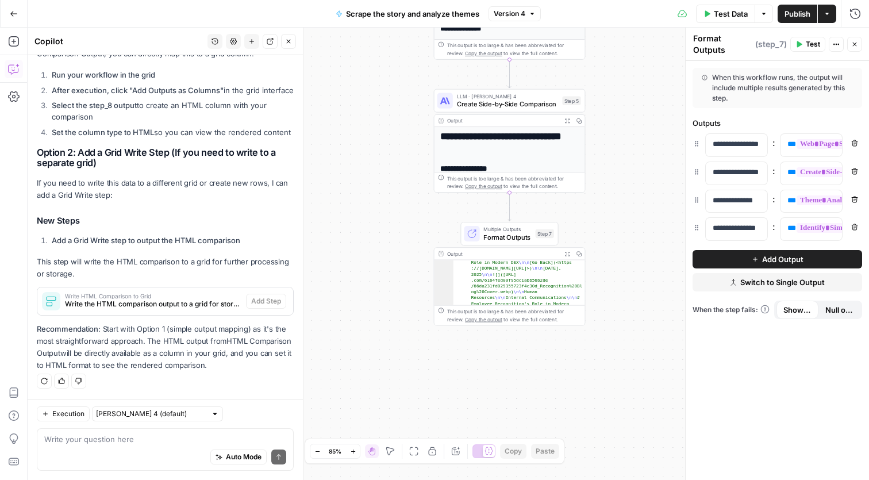
click at [192, 445] on div "Auto Mode Send" at bounding box center [165, 457] width 242 height 25
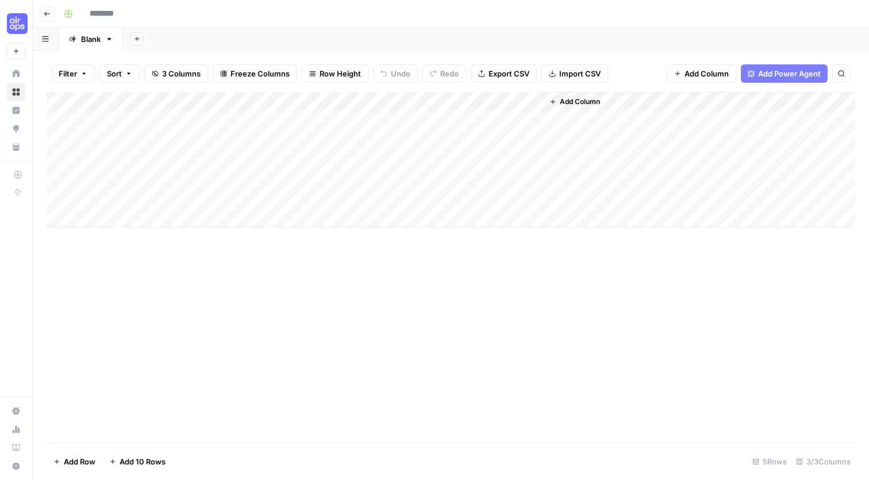
type input "**********"
click at [352, 99] on div "Add Column" at bounding box center [451, 160] width 809 height 136
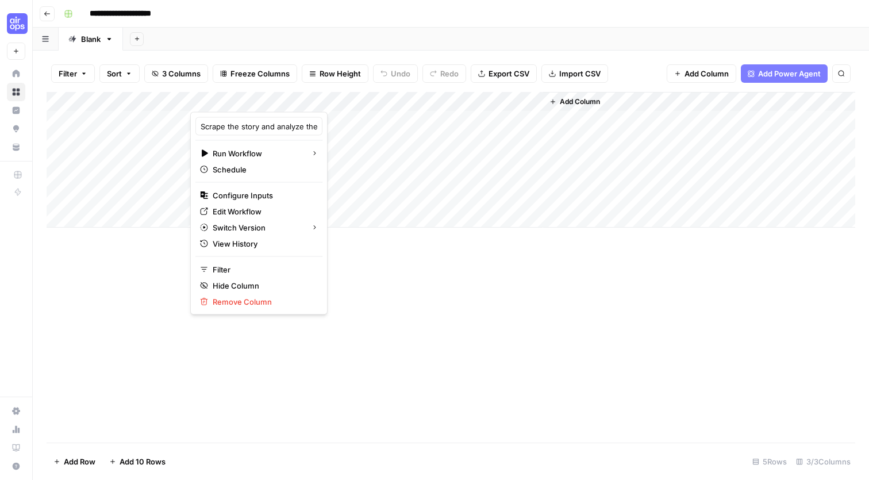
click at [402, 271] on div "Add Column" at bounding box center [451, 267] width 809 height 351
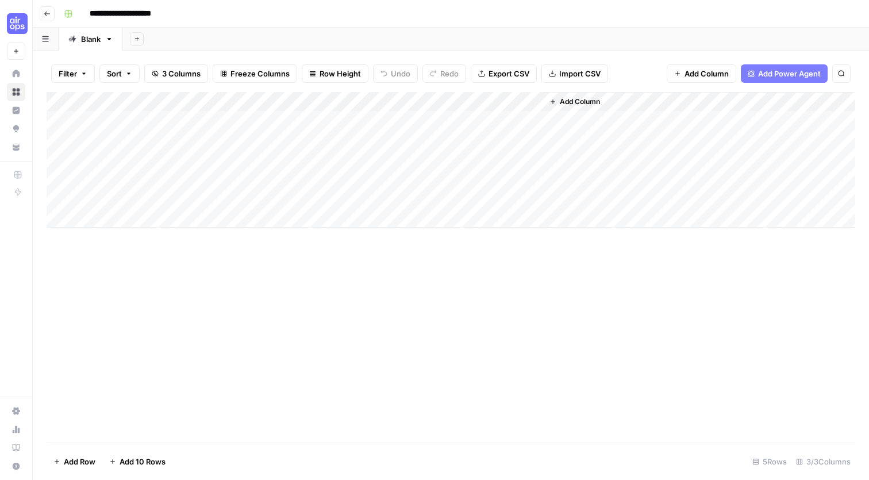
click at [533, 97] on div "Add Column" at bounding box center [451, 160] width 809 height 136
click at [521, 279] on div "Add Column" at bounding box center [451, 267] width 809 height 351
click at [352, 97] on div "Add Column" at bounding box center [451, 160] width 809 height 136
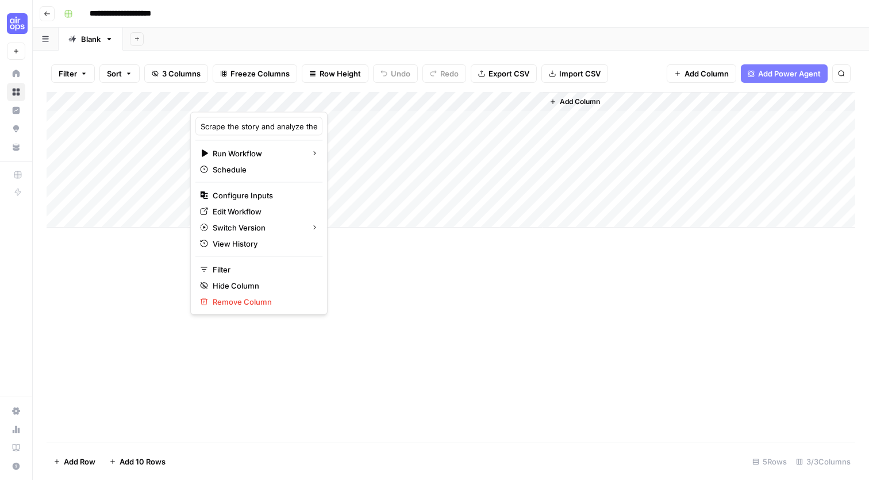
click at [394, 302] on div "Add Column" at bounding box center [451, 267] width 809 height 351
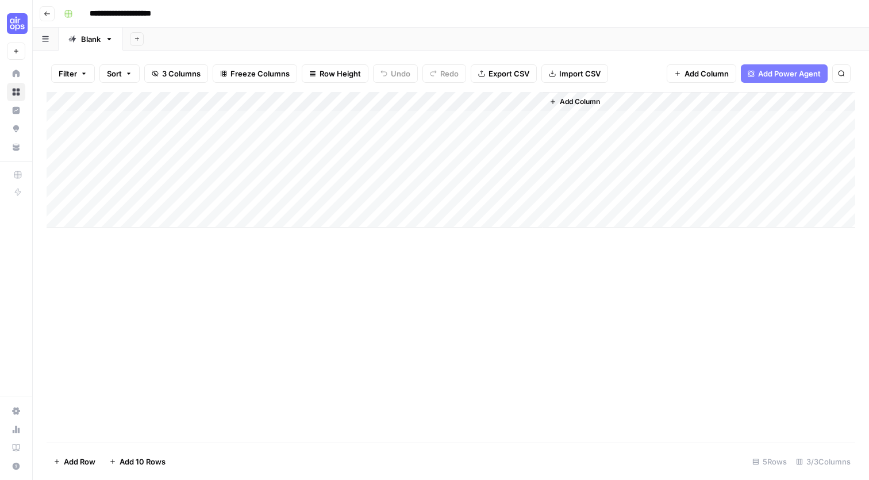
click at [284, 117] on div "Add Column" at bounding box center [451, 160] width 809 height 136
click at [402, 107] on div "Add Column" at bounding box center [451, 160] width 809 height 136
click at [47, 11] on icon "button" at bounding box center [47, 13] width 7 height 7
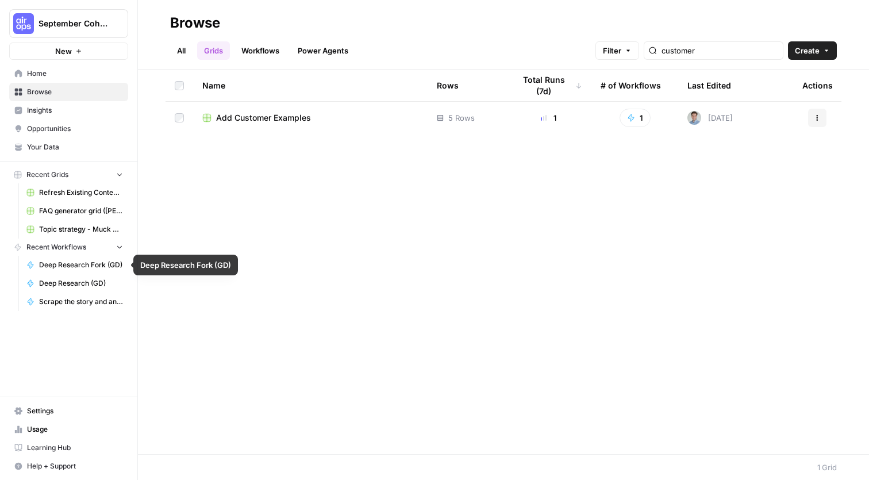
click at [69, 298] on span "Scrape the story and analyze themes" at bounding box center [81, 302] width 84 height 10
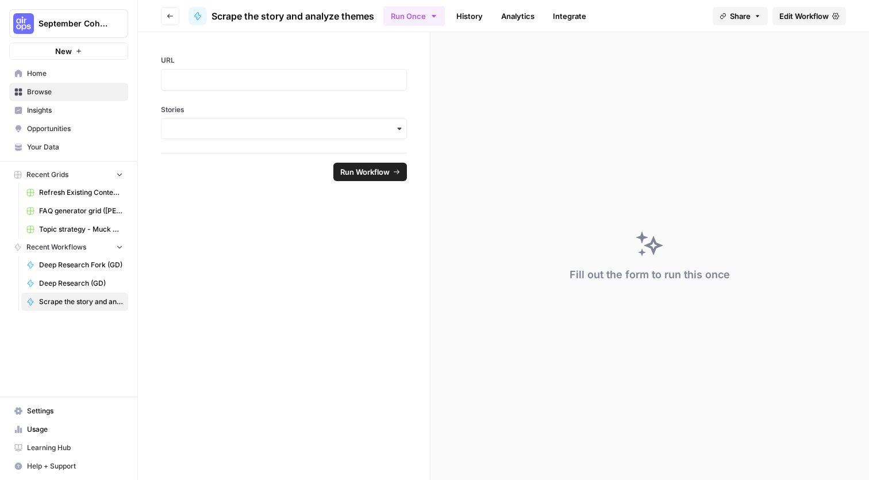
click at [824, 17] on span "Edit Workflow" at bounding box center [803, 15] width 49 height 11
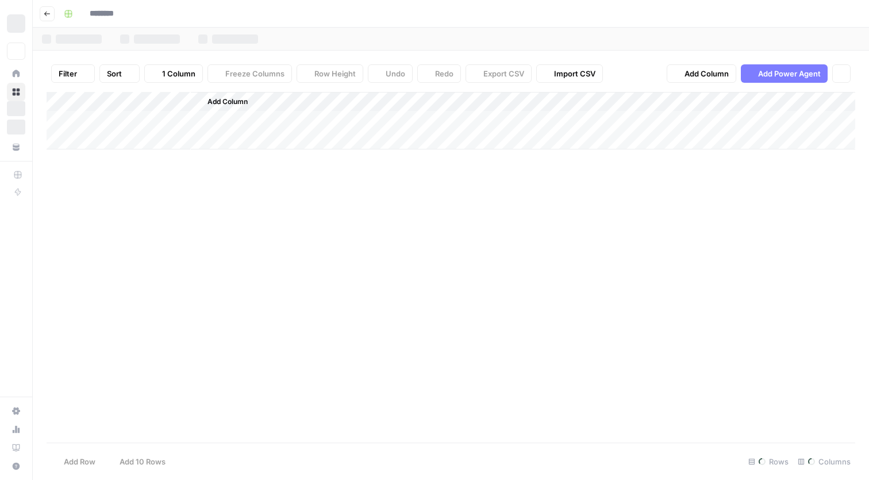
type input "**********"
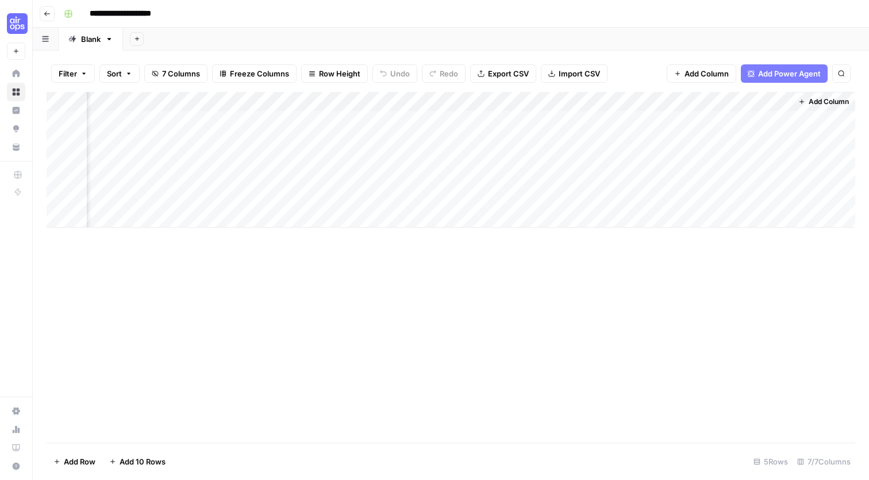
scroll to position [0, 166]
click at [615, 119] on div "Add Column" at bounding box center [451, 160] width 809 height 136
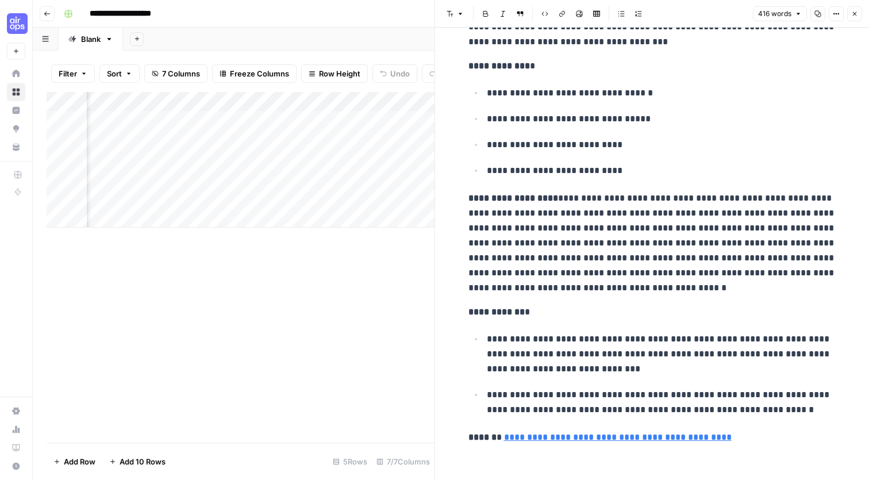
scroll to position [679, 0]
click at [856, 11] on icon "button" at bounding box center [854, 13] width 7 height 7
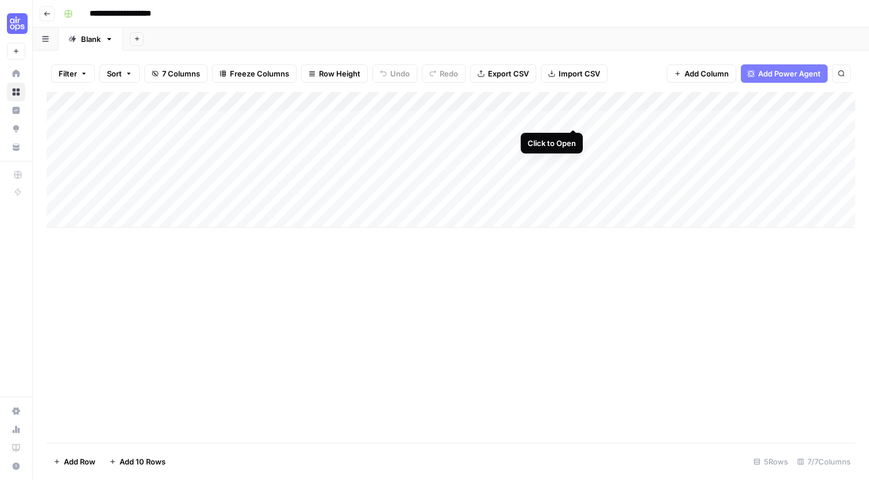
click at [574, 118] on div "Add Column" at bounding box center [451, 160] width 809 height 136
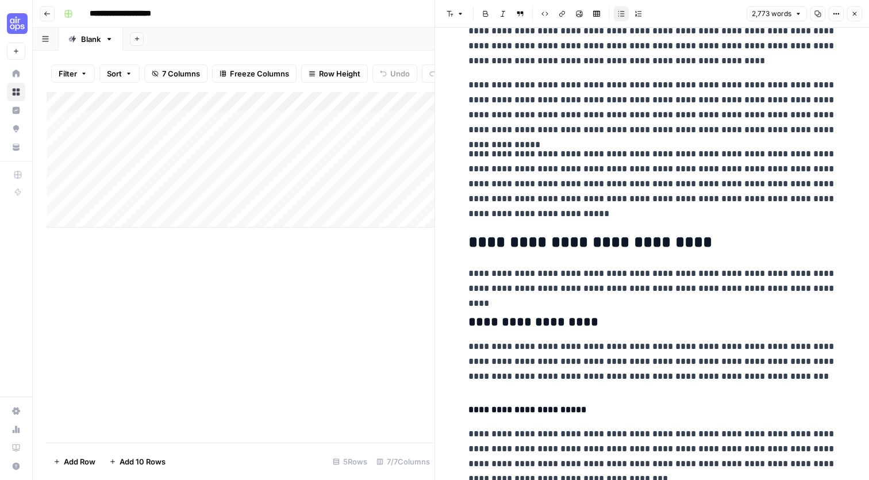
scroll to position [1575, 0]
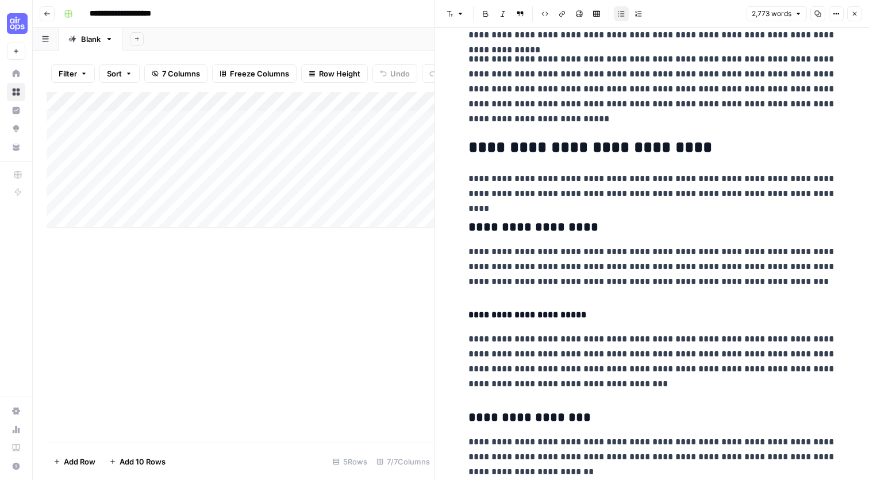
click at [418, 290] on div "Add Column" at bounding box center [241, 267] width 388 height 351
click at [851, 17] on icon "button" at bounding box center [854, 13] width 7 height 7
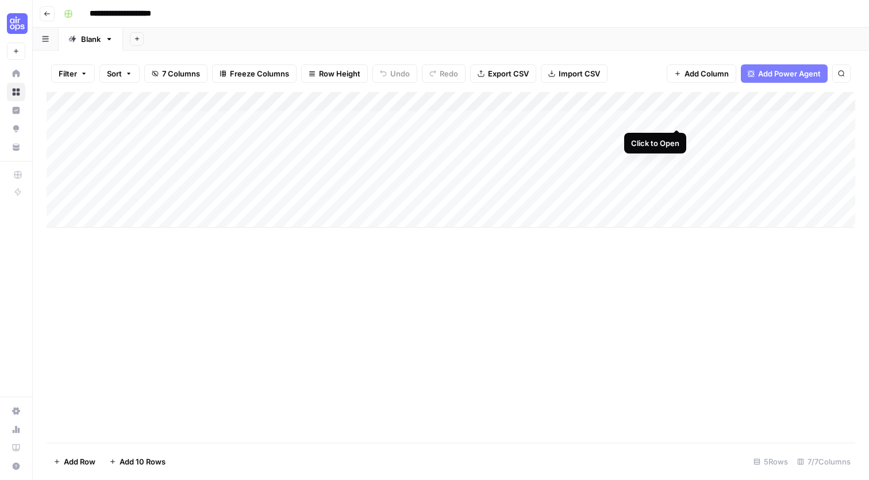
click at [676, 116] on div "Add Column" at bounding box center [451, 160] width 809 height 136
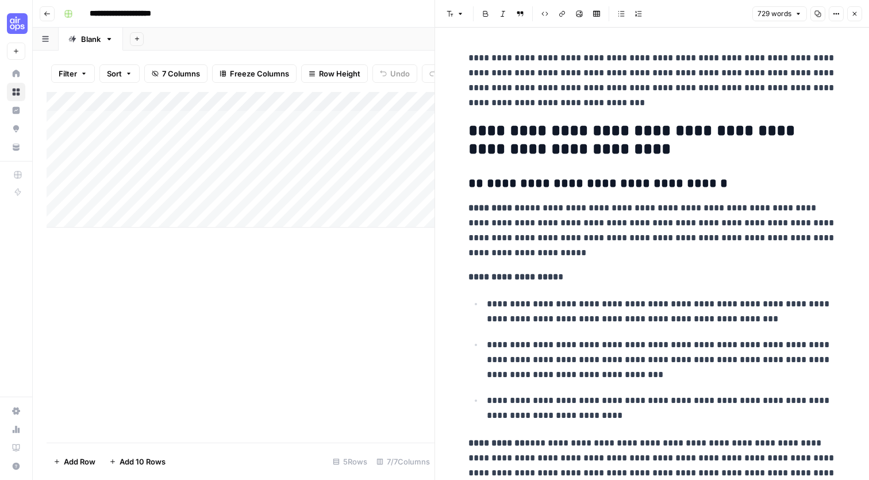
click at [421, 282] on div "Add Column" at bounding box center [241, 267] width 388 height 351
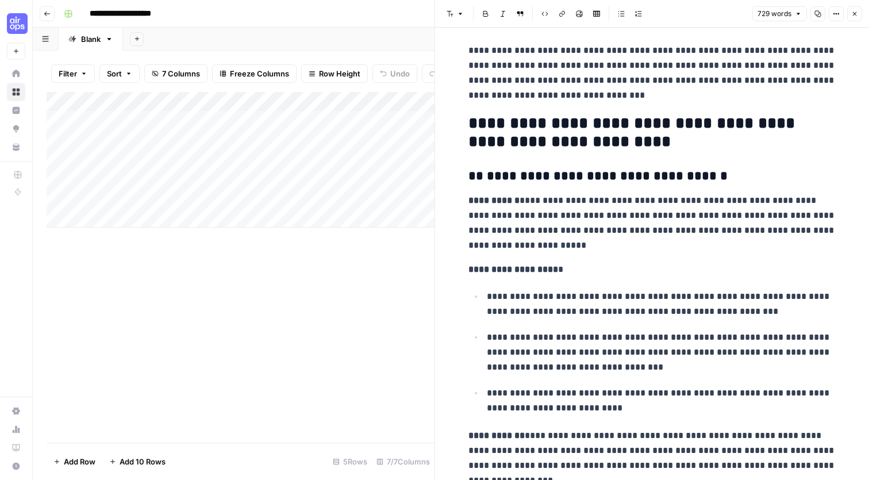
click at [854, 11] on icon "button" at bounding box center [854, 13] width 7 height 7
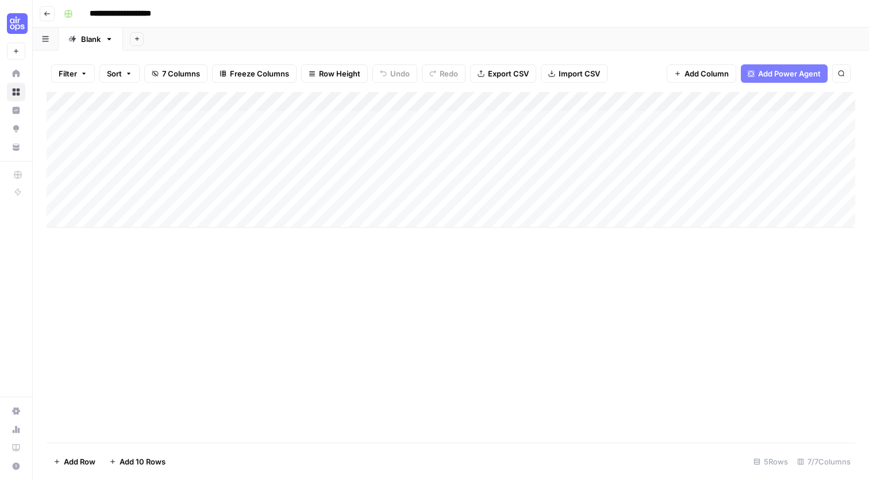
drag, startPoint x: 652, startPoint y: 94, endPoint x: 452, endPoint y: 103, distance: 199.6
click at [452, 103] on div "Add Column" at bounding box center [451, 160] width 809 height 136
drag, startPoint x: 730, startPoint y: 97, endPoint x: 530, endPoint y: 113, distance: 201.2
click at [530, 113] on div "Add Column" at bounding box center [451, 160] width 809 height 136
click at [577, 113] on div "Add Column" at bounding box center [451, 160] width 809 height 136
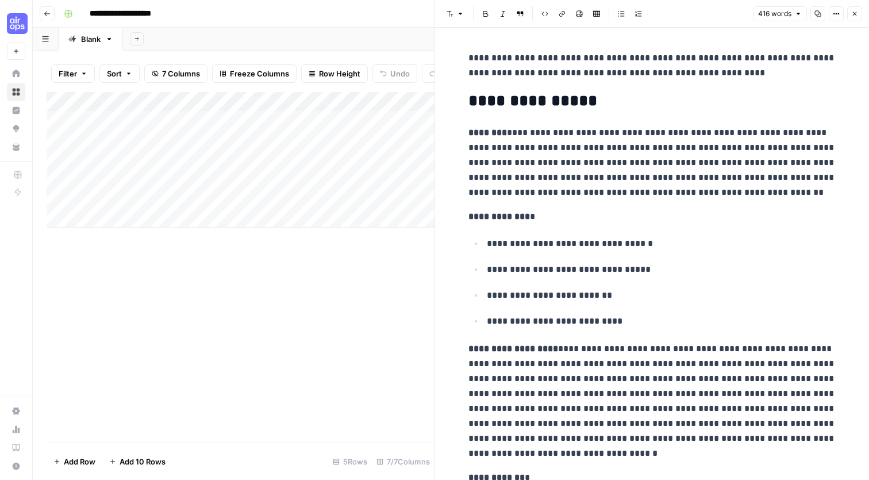
click at [852, 15] on icon "button" at bounding box center [854, 13] width 7 height 7
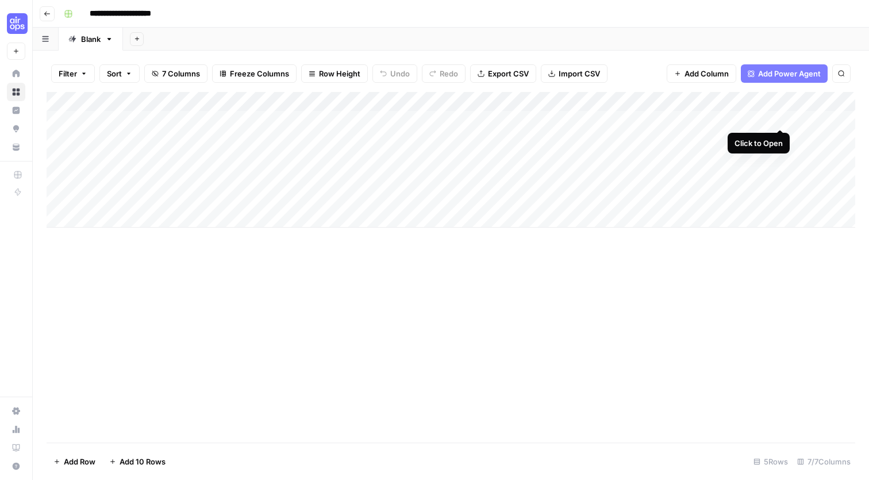
click at [780, 116] on div "Add Column" at bounding box center [451, 160] width 809 height 136
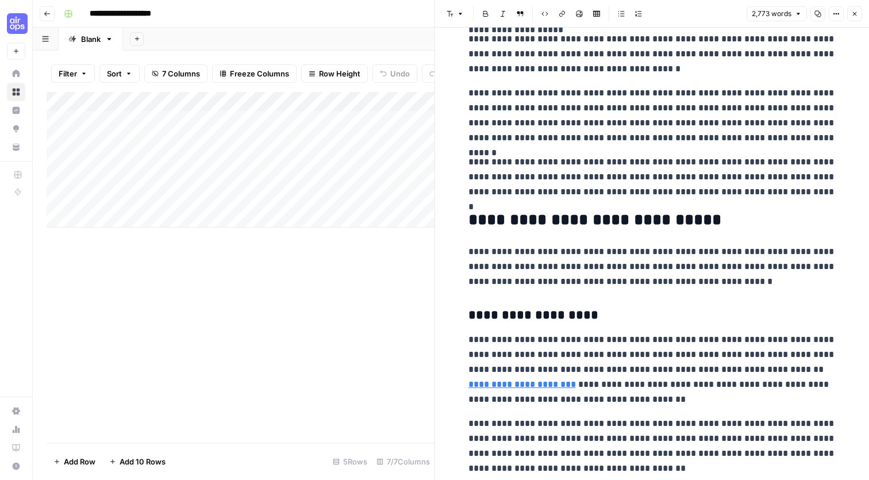
scroll to position [997, 0]
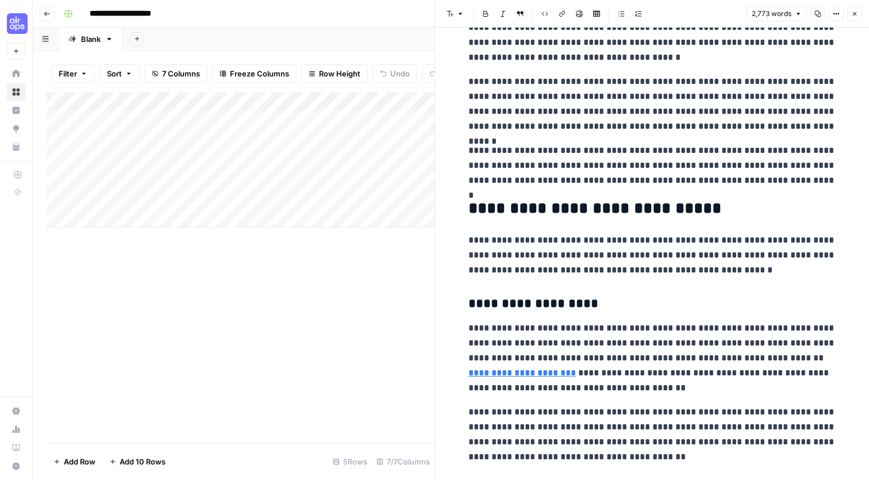
click at [860, 14] on button "Close" at bounding box center [854, 13] width 15 height 15
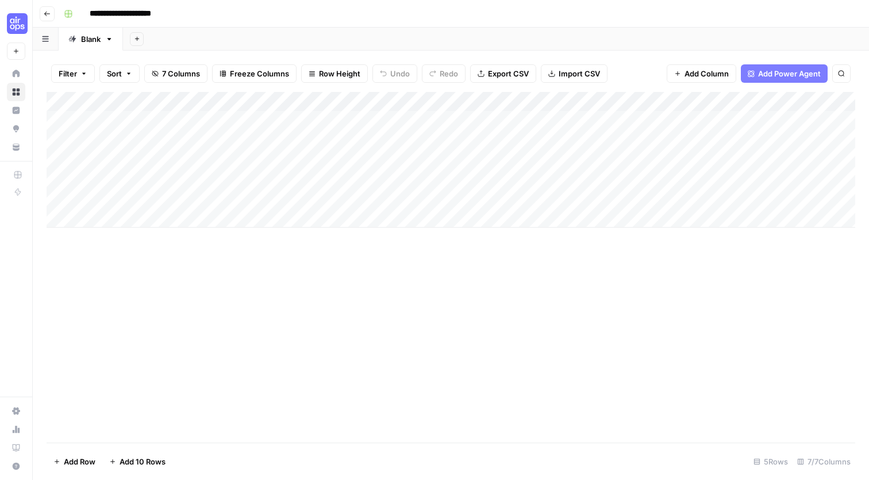
click at [353, 99] on div "Add Column" at bounding box center [451, 160] width 809 height 136
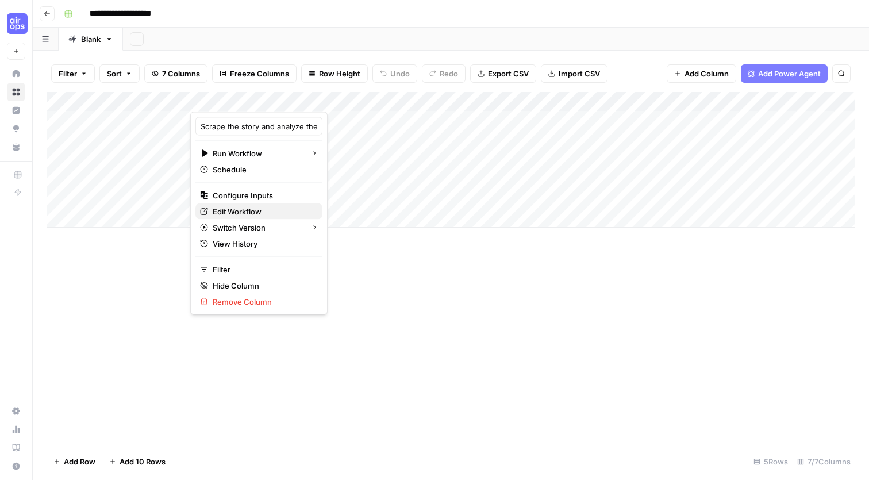
click at [268, 217] on span "Edit Workflow" at bounding box center [263, 211] width 101 height 11
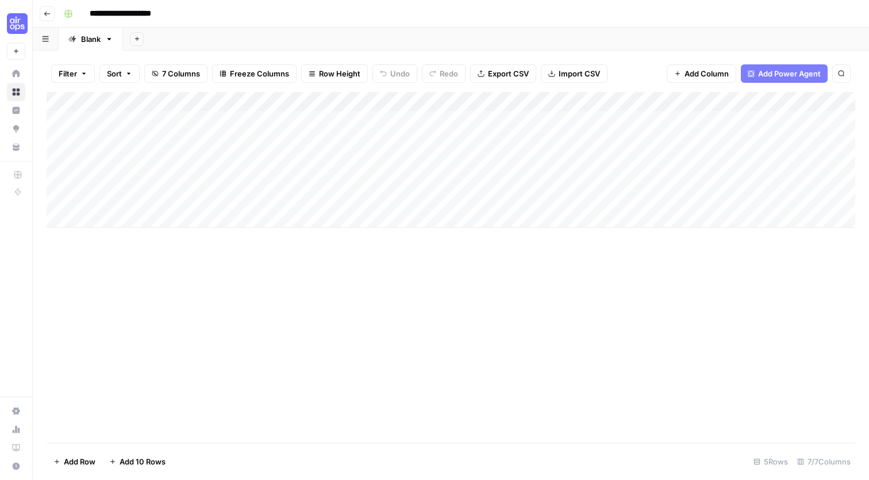
click at [152, 130] on div "Add Column" at bounding box center [451, 160] width 809 height 136
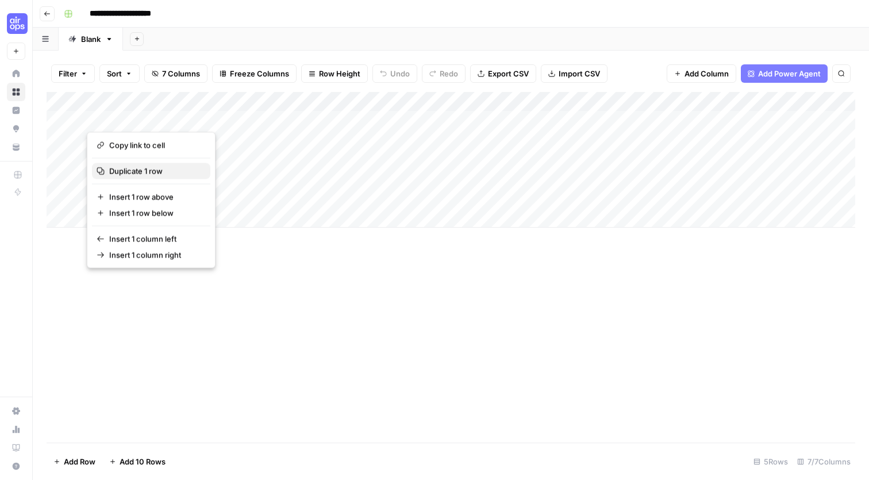
click at [128, 172] on span "Duplicate 1 row" at bounding box center [155, 171] width 92 height 11
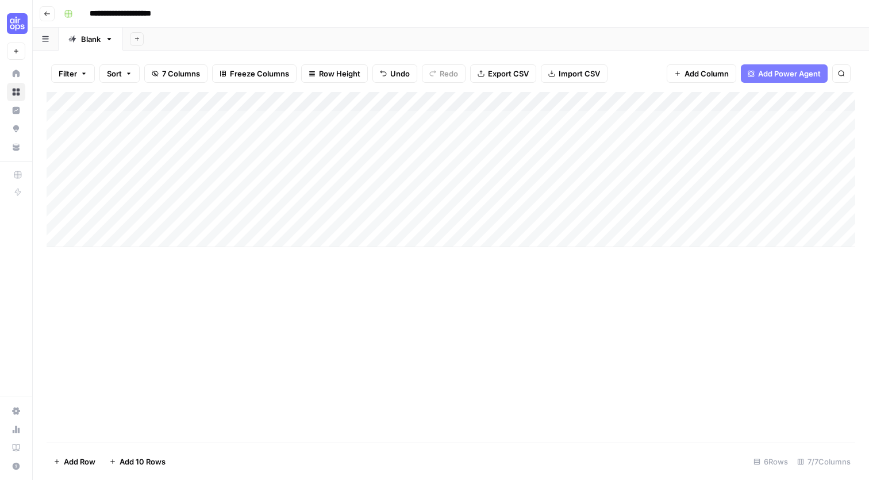
click at [284, 137] on div "Add Column" at bounding box center [451, 169] width 809 height 155
click at [764, 134] on div "Add Column" at bounding box center [451, 169] width 809 height 155
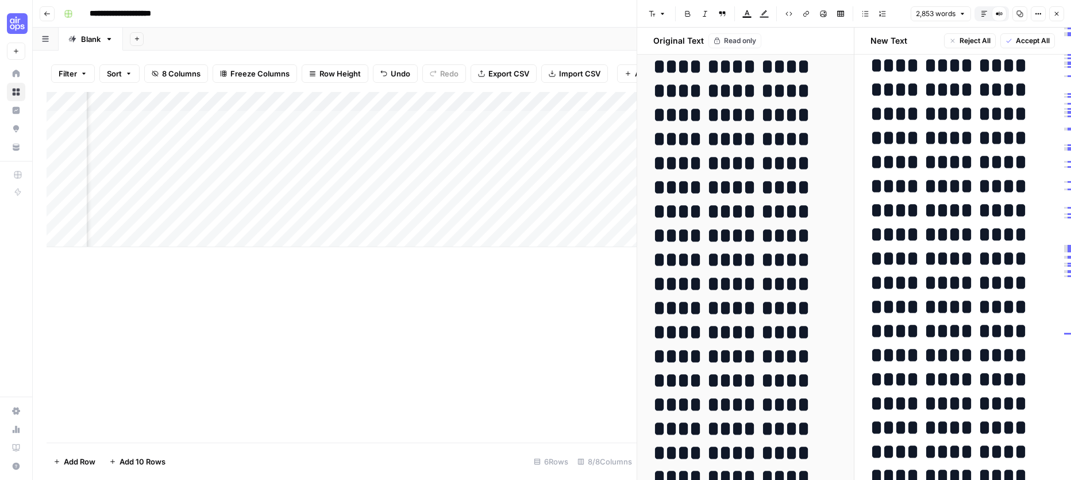
scroll to position [15185, 0]
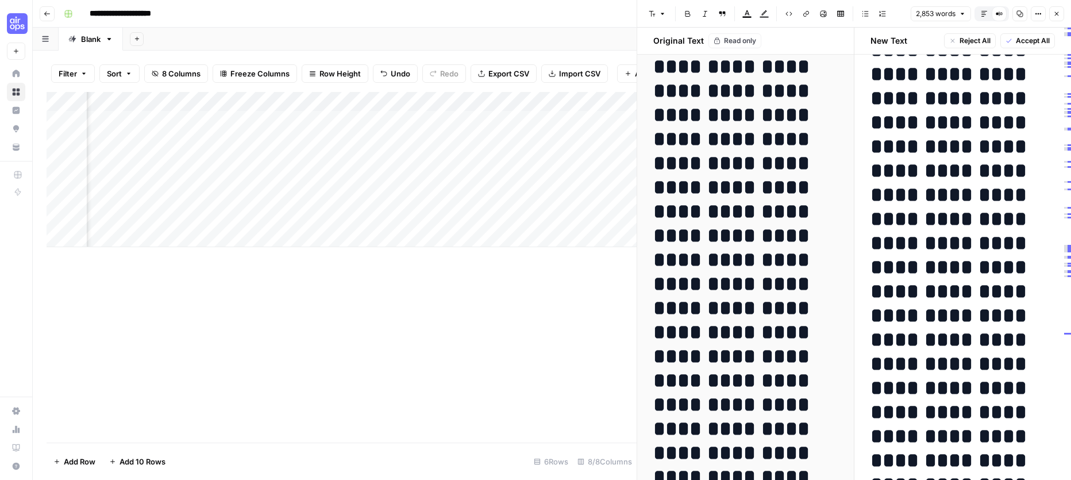
drag, startPoint x: 461, startPoint y: 298, endPoint x: 477, endPoint y: 302, distance: 16.5
click at [461, 298] on div "Add Column" at bounding box center [342, 267] width 590 height 351
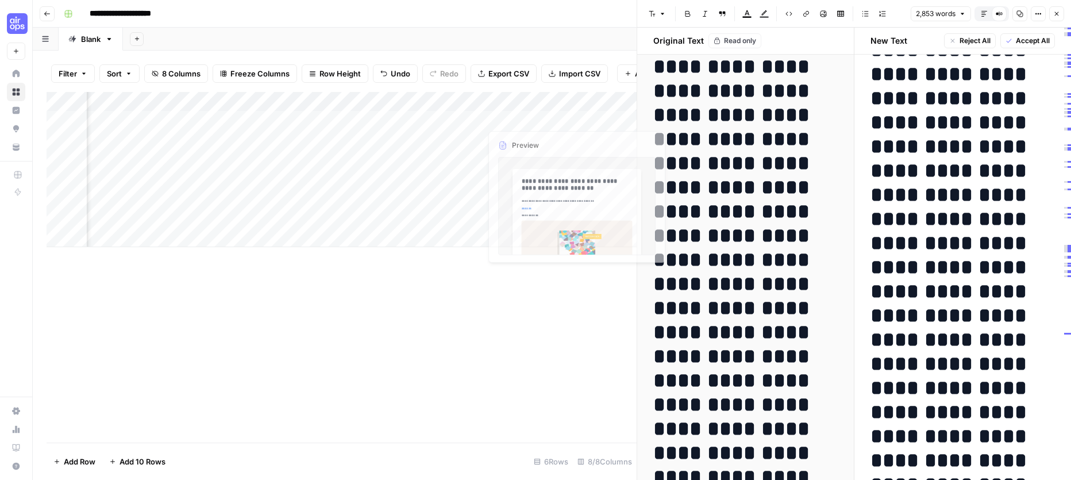
scroll to position [23266, 0]
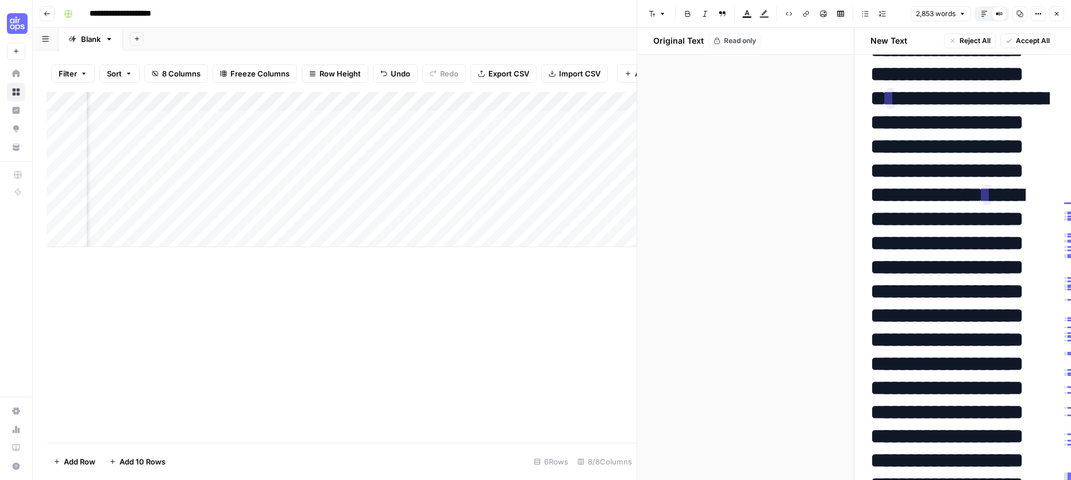
click at [868, 13] on icon "button" at bounding box center [1056, 13] width 7 height 7
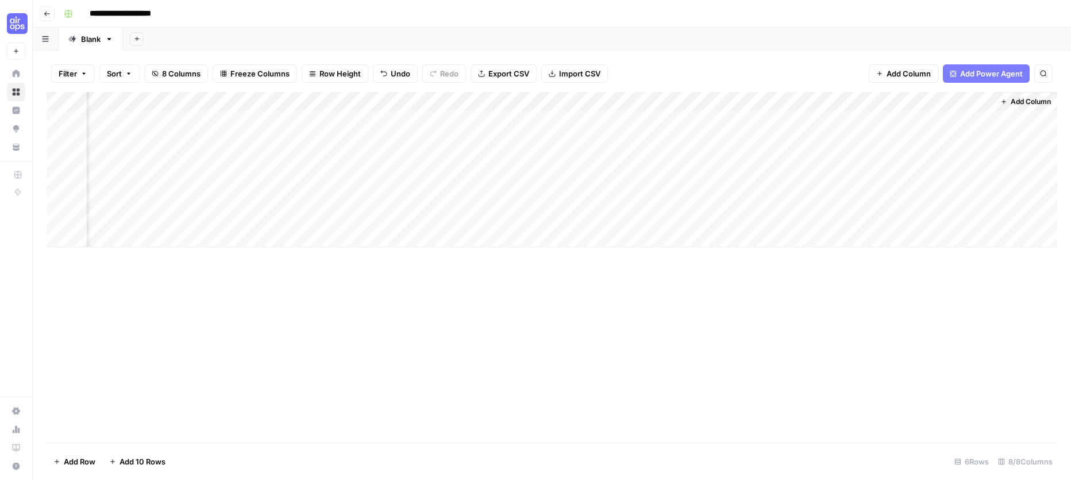
drag, startPoint x: 678, startPoint y: 117, endPoint x: 690, endPoint y: 118, distance: 12.1
click at [678, 117] on div "Add Column" at bounding box center [552, 169] width 1011 height 155
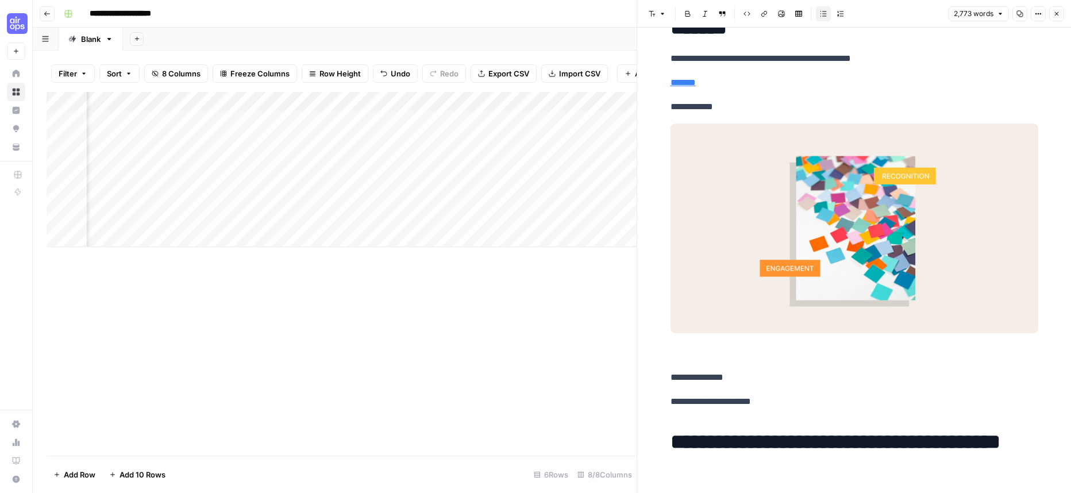
scroll to position [0, 172]
click at [302, 114] on div "Add Column" at bounding box center [342, 169] width 590 height 155
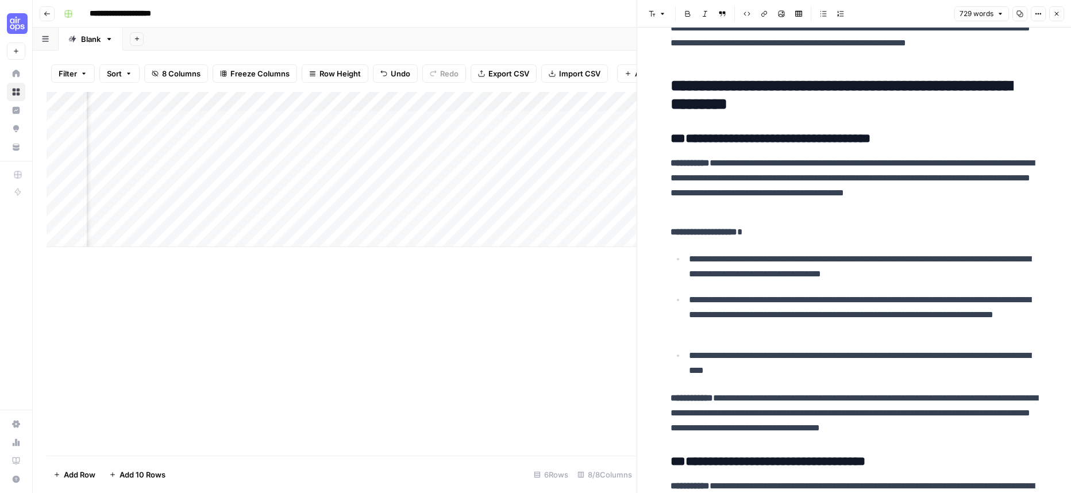
scroll to position [47, 0]
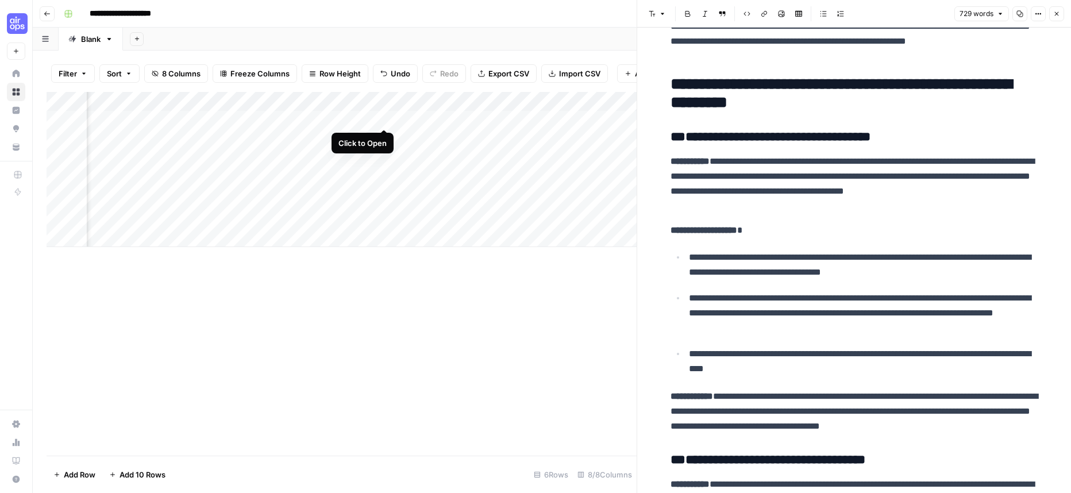
click at [388, 117] on div "Add Column" at bounding box center [342, 169] width 590 height 155
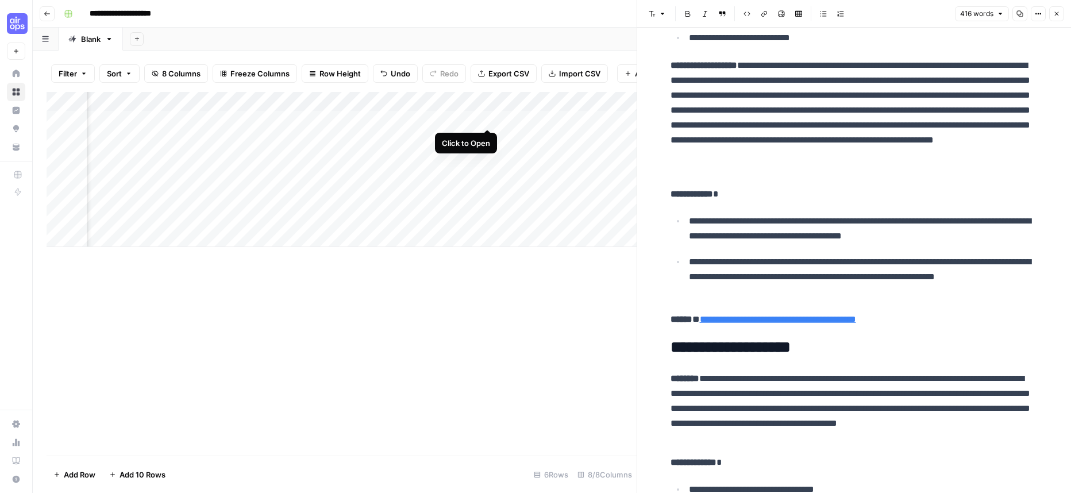
click at [491, 117] on div "Add Column" at bounding box center [342, 169] width 590 height 155
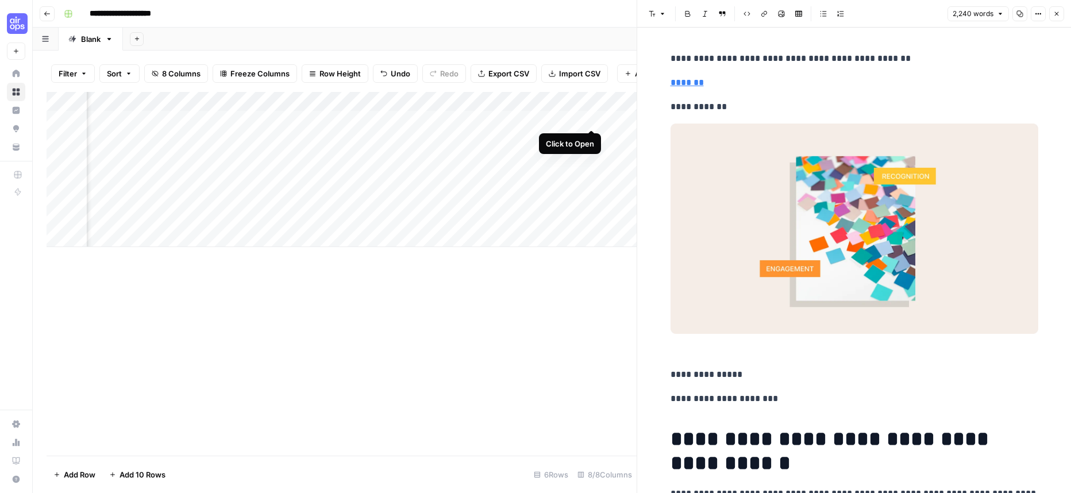
scroll to position [1, 0]
click at [595, 118] on div "Add Column" at bounding box center [342, 169] width 590 height 155
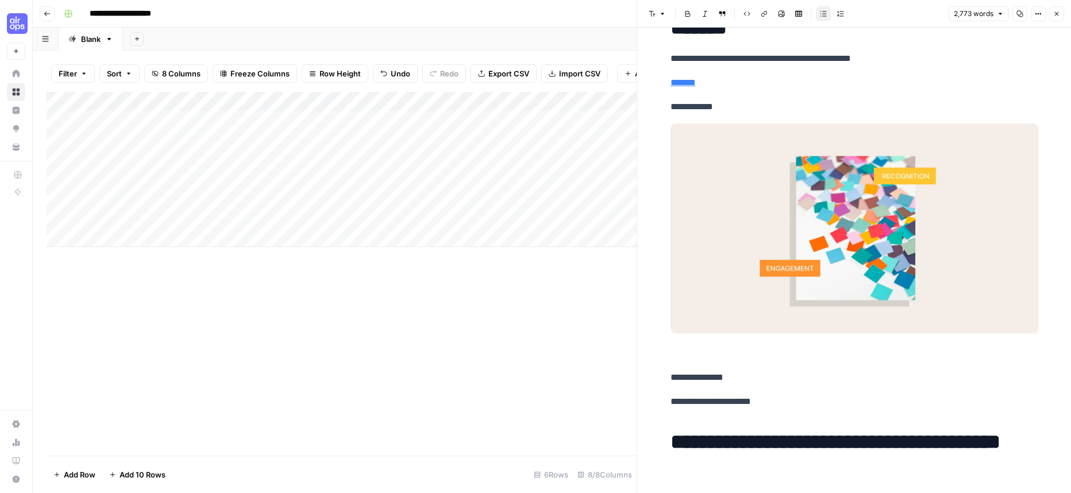
click at [868, 9] on button "Close" at bounding box center [1056, 13] width 15 height 15
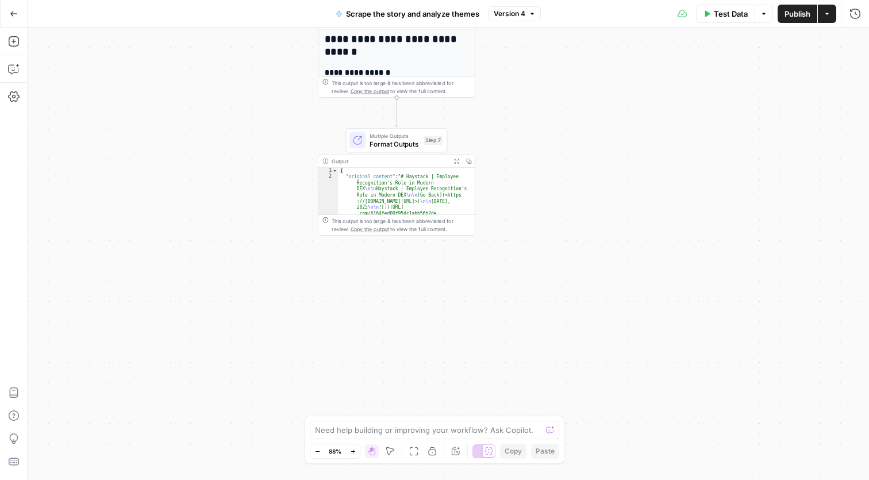
click at [788, 14] on span "Publish" at bounding box center [797, 13] width 26 height 11
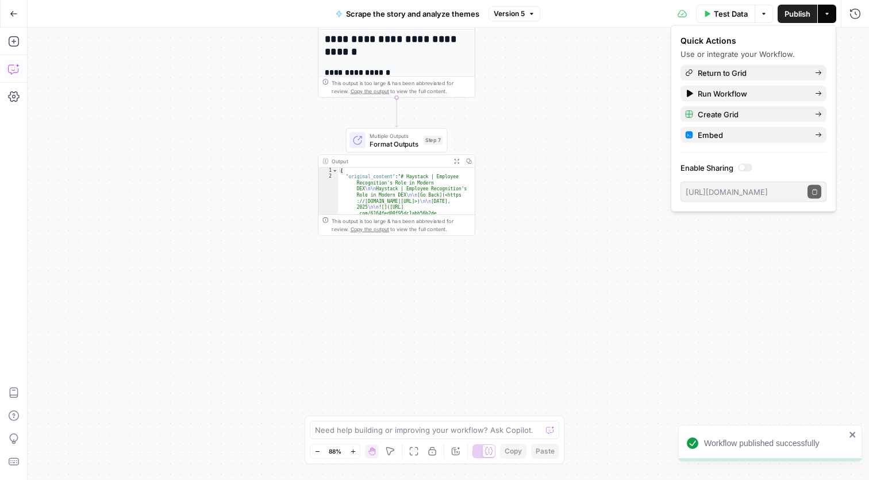
click at [13, 69] on icon "button" at bounding box center [13, 68] width 11 height 11
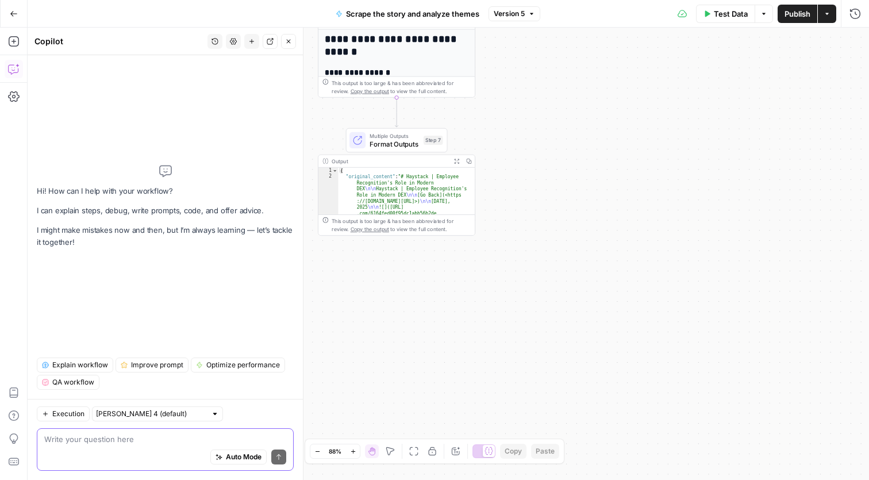
click at [159, 439] on textarea at bounding box center [165, 438] width 242 height 11
click at [214, 437] on textarea "I want the output step to include a side-by-side comparison step" at bounding box center [165, 438] width 242 height 11
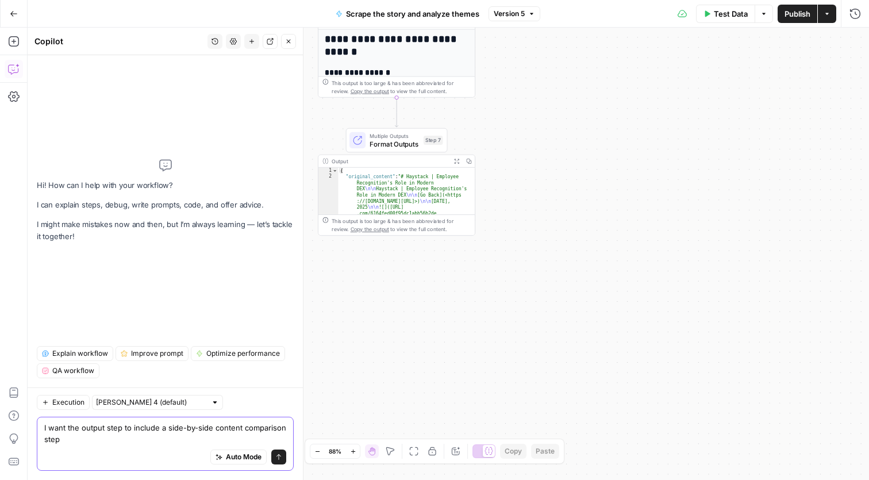
click at [103, 444] on textarea "I want the output step to include a side-by-side content comparison step" at bounding box center [165, 433] width 242 height 23
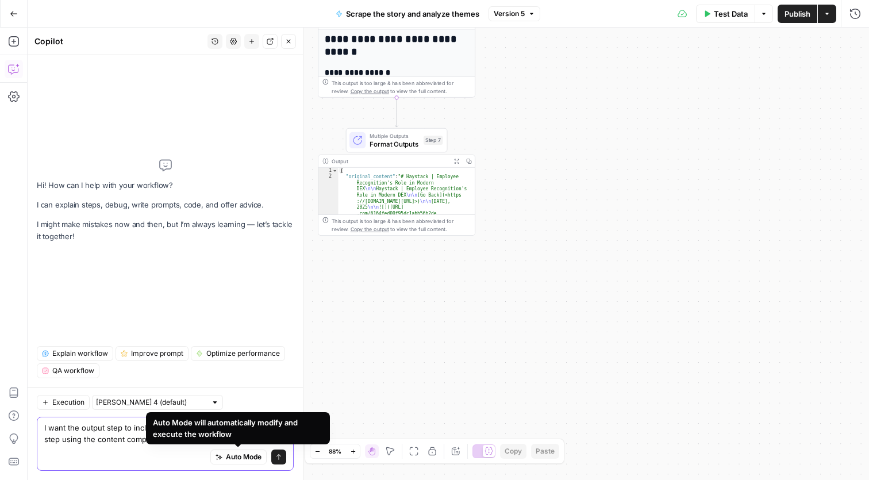
type textarea "I want the output step to include a side-by-side content comparison step using …"
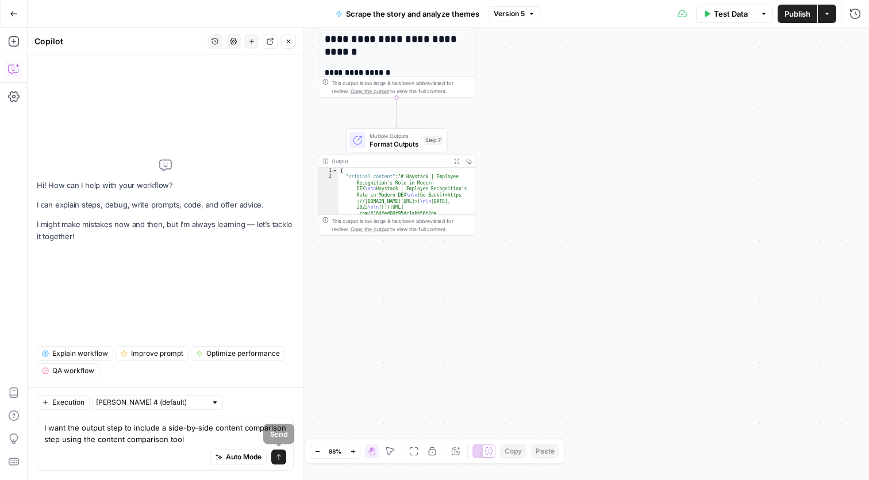
click at [276, 453] on button "Send" at bounding box center [278, 456] width 15 height 15
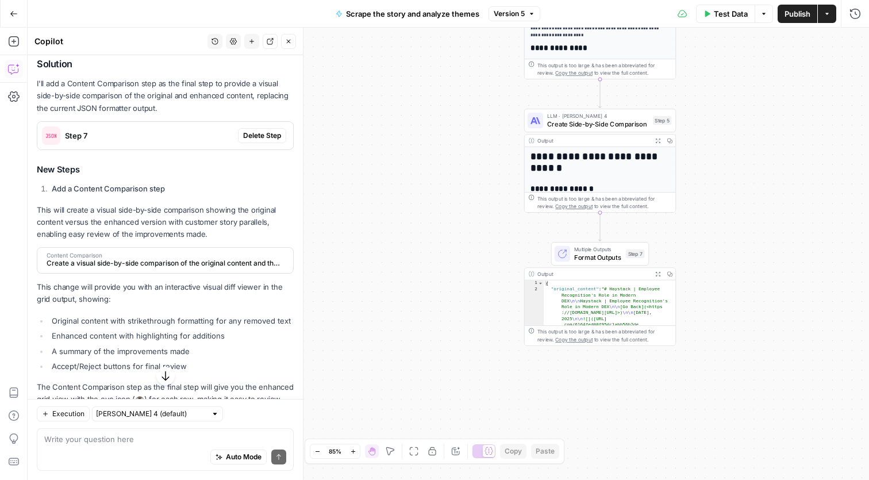
scroll to position [144, 0]
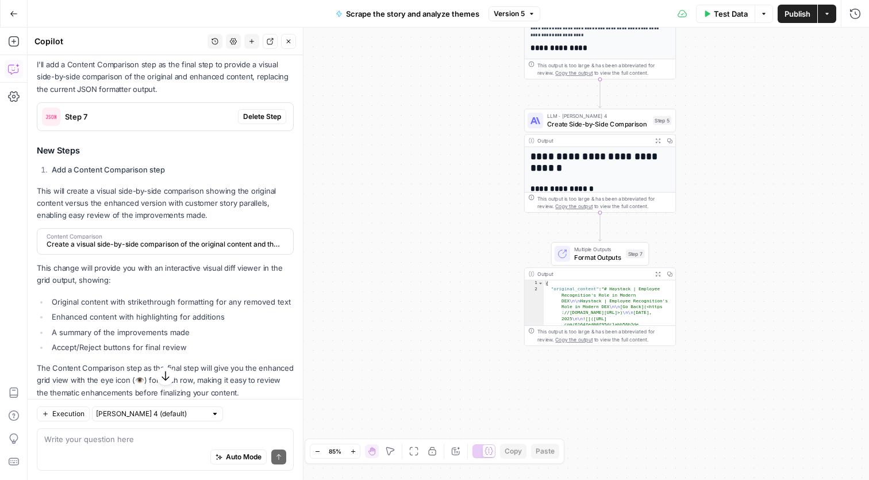
click at [163, 239] on span "Create a visual side-by-side comparison of the original content and the enhance…" at bounding box center [164, 244] width 235 height 10
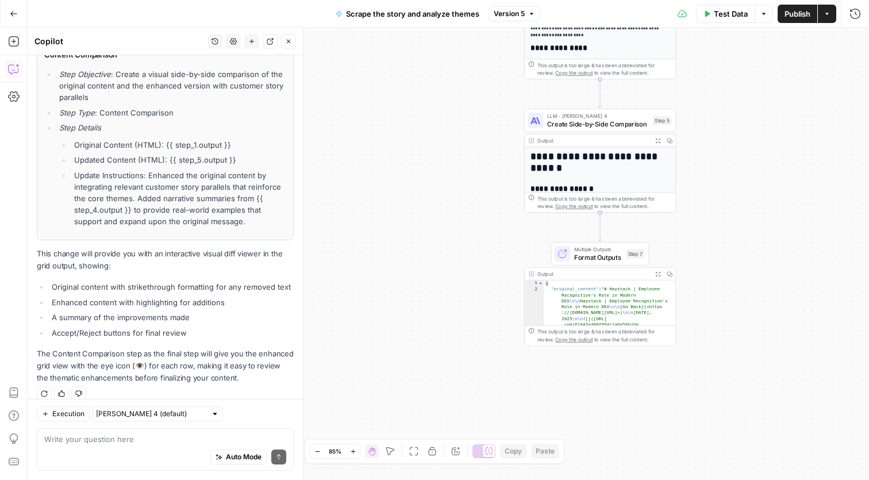
scroll to position [0, 0]
click at [140, 450] on div "Auto Mode Send" at bounding box center [165, 457] width 242 height 25
type textarea "could you try that again?"
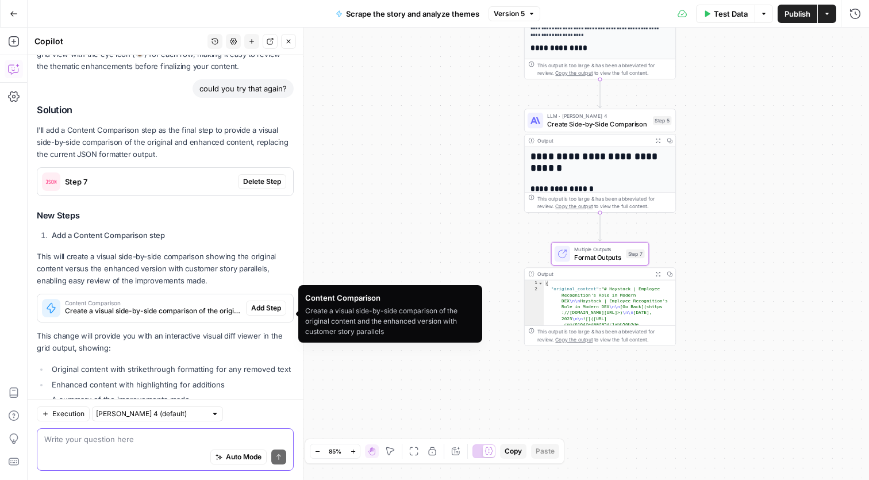
scroll to position [648, 0]
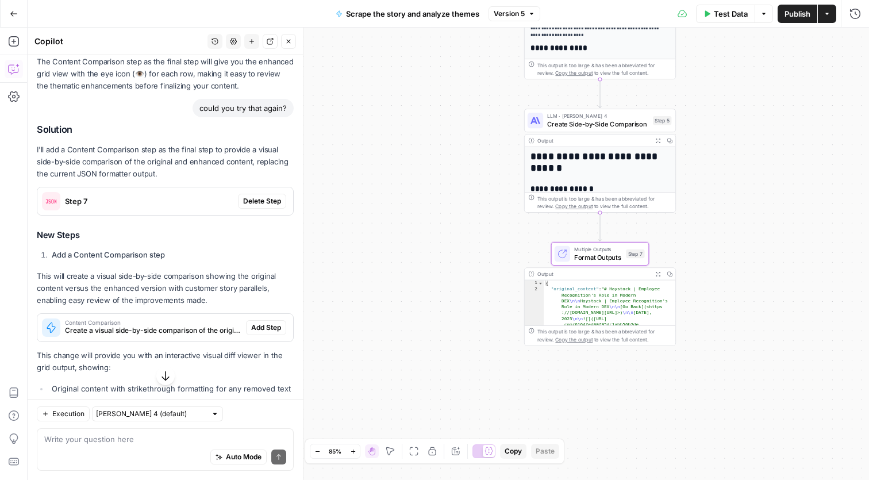
click at [270, 196] on span "Delete Step" at bounding box center [262, 201] width 38 height 10
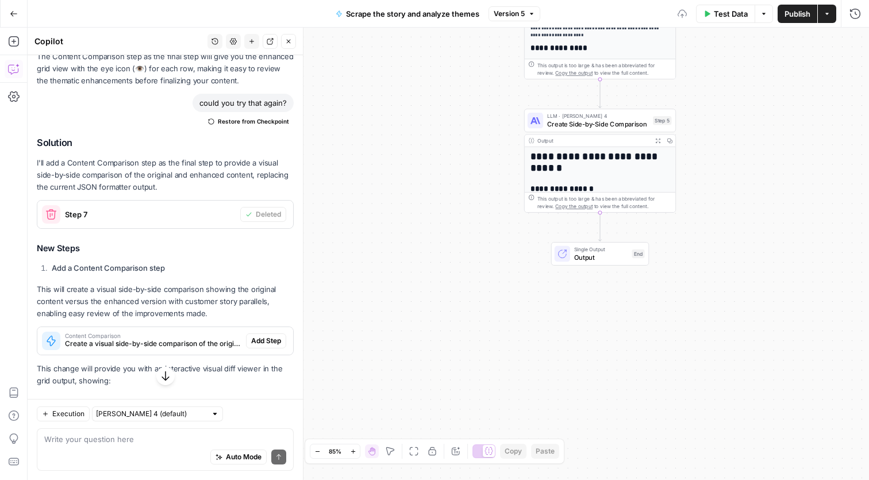
scroll to position [726, 0]
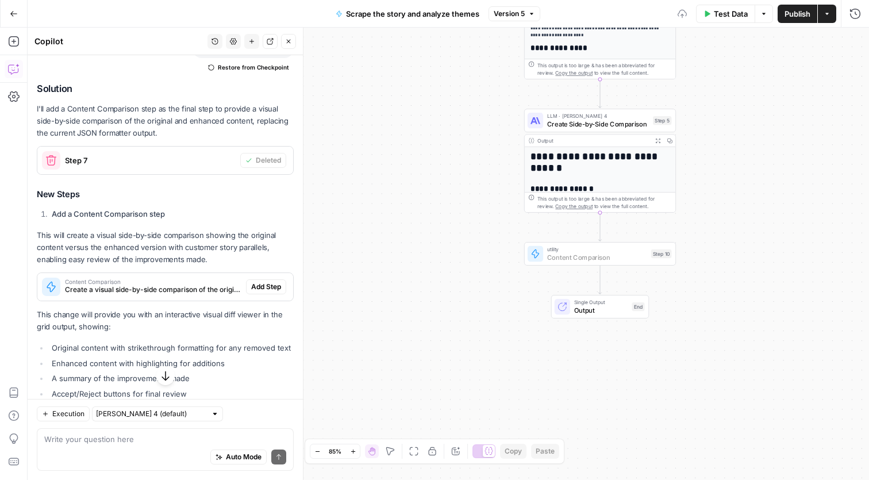
click at [271, 282] on span "Add Step" at bounding box center [266, 287] width 30 height 10
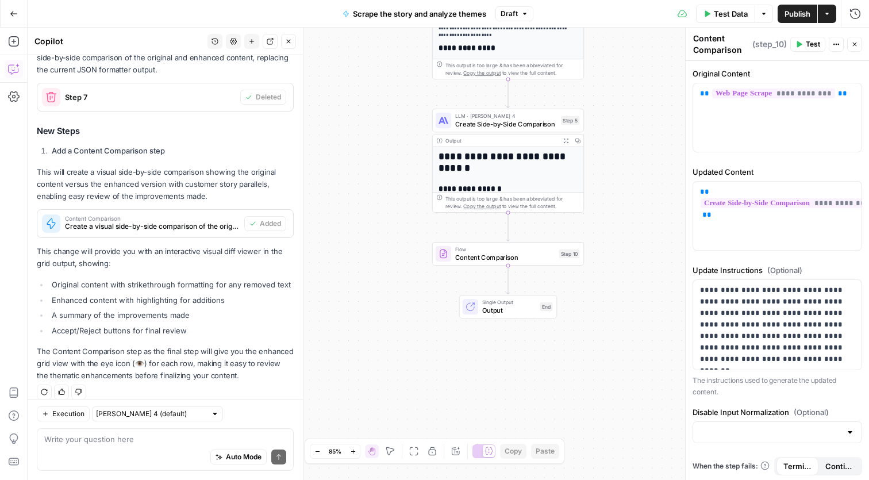
scroll to position [786, 0]
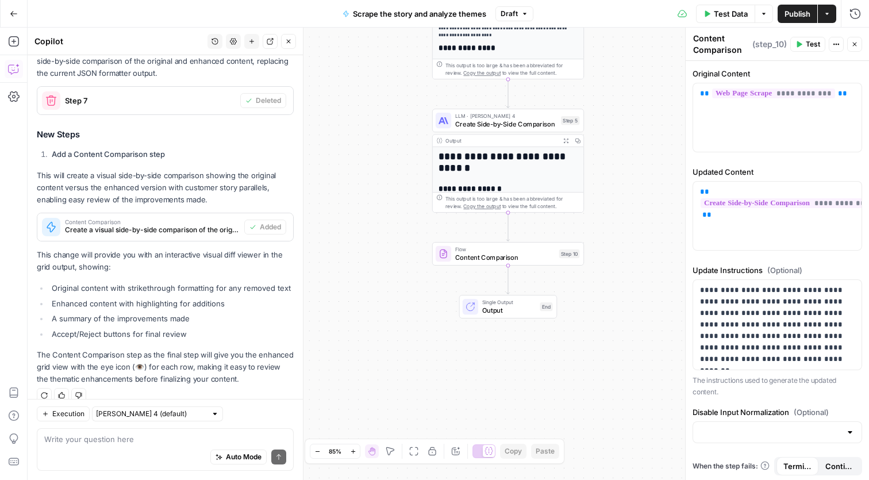
click at [182, 449] on div "Auto Mode Send" at bounding box center [165, 457] width 242 height 25
type textarea "now I want that content comparison to end up in the grid"
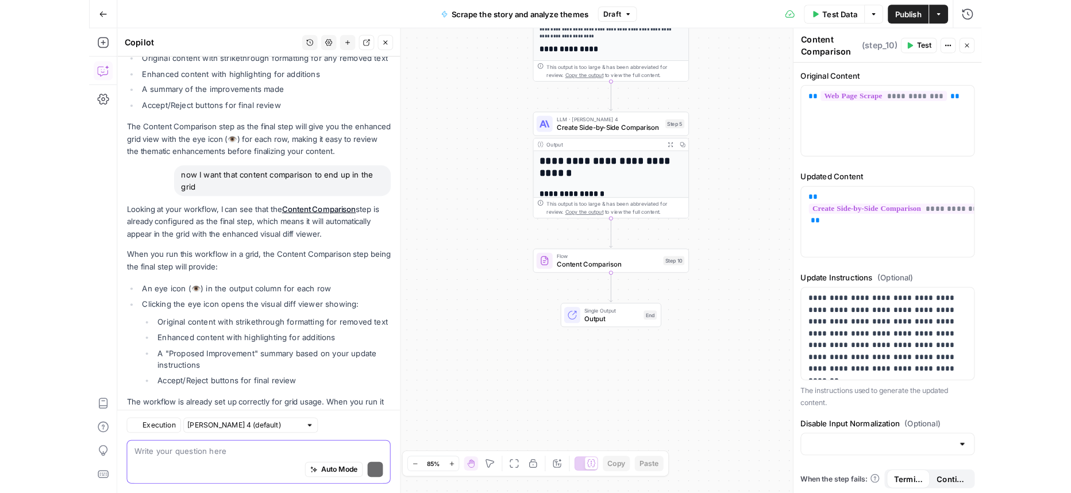
scroll to position [1097, 0]
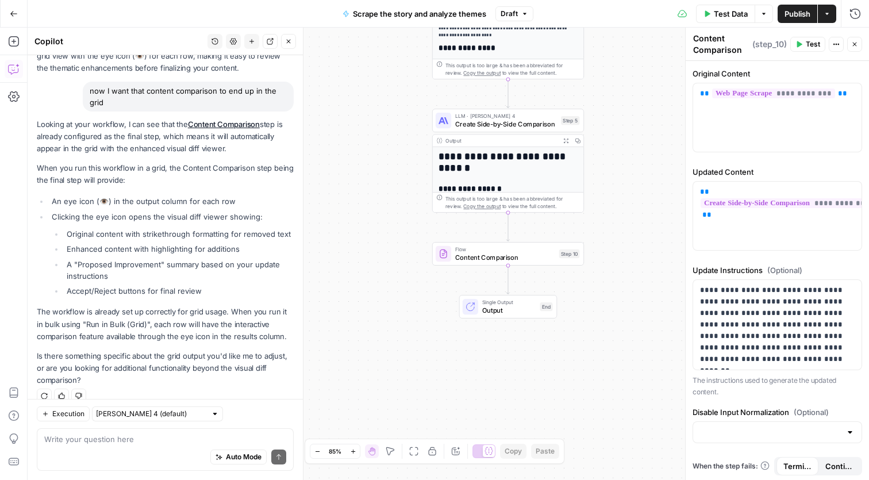
click at [799, 15] on span "Publish" at bounding box center [797, 13] width 26 height 11
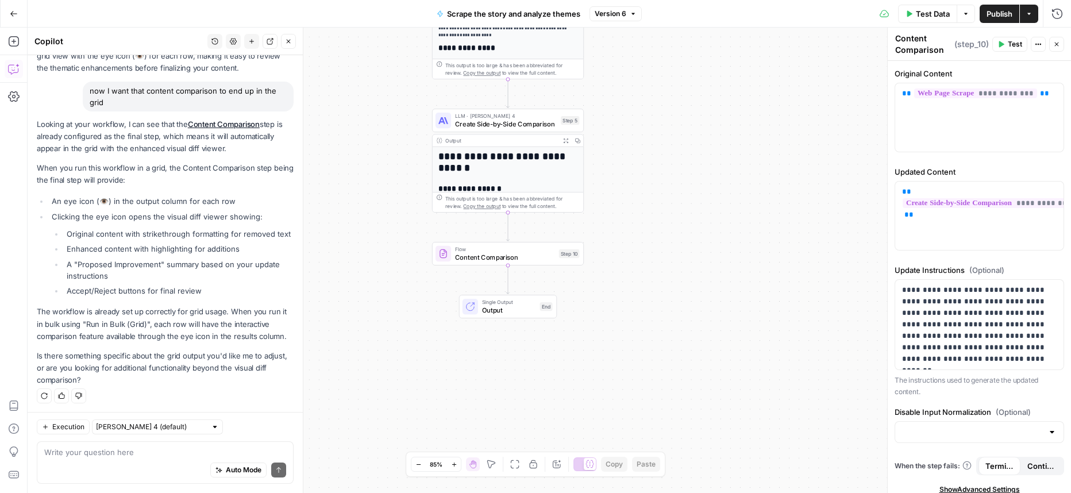
scroll to position [1083, 0]
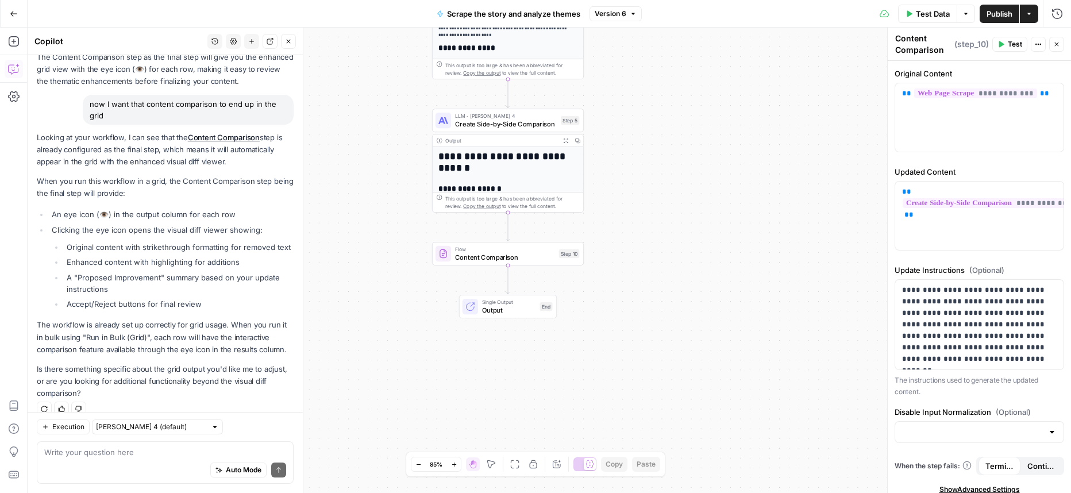
click at [637, 13] on button "Version 6" at bounding box center [616, 13] width 52 height 15
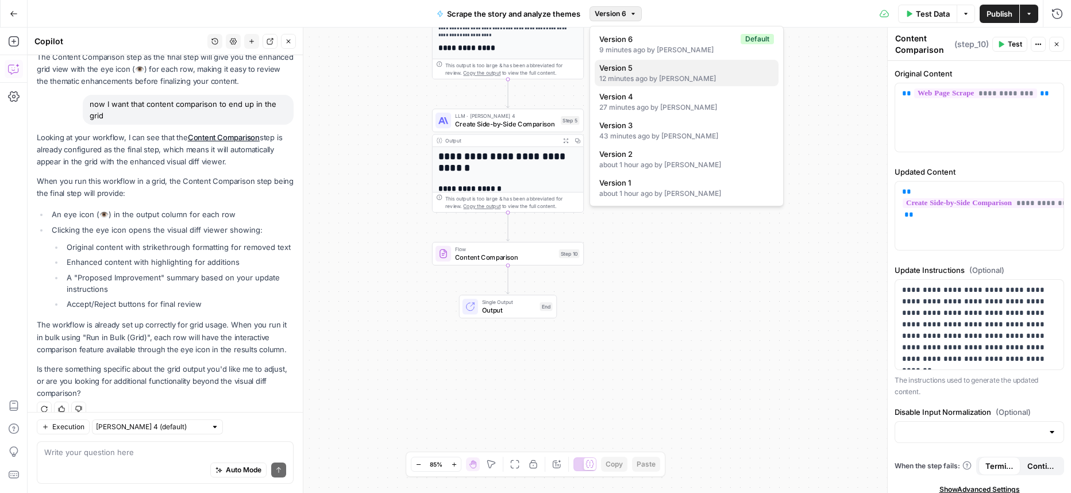
click at [648, 66] on span "Version 5" at bounding box center [684, 67] width 170 height 11
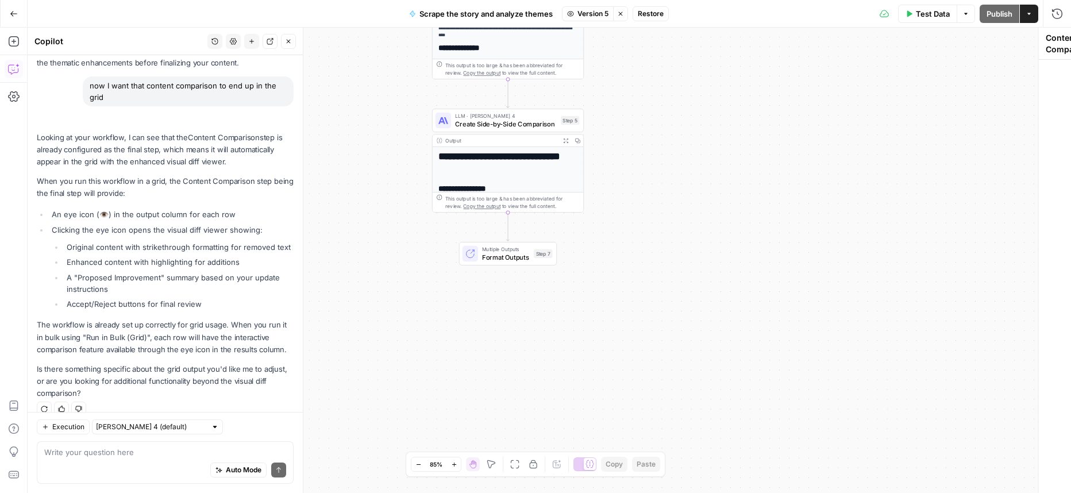
scroll to position [91, 0]
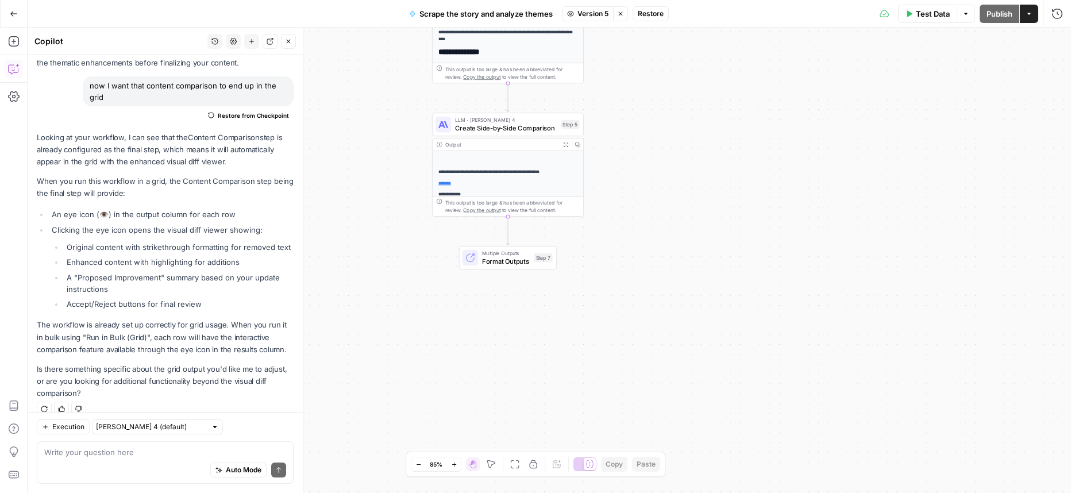
drag, startPoint x: 506, startPoint y: 266, endPoint x: 509, endPoint y: 257, distance: 9.1
click at [506, 266] on div "Multiple Outputs Format Outputs Step 7" at bounding box center [508, 258] width 98 height 24
click at [509, 257] on span "Format Outputs" at bounding box center [506, 261] width 48 height 10
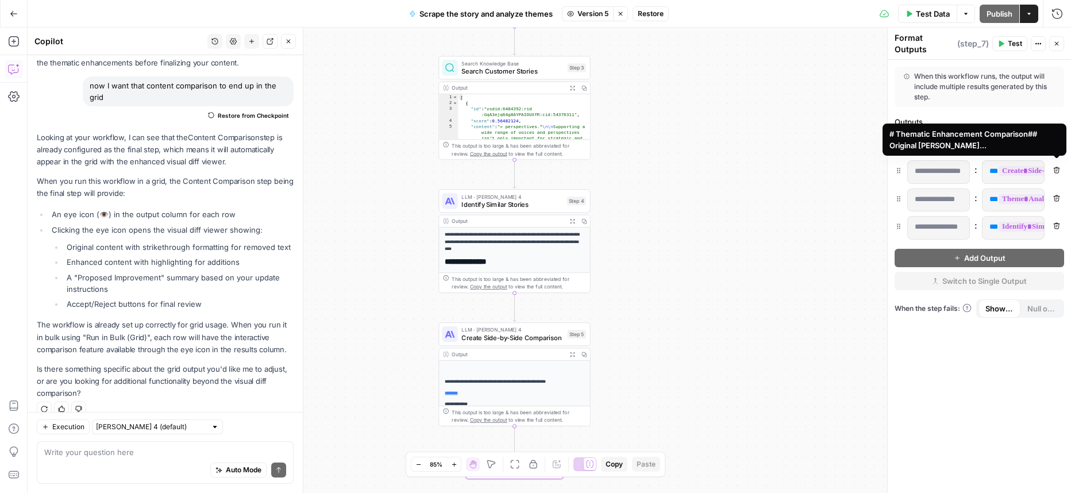
click at [868, 168] on span "**********" at bounding box center [1078, 171] width 159 height 10
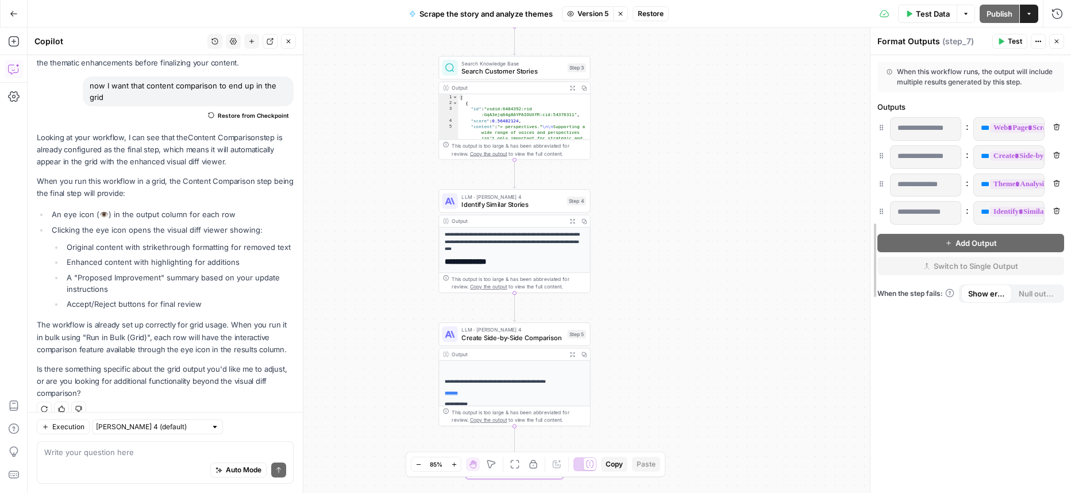
scroll to position [0, 0]
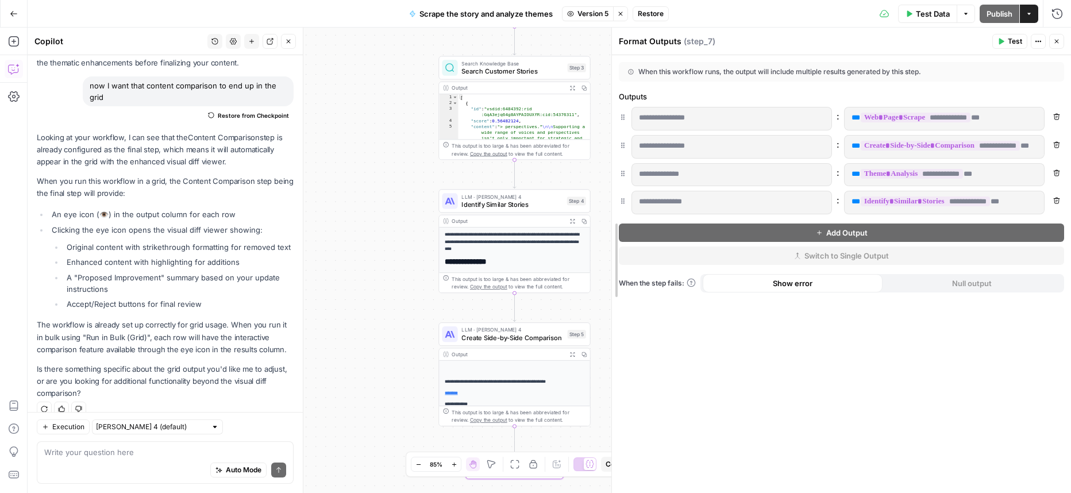
drag, startPoint x: 887, startPoint y: 219, endPoint x: 572, endPoint y: 233, distance: 315.2
click at [572, 233] on body "**********" at bounding box center [535, 246] width 1071 height 493
click at [868, 430] on icon "close" at bounding box center [1055, 428] width 8 height 9
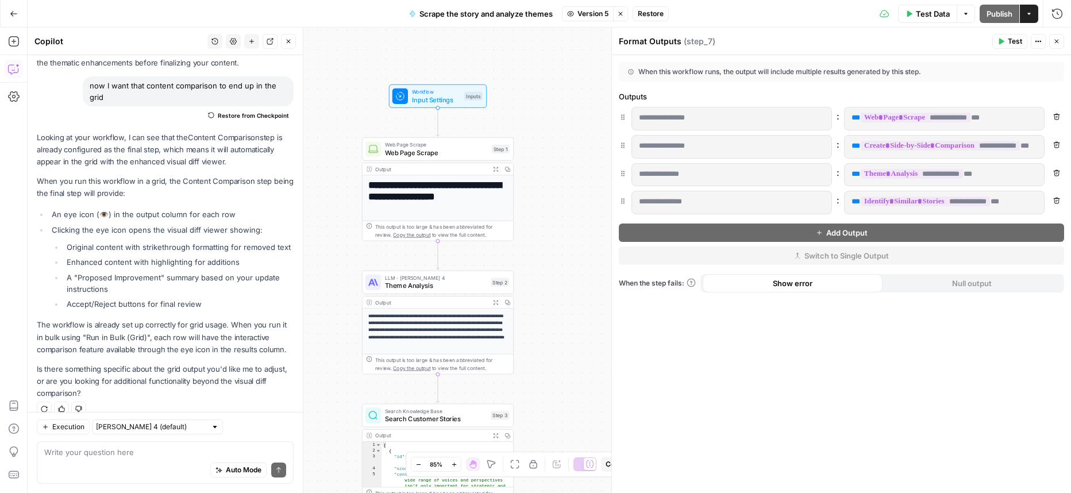
click at [244, 303] on div "Looking at your workflow, I can see that the Content Comparison step is already…" at bounding box center [165, 266] width 257 height 268
click at [290, 44] on icon "button" at bounding box center [288, 41] width 7 height 7
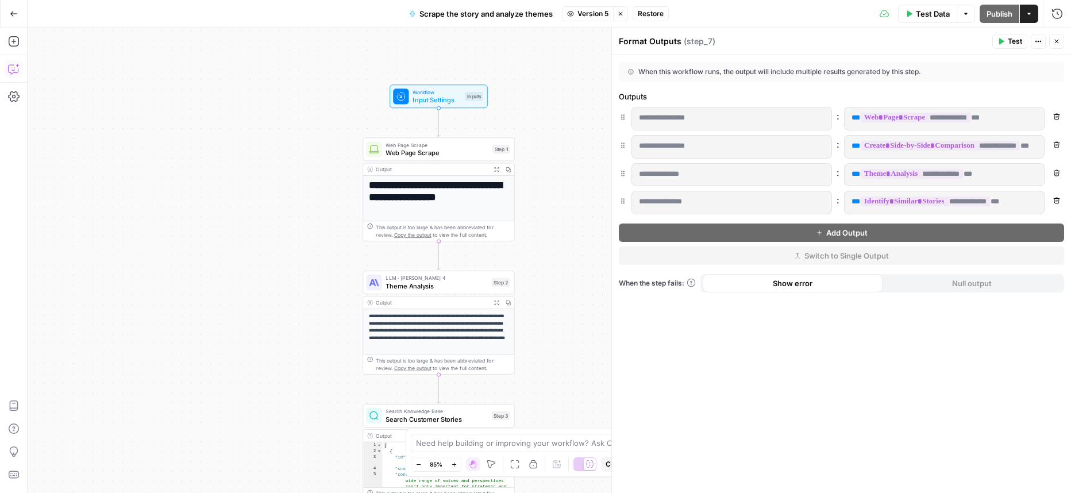
click at [868, 41] on button "Close" at bounding box center [1056, 41] width 15 height 15
